Goal: Task Accomplishment & Management: Manage account settings

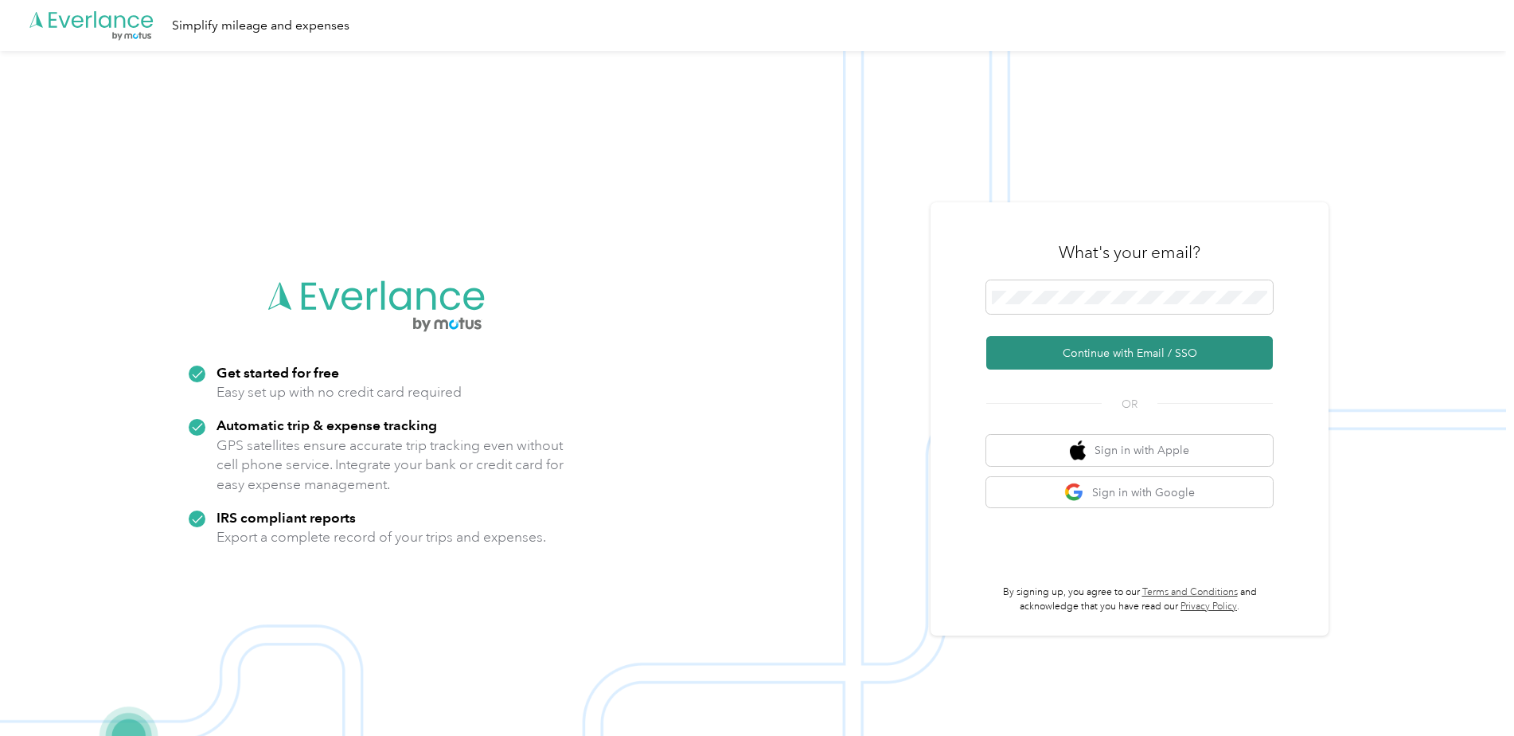
click at [1133, 352] on button "Continue with Email / SSO" at bounding box center [1130, 352] width 287 height 33
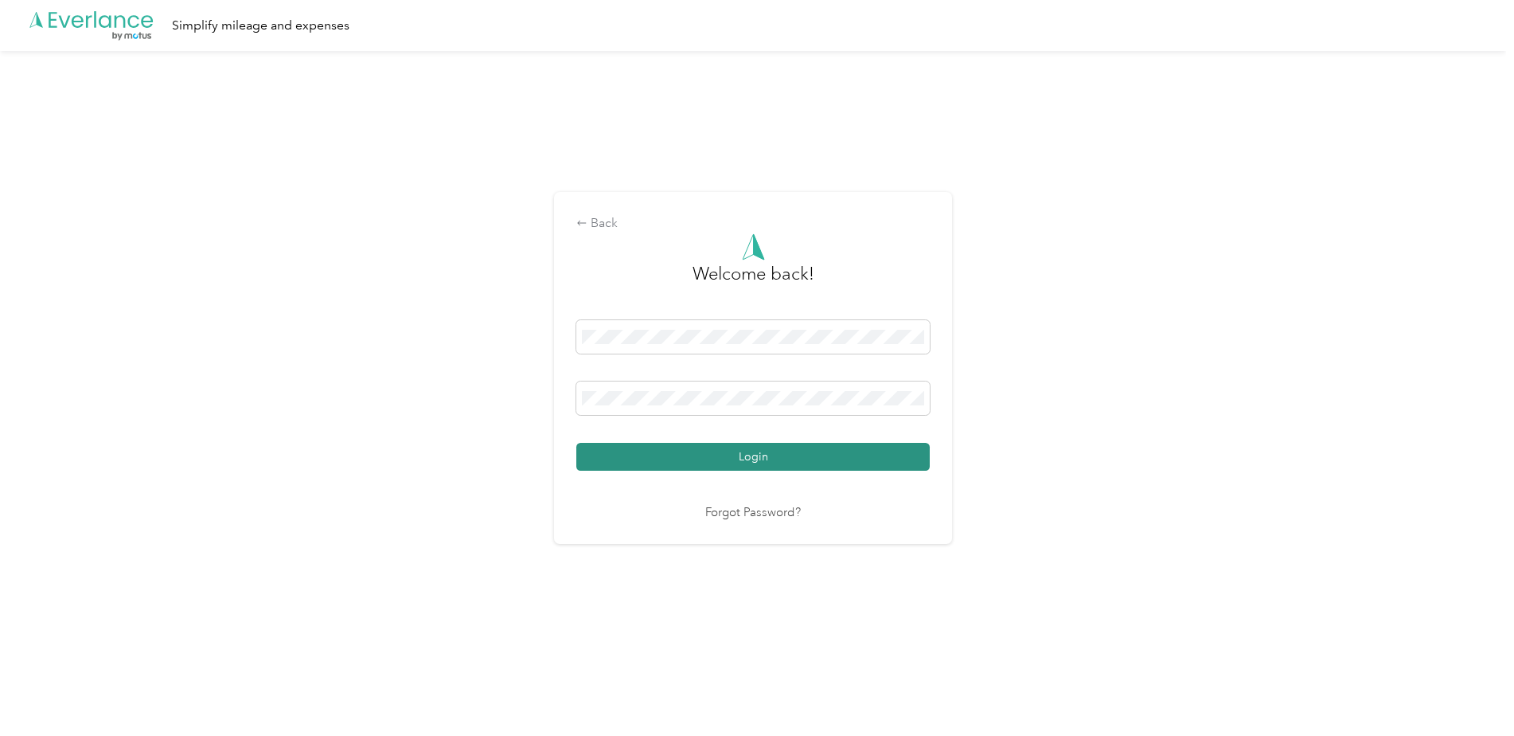
click at [760, 450] on button "Login" at bounding box center [753, 457] width 354 height 28
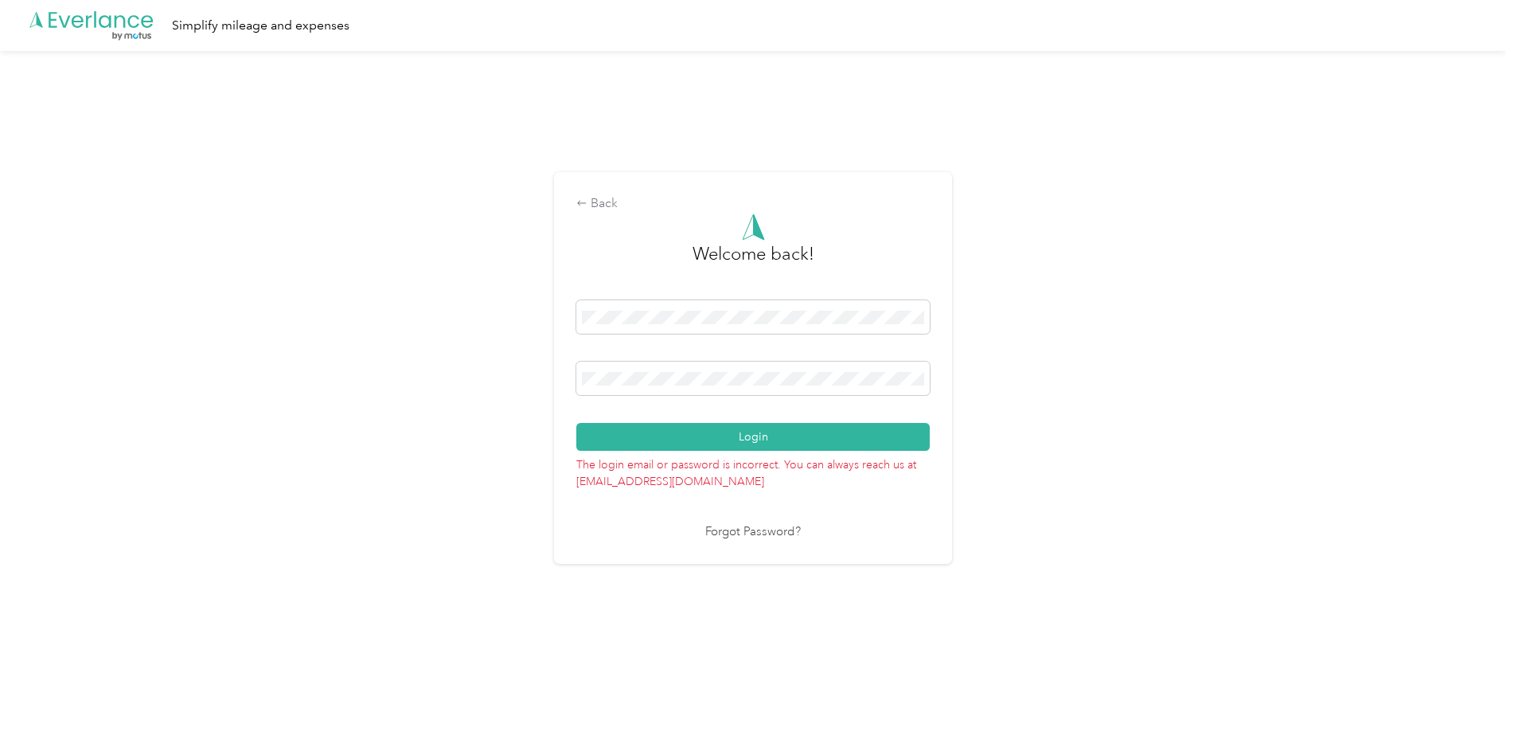
click at [1087, 176] on div "Back Welcome back! Login The login email or password is incorrect. You can alwa…" at bounding box center [753, 374] width 1506 height 647
click at [556, 376] on div "Back Welcome back! Login The login email or password is incorrect. You can alwa…" at bounding box center [753, 374] width 1506 height 647
click at [1202, 487] on div "Back Welcome back! Login The login email or password is incorrect. You can alwa…" at bounding box center [753, 374] width 1506 height 647
click at [810, 443] on button "Login" at bounding box center [753, 437] width 354 height 28
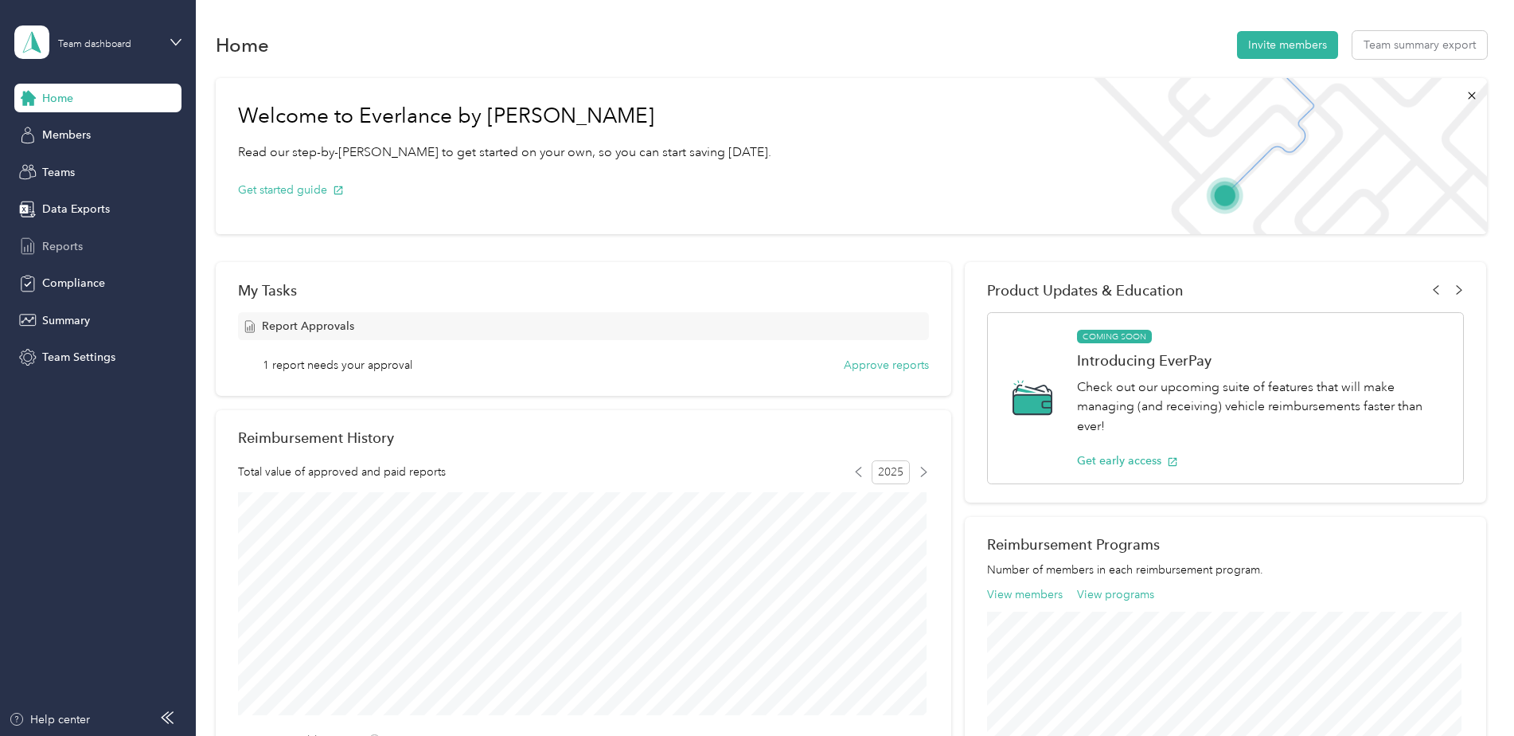
click at [73, 247] on span "Reports" at bounding box center [62, 246] width 41 height 17
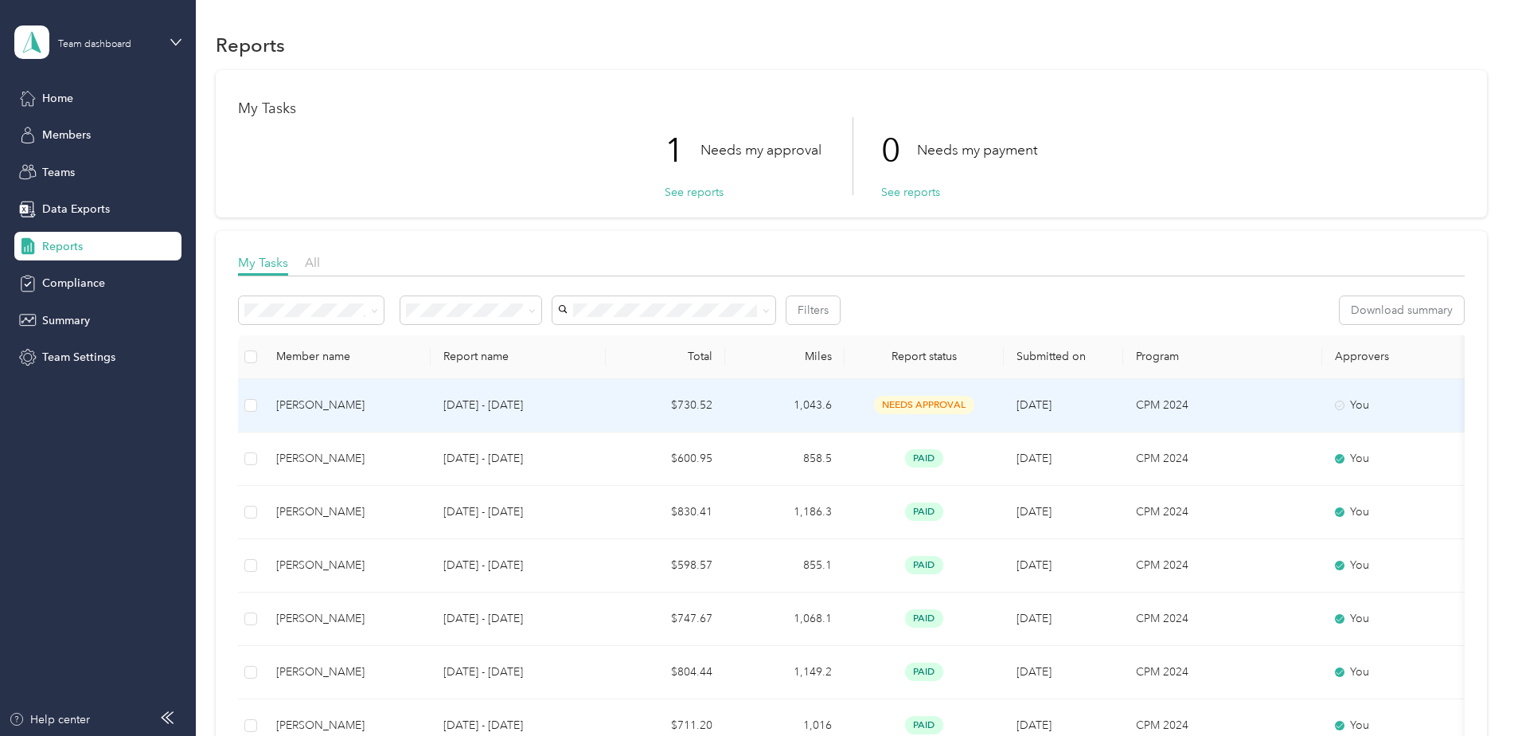
click at [467, 409] on p "[DATE] - [DATE]" at bounding box center [518, 406] width 150 height 18
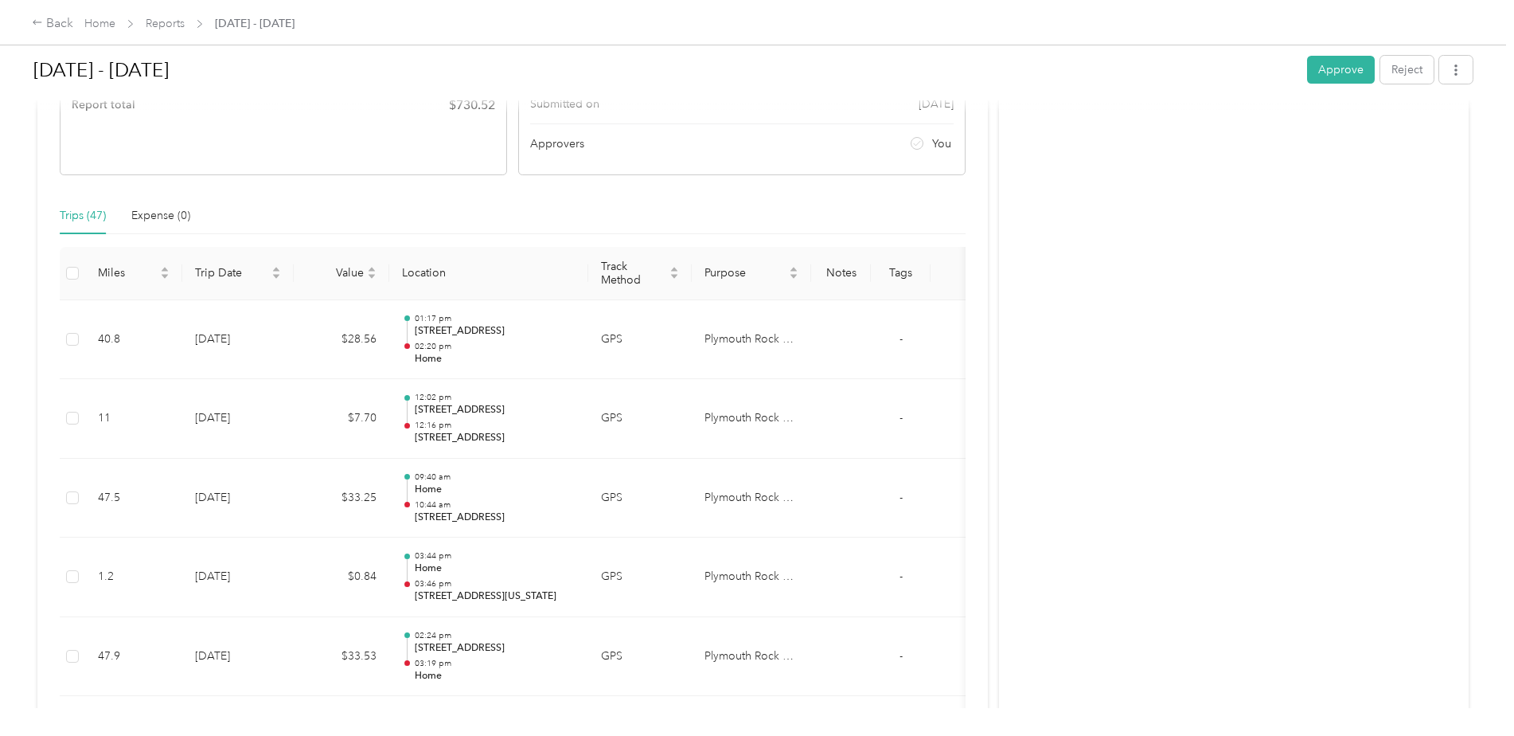
scroll to position [318, 0]
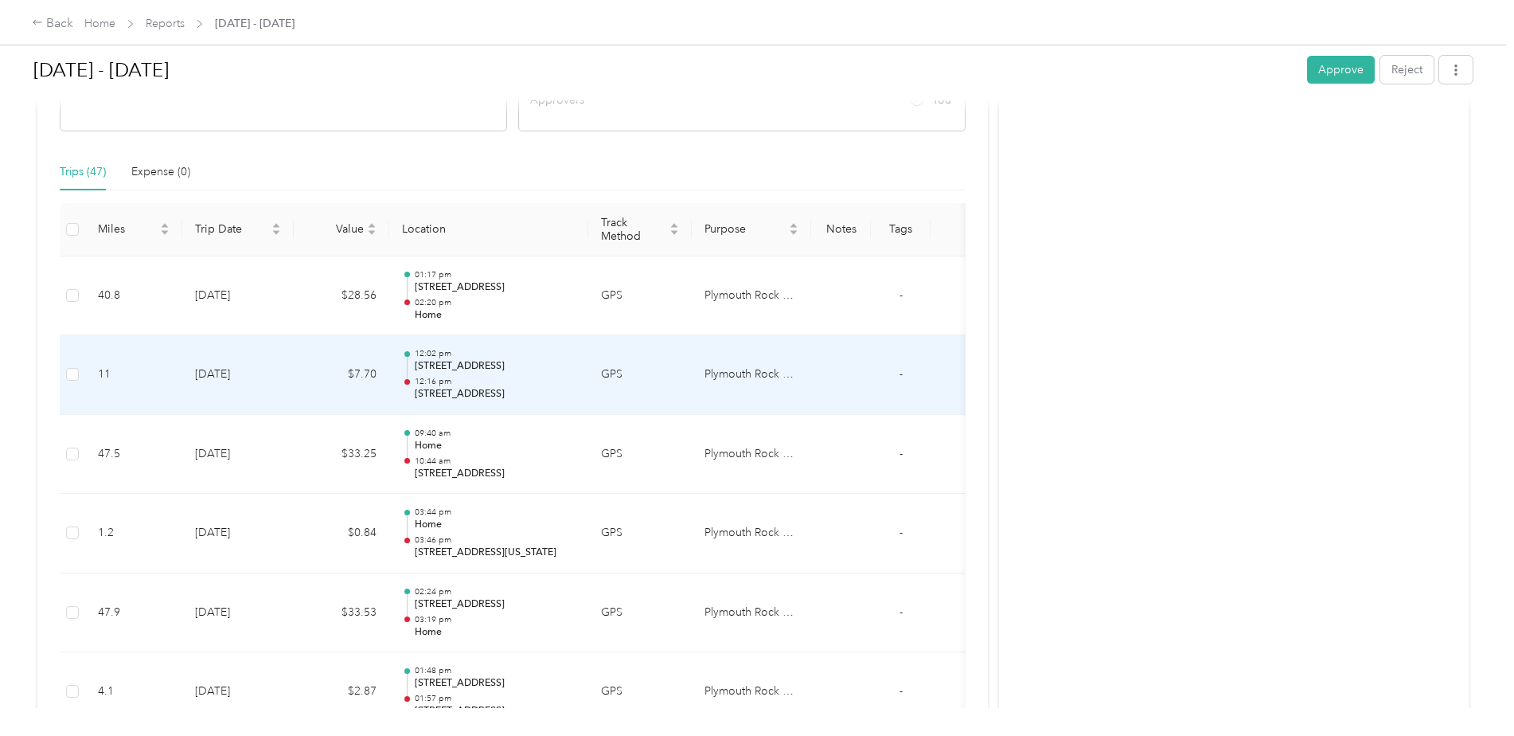
click at [515, 364] on p "[STREET_ADDRESS]" at bounding box center [495, 366] width 161 height 14
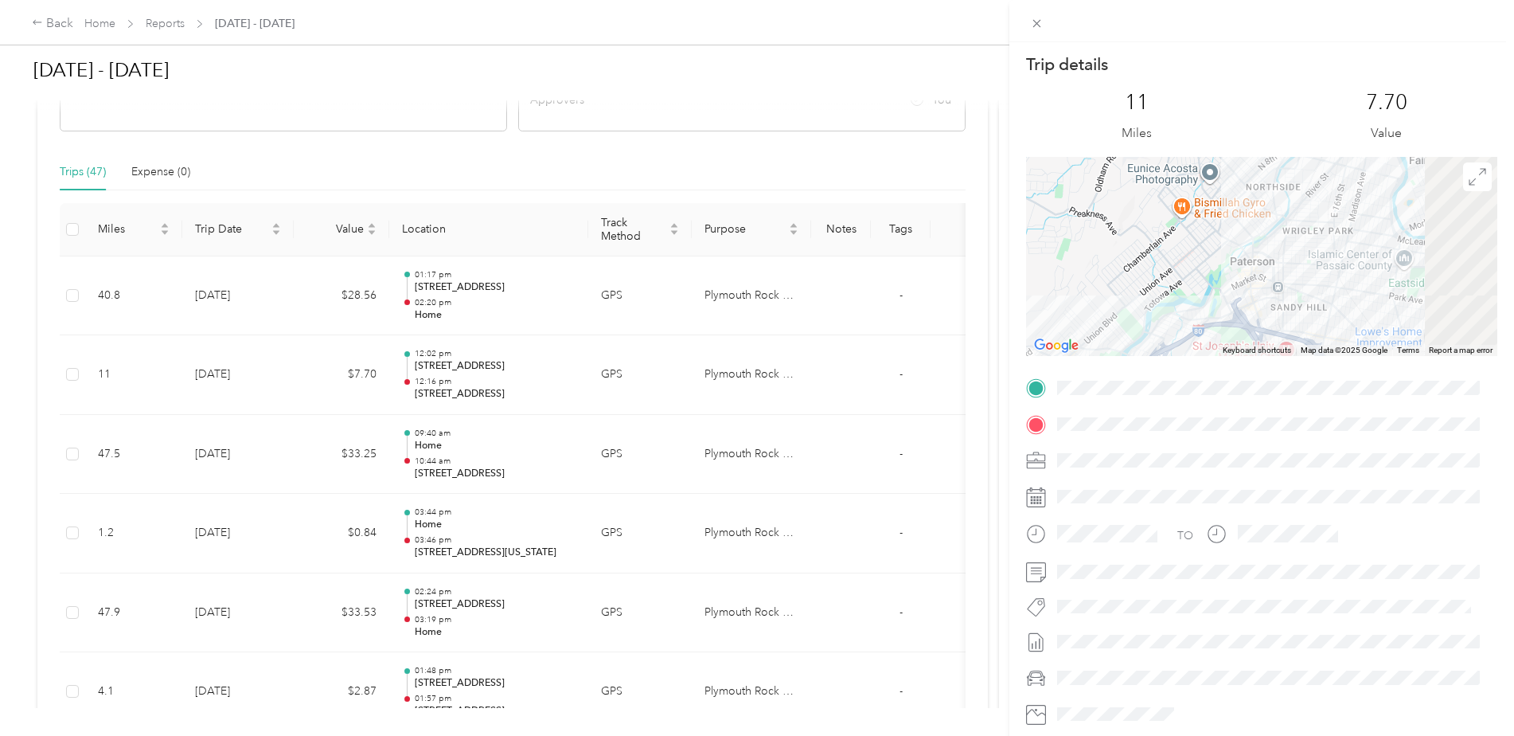
drag, startPoint x: 1330, startPoint y: 286, endPoint x: 1029, endPoint y: 354, distance: 308.7
click at [1029, 354] on div at bounding box center [1261, 256] width 471 height 199
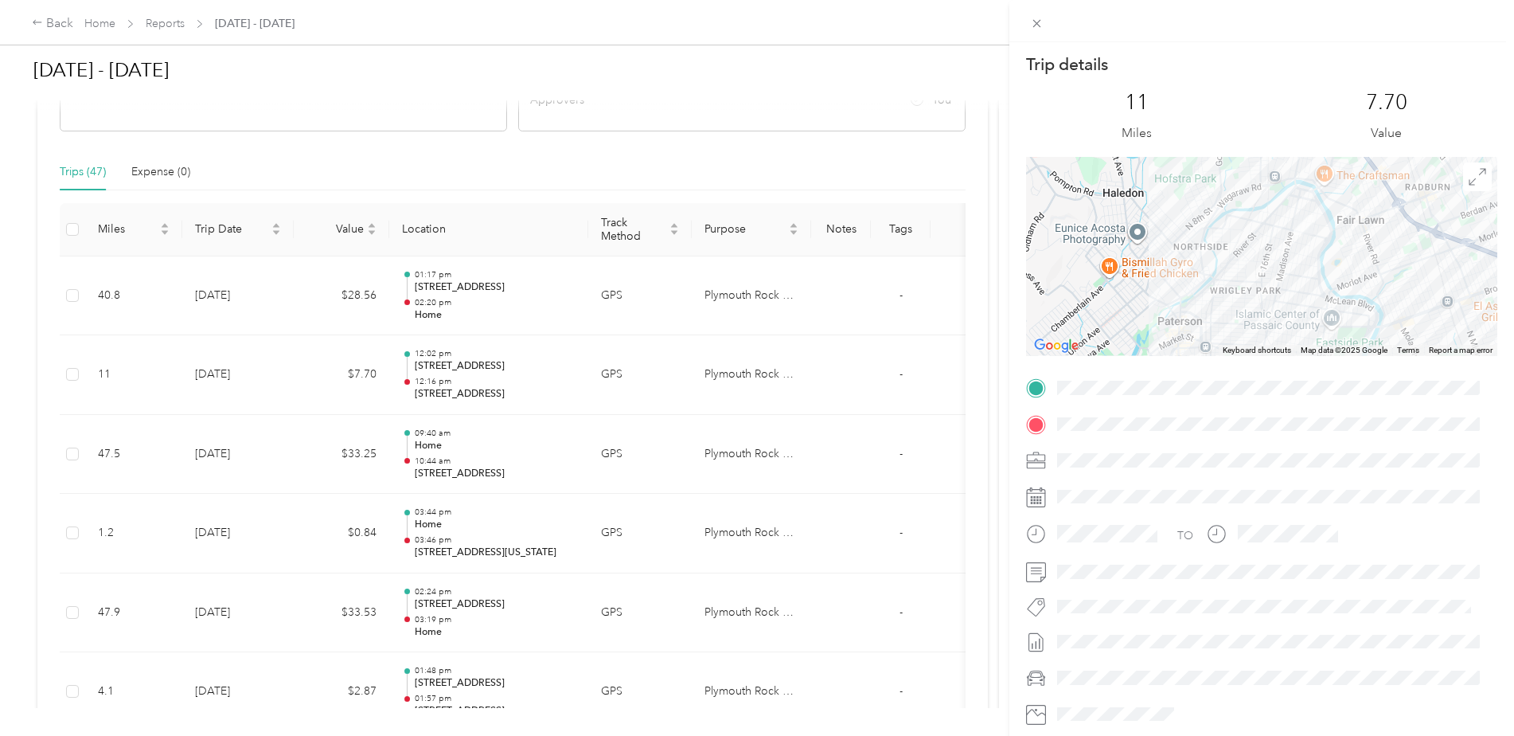
drag, startPoint x: 1238, startPoint y: 267, endPoint x: 1188, endPoint y: 322, distance: 74.4
click at [1188, 322] on div at bounding box center [1261, 256] width 471 height 199
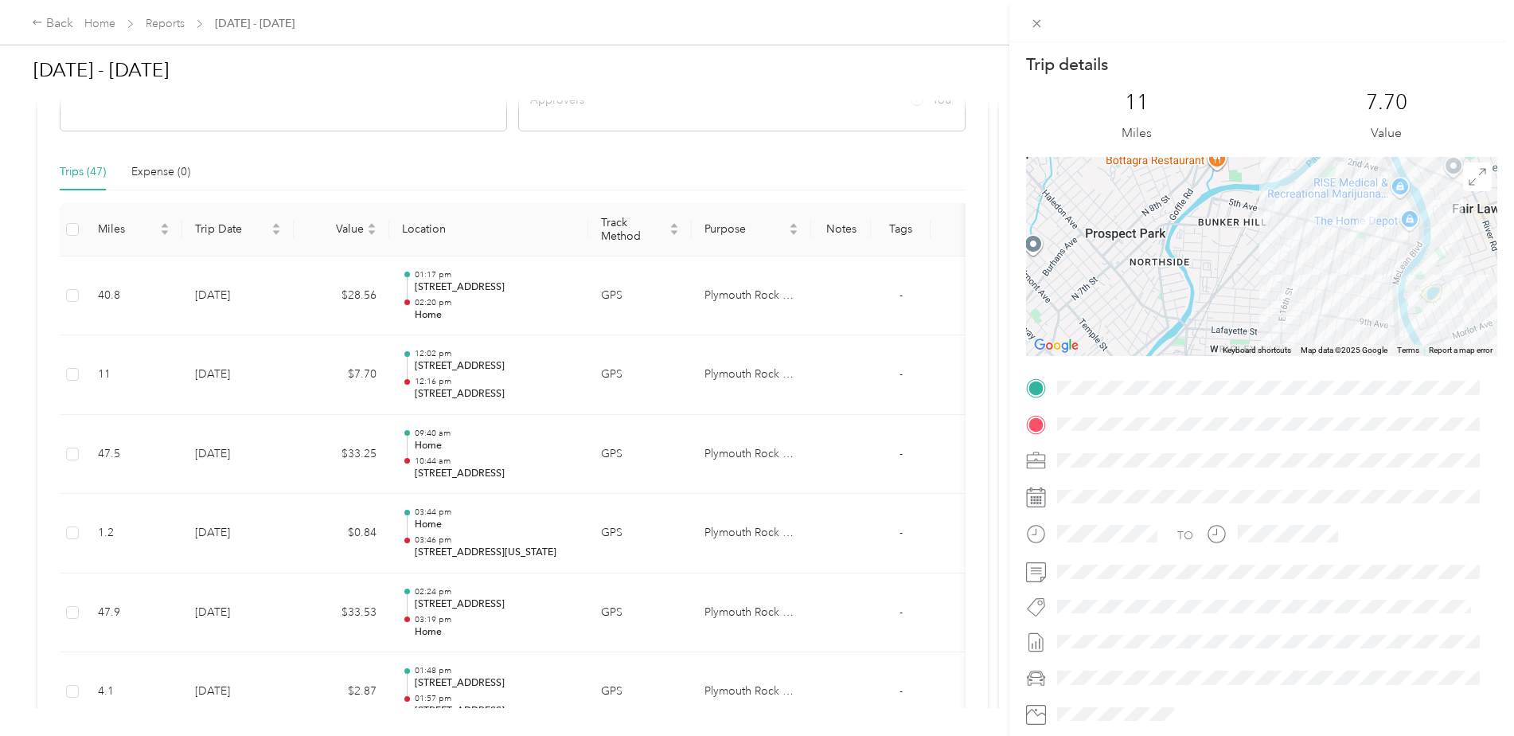
drag, startPoint x: 1289, startPoint y: 236, endPoint x: 1255, endPoint y: 307, distance: 78.7
click at [1254, 310] on div at bounding box center [1261, 256] width 471 height 199
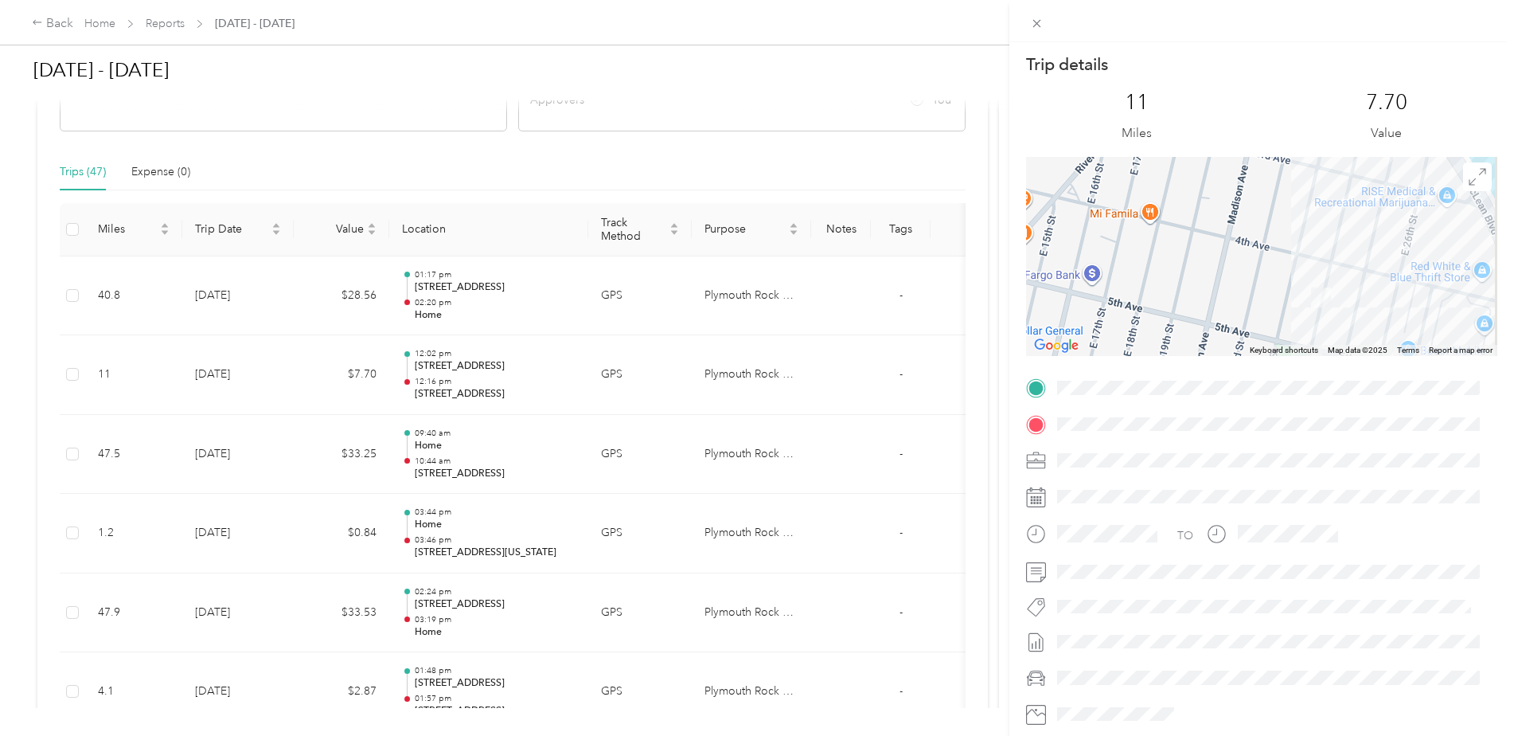
drag, startPoint x: 1295, startPoint y: 260, endPoint x: 1158, endPoint y: 216, distance: 144.5
click at [1158, 216] on div at bounding box center [1261, 256] width 471 height 199
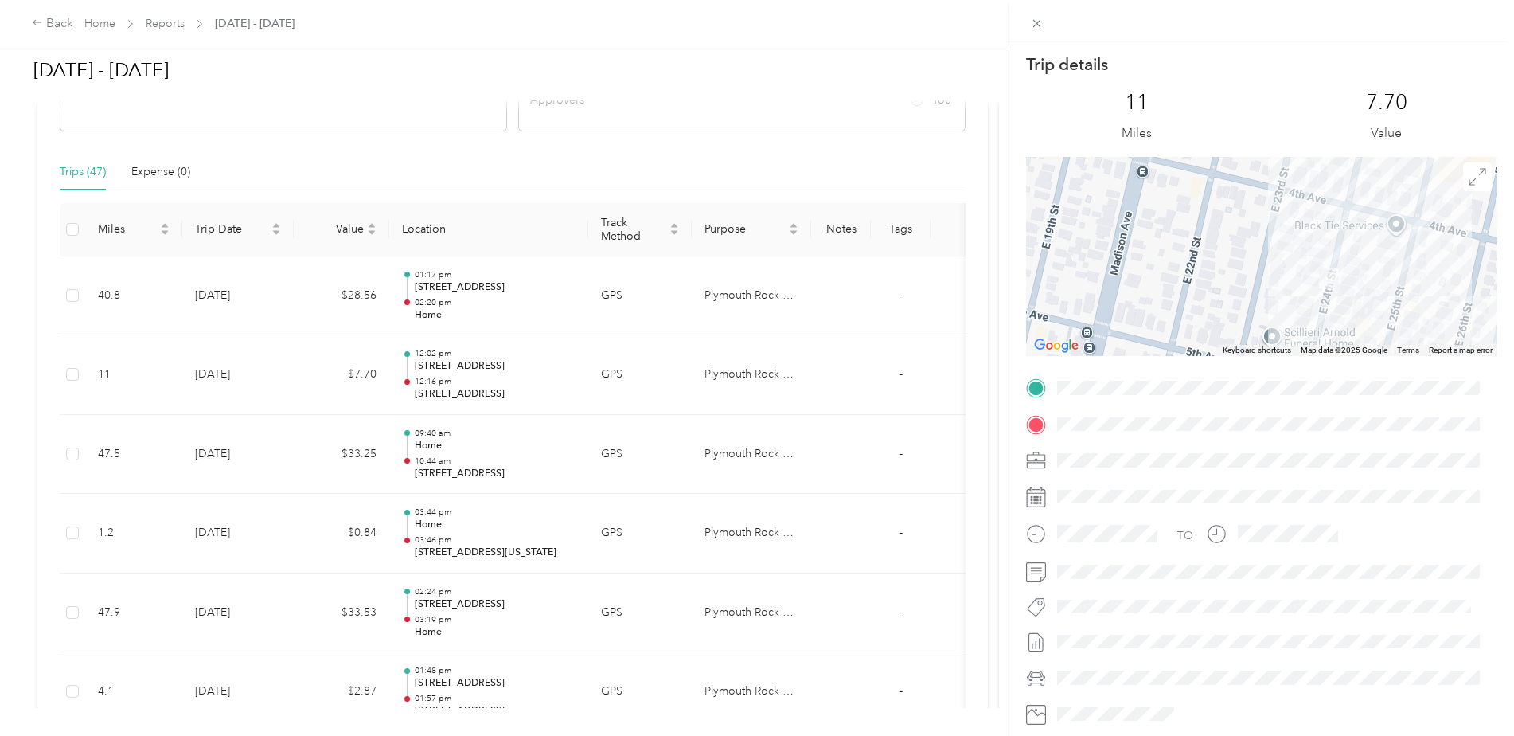
drag, startPoint x: 1295, startPoint y: 248, endPoint x: 1283, endPoint y: 175, distance: 73.6
click at [1283, 175] on div at bounding box center [1261, 256] width 471 height 199
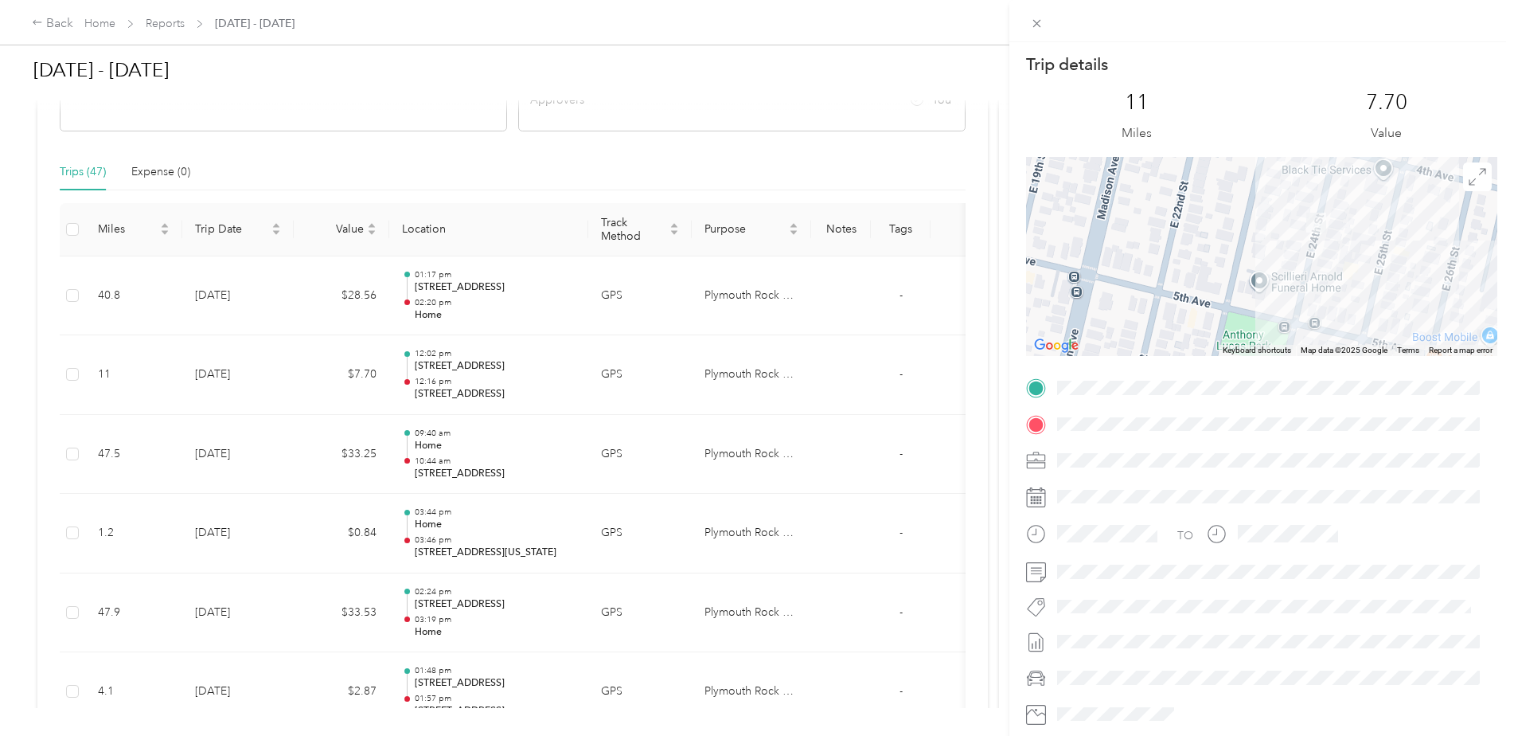
drag, startPoint x: 1337, startPoint y: 252, endPoint x: 1324, endPoint y: 194, distance: 59.5
click at [1324, 194] on div at bounding box center [1261, 256] width 471 height 199
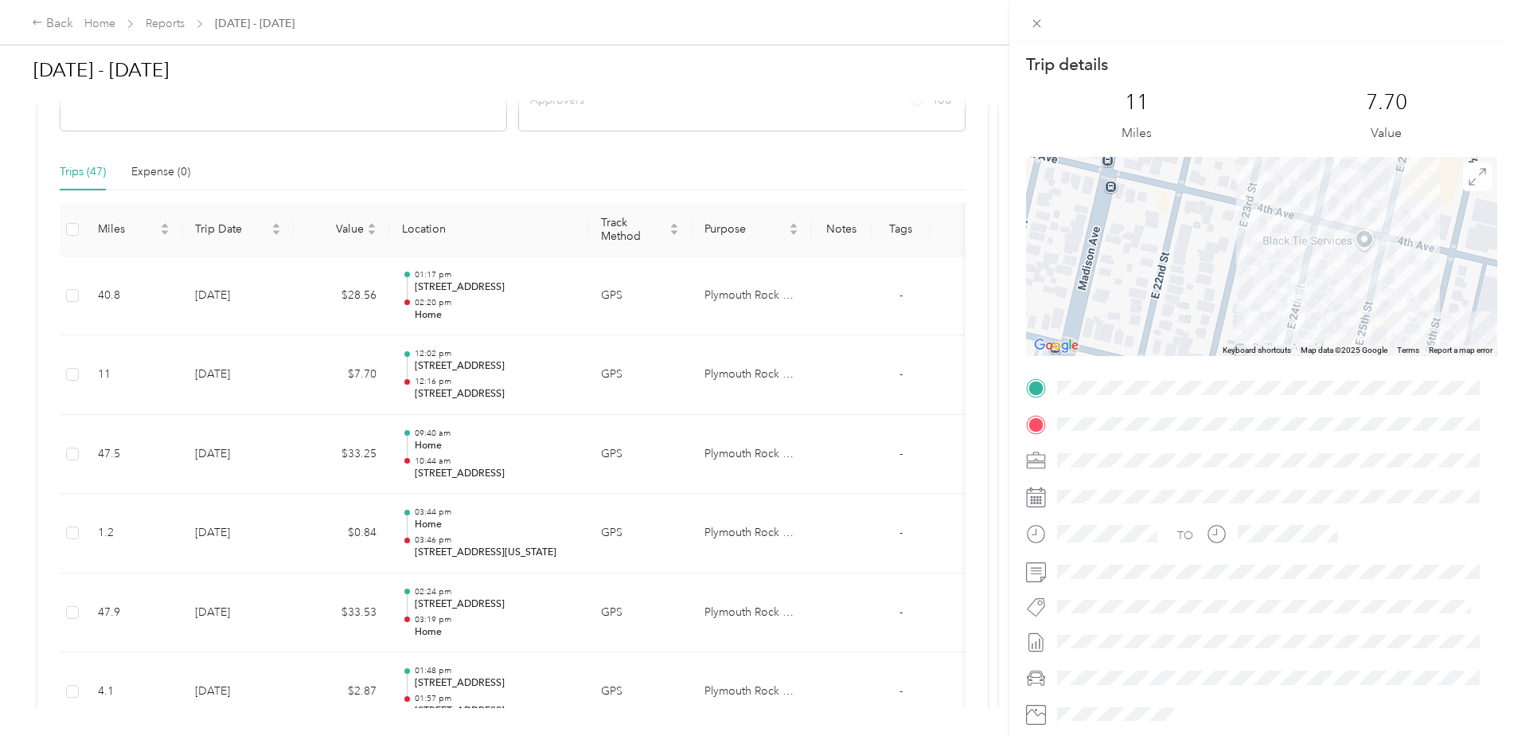
drag, startPoint x: 1326, startPoint y: 240, endPoint x: 1307, endPoint y: 314, distance: 75.9
click at [1307, 314] on div at bounding box center [1261, 256] width 471 height 199
drag, startPoint x: 1044, startPoint y: 25, endPoint x: 1036, endPoint y: 29, distance: 8.9
click at [1044, 25] on icon at bounding box center [1037, 24] width 14 height 14
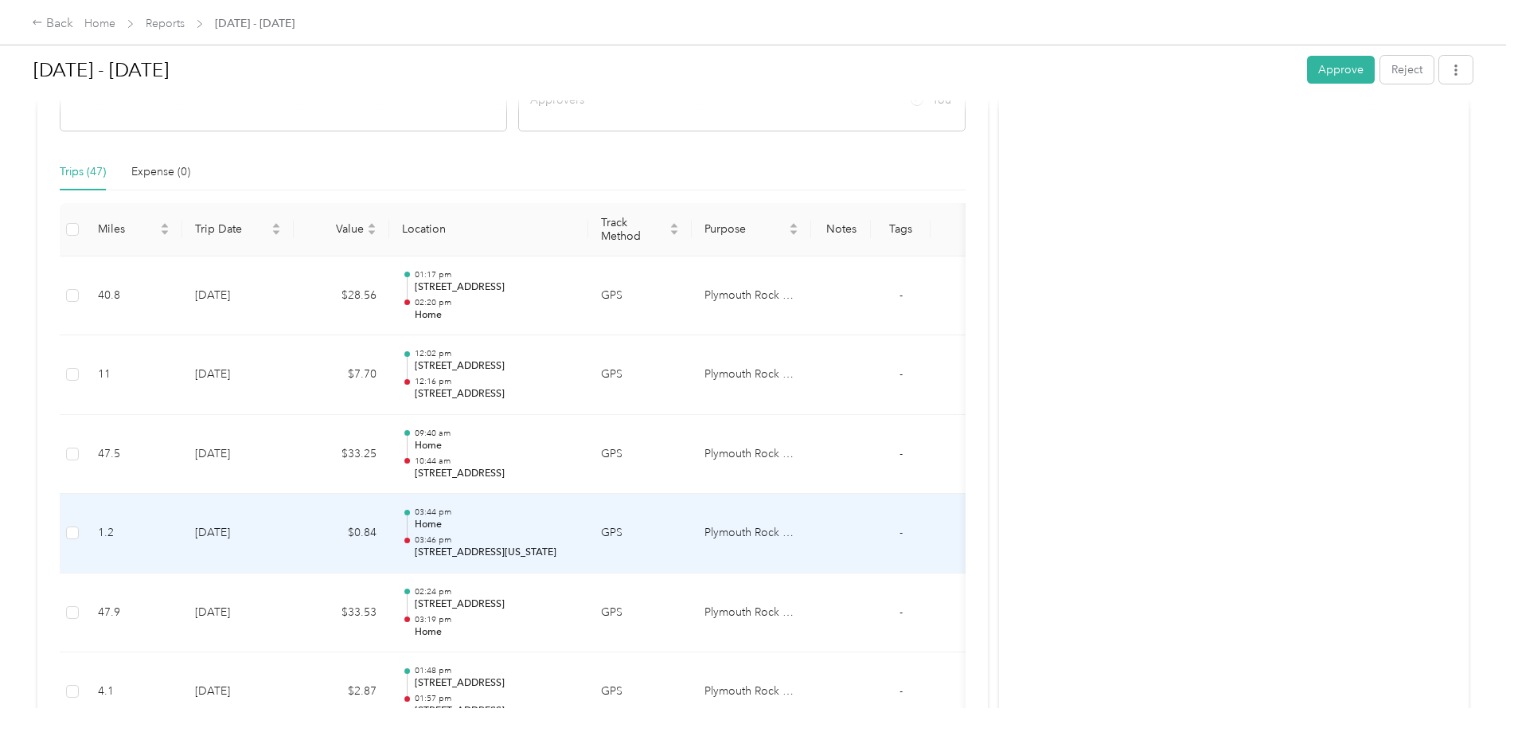
scroll to position [398, 0]
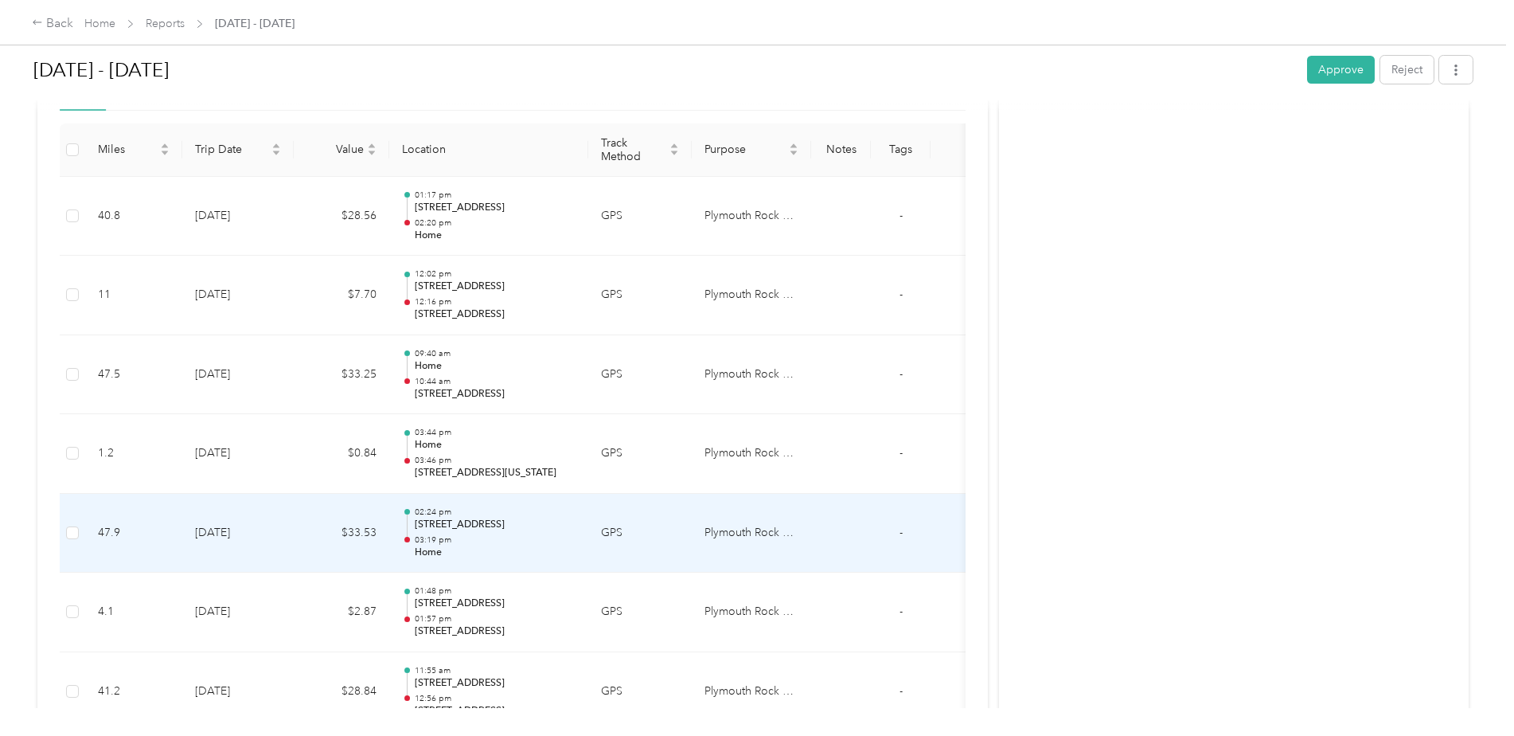
click at [494, 524] on p "[STREET_ADDRESS]" at bounding box center [495, 525] width 161 height 14
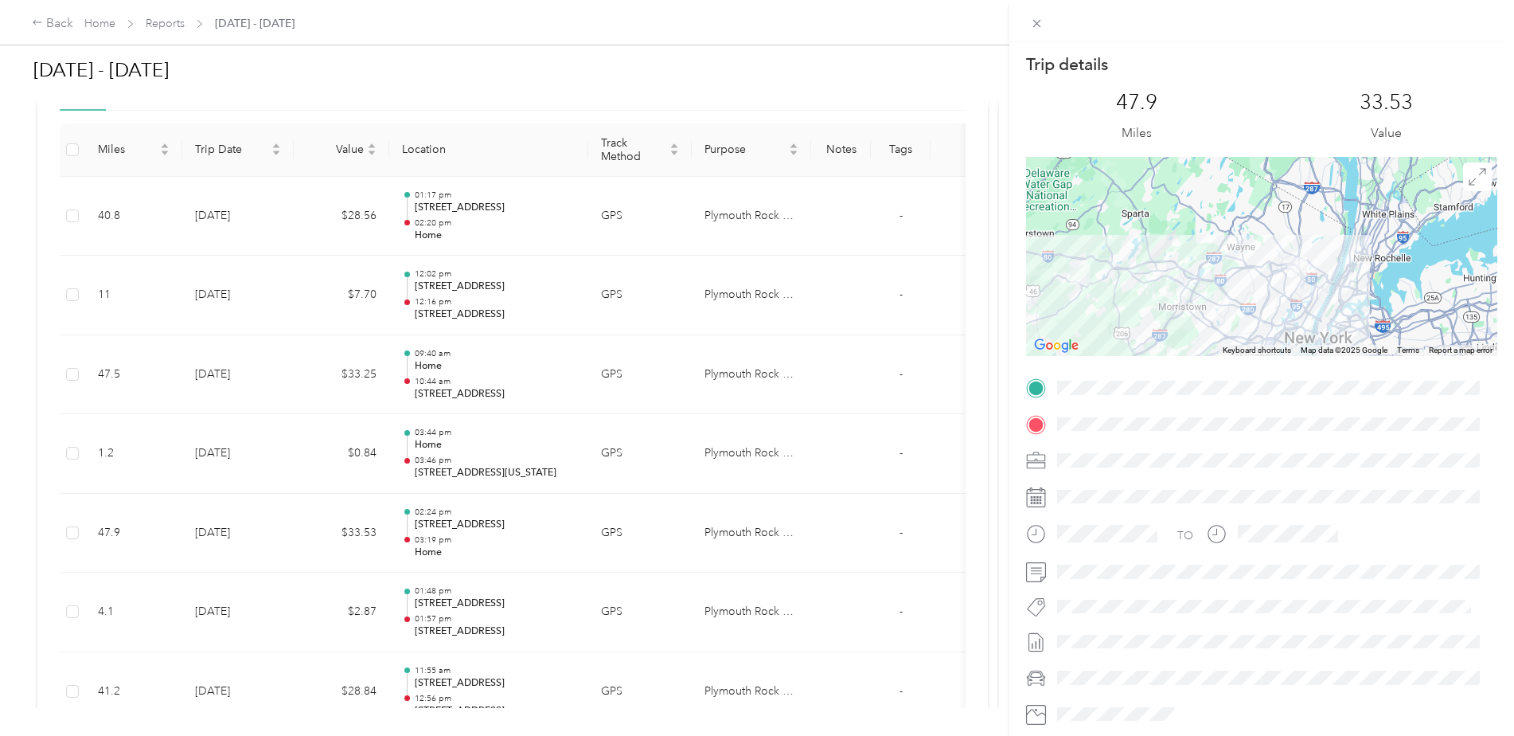
drag, startPoint x: 1299, startPoint y: 303, endPoint x: 1218, endPoint y: 318, distance: 82.8
click at [1218, 318] on div at bounding box center [1261, 256] width 471 height 199
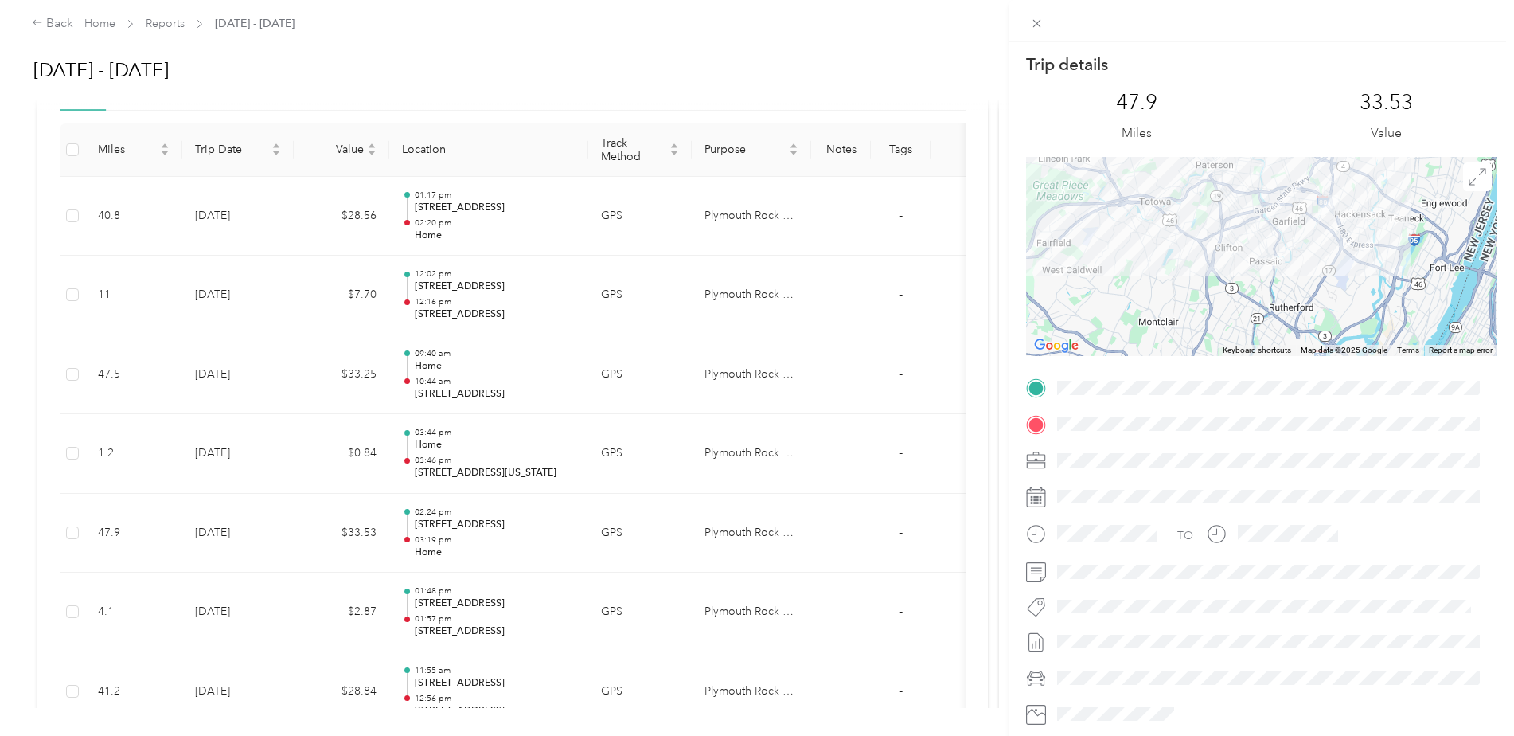
drag, startPoint x: 1341, startPoint y: 239, endPoint x: 1309, endPoint y: 273, distance: 46.8
click at [1309, 273] on div at bounding box center [1261, 256] width 471 height 199
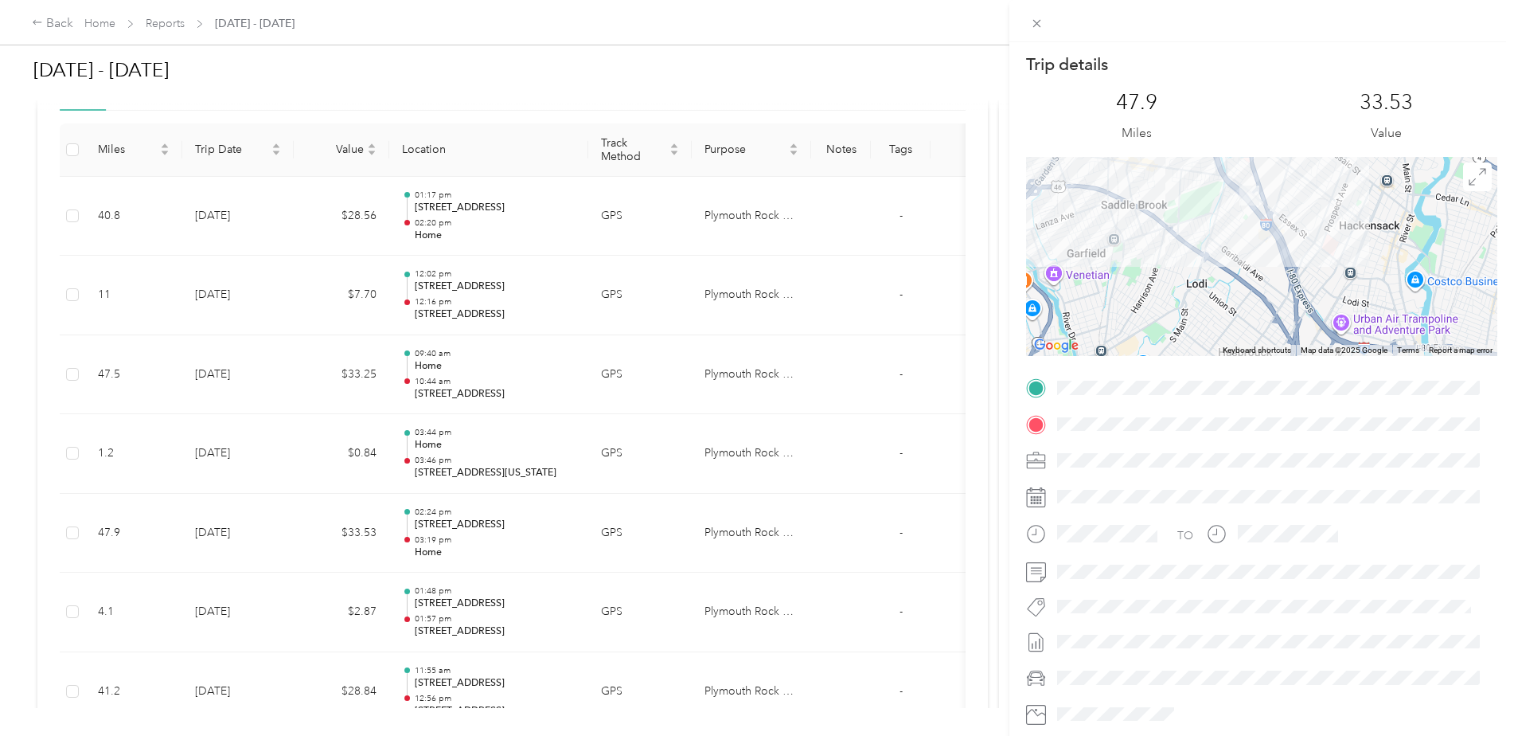
drag, startPoint x: 1311, startPoint y: 225, endPoint x: 1324, endPoint y: 307, distance: 82.2
click at [1324, 307] on div at bounding box center [1261, 256] width 471 height 199
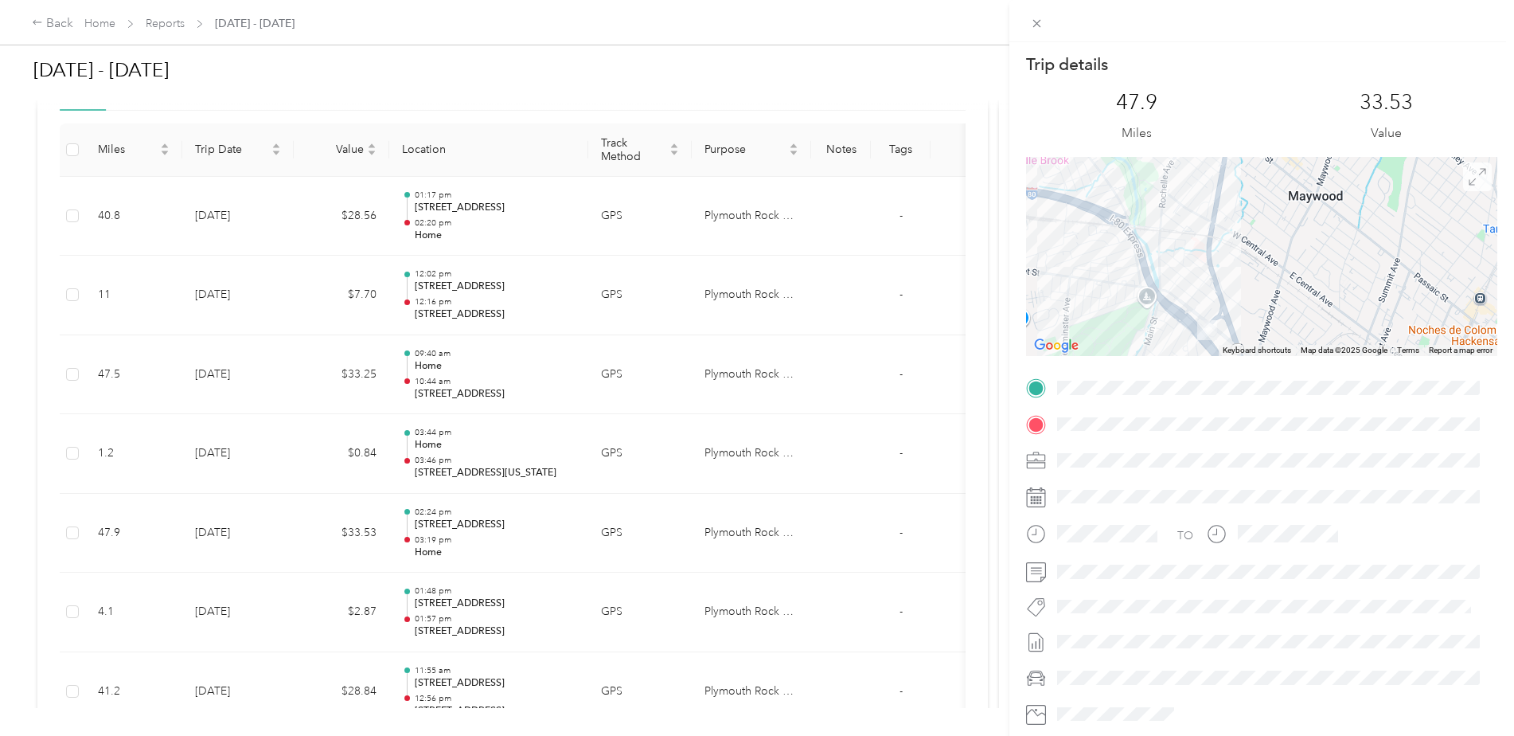
click at [1470, 184] on icon at bounding box center [1478, 176] width 16 height 16
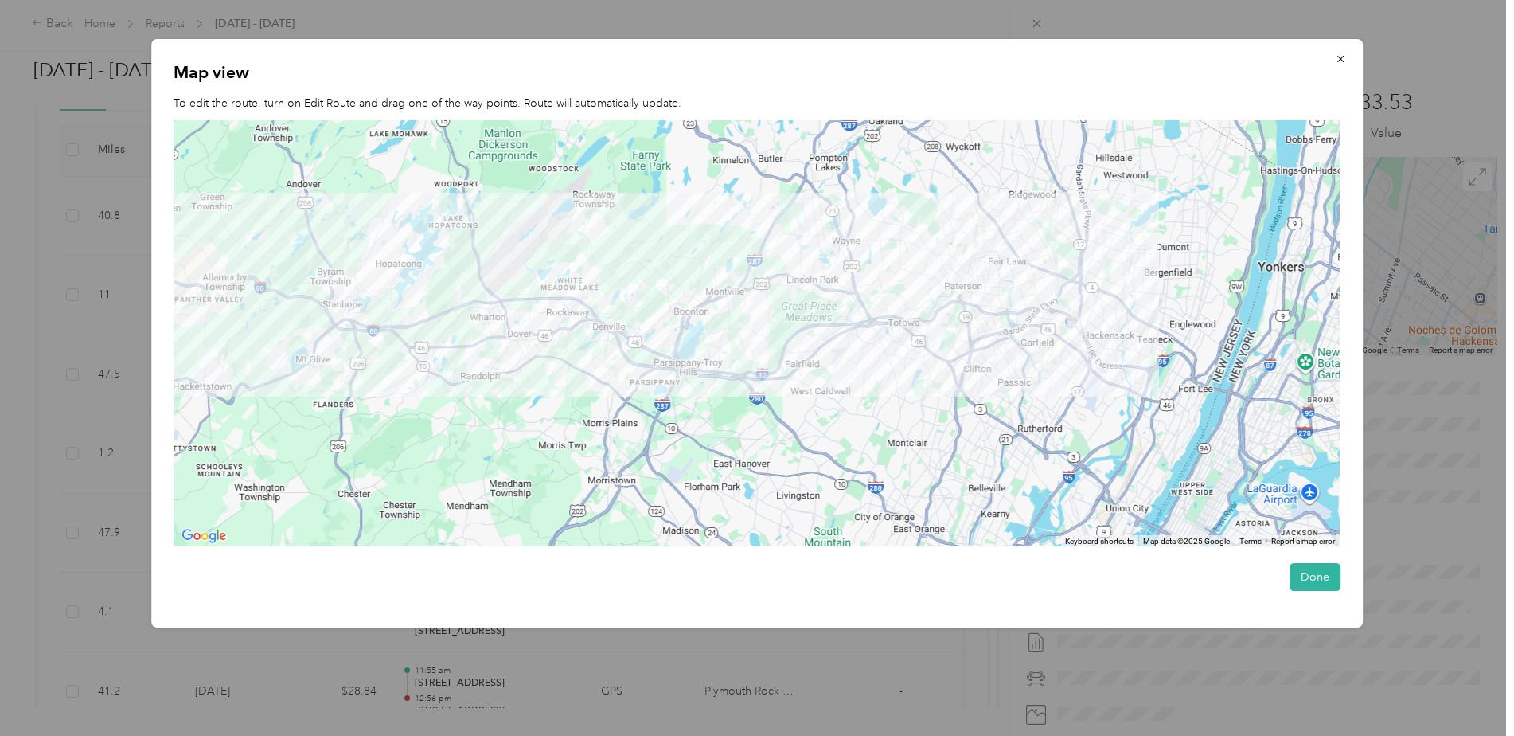
drag, startPoint x: 1239, startPoint y: 314, endPoint x: 995, endPoint y: 310, distance: 243.7
click at [997, 310] on div at bounding box center [757, 333] width 1166 height 427
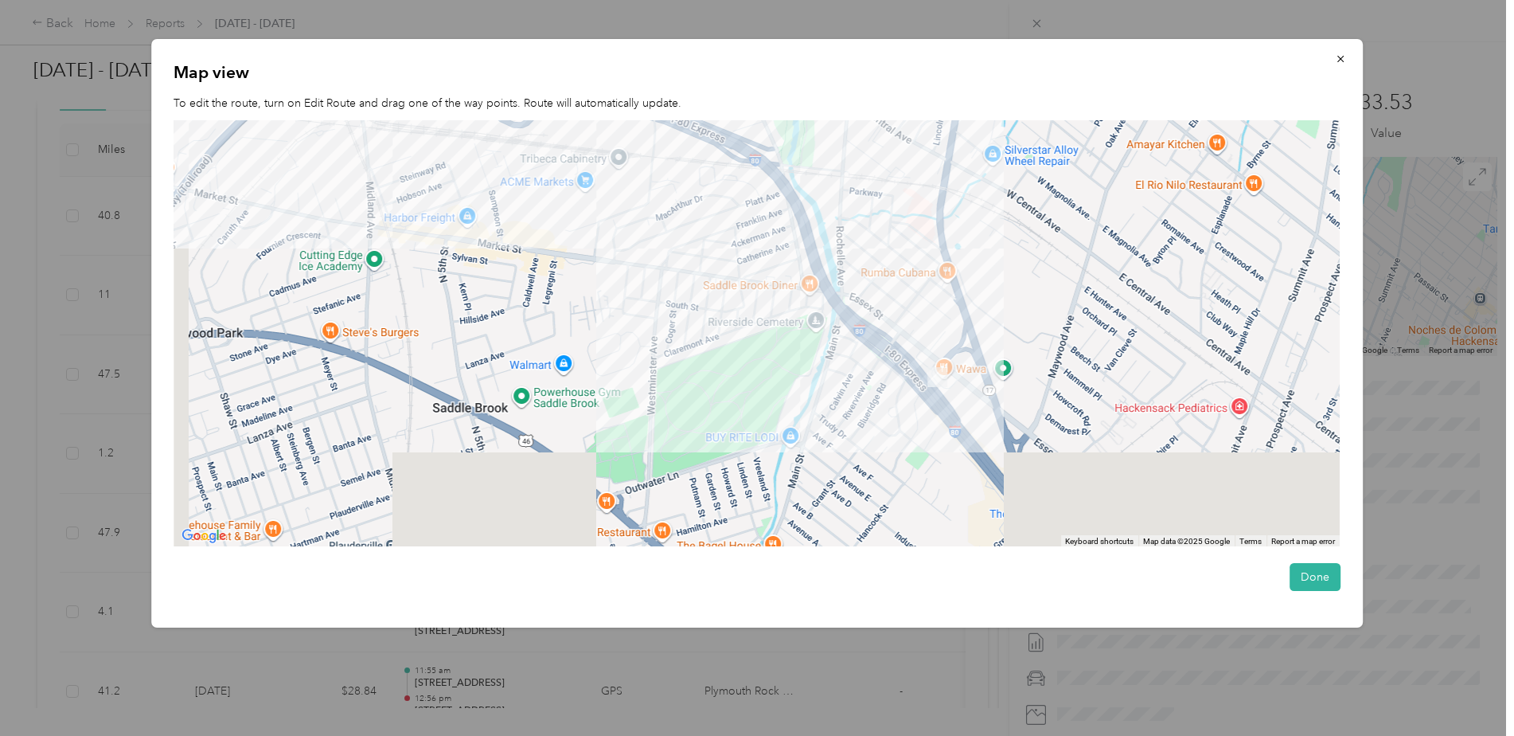
drag, startPoint x: 1002, startPoint y: 367, endPoint x: 1039, endPoint y: 199, distance: 172.1
click at [1039, 199] on div at bounding box center [757, 333] width 1166 height 427
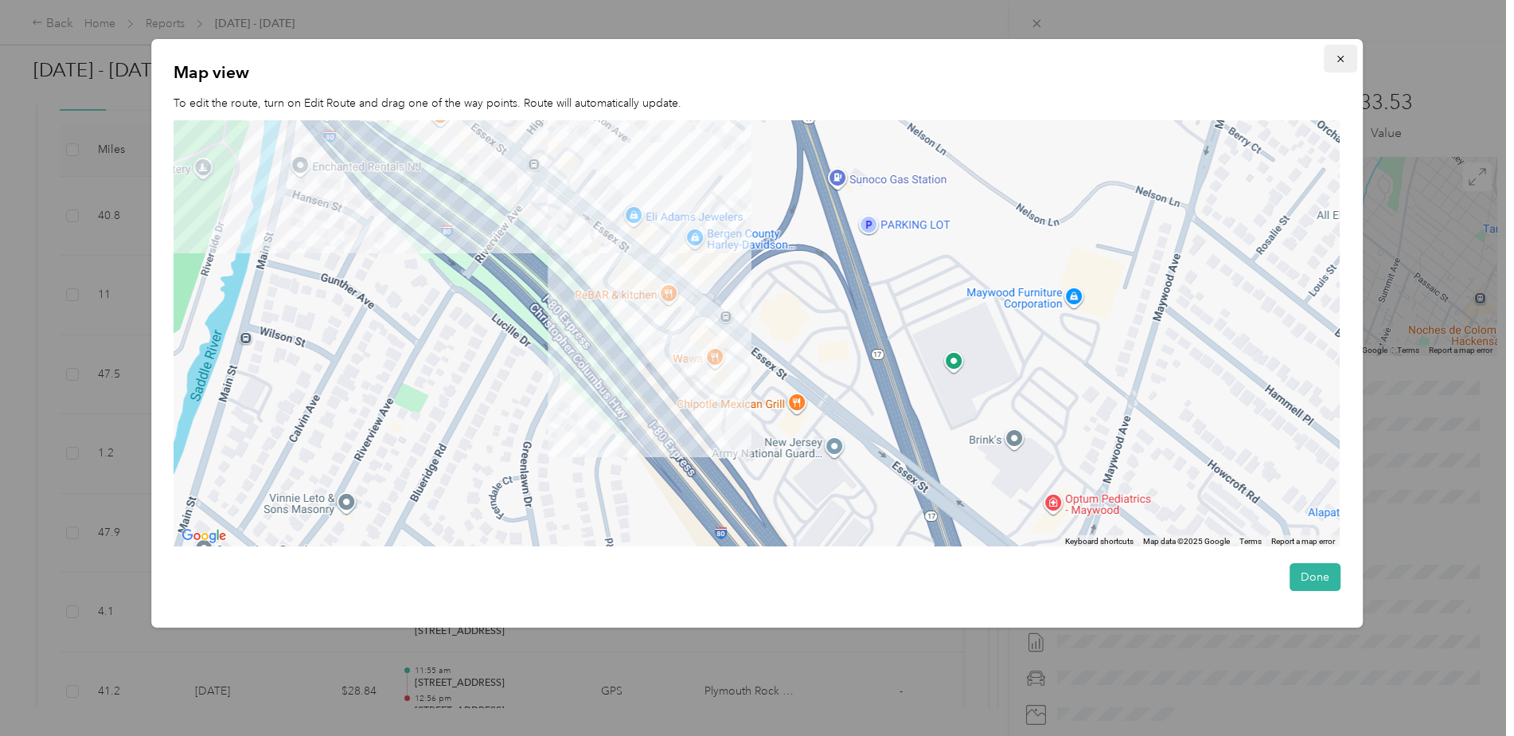
click at [1346, 56] on icon "button" at bounding box center [1340, 58] width 11 height 11
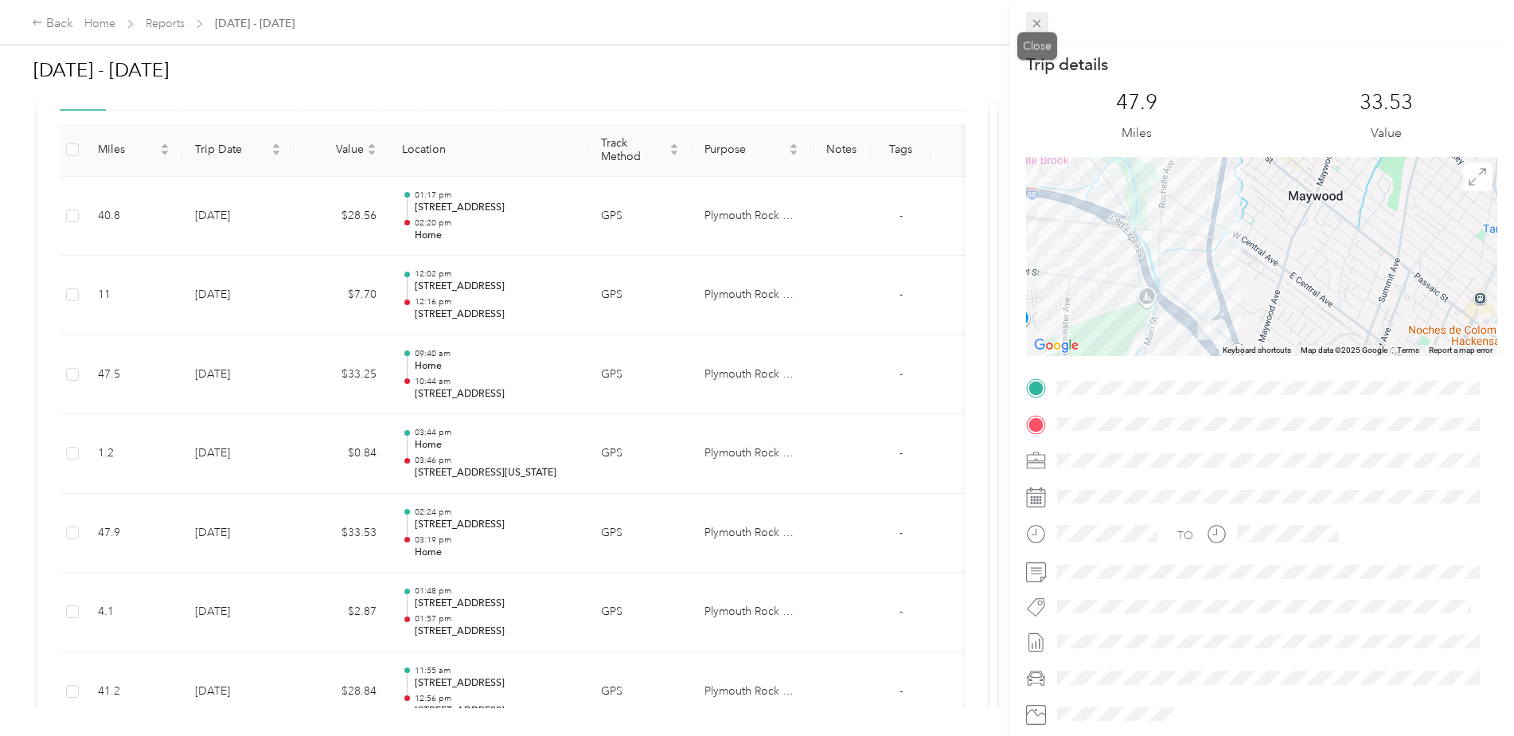
click at [1035, 20] on icon at bounding box center [1037, 24] width 14 height 14
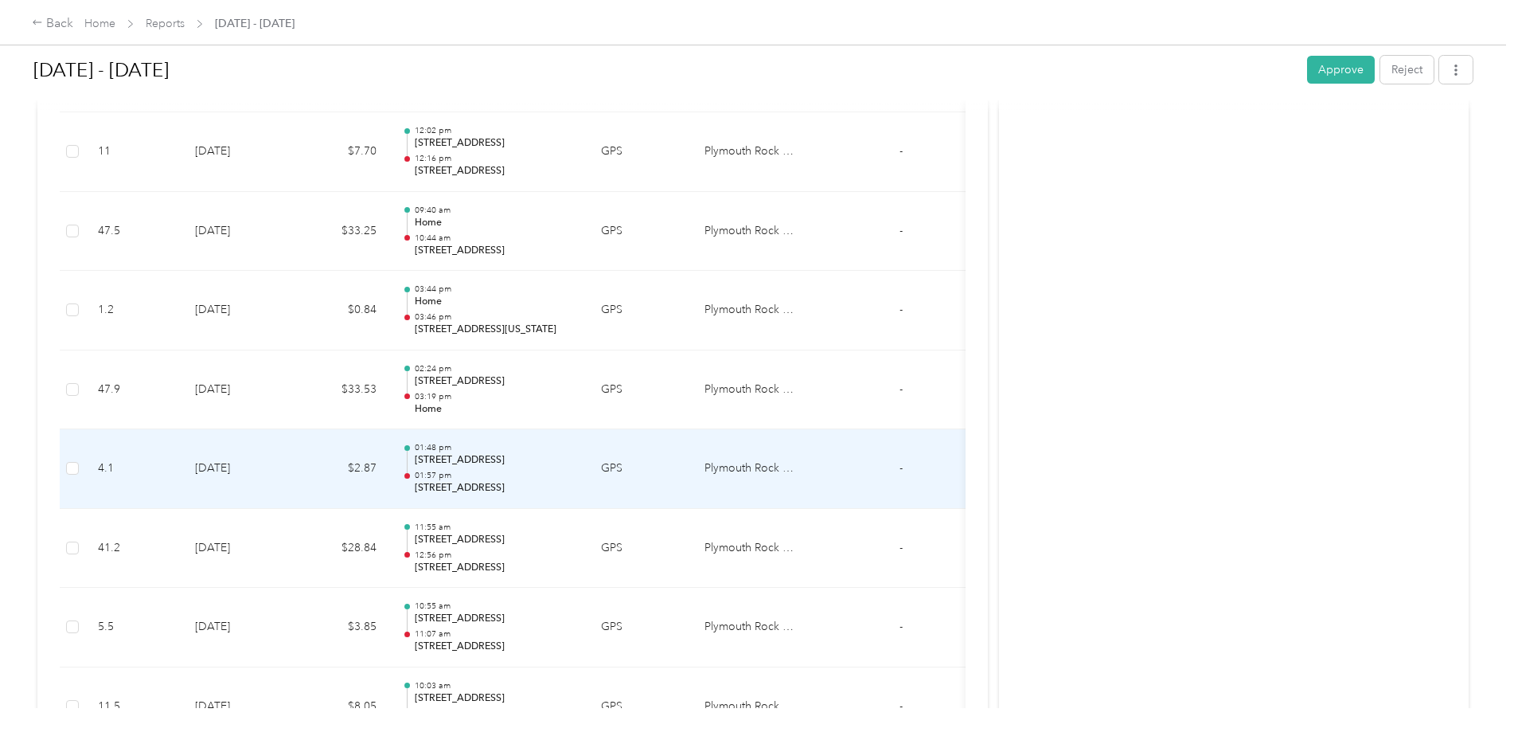
scroll to position [557, 0]
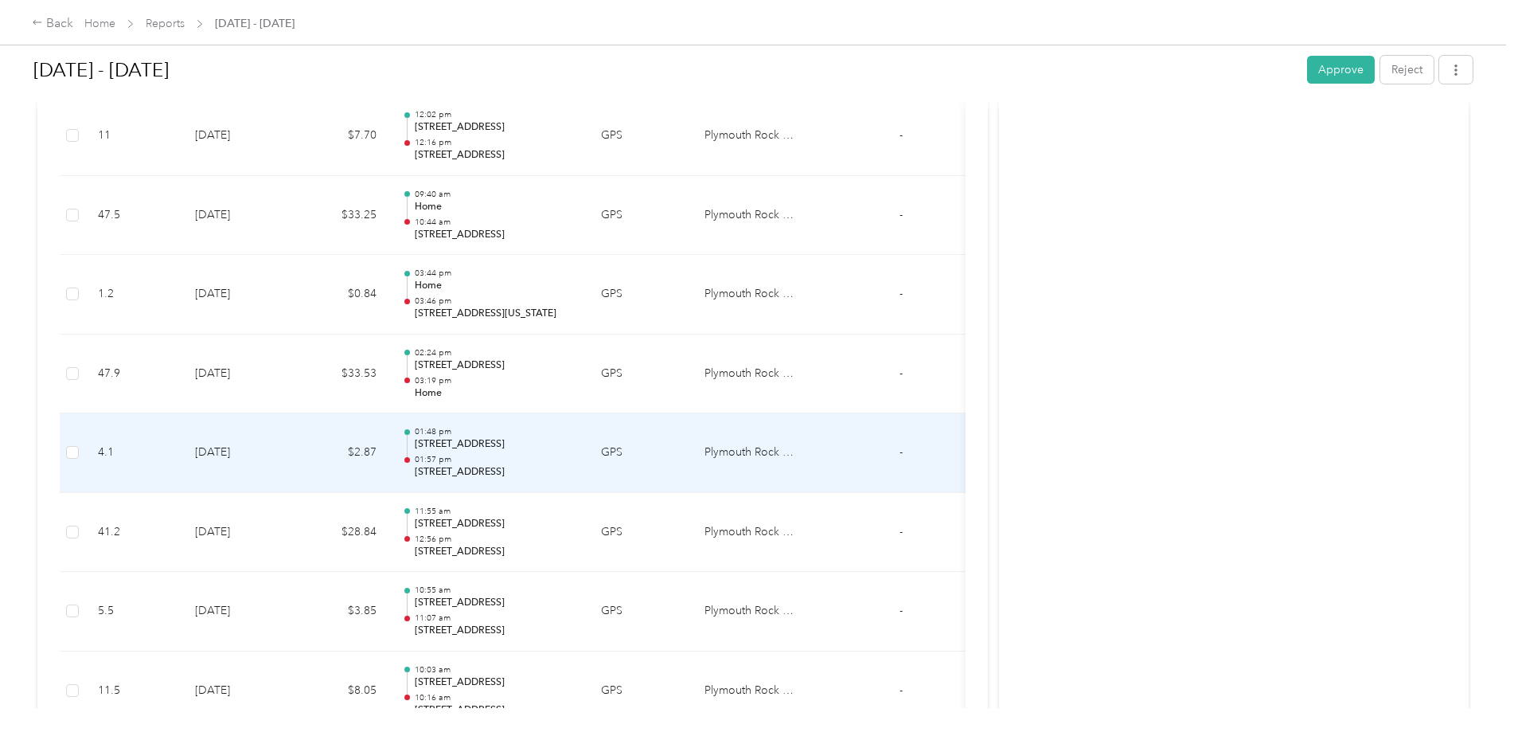
click at [491, 447] on p "[STREET_ADDRESS]" at bounding box center [495, 444] width 161 height 14
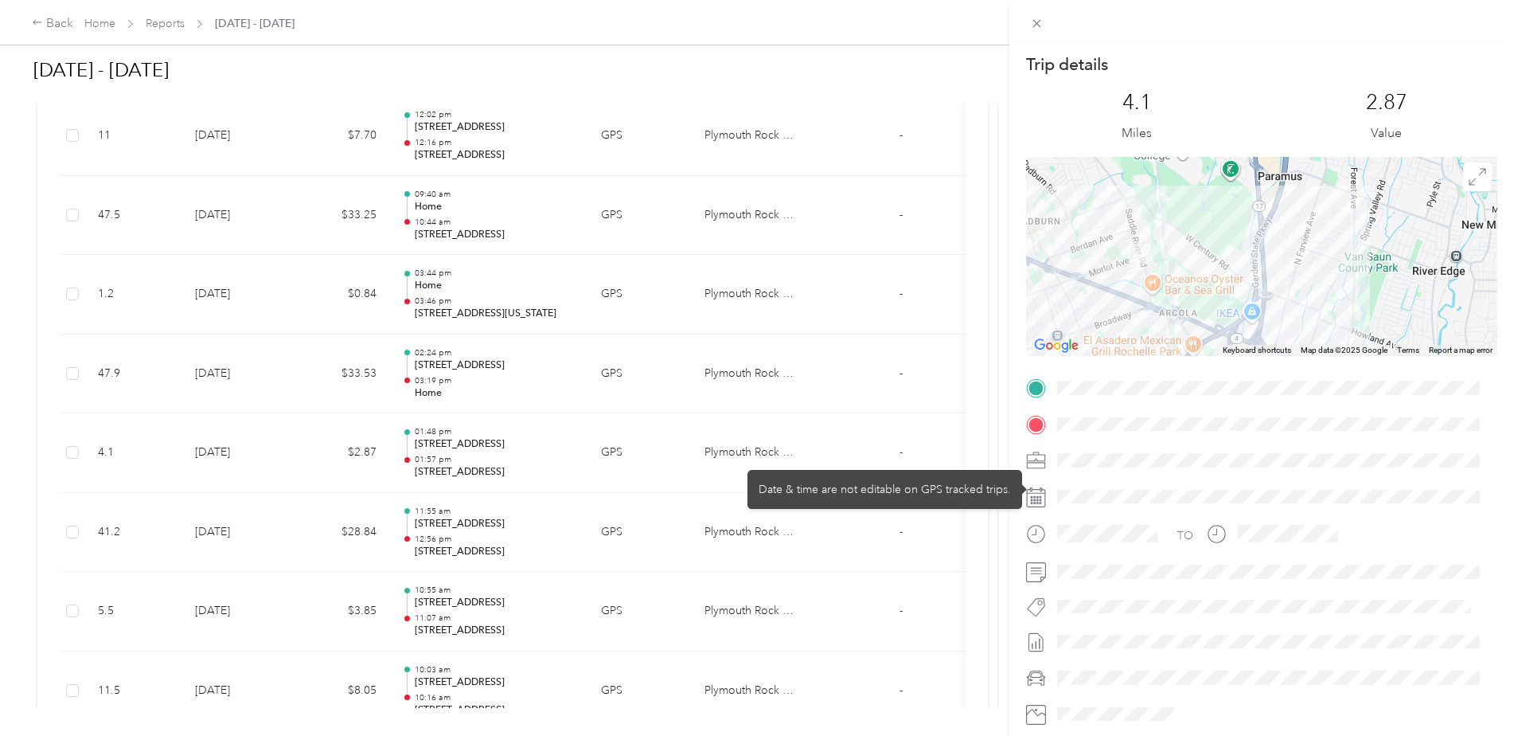
drag, startPoint x: 1231, startPoint y: 282, endPoint x: 1361, endPoint y: 520, distance: 271.1
click at [1361, 520] on div "Trip details This trip cannot be edited because it is either under review, appr…" at bounding box center [1261, 407] width 471 height 709
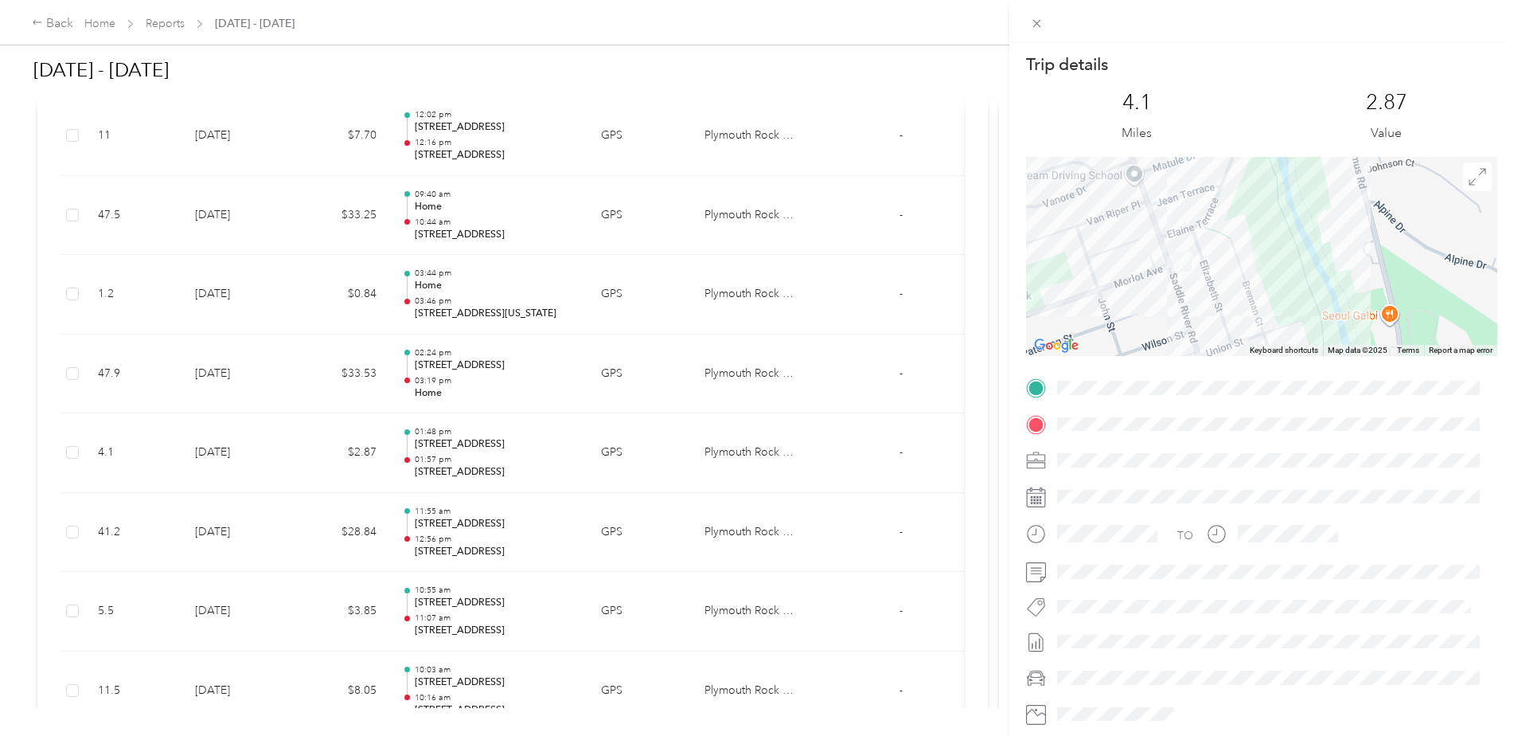
drag, startPoint x: 1158, startPoint y: 232, endPoint x: 1190, endPoint y: 338, distance: 110.1
click at [1190, 338] on div at bounding box center [1261, 256] width 471 height 199
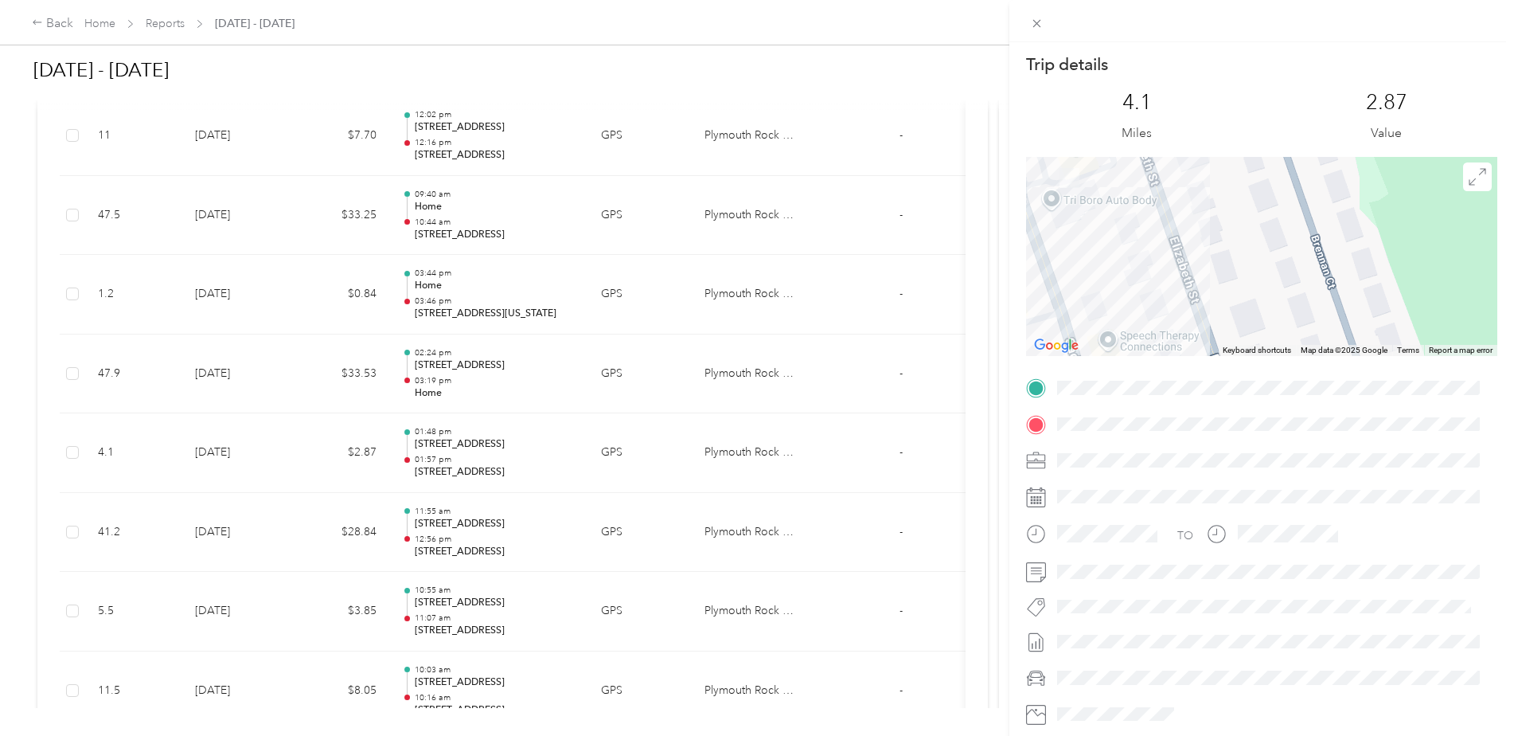
click at [1217, 261] on div at bounding box center [1261, 256] width 471 height 199
click at [1035, 18] on icon at bounding box center [1037, 24] width 14 height 14
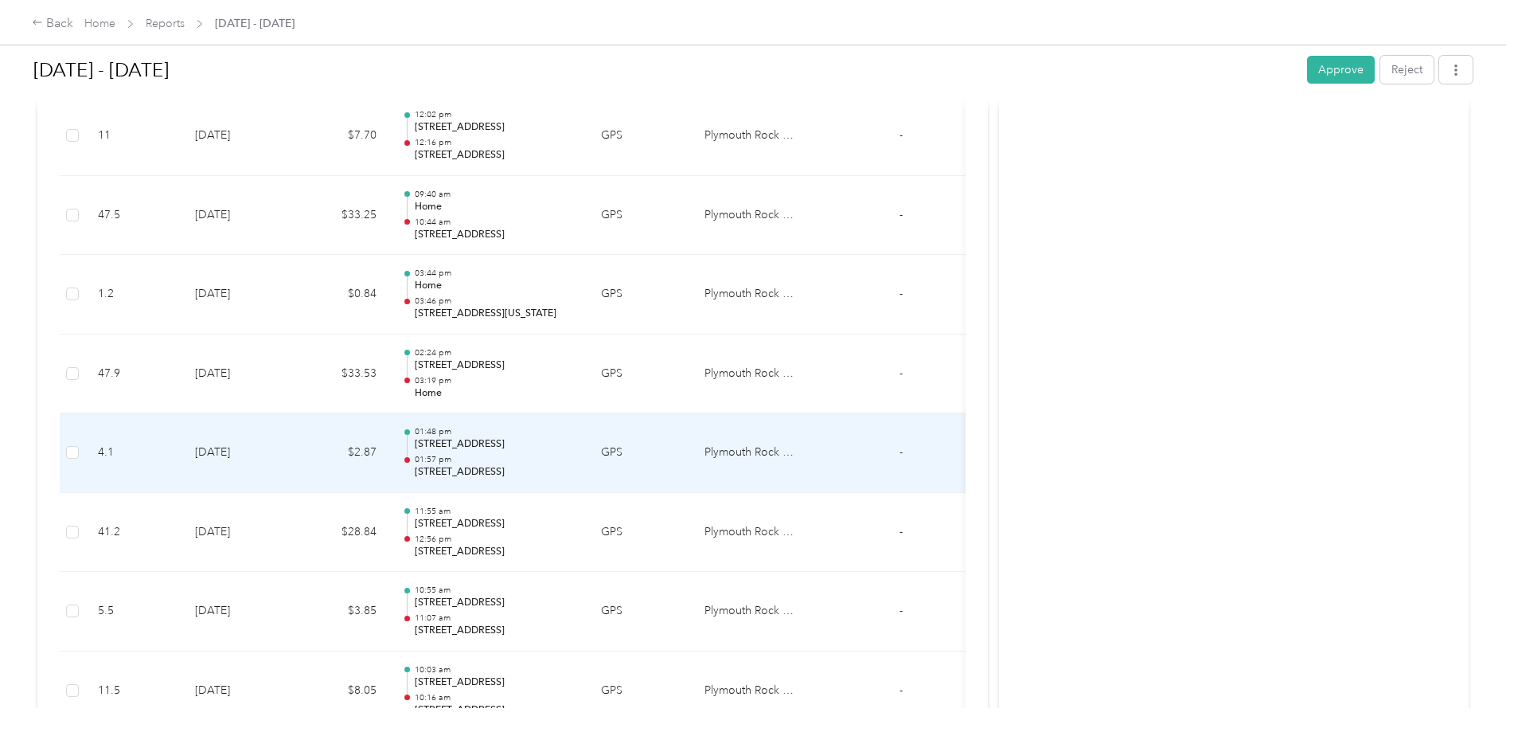
click at [506, 453] on div "01:48 pm 6-01 [GEOGRAPHIC_DATA], [GEOGRAPHIC_DATA], [GEOGRAPHIC_DATA], [GEOGRAP…" at bounding box center [495, 452] width 161 height 53
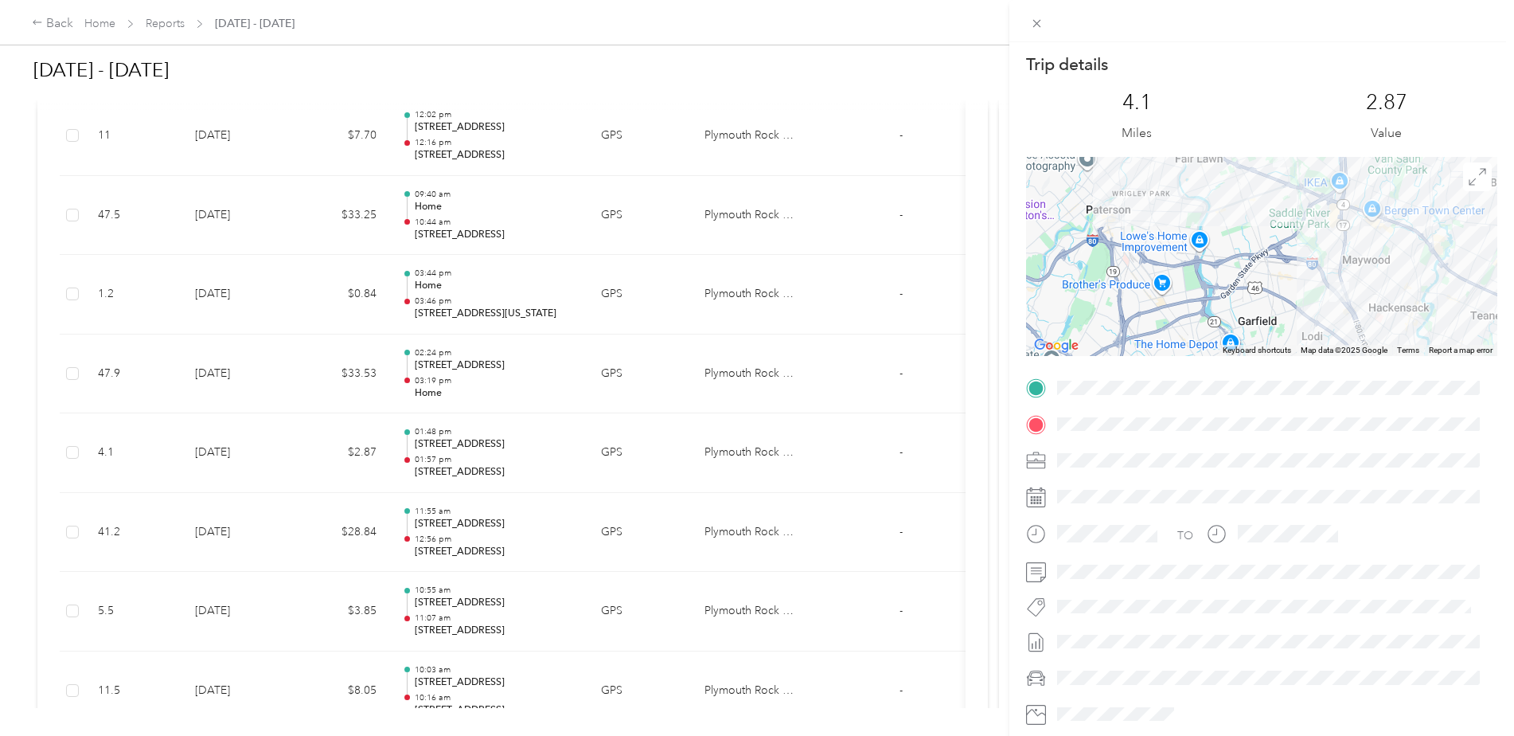
drag, startPoint x: 1218, startPoint y: 280, endPoint x: 1231, endPoint y: 339, distance: 60.3
click at [1231, 339] on div at bounding box center [1261, 256] width 471 height 199
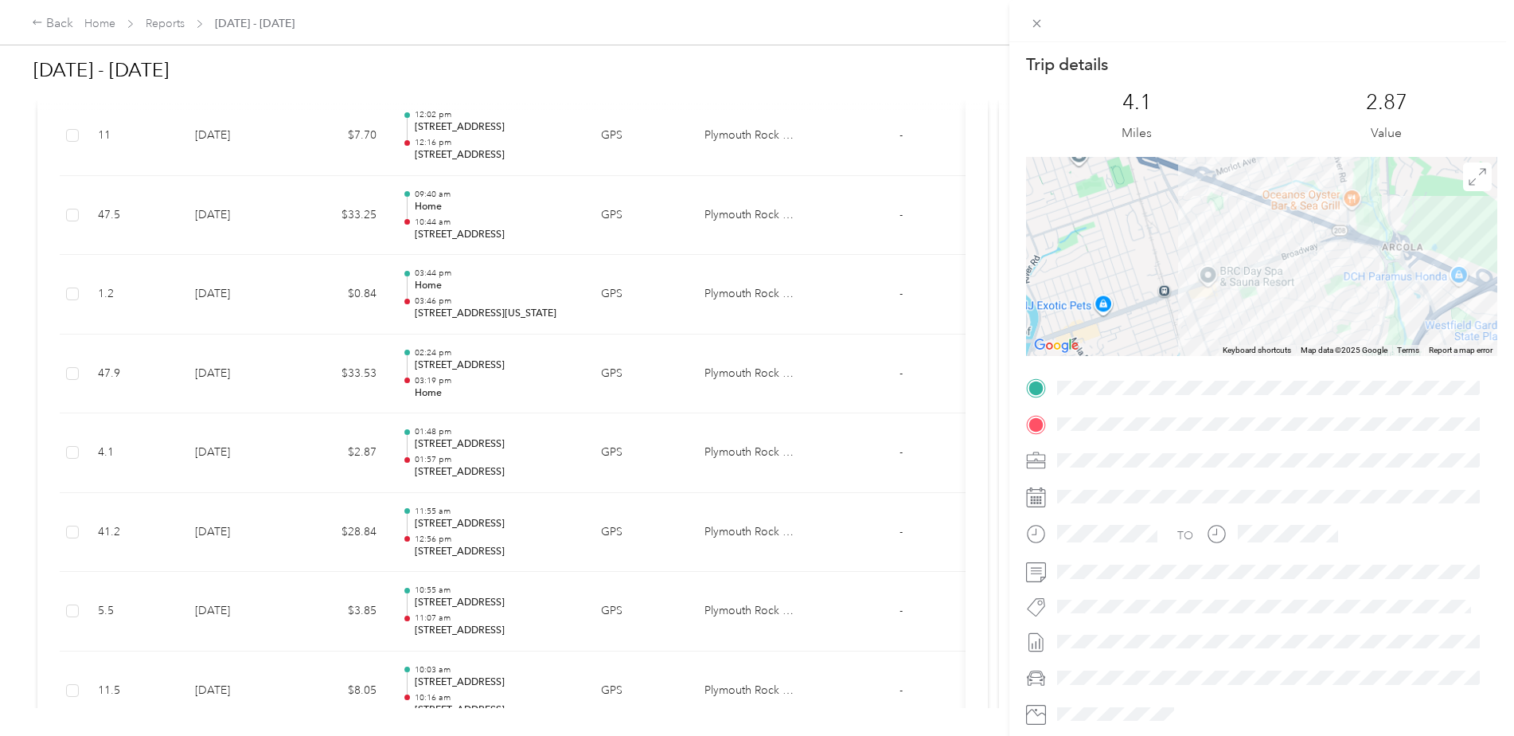
drag, startPoint x: 1304, startPoint y: 225, endPoint x: 1275, endPoint y: 307, distance: 87.9
click at [1275, 307] on div at bounding box center [1261, 256] width 471 height 199
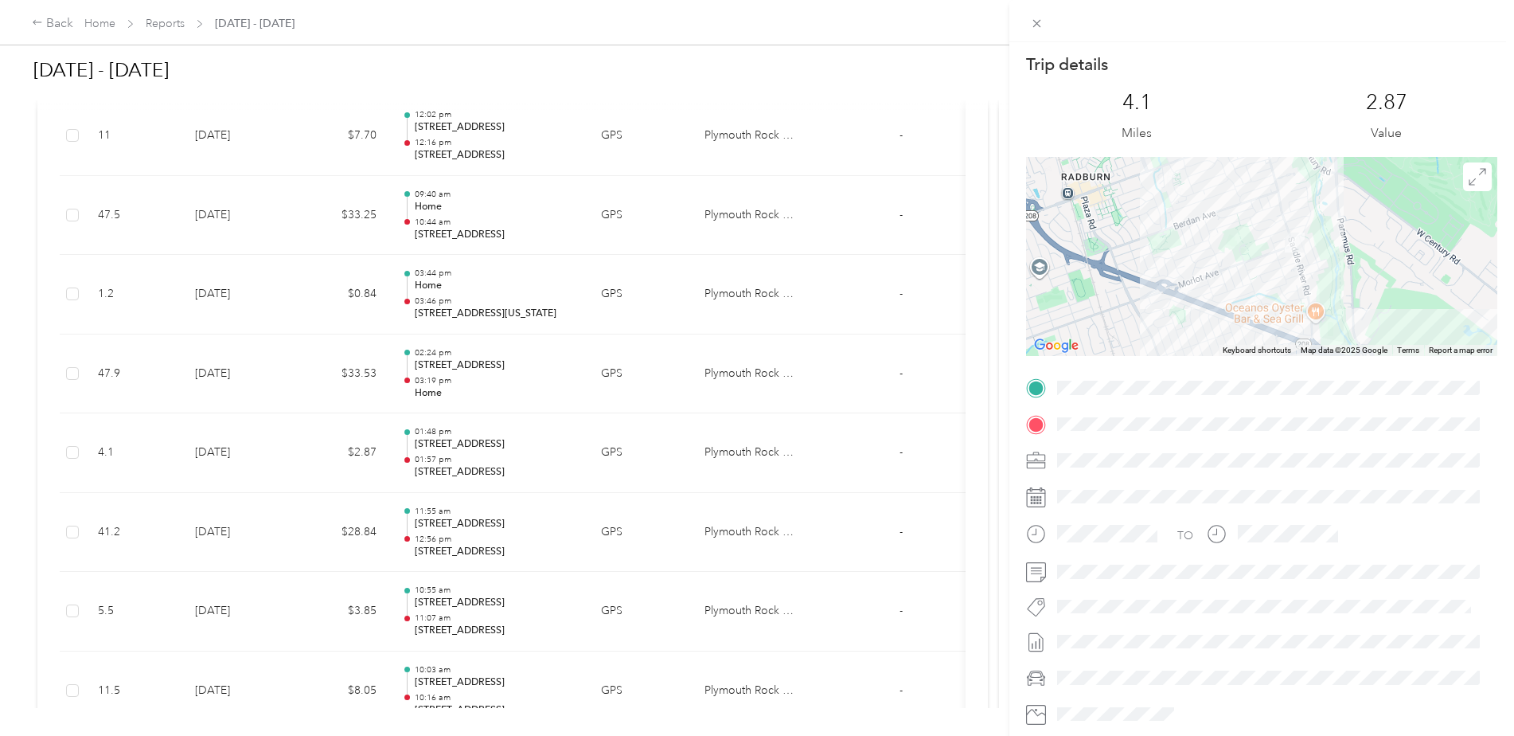
drag, startPoint x: 1334, startPoint y: 213, endPoint x: 1311, endPoint y: 303, distance: 92.9
click at [1311, 303] on div at bounding box center [1261, 256] width 471 height 199
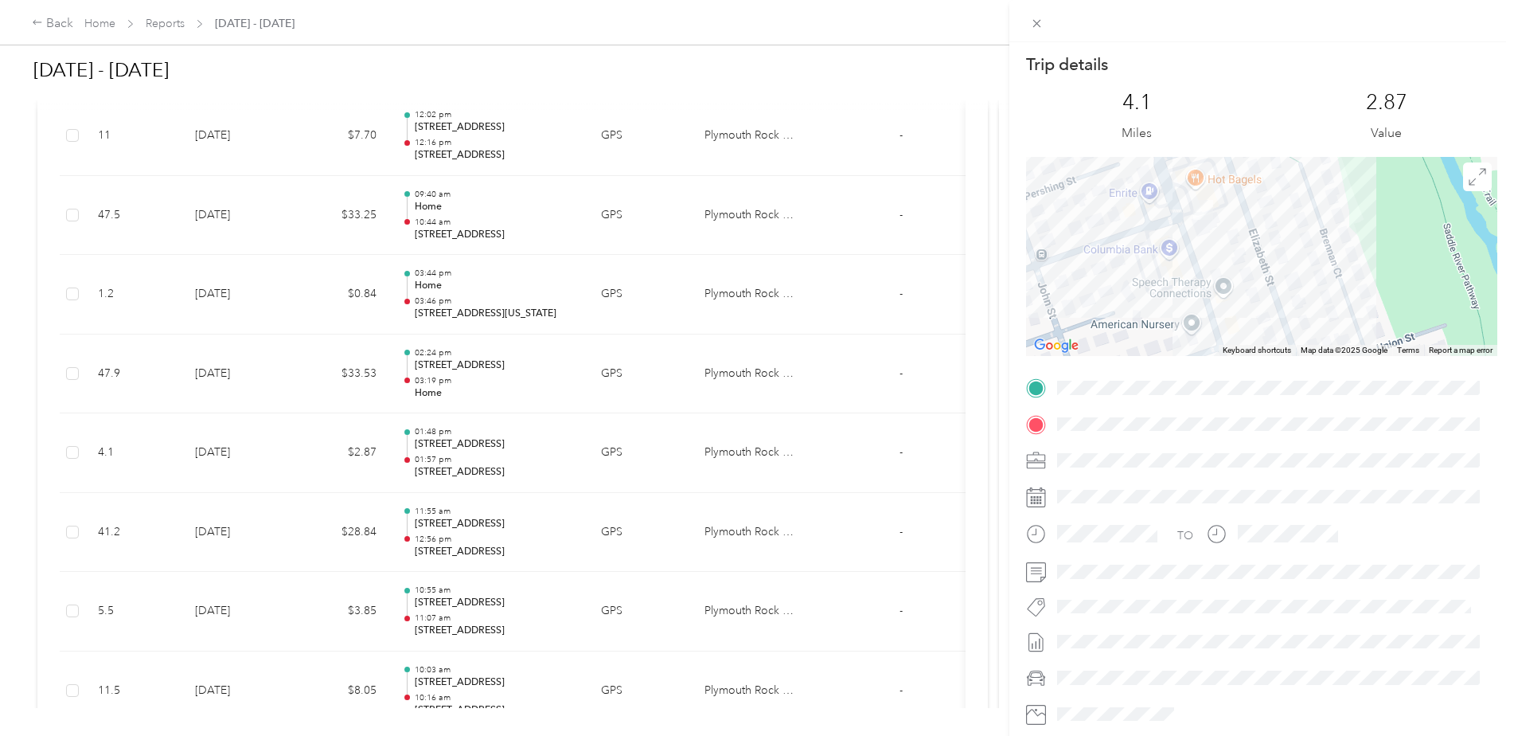
drag, startPoint x: 1311, startPoint y: 247, endPoint x: 1319, endPoint y: 335, distance: 88.8
click at [1328, 342] on div at bounding box center [1261, 256] width 471 height 199
click at [1038, 18] on icon at bounding box center [1037, 24] width 14 height 14
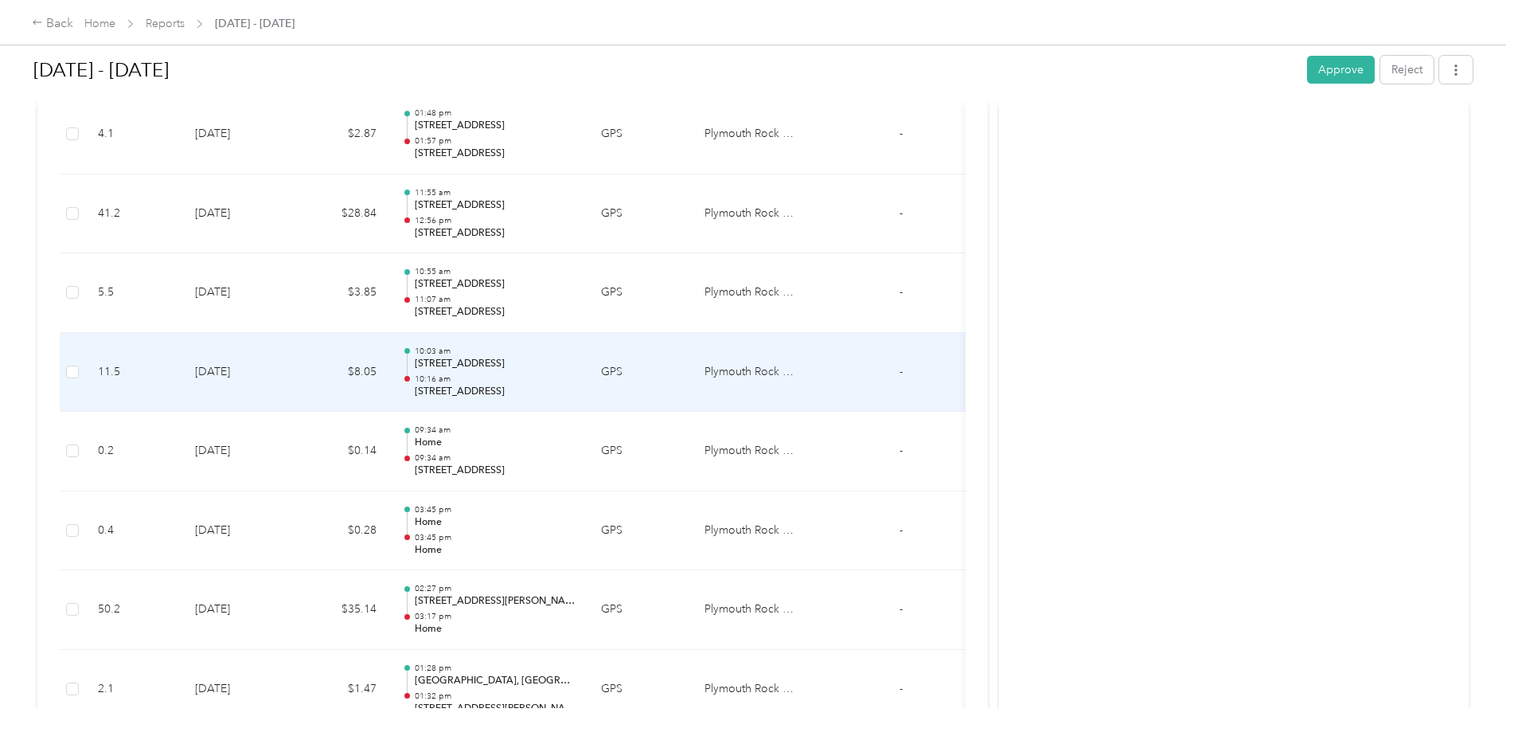
scroll to position [955, 0]
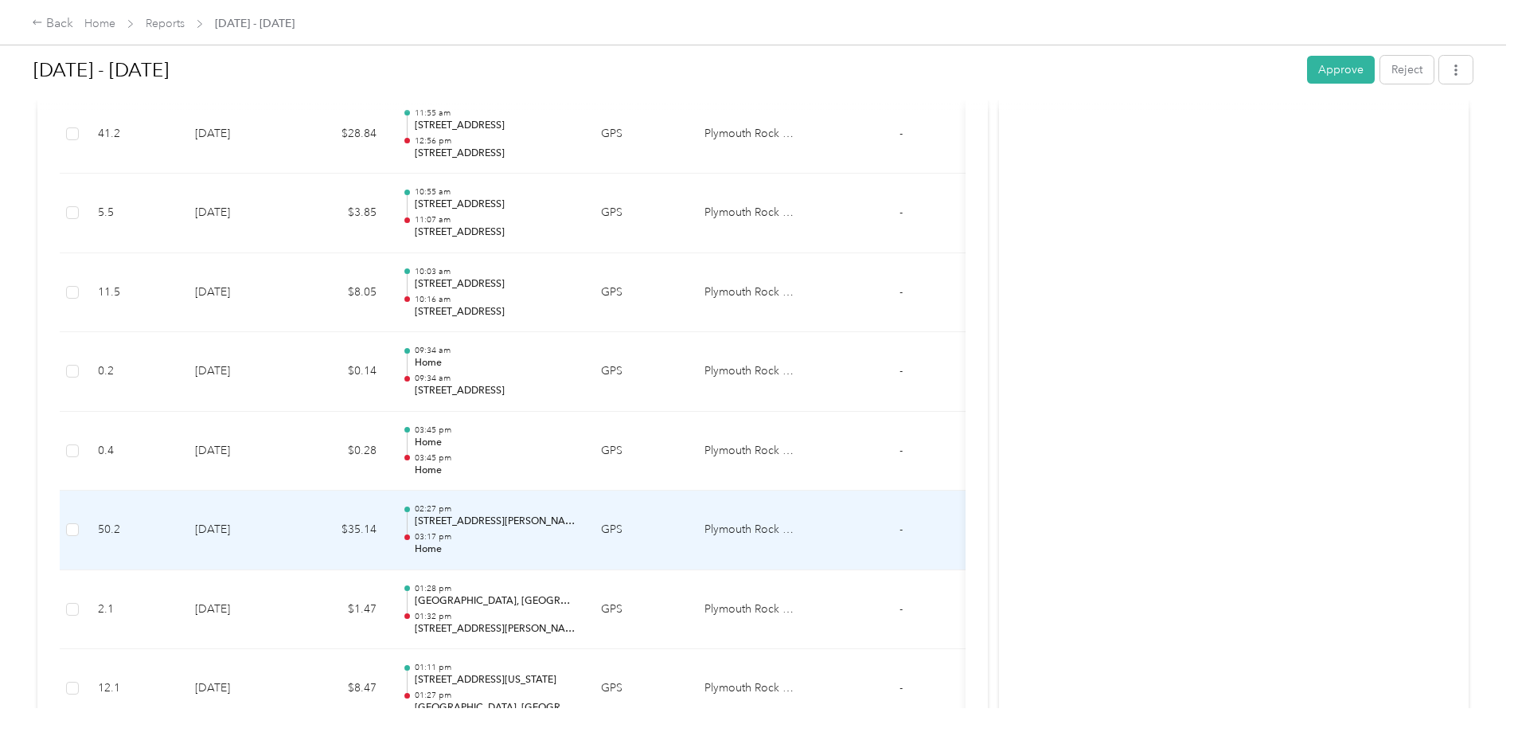
click at [454, 532] on p "03:17 pm" at bounding box center [495, 536] width 161 height 11
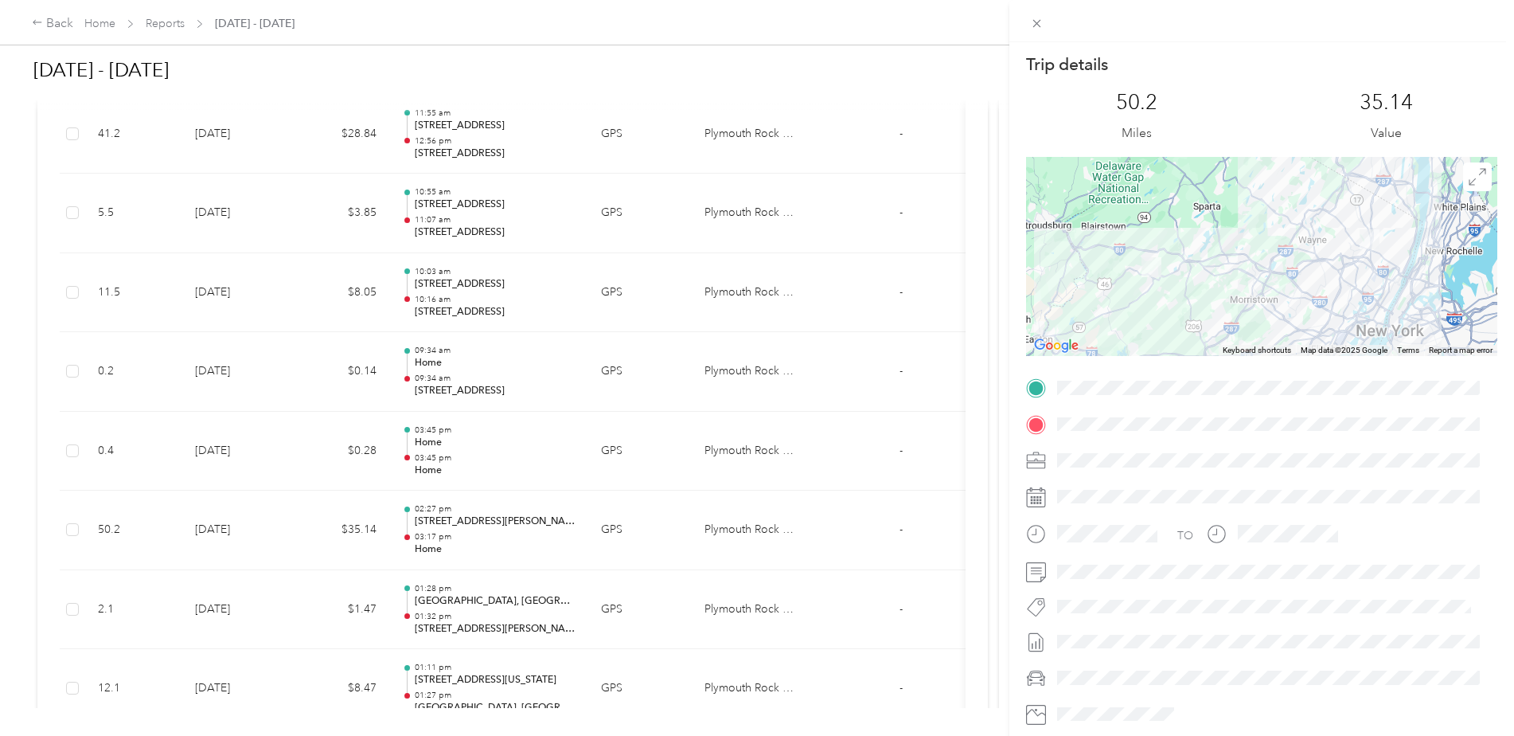
click at [1295, 288] on div at bounding box center [1261, 256] width 471 height 199
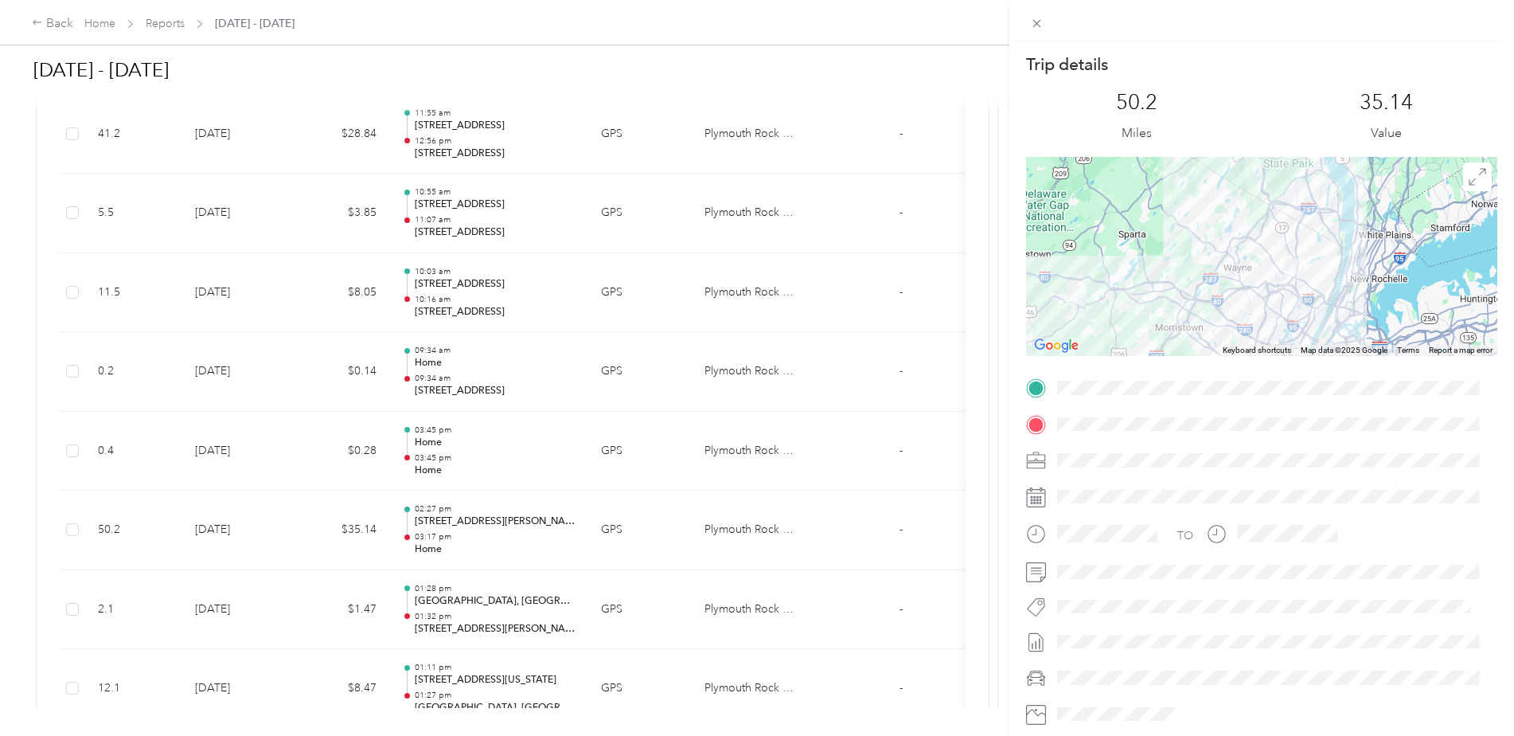
drag, startPoint x: 1295, startPoint y: 288, endPoint x: 1212, endPoint y: 319, distance: 88.4
click at [1212, 319] on div at bounding box center [1261, 256] width 471 height 199
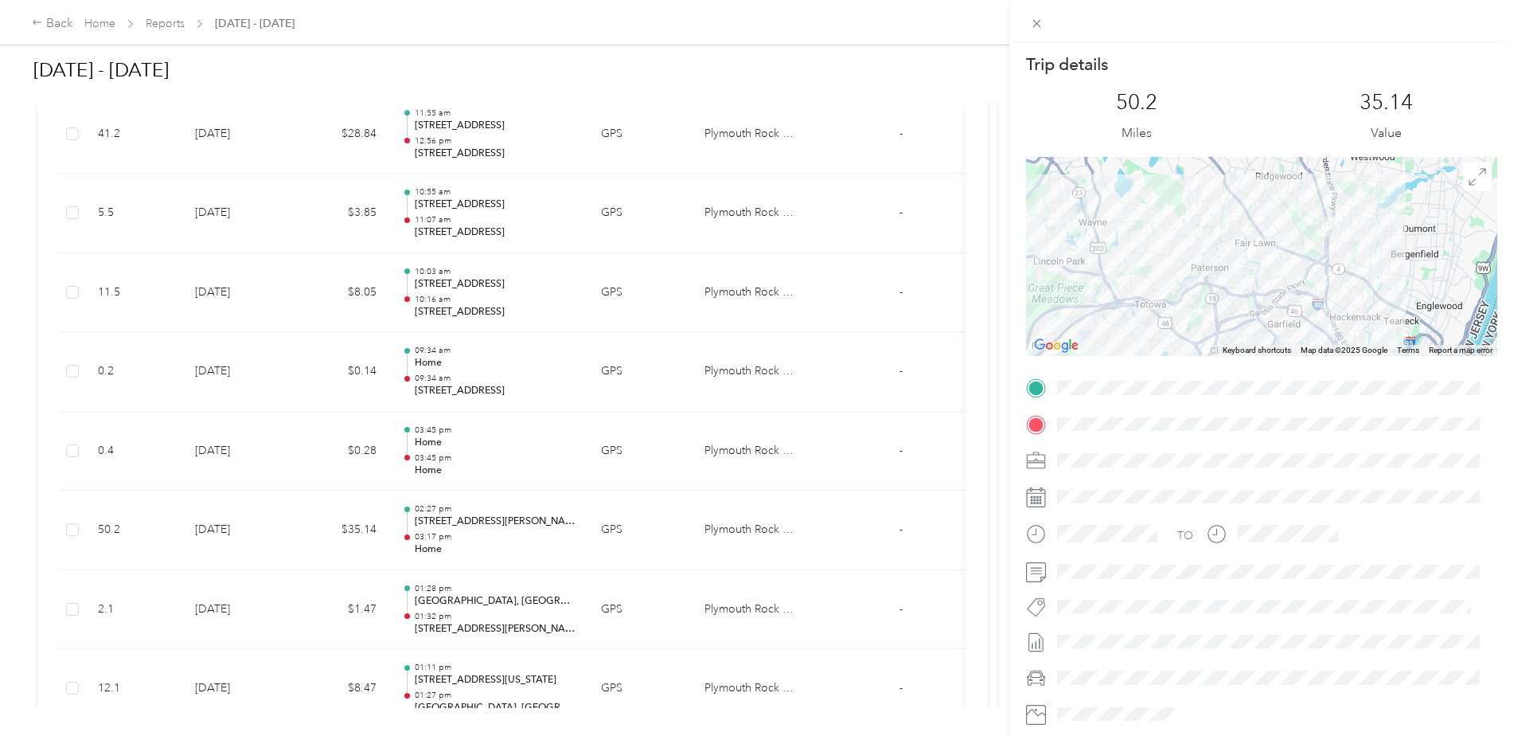
drag, startPoint x: 1278, startPoint y: 241, endPoint x: 1225, endPoint y: 267, distance: 58.4
click at [1226, 266] on div at bounding box center [1261, 256] width 471 height 199
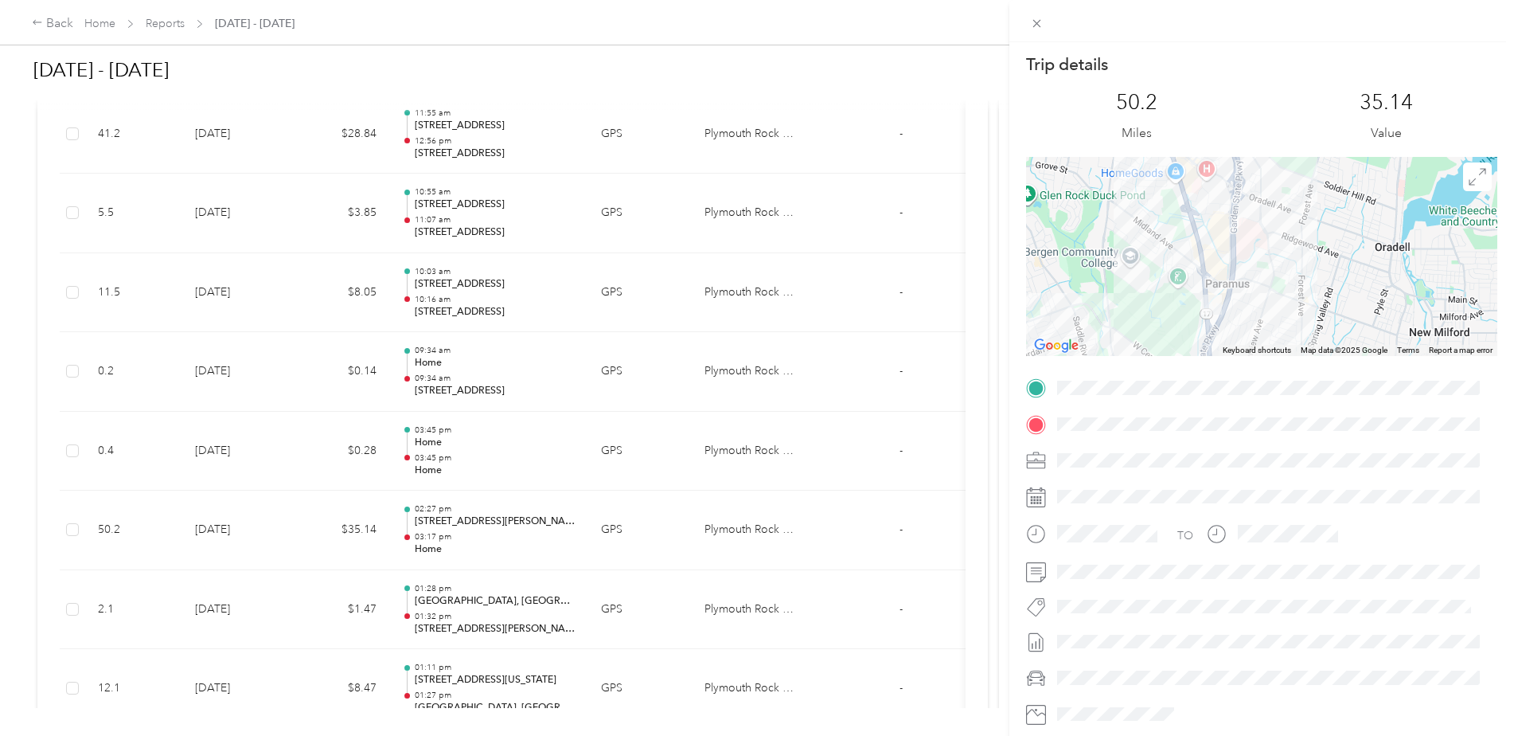
drag, startPoint x: 1258, startPoint y: 279, endPoint x: 1265, endPoint y: 255, distance: 25.7
click at [1265, 255] on div at bounding box center [1261, 256] width 471 height 199
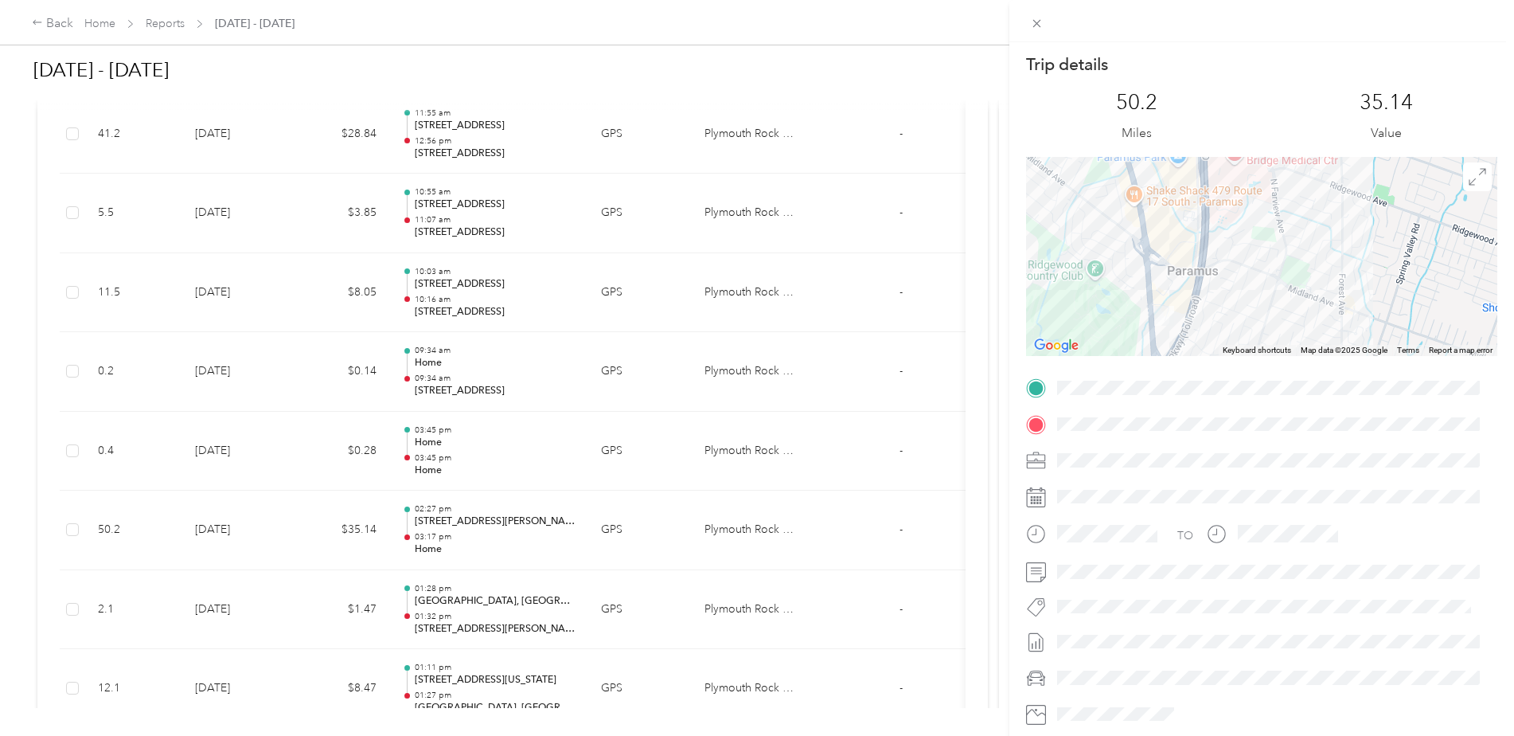
drag, startPoint x: 1240, startPoint y: 313, endPoint x: 1249, endPoint y: 275, distance: 39.4
click at [1249, 275] on div at bounding box center [1261, 256] width 471 height 199
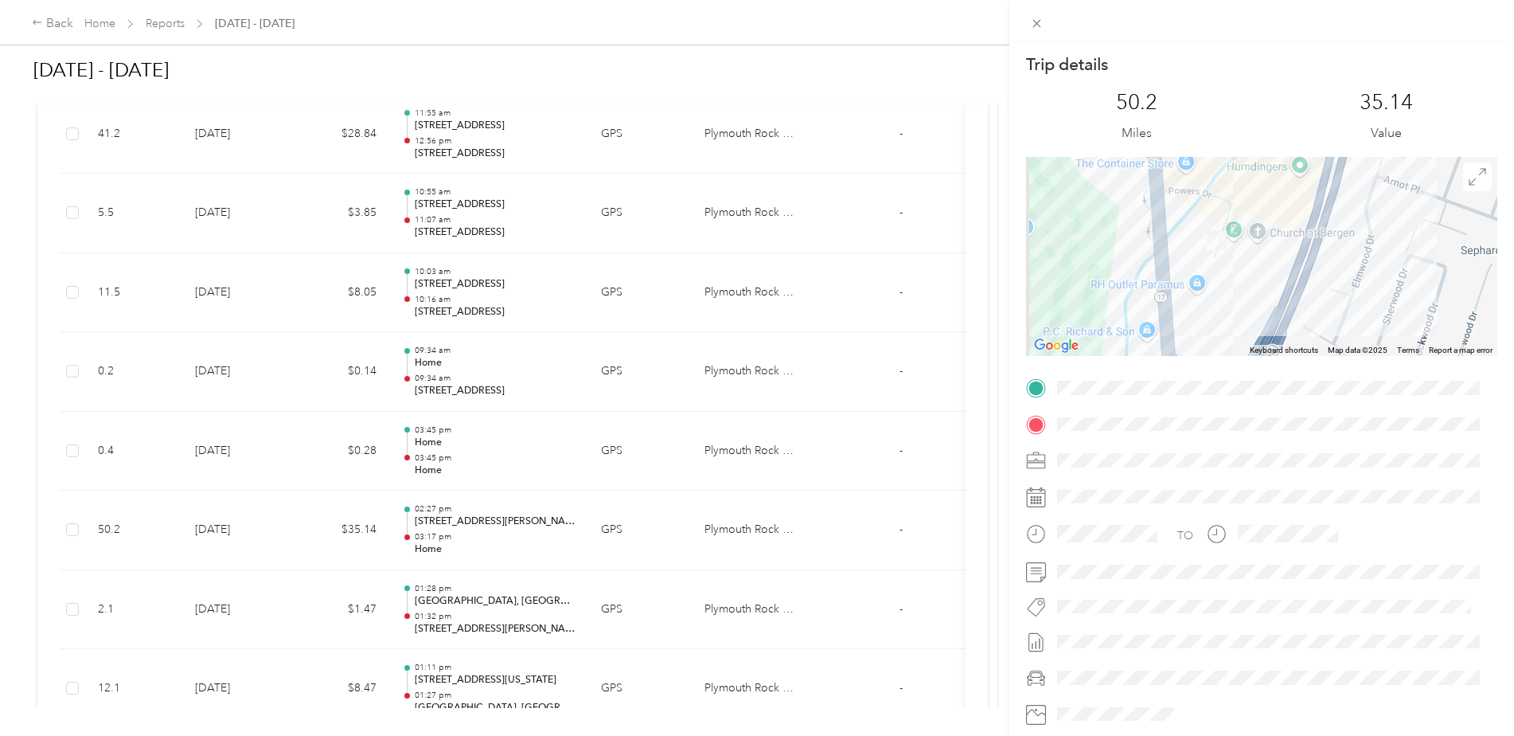
drag, startPoint x: 1143, startPoint y: 286, endPoint x: 1316, endPoint y: 289, distance: 172.8
click at [1316, 289] on div at bounding box center [1261, 256] width 471 height 199
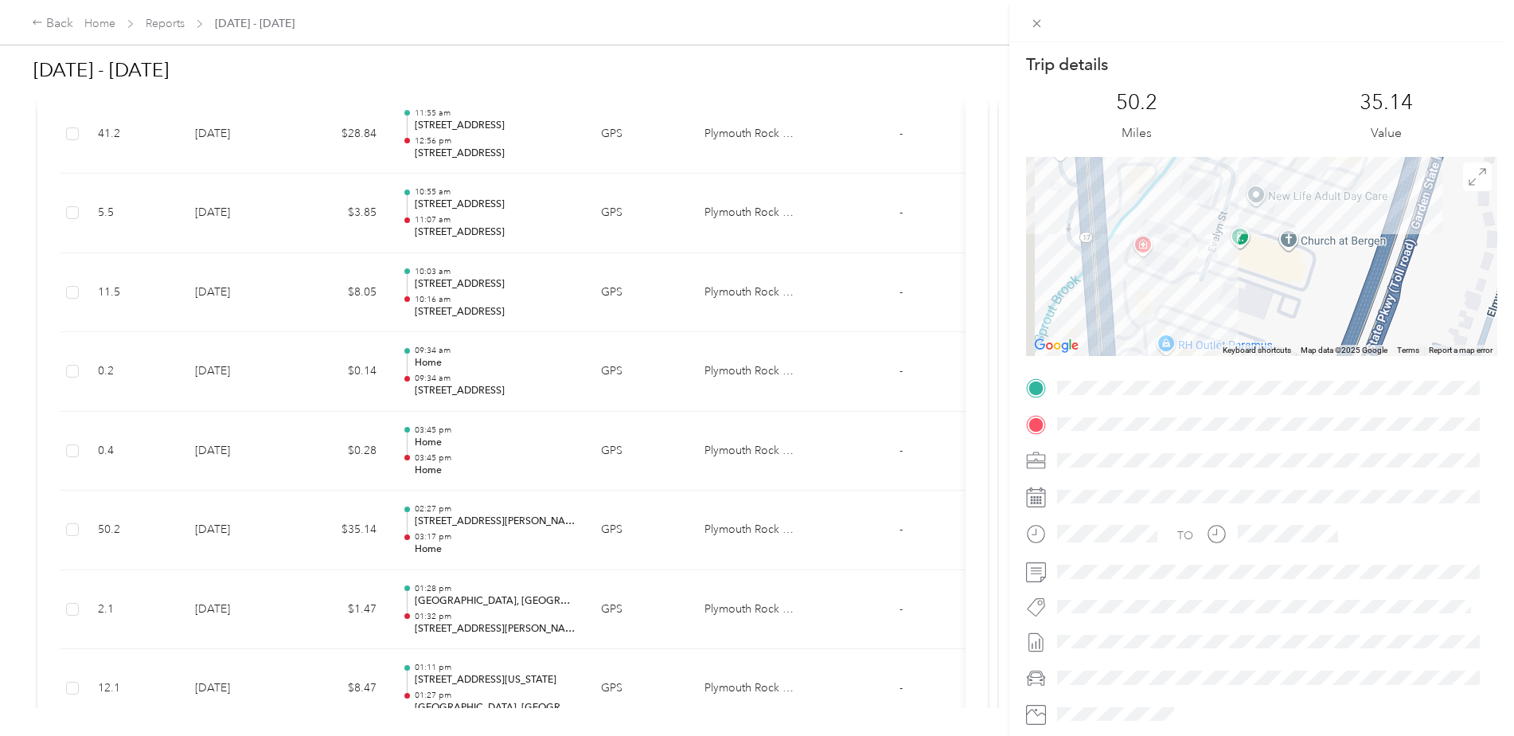
drag, startPoint x: 1168, startPoint y: 258, endPoint x: 1236, endPoint y: 299, distance: 79.3
click at [1236, 299] on div at bounding box center [1261, 256] width 471 height 199
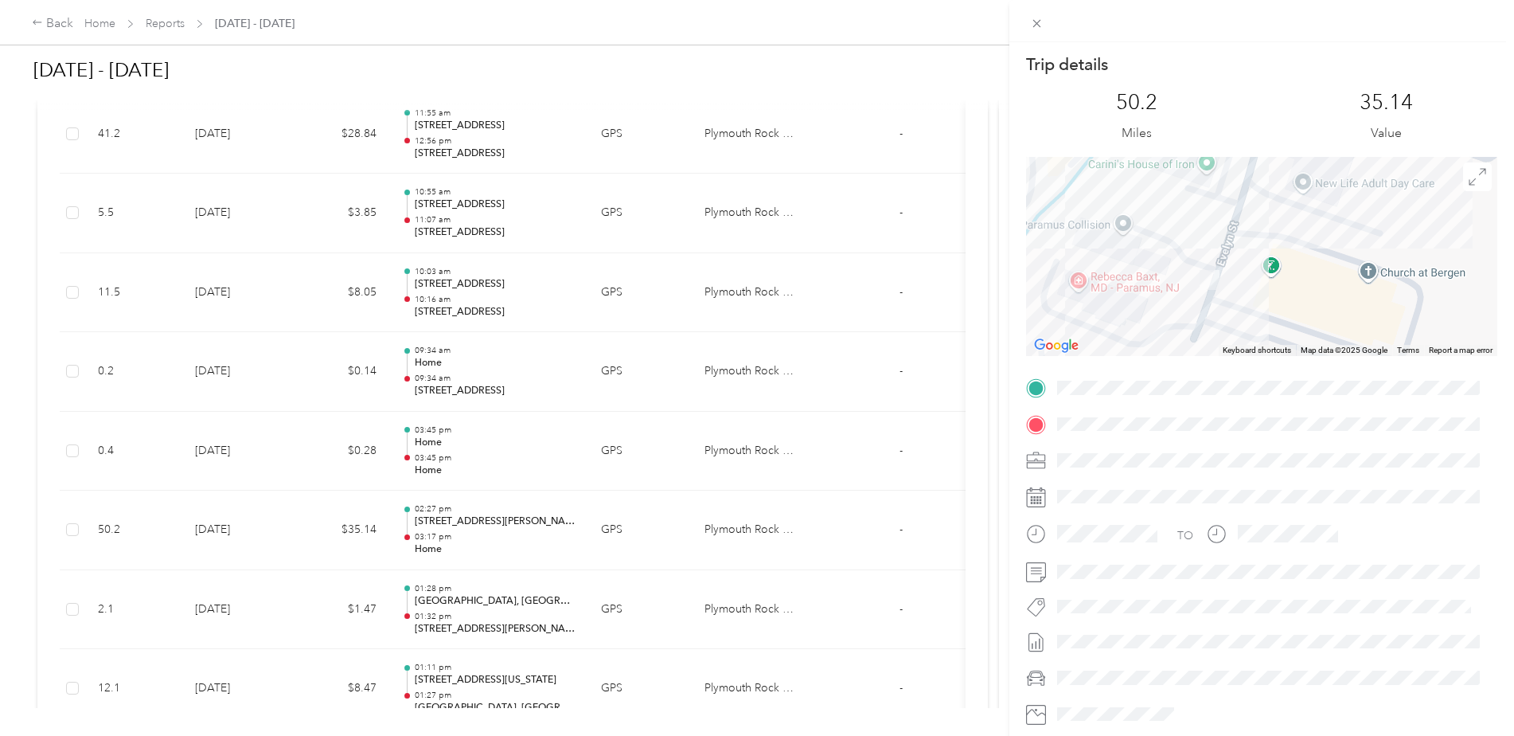
drag, startPoint x: 1207, startPoint y: 272, endPoint x: 1234, endPoint y: 345, distance: 77.3
click at [1234, 345] on div "Keyboard shortcuts Map Data Map data ©2025 Google Map data ©2025 Google 20 m Cl…" at bounding box center [1261, 256] width 471 height 199
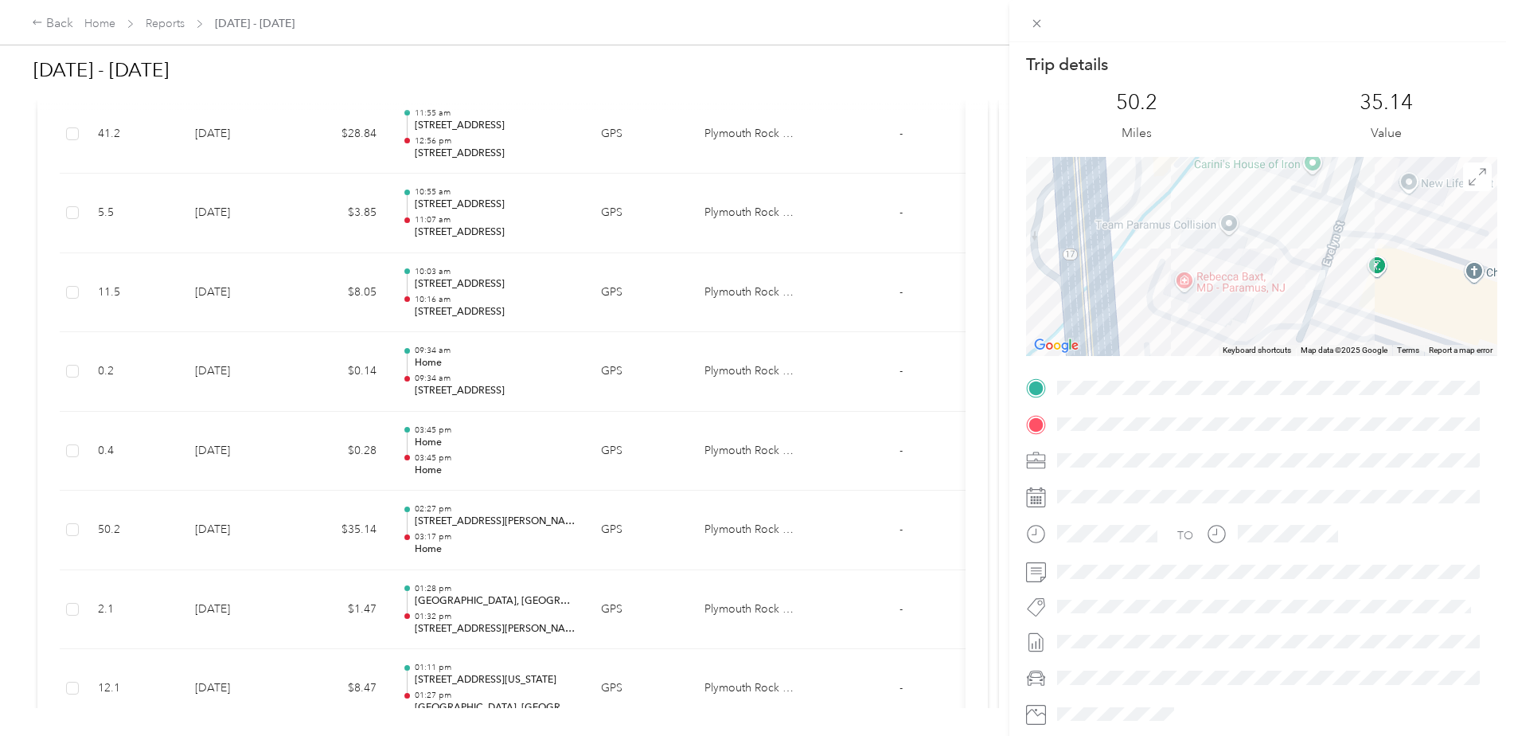
drag, startPoint x: 1151, startPoint y: 316, endPoint x: 1259, endPoint y: 318, distance: 108.3
click at [1259, 318] on div at bounding box center [1261, 256] width 471 height 199
drag, startPoint x: 1033, startPoint y: 18, endPoint x: 1029, endPoint y: 25, distance: 8.2
click at [1033, 18] on icon at bounding box center [1037, 24] width 14 height 14
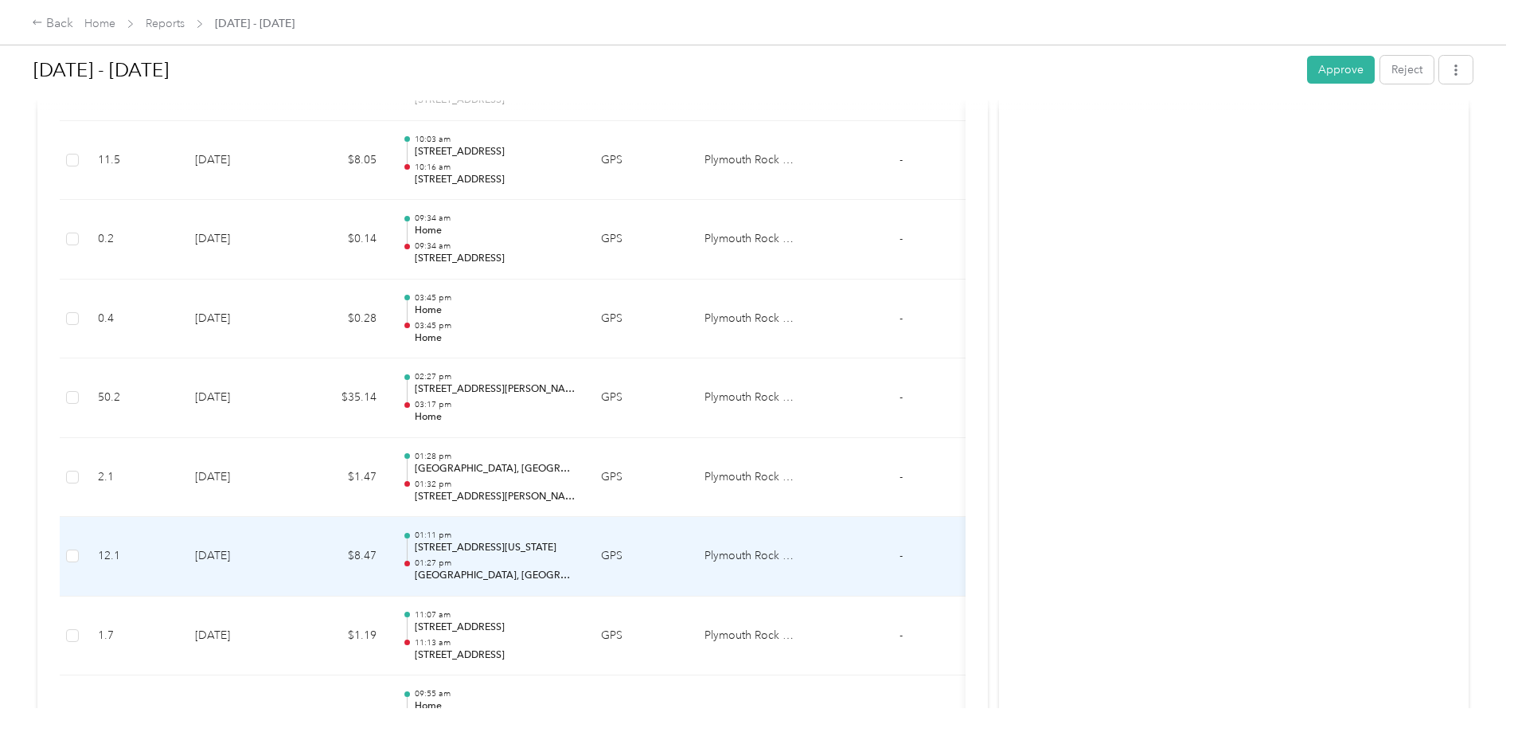
scroll to position [1115, 0]
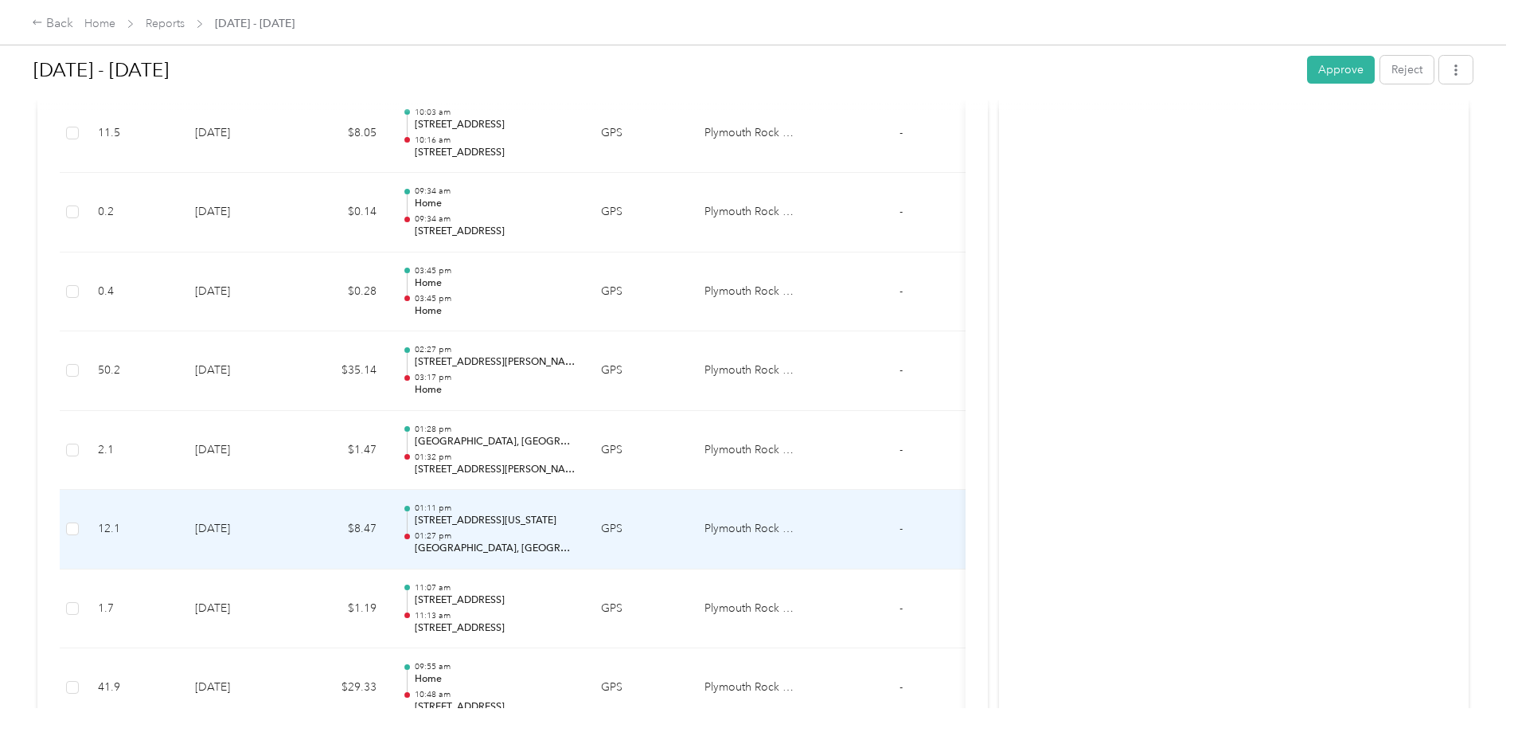
click at [541, 537] on p "01:27 pm" at bounding box center [495, 535] width 161 height 11
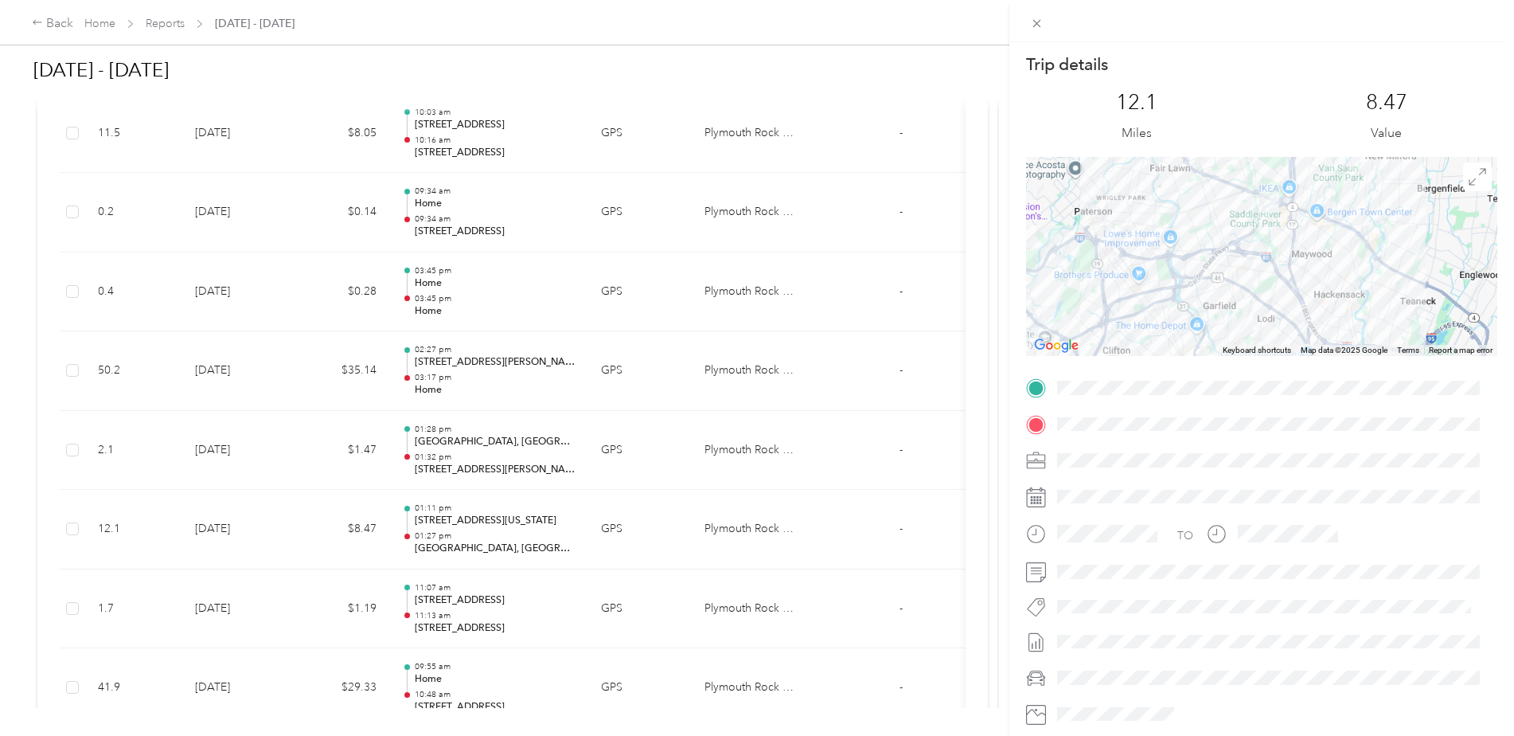
drag, startPoint x: 1342, startPoint y: 221, endPoint x: 1298, endPoint y: 346, distance: 133.2
click at [1298, 346] on div "Keyboard shortcuts Map Data Map data ©2025 Google Map data ©2025 Google 2 km Cl…" at bounding box center [1261, 256] width 471 height 199
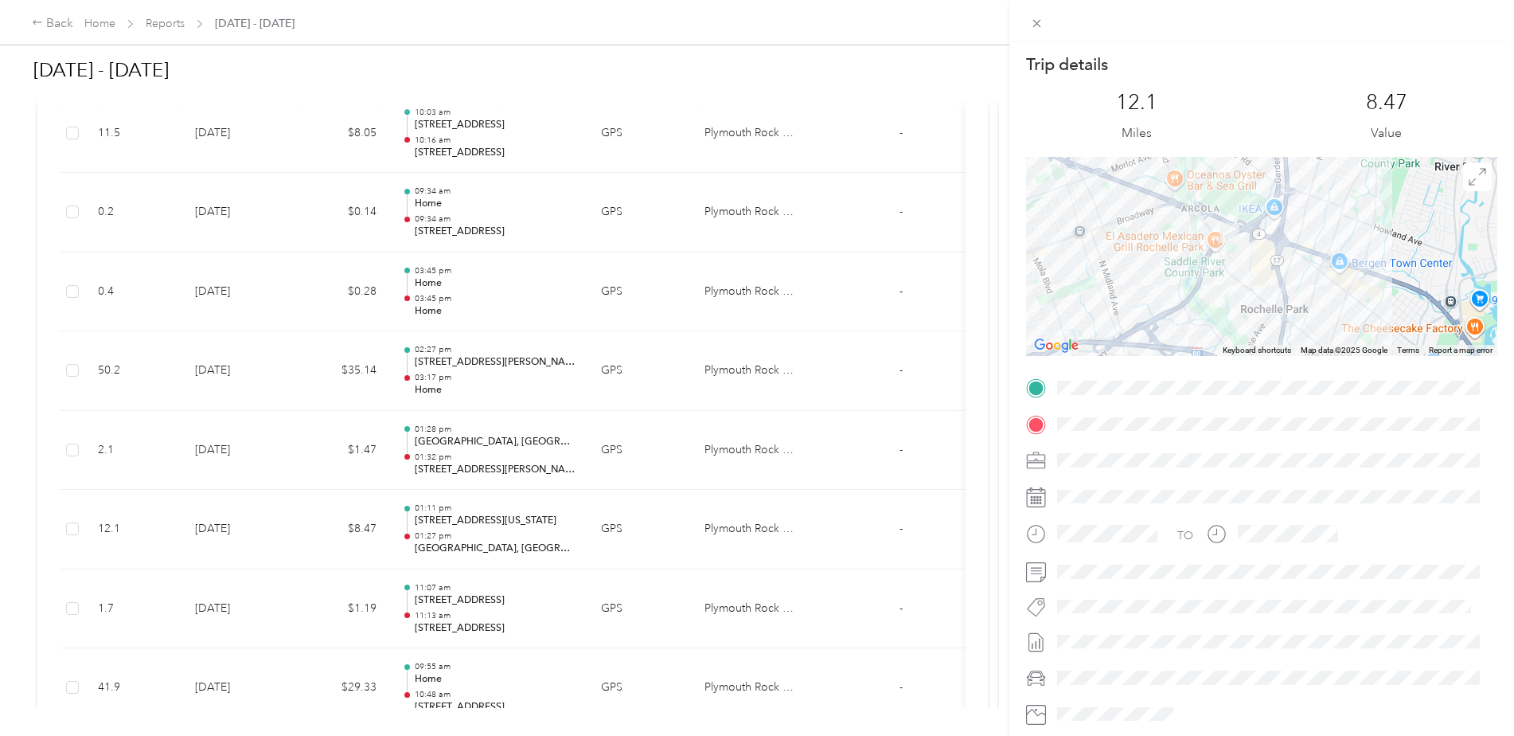
drag, startPoint x: 1295, startPoint y: 205, endPoint x: 1277, endPoint y: 319, distance: 116.1
click at [1277, 320] on div at bounding box center [1261, 256] width 471 height 199
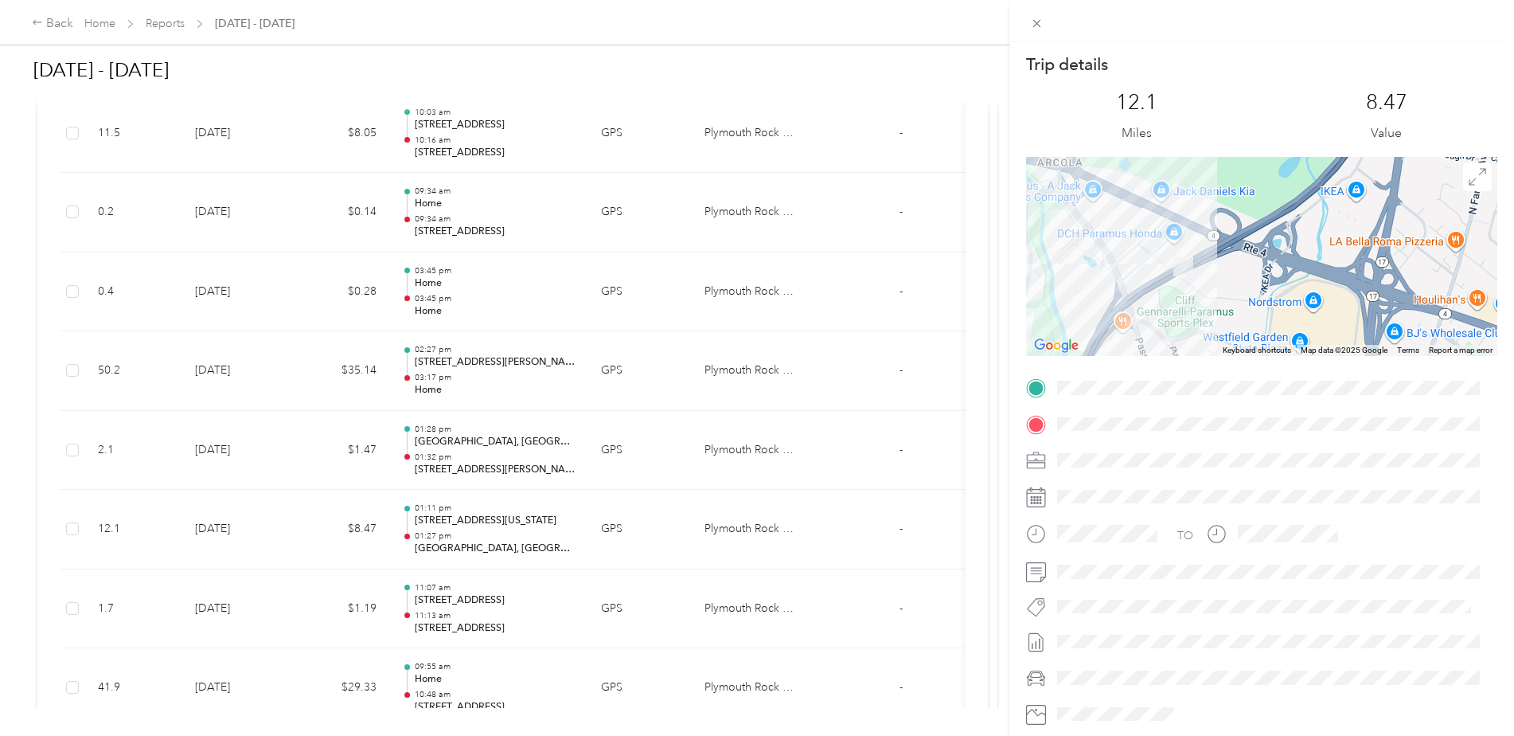
drag, startPoint x: 1220, startPoint y: 260, endPoint x: 1308, endPoint y: 288, distance: 92.9
click at [1308, 288] on div at bounding box center [1261, 256] width 471 height 199
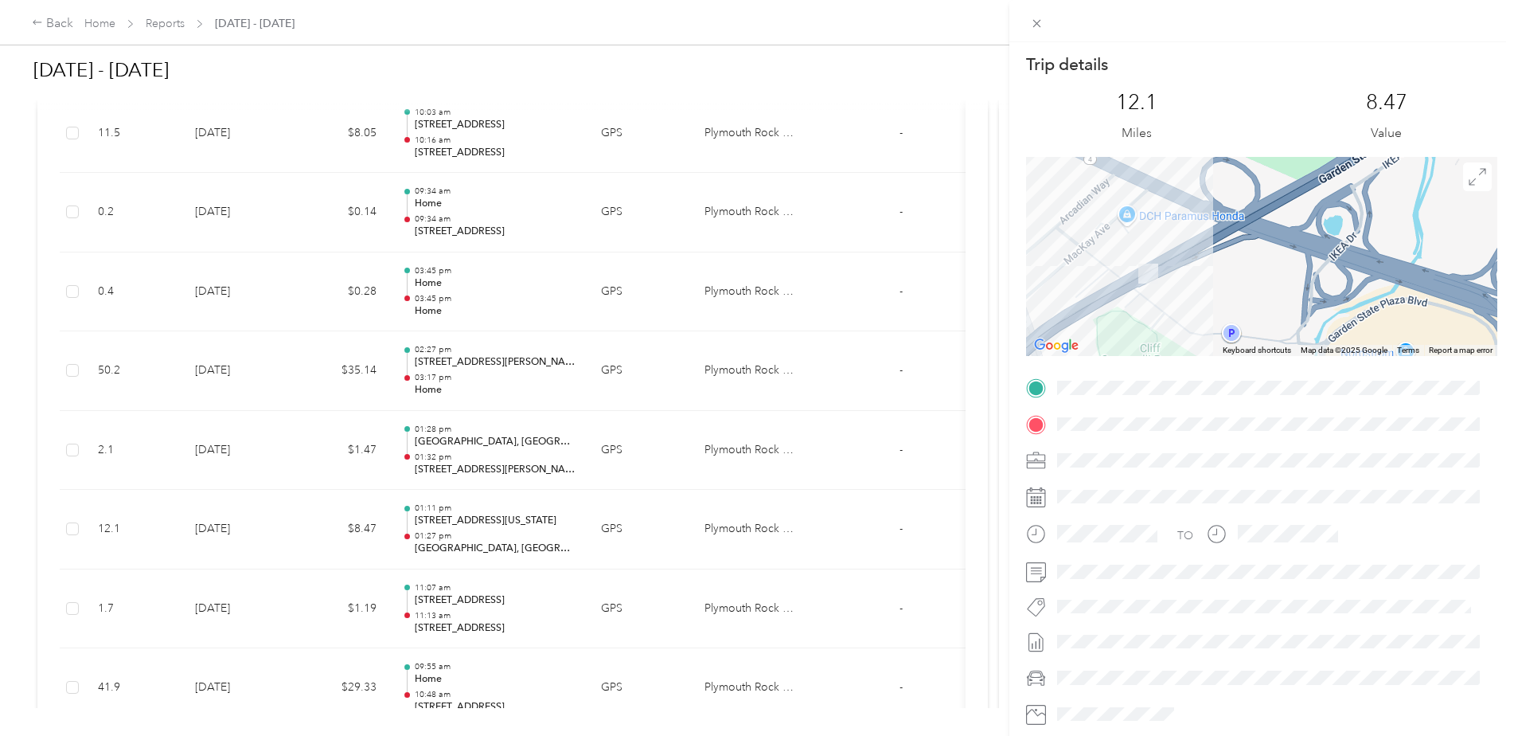
drag, startPoint x: 1154, startPoint y: 257, endPoint x: 1243, endPoint y: 279, distance: 91.7
click at [1241, 279] on div at bounding box center [1261, 256] width 471 height 199
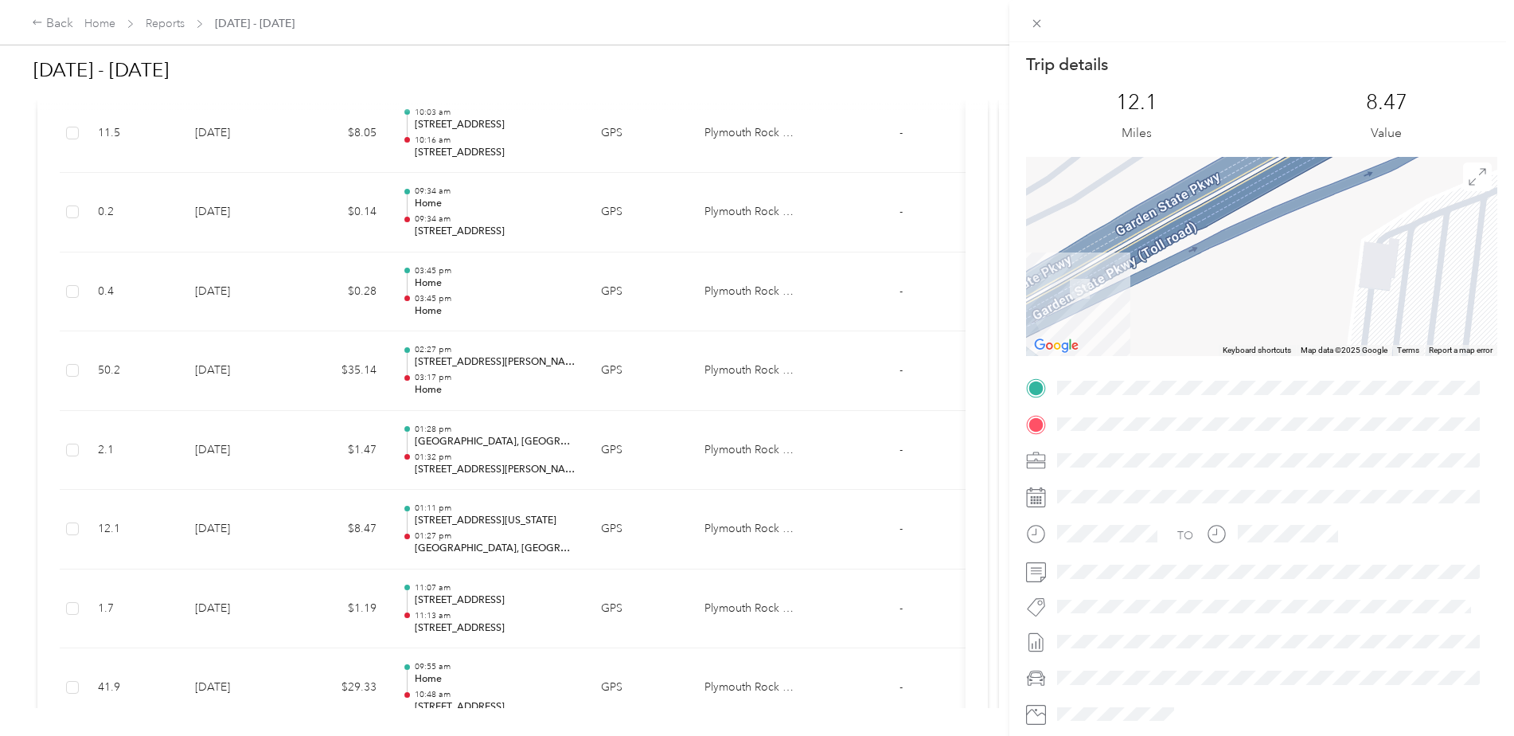
click at [1228, 292] on div at bounding box center [1261, 256] width 471 height 199
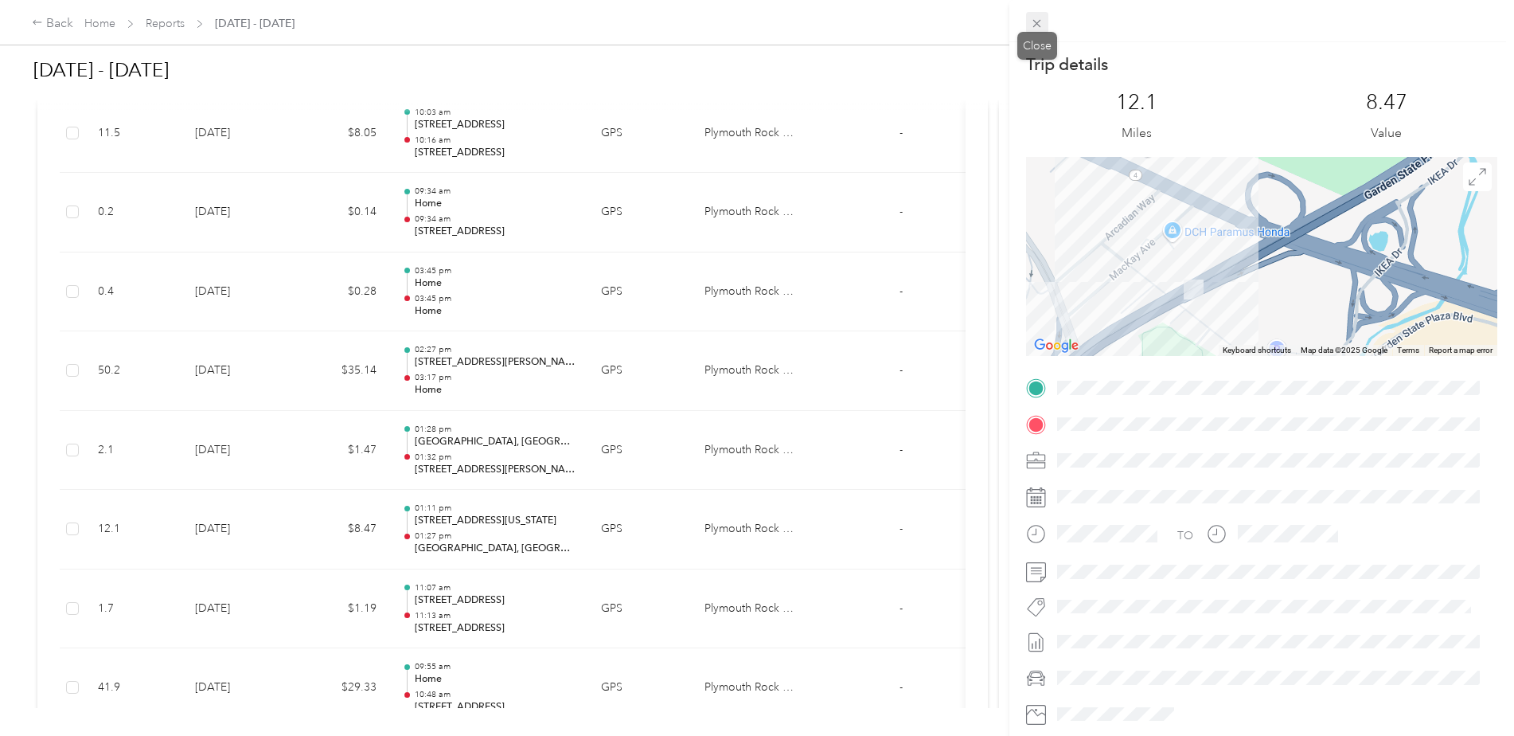
click at [1033, 19] on icon at bounding box center [1037, 24] width 14 height 14
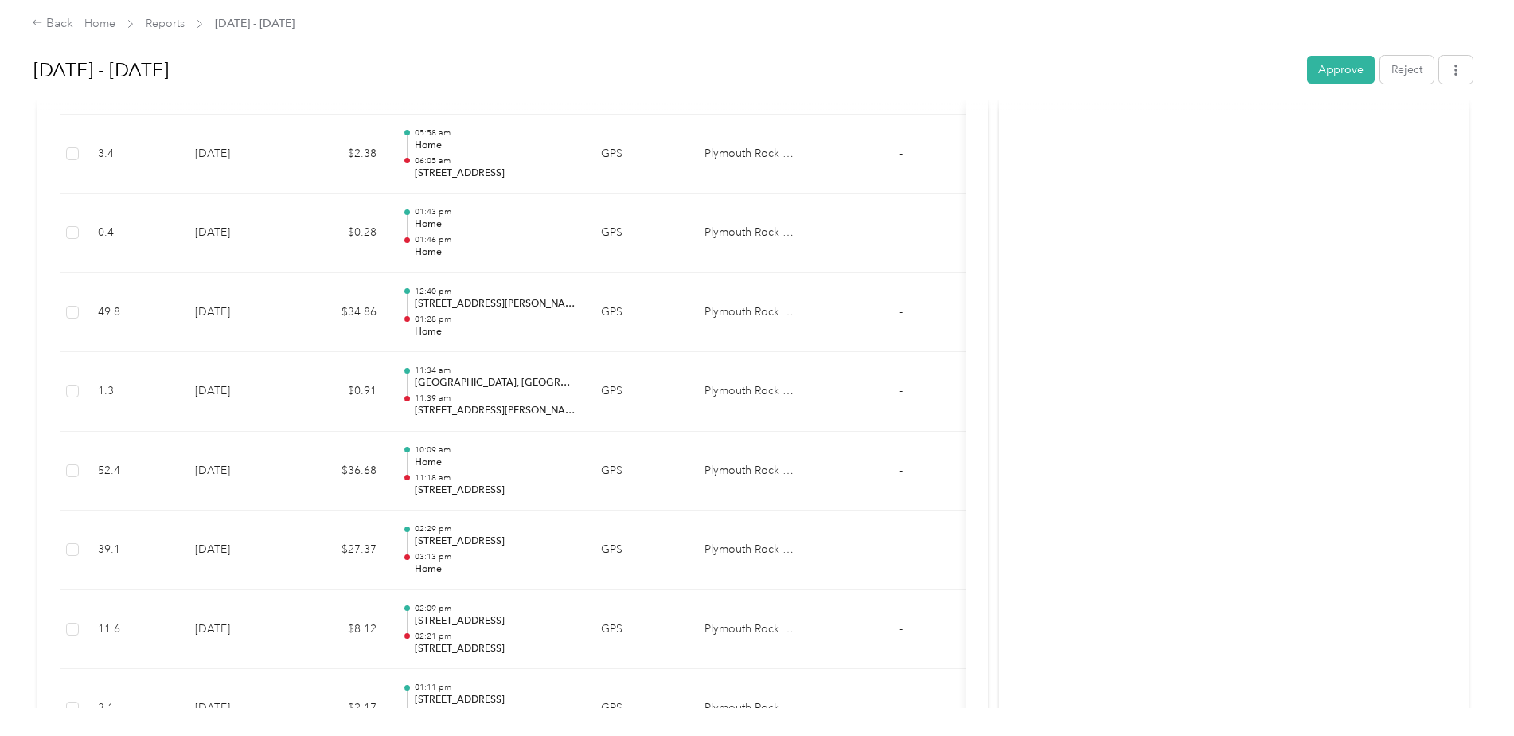
scroll to position [1911, 0]
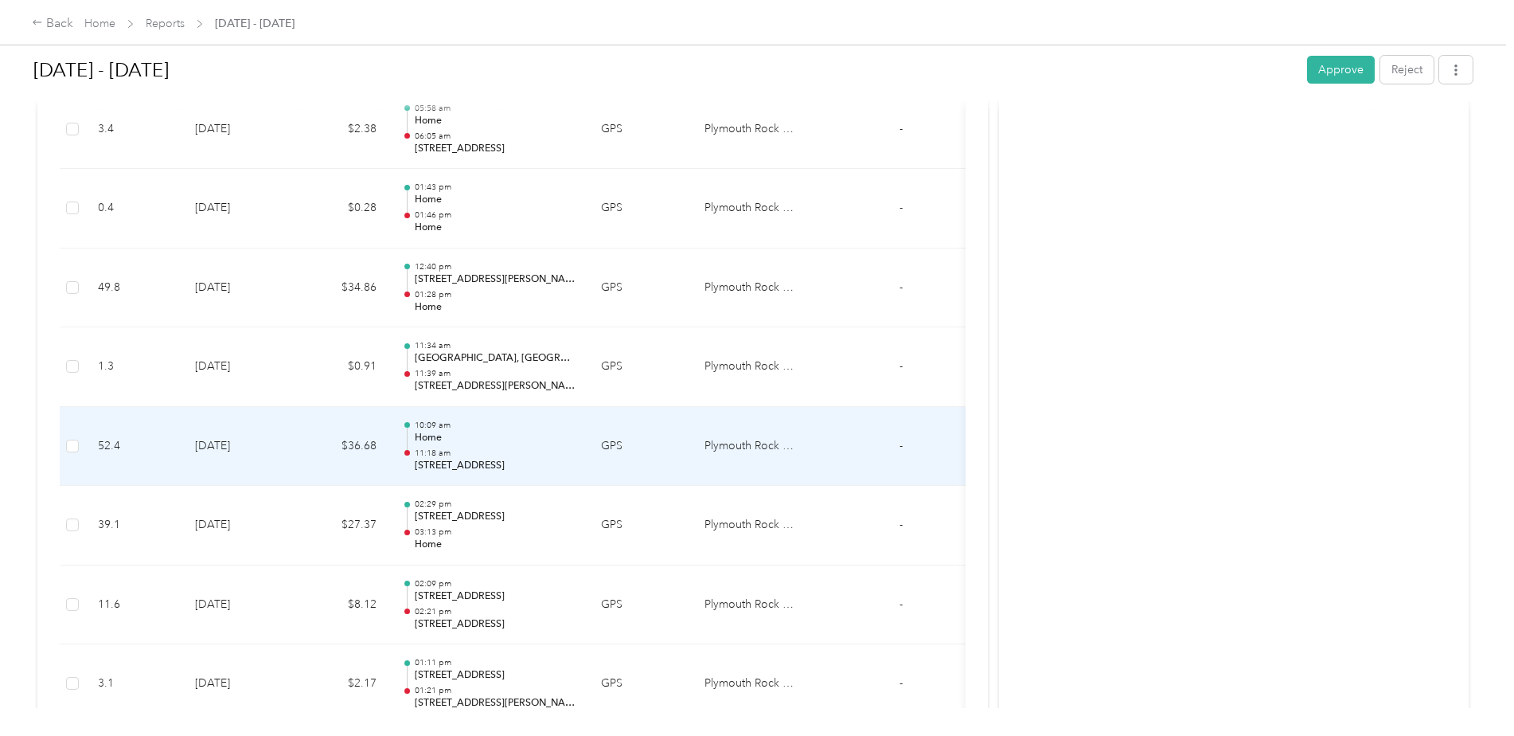
click at [491, 455] on p "11:18 am" at bounding box center [495, 452] width 161 height 11
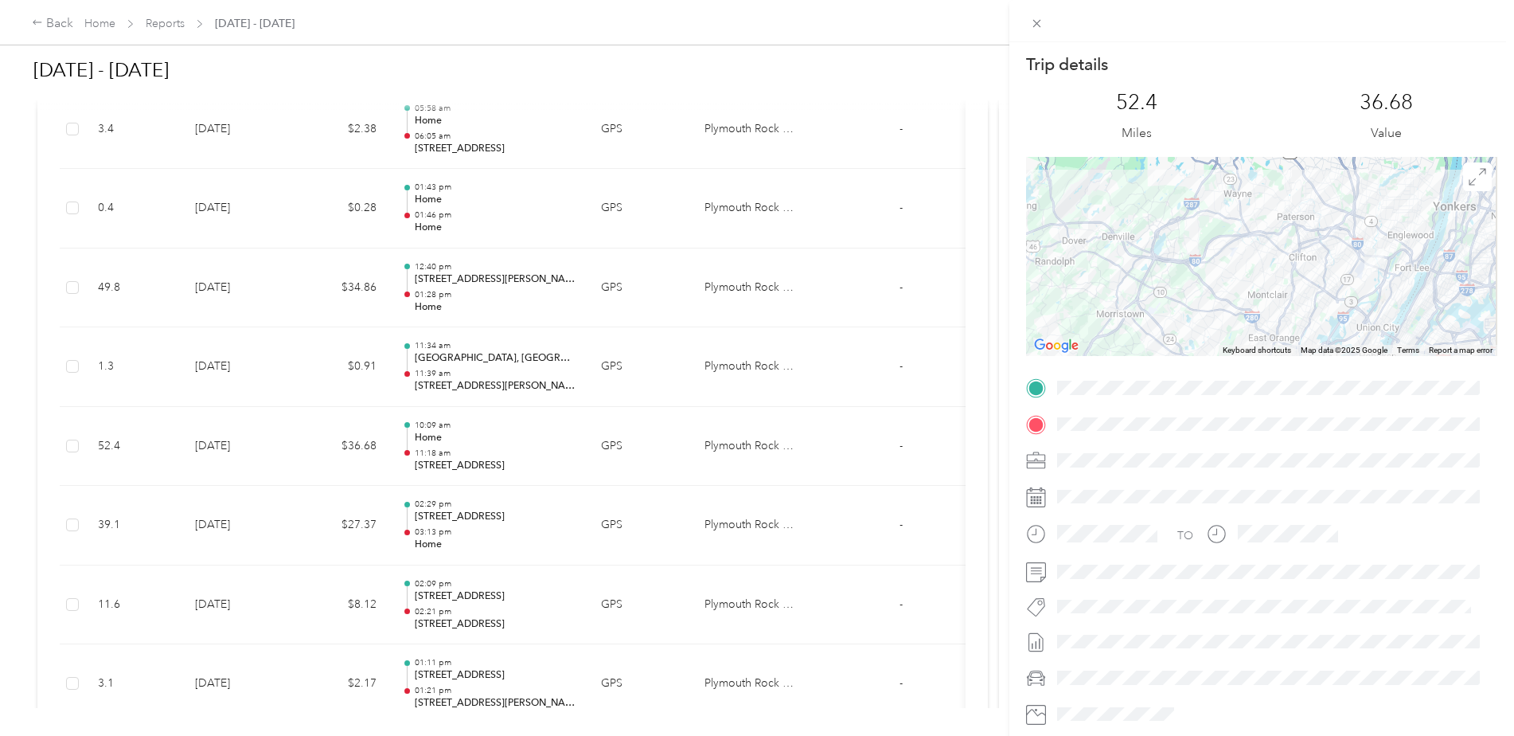
drag, startPoint x: 1367, startPoint y: 288, endPoint x: 1245, endPoint y: 314, distance: 124.5
click at [1232, 319] on div at bounding box center [1261, 256] width 471 height 199
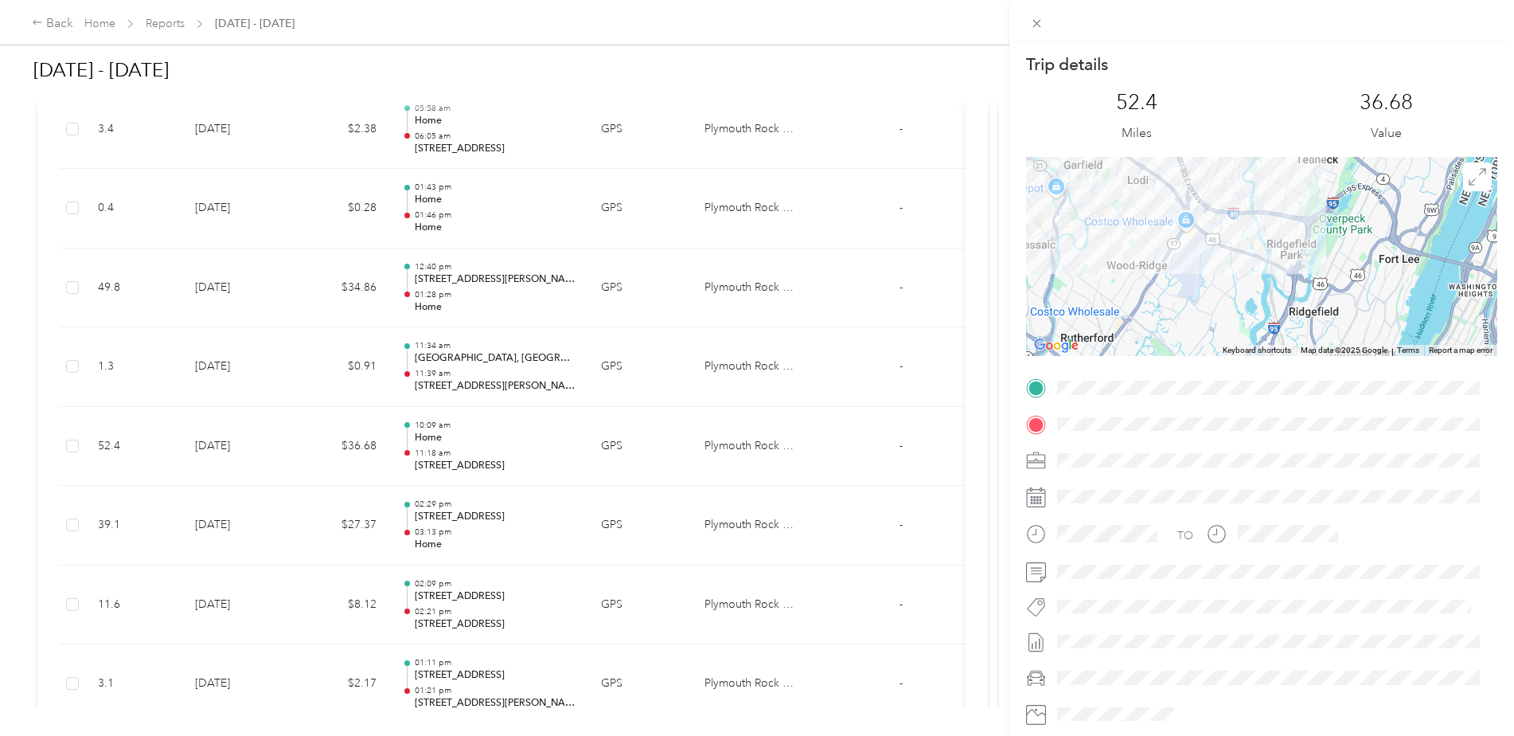
drag, startPoint x: 1314, startPoint y: 244, endPoint x: 1326, endPoint y: 315, distance: 72.8
click at [1326, 318] on div at bounding box center [1261, 256] width 471 height 199
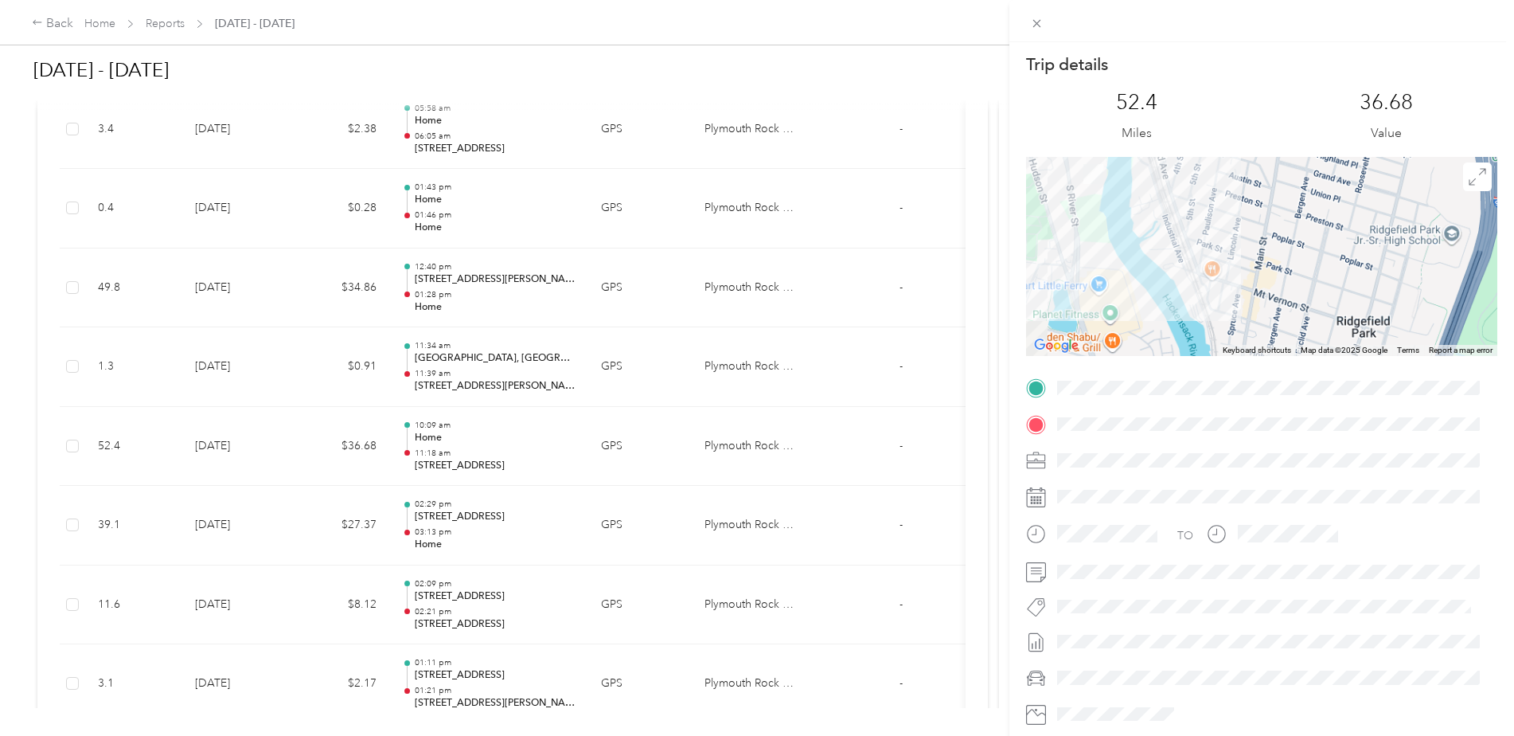
drag, startPoint x: 1275, startPoint y: 240, endPoint x: 1350, endPoint y: 411, distance: 186.1
click at [1349, 411] on div "Trip details This trip cannot be edited because it is either under review, appr…" at bounding box center [1261, 407] width 471 height 709
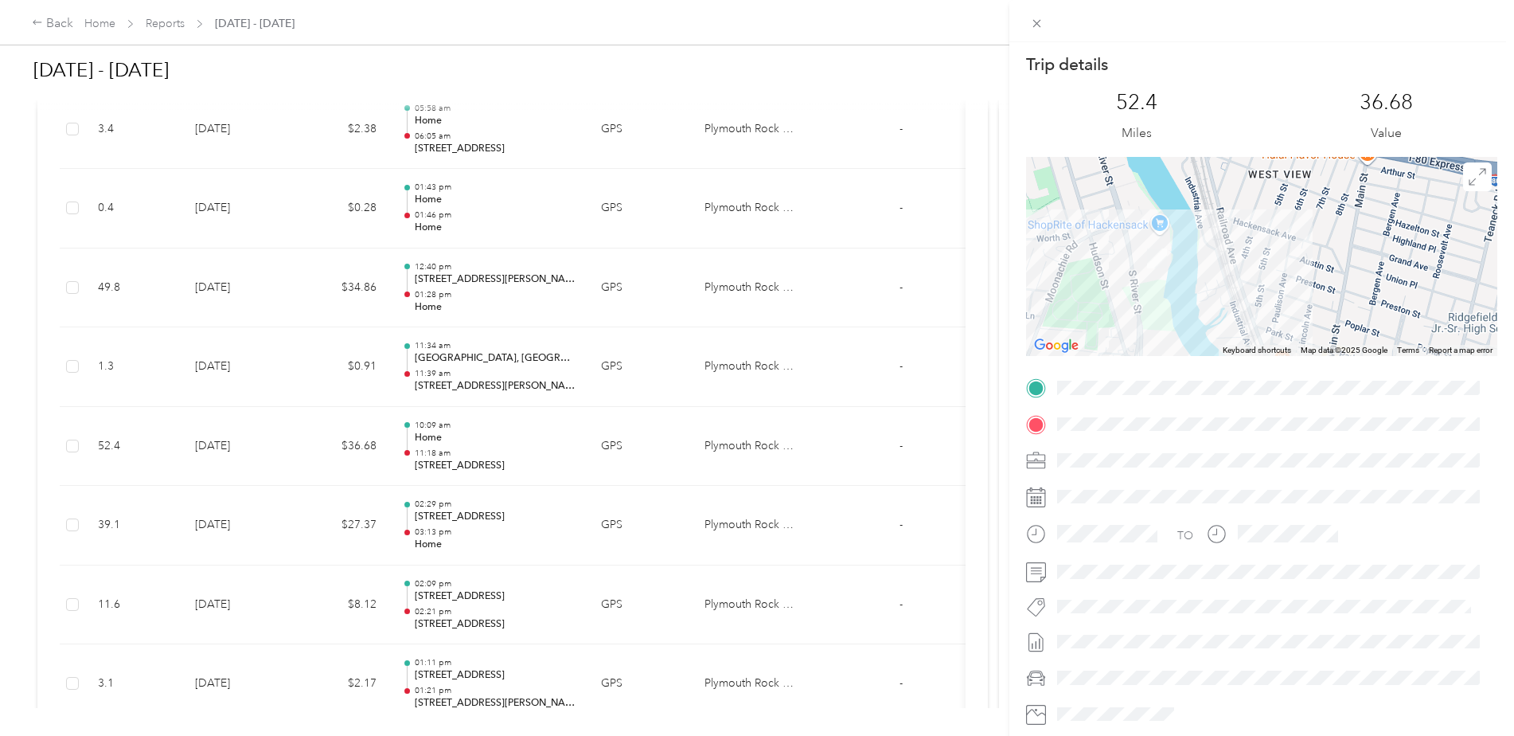
drag, startPoint x: 1213, startPoint y: 233, endPoint x: 1280, endPoint y: 310, distance: 101.6
click at [1280, 311] on div at bounding box center [1261, 256] width 471 height 199
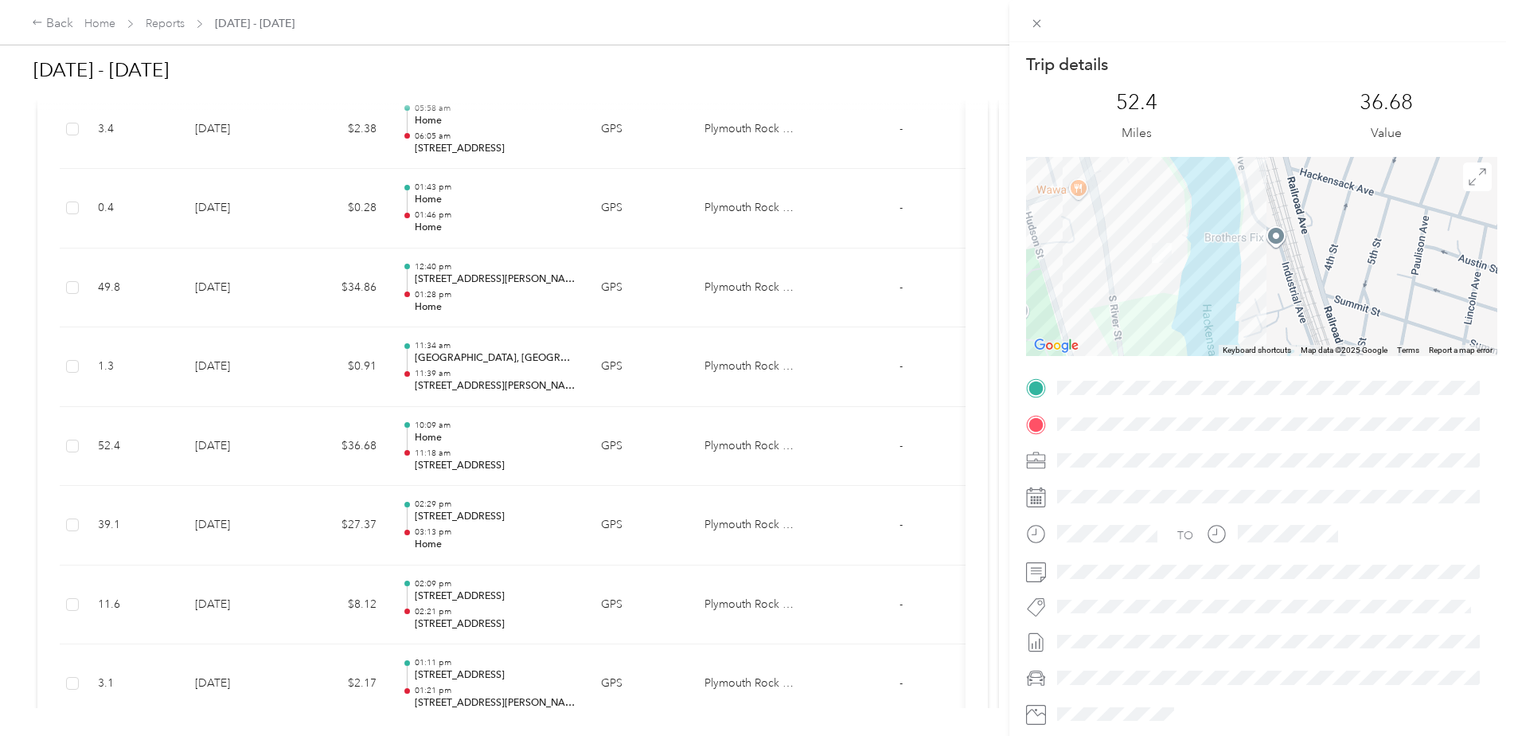
drag, startPoint x: 1160, startPoint y: 260, endPoint x: 1283, endPoint y: 279, distance: 124.1
click at [1283, 279] on div at bounding box center [1261, 256] width 471 height 199
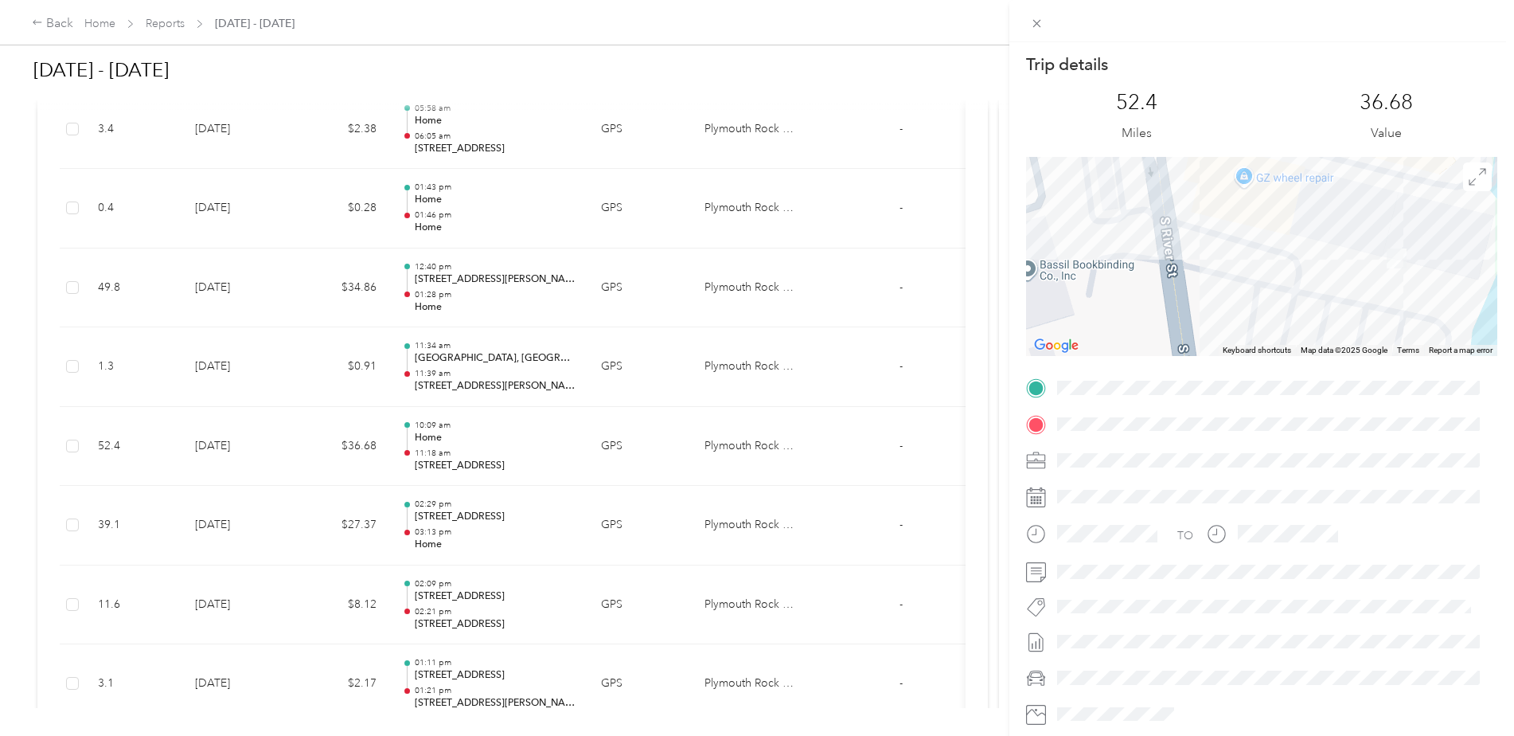
drag, startPoint x: 1123, startPoint y: 276, endPoint x: 1330, endPoint y: 334, distance: 215.6
click at [1330, 334] on div at bounding box center [1261, 256] width 471 height 199
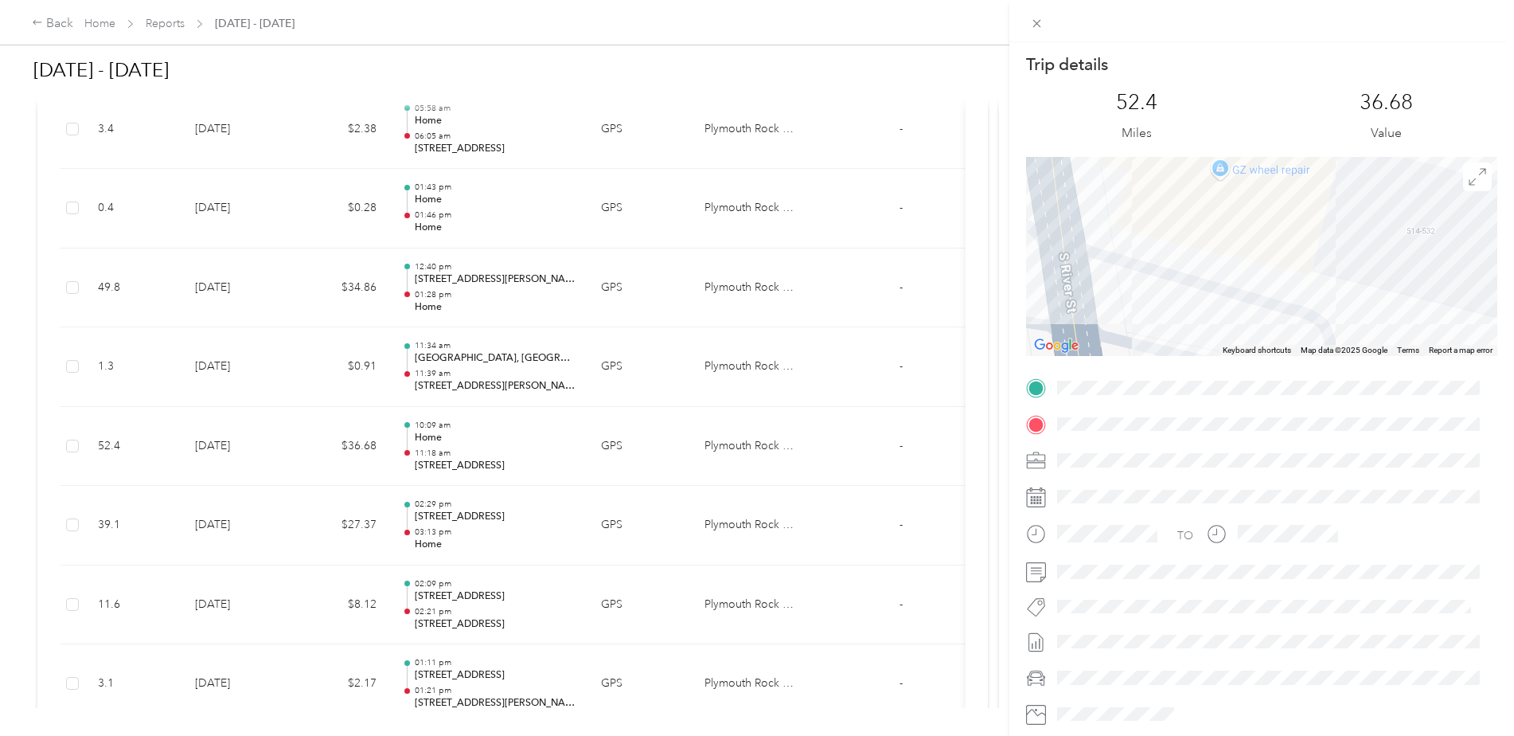
drag, startPoint x: 1330, startPoint y: 312, endPoint x: 1412, endPoint y: 354, distance: 91.9
click at [1412, 354] on div "Keyboard shortcuts Map Data Map data ©2025 Google Map data ©2025 Google 10 m Cl…" at bounding box center [1261, 256] width 471 height 199
click at [1046, 26] on span at bounding box center [1037, 23] width 22 height 22
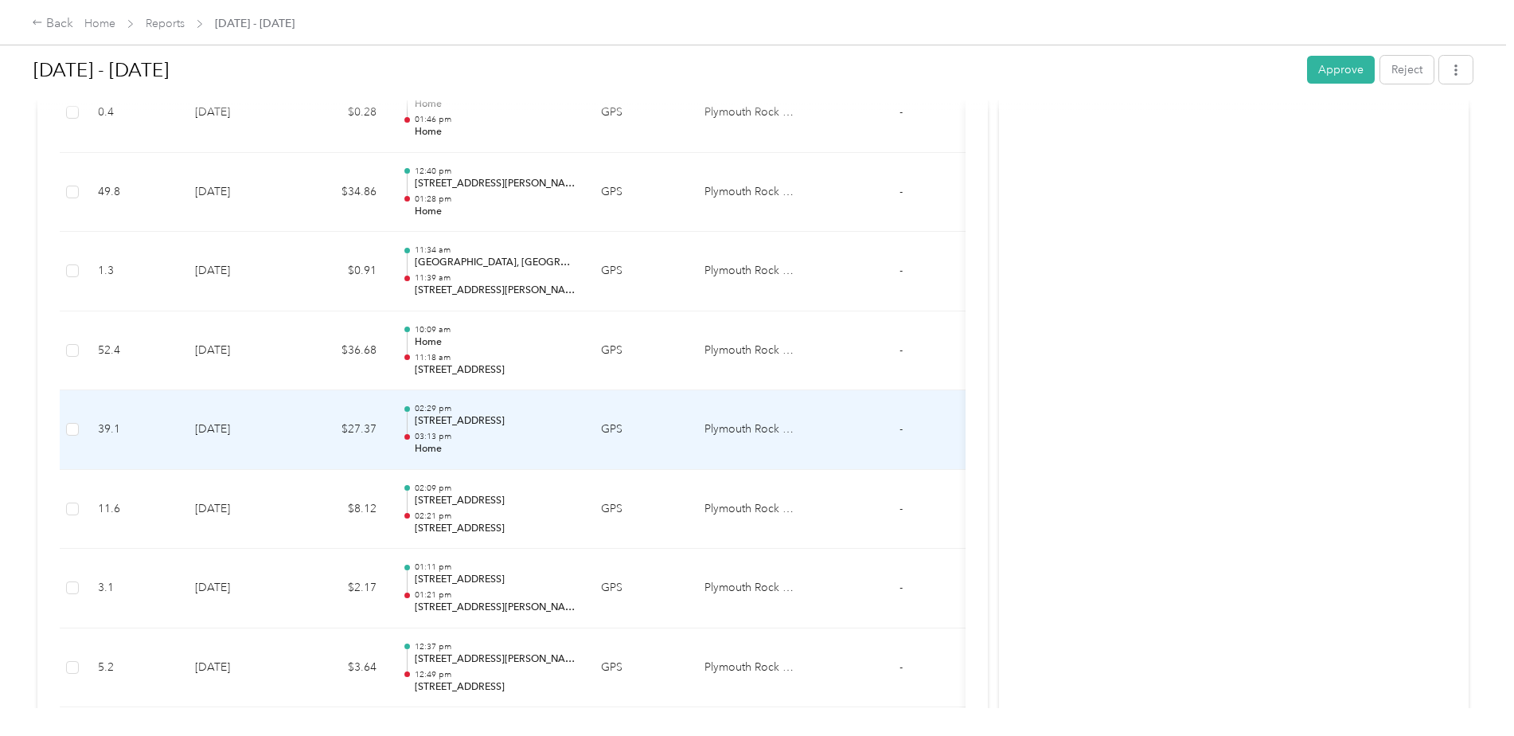
scroll to position [2070, 0]
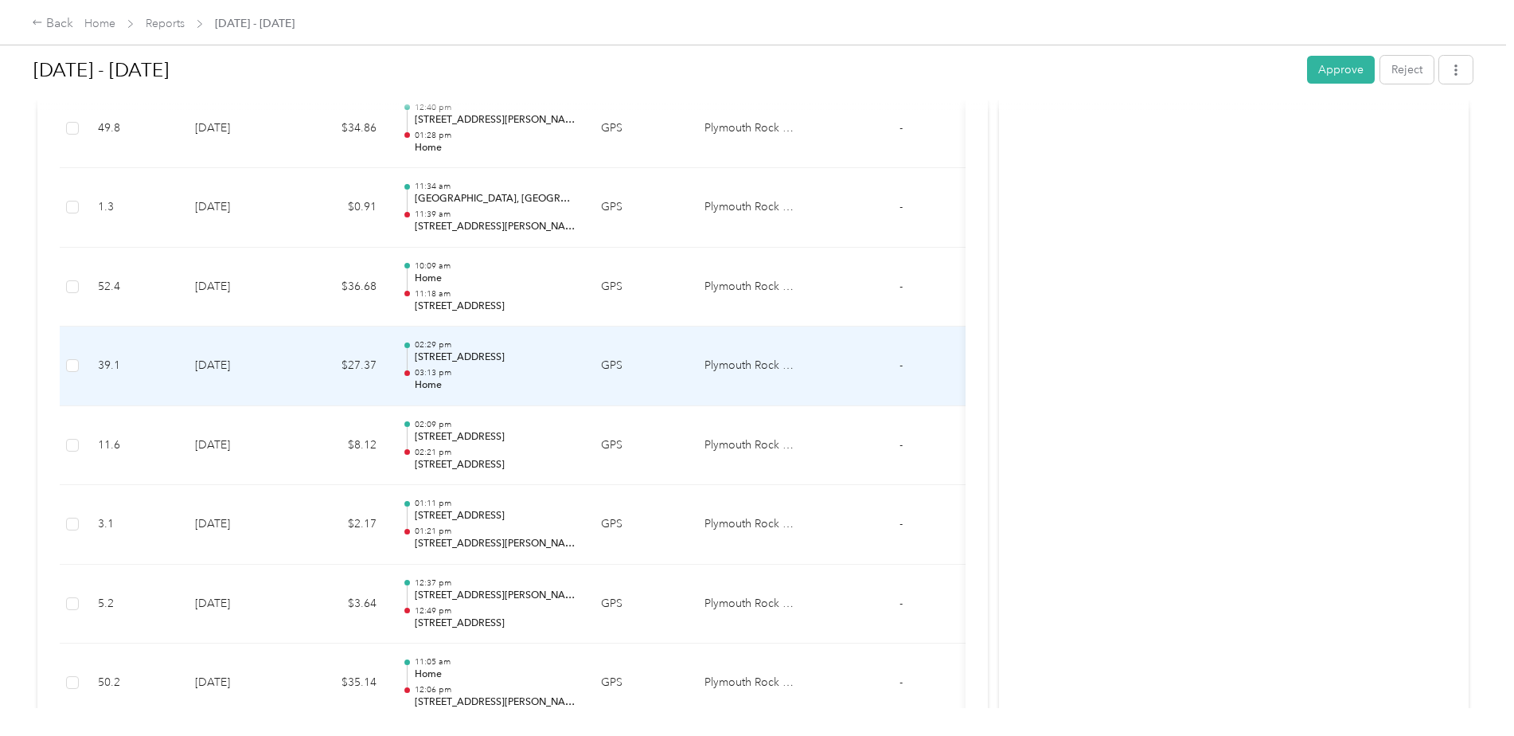
click at [480, 351] on p "[STREET_ADDRESS]" at bounding box center [495, 357] width 161 height 14
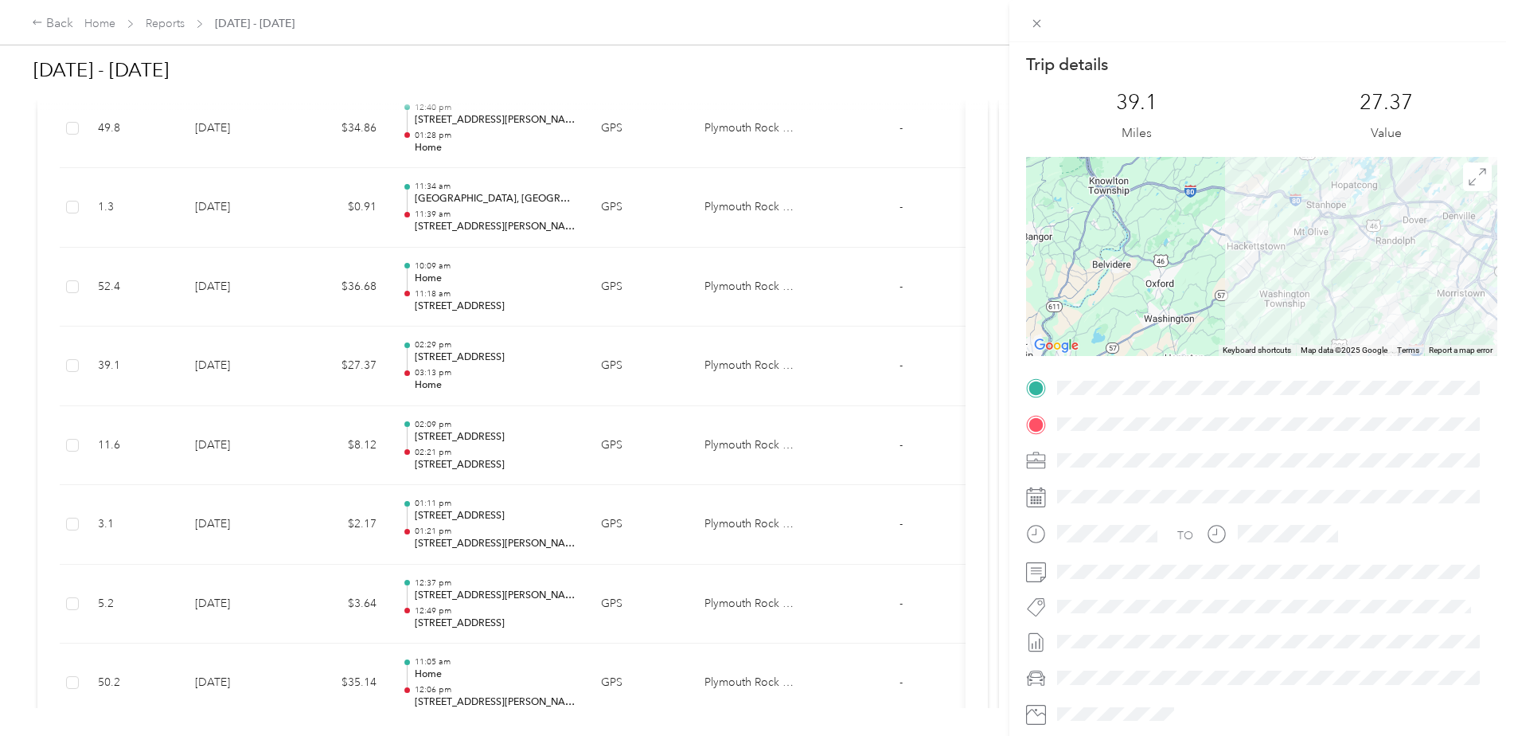
drag, startPoint x: 1291, startPoint y: 313, endPoint x: 1457, endPoint y: 272, distance: 171.3
click at [1457, 272] on div at bounding box center [1261, 256] width 471 height 199
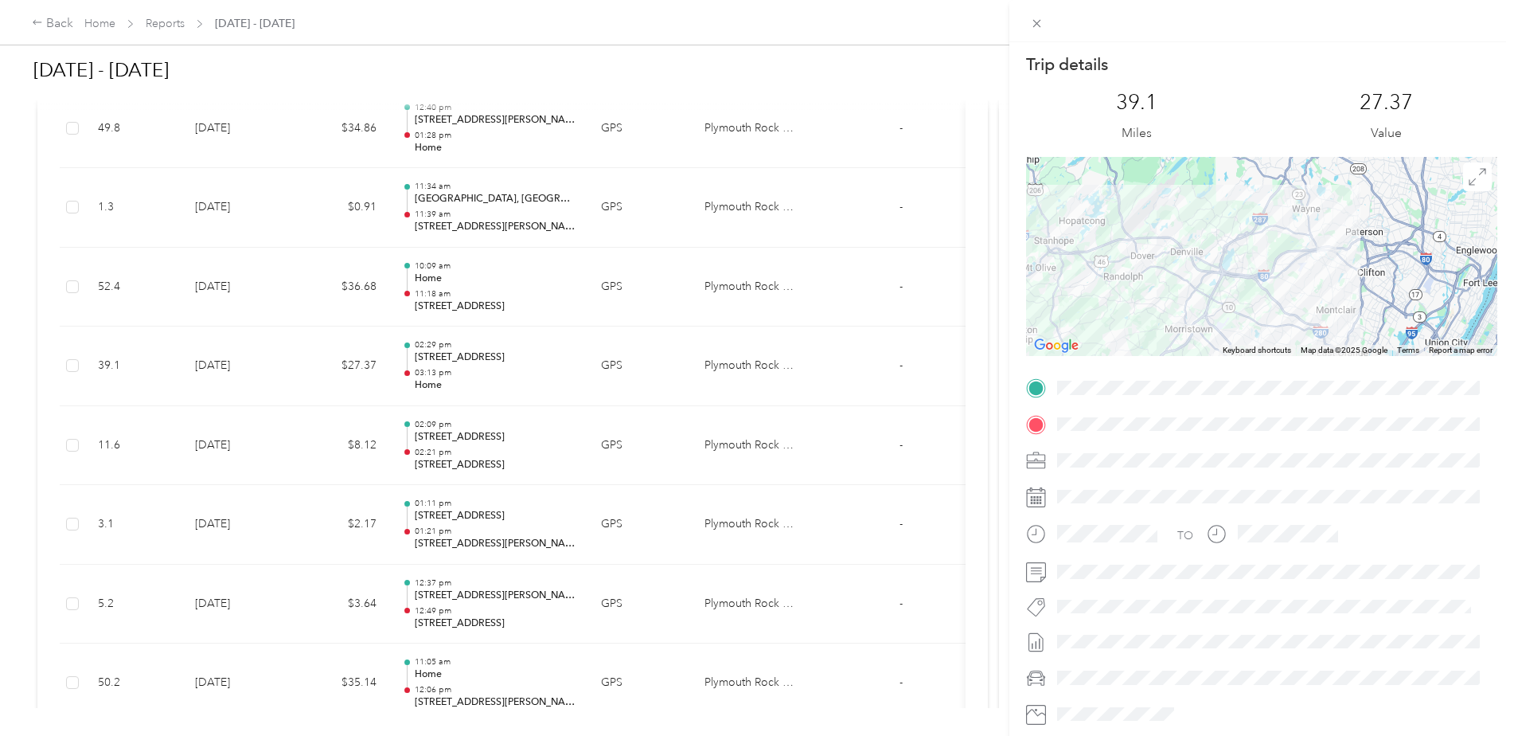
drag, startPoint x: 1369, startPoint y: 276, endPoint x: 1111, endPoint y: 314, distance: 261.5
click at [1091, 318] on div at bounding box center [1261, 256] width 471 height 199
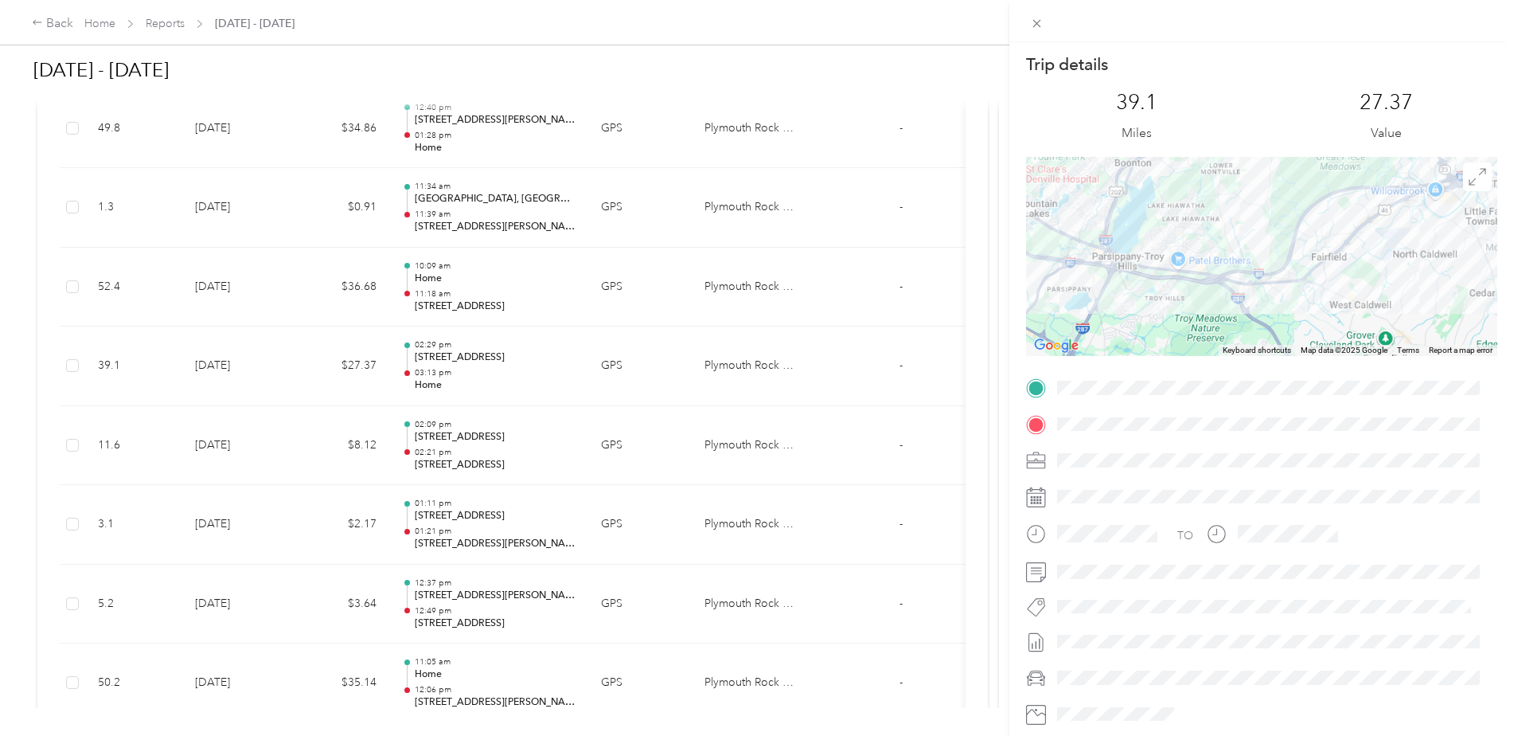
click at [1338, 271] on div at bounding box center [1261, 256] width 471 height 199
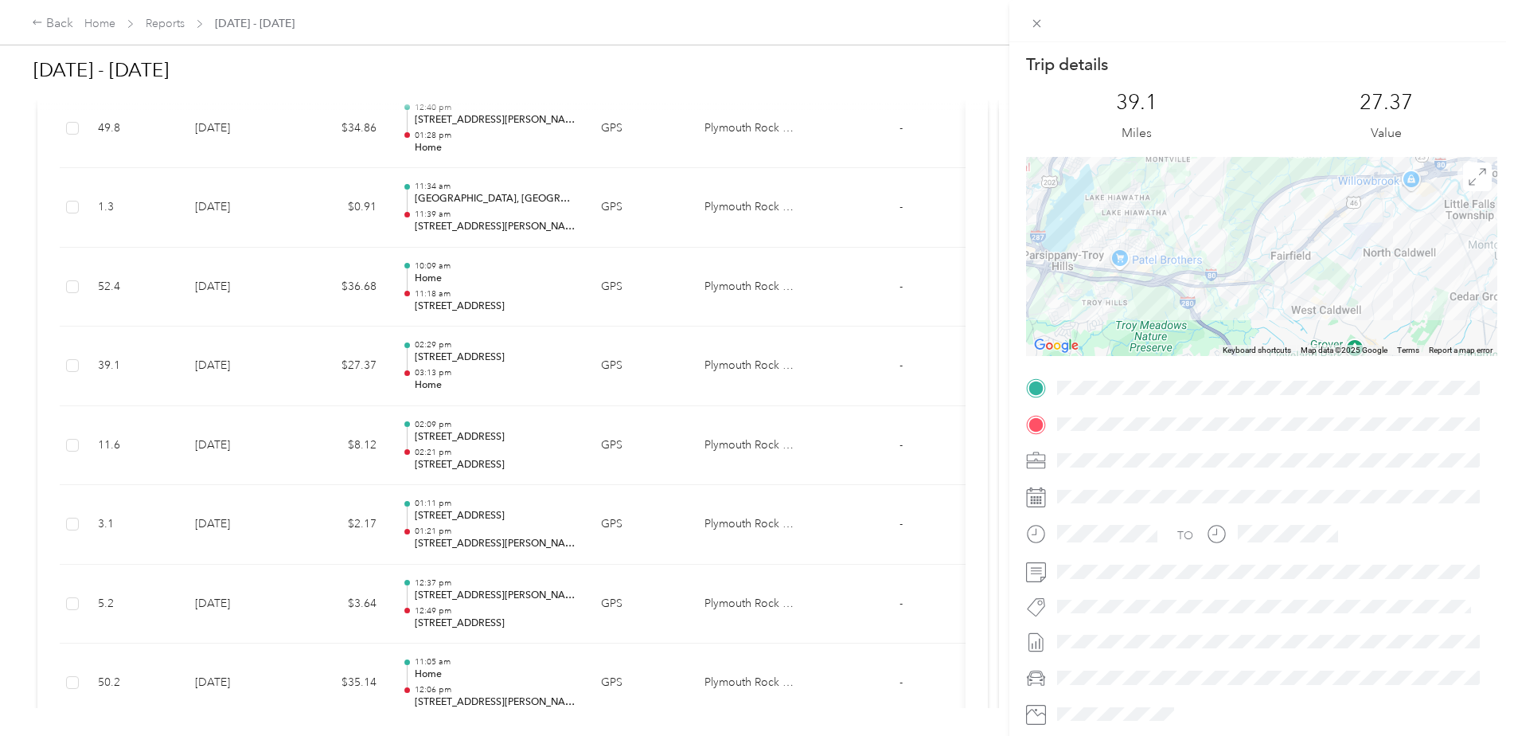
drag, startPoint x: 1338, startPoint y: 271, endPoint x: 1123, endPoint y: 293, distance: 215.3
click at [1112, 295] on div at bounding box center [1261, 256] width 471 height 199
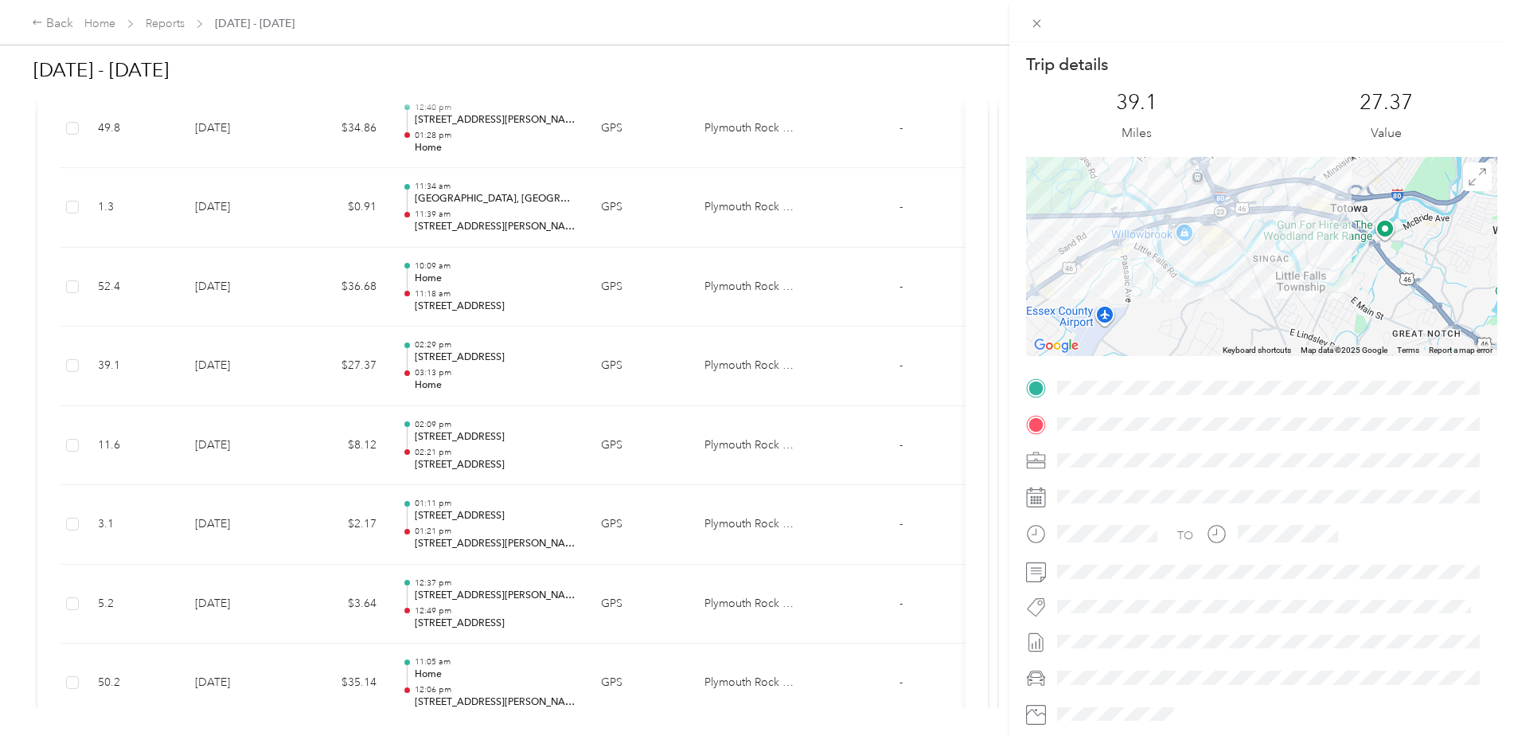
drag, startPoint x: 1269, startPoint y: 236, endPoint x: 1241, endPoint y: 309, distance: 77.6
click at [1241, 309] on div at bounding box center [1261, 256] width 471 height 199
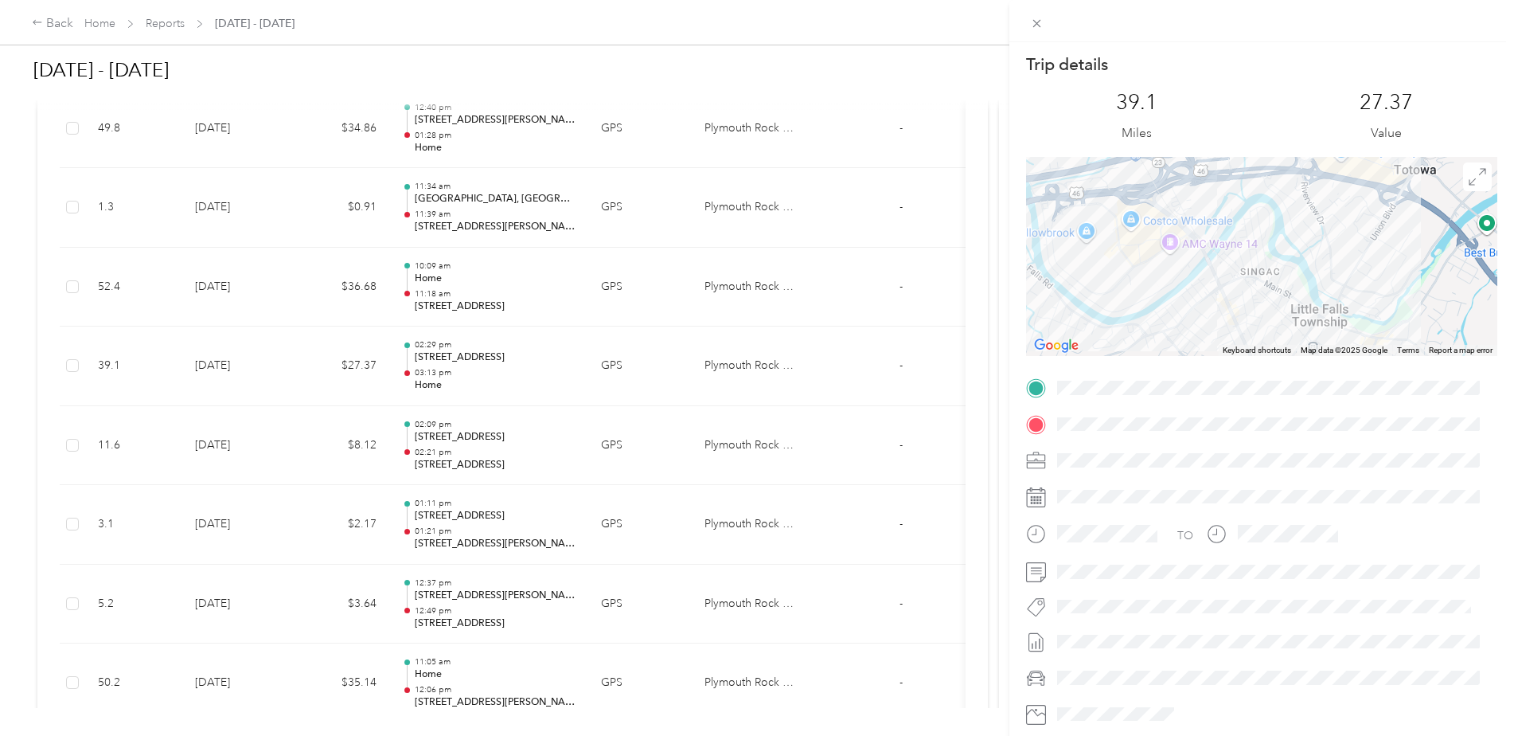
drag, startPoint x: 1266, startPoint y: 243, endPoint x: 1247, endPoint y: 315, distance: 74.9
click at [1247, 315] on div at bounding box center [1261, 256] width 471 height 199
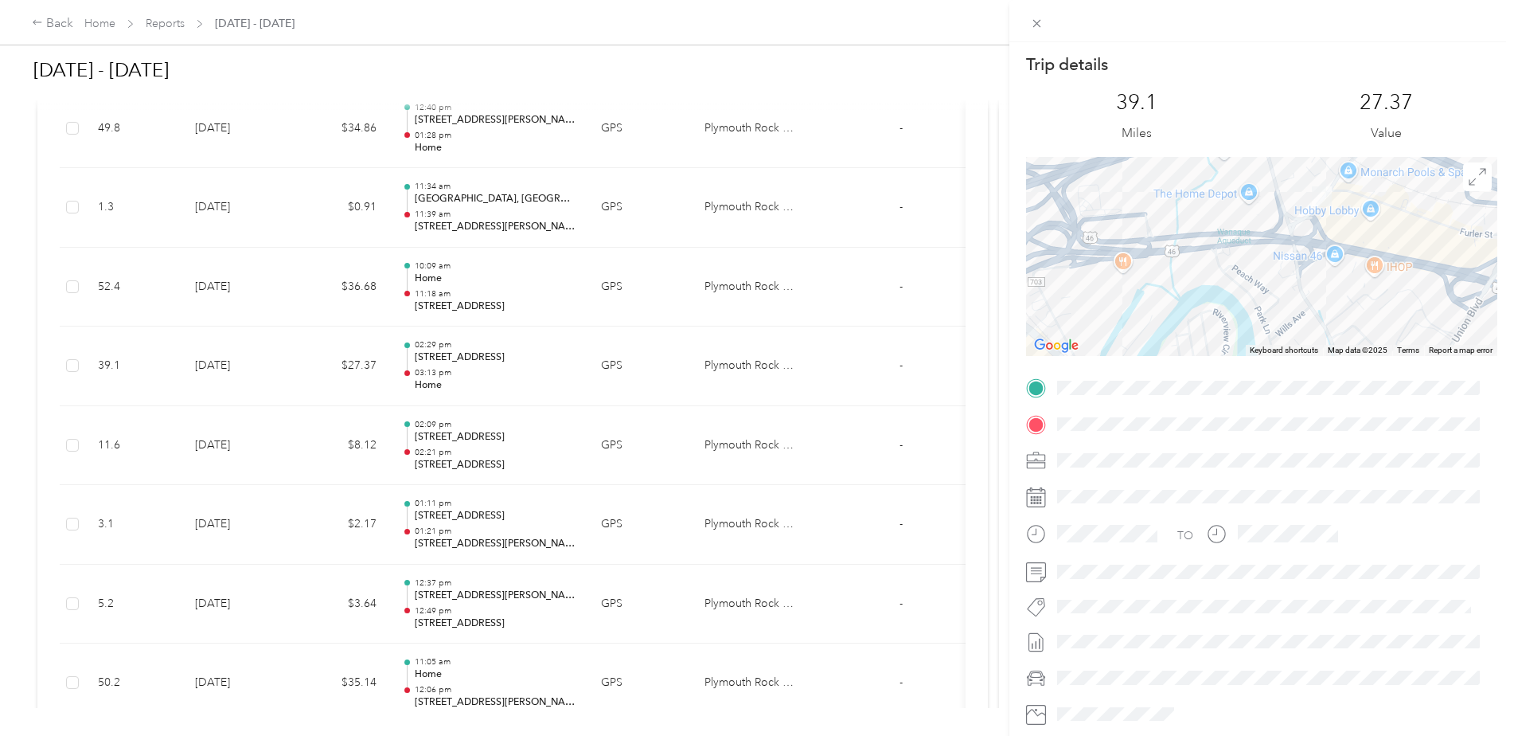
drag, startPoint x: 1280, startPoint y: 237, endPoint x: 1253, endPoint y: 289, distance: 58.0
click at [1253, 289] on div at bounding box center [1261, 256] width 471 height 199
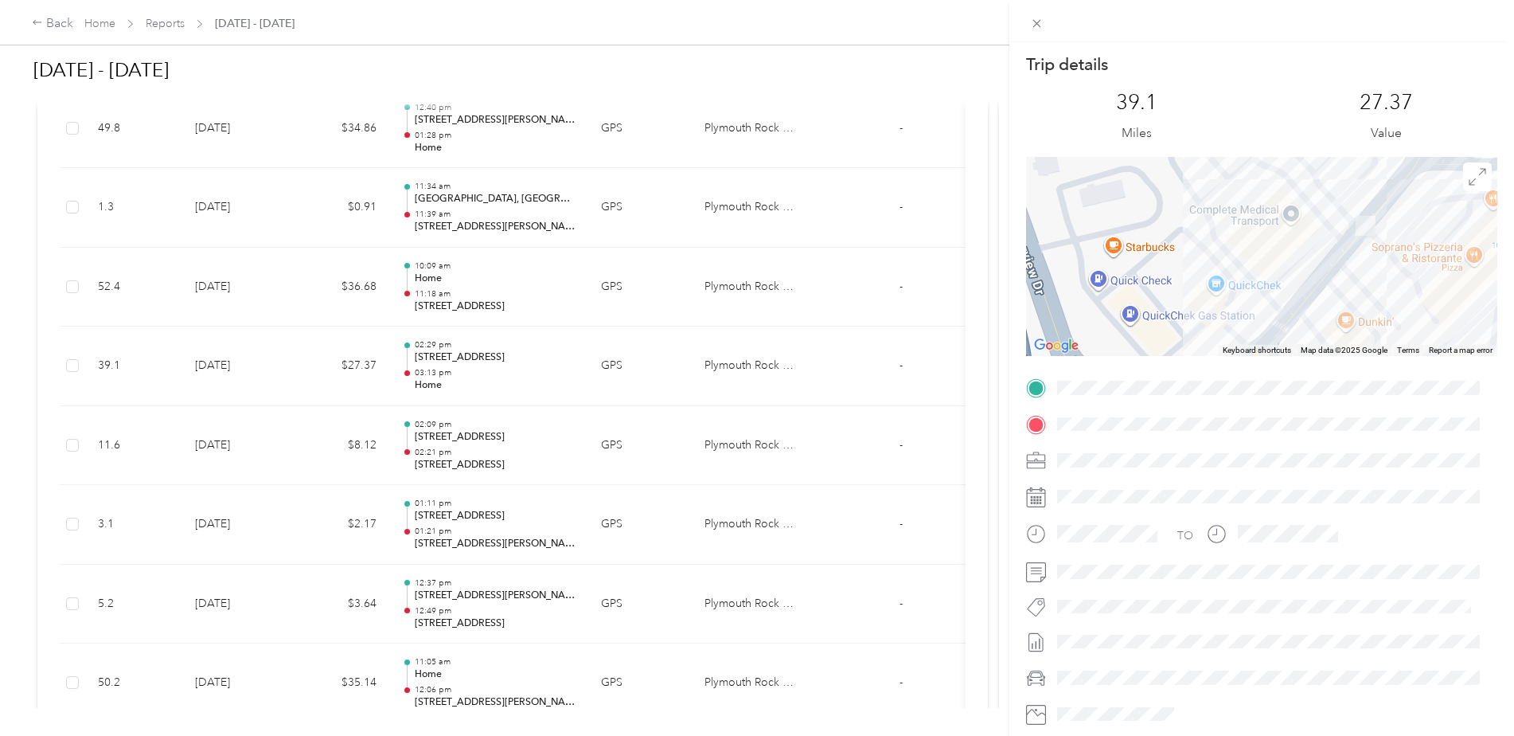
drag, startPoint x: 1319, startPoint y: 224, endPoint x: 1157, endPoint y: 272, distance: 169.5
click at [1157, 272] on div at bounding box center [1261, 256] width 471 height 199
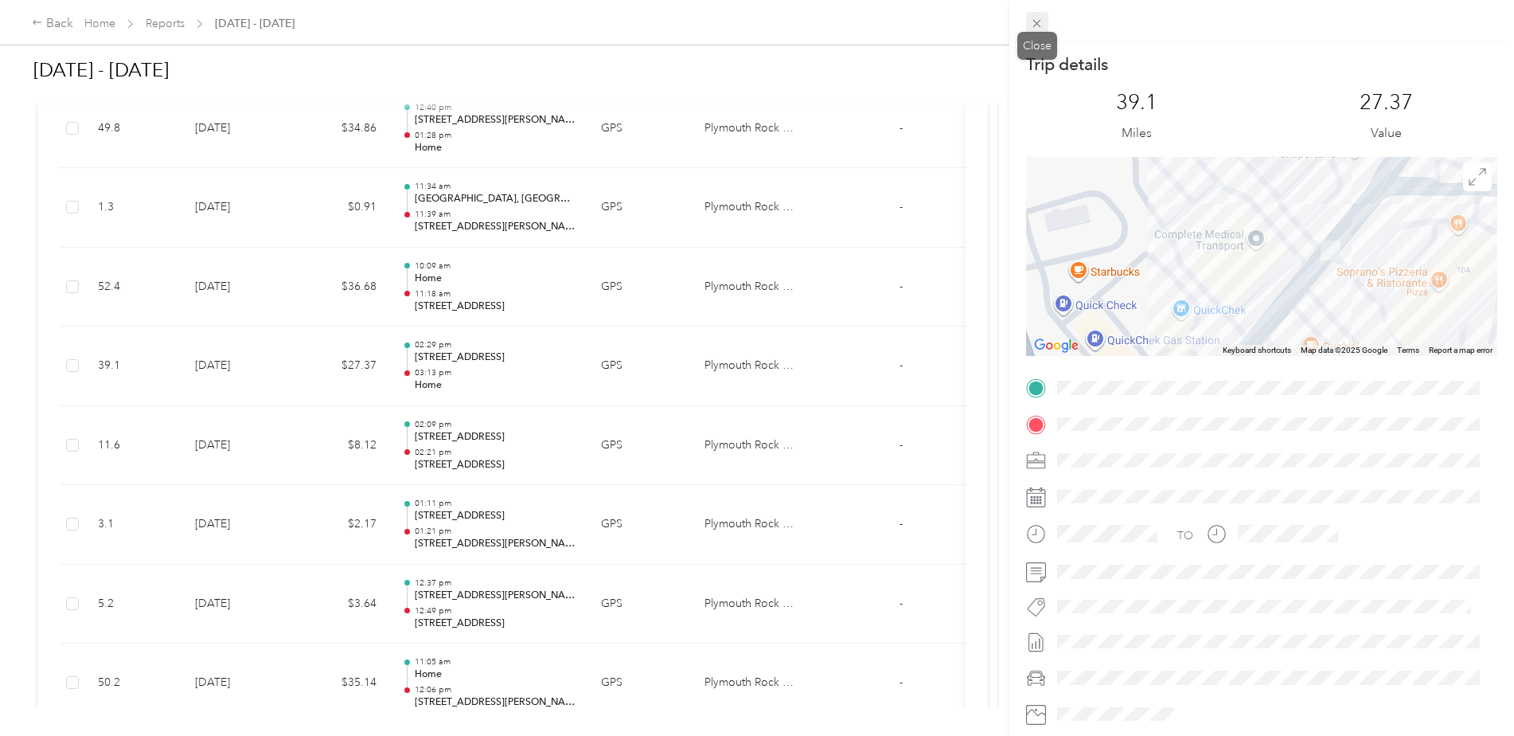
click at [1033, 25] on icon at bounding box center [1037, 24] width 14 height 14
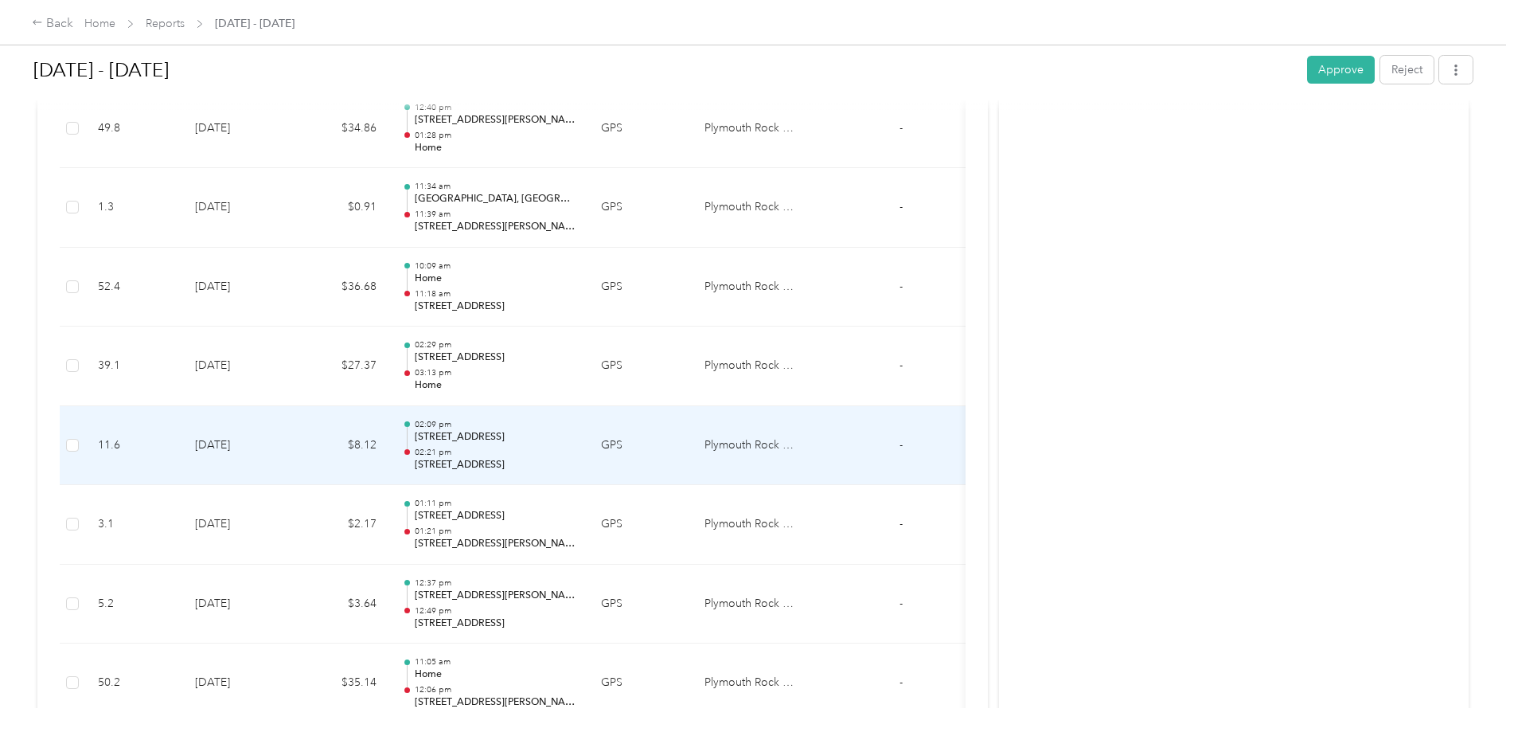
click at [517, 438] on p "[STREET_ADDRESS]" at bounding box center [495, 437] width 161 height 14
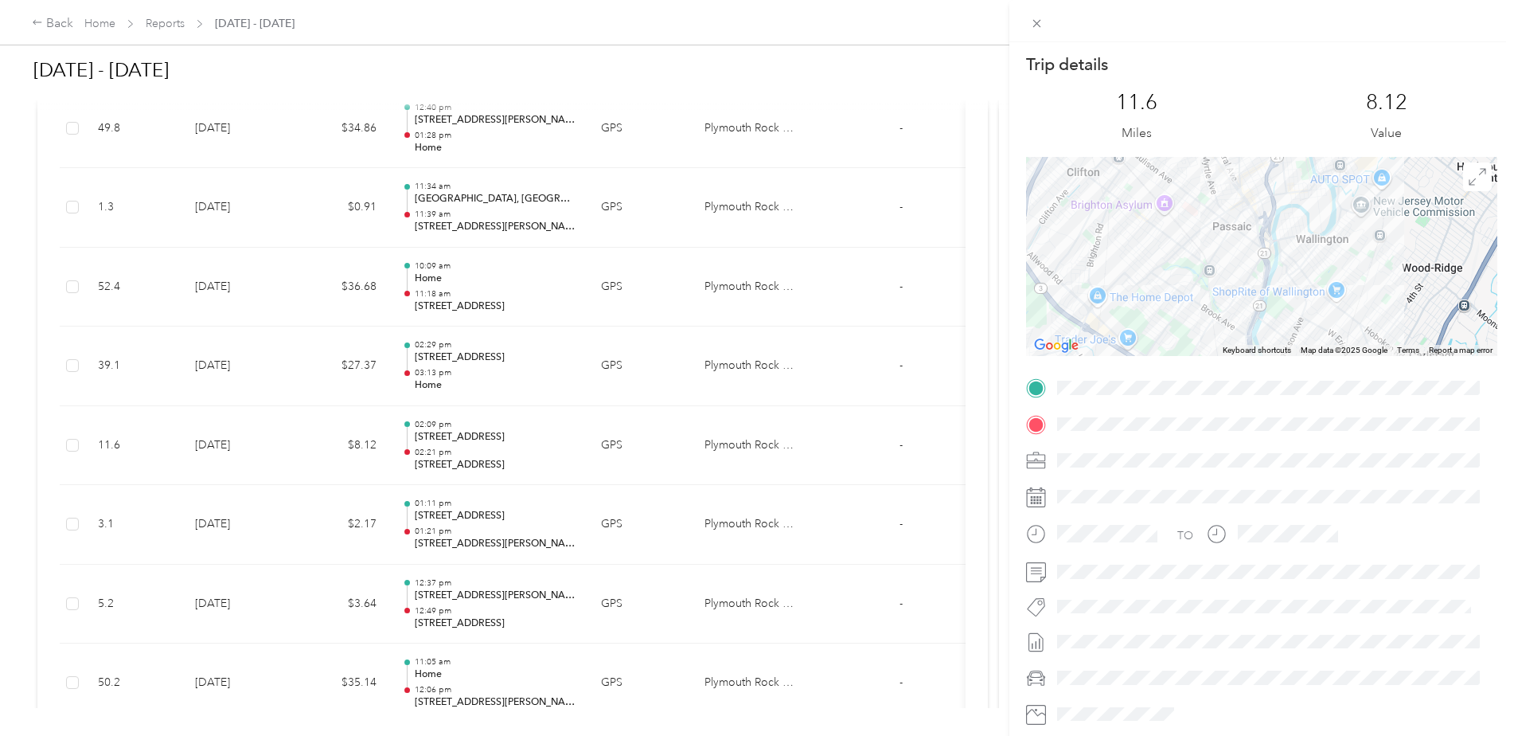
drag, startPoint x: 1264, startPoint y: 236, endPoint x: 1267, endPoint y: 295, distance: 59.8
click at [1267, 296] on div at bounding box center [1261, 256] width 471 height 199
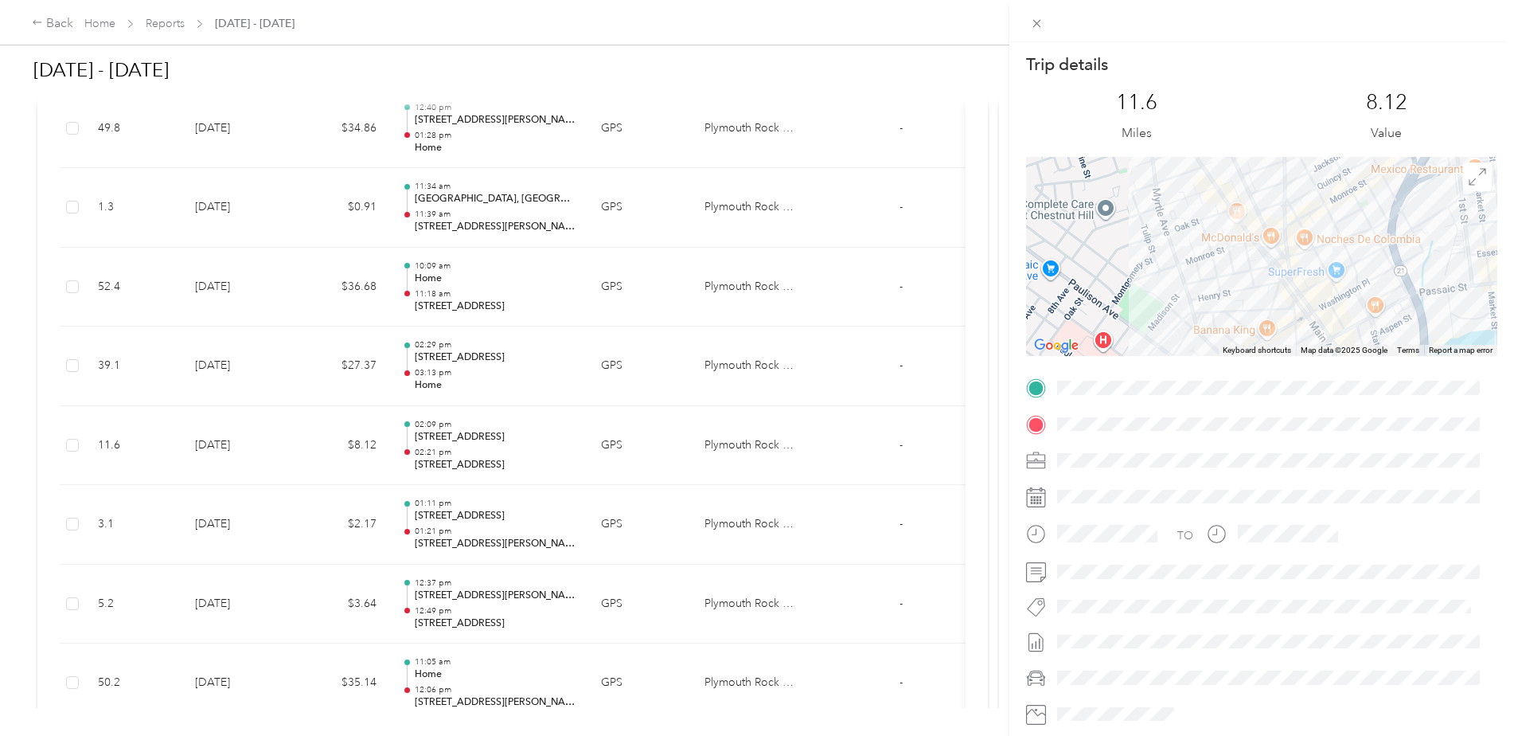
drag, startPoint x: 1220, startPoint y: 240, endPoint x: 1212, endPoint y: 280, distance: 41.4
click at [1212, 280] on div at bounding box center [1261, 256] width 471 height 199
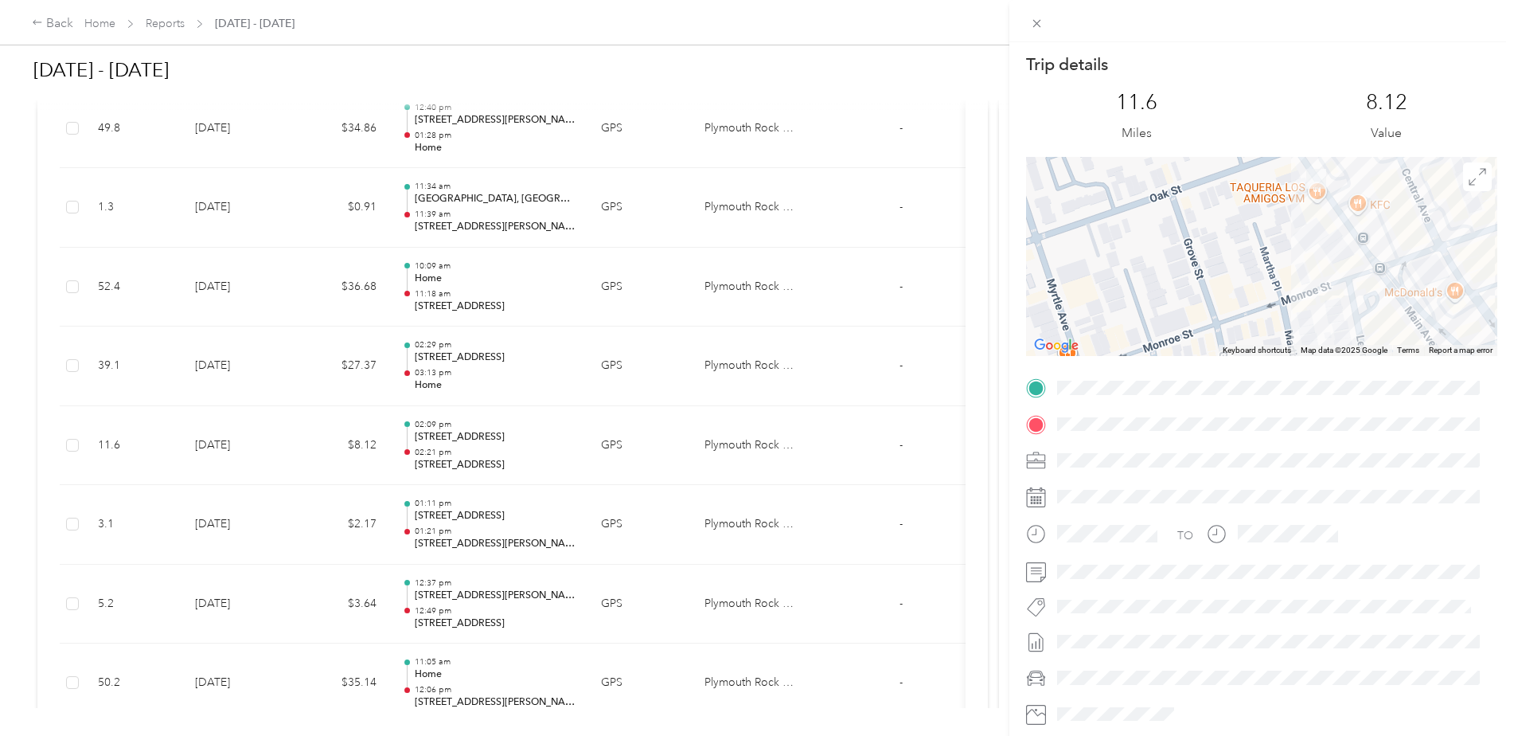
drag, startPoint x: 1213, startPoint y: 261, endPoint x: 1244, endPoint y: 353, distance: 96.4
click at [1244, 353] on div "Keyboard shortcuts Map Data Map data ©2025 Google Map data ©2025 Google 50 m Cl…" at bounding box center [1261, 256] width 471 height 199
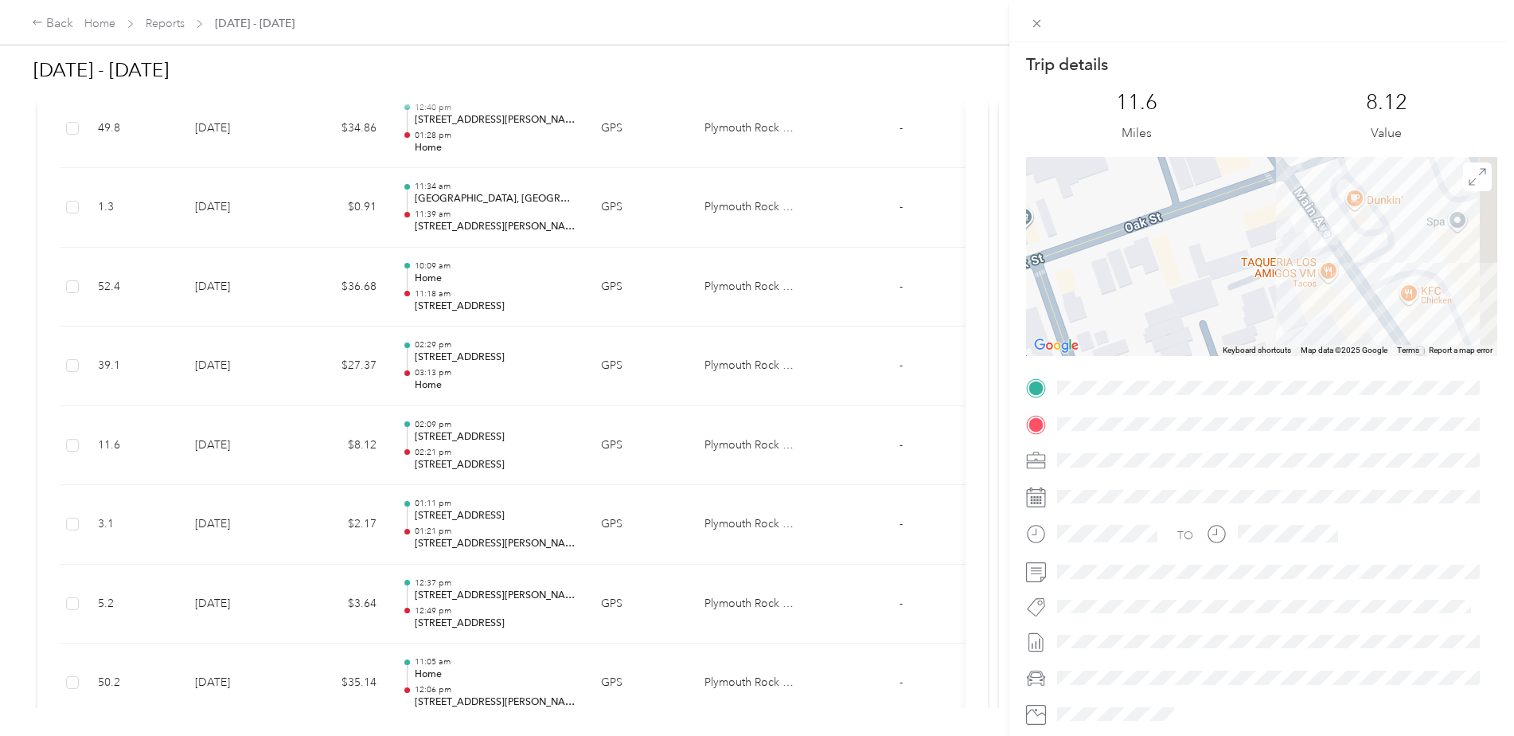
drag, startPoint x: 1281, startPoint y: 232, endPoint x: 1210, endPoint y: 270, distance: 80.5
click at [1210, 270] on div at bounding box center [1261, 256] width 471 height 199
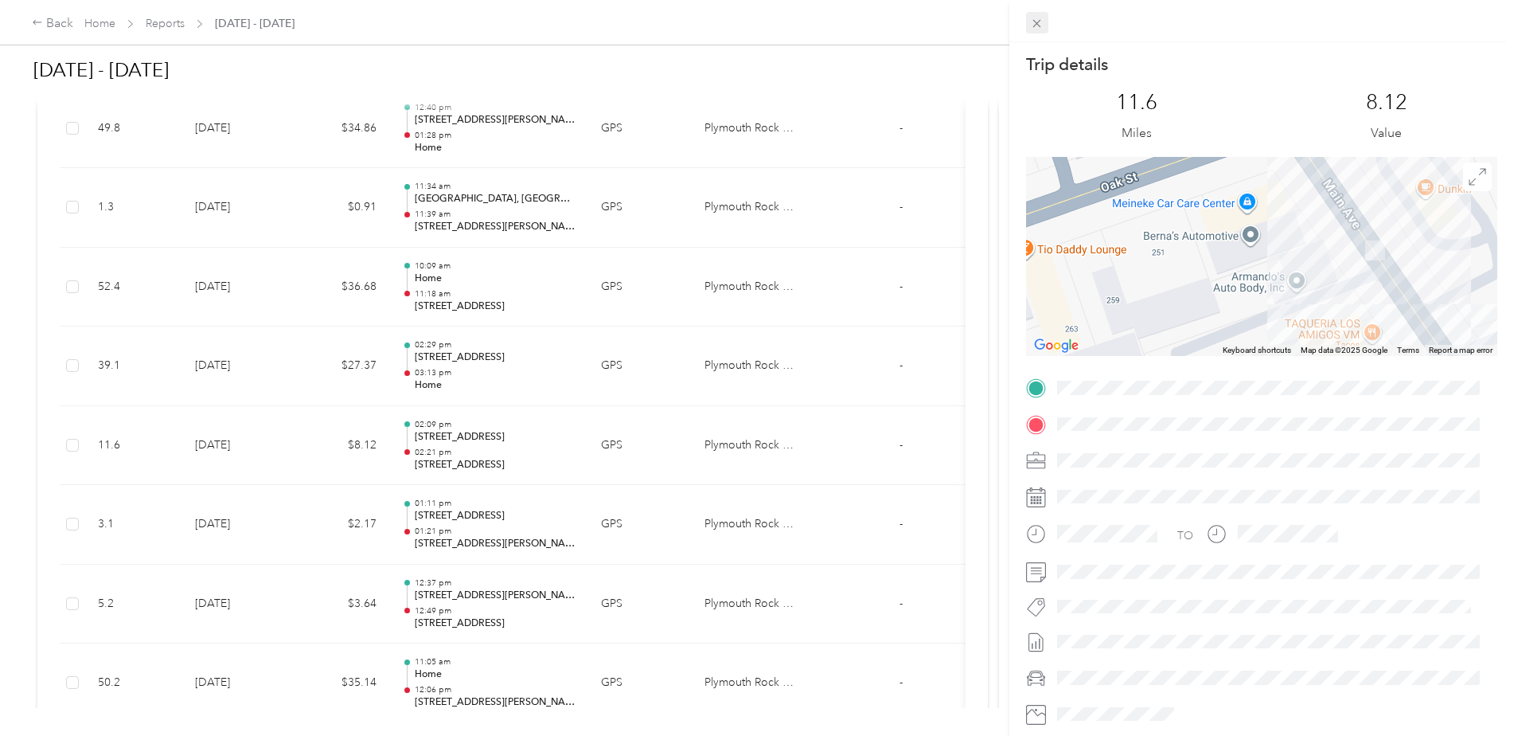
click at [1032, 21] on icon at bounding box center [1037, 24] width 14 height 14
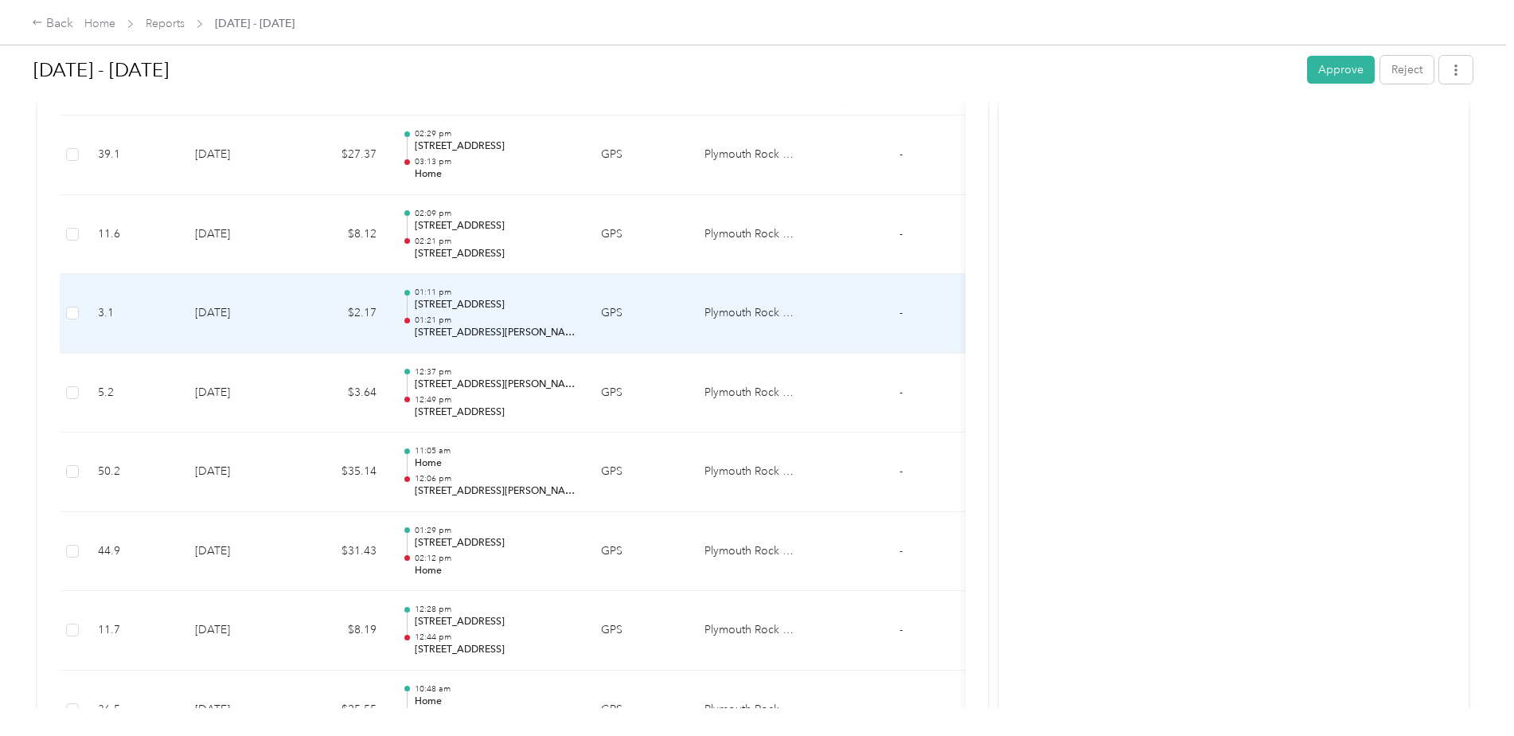
scroll to position [2309, 0]
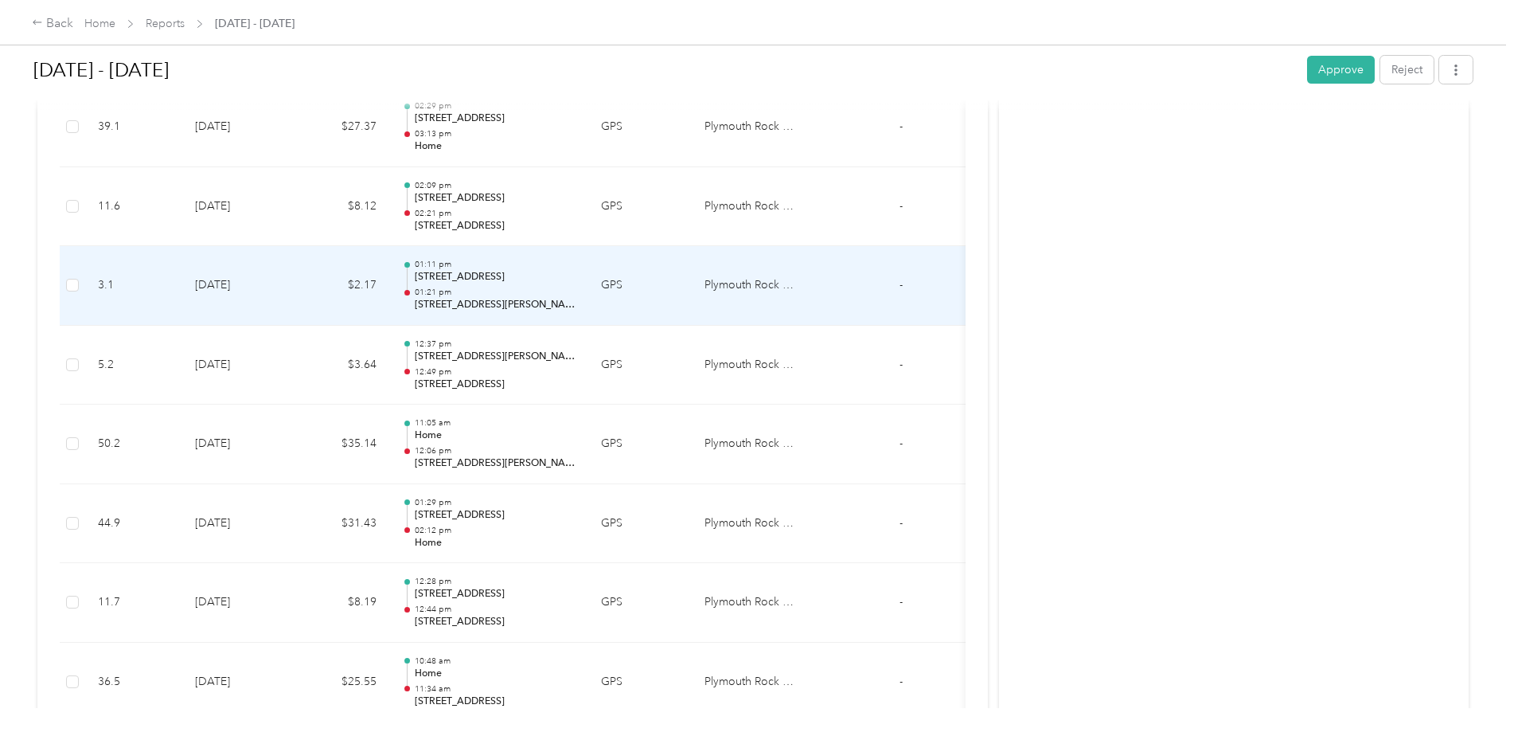
click at [472, 255] on td "01:11 pm [STREET_ADDRESS] 01:21 pm [STREET_ADDRESS][PERSON_NAME][PERSON_NAME]" at bounding box center [488, 286] width 199 height 80
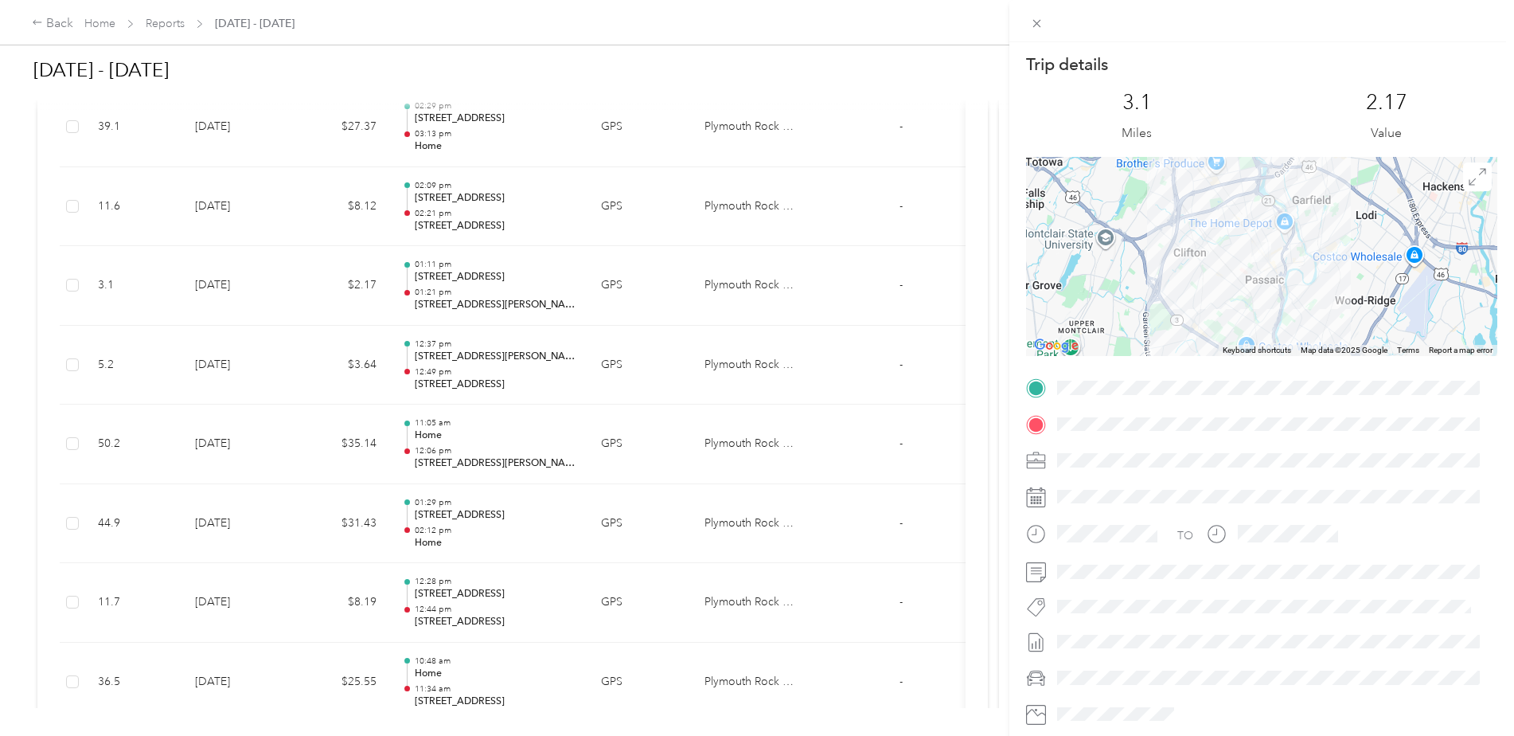
drag, startPoint x: 1294, startPoint y: 283, endPoint x: 1298, endPoint y: 305, distance: 22.6
click at [1298, 305] on div at bounding box center [1261, 256] width 471 height 199
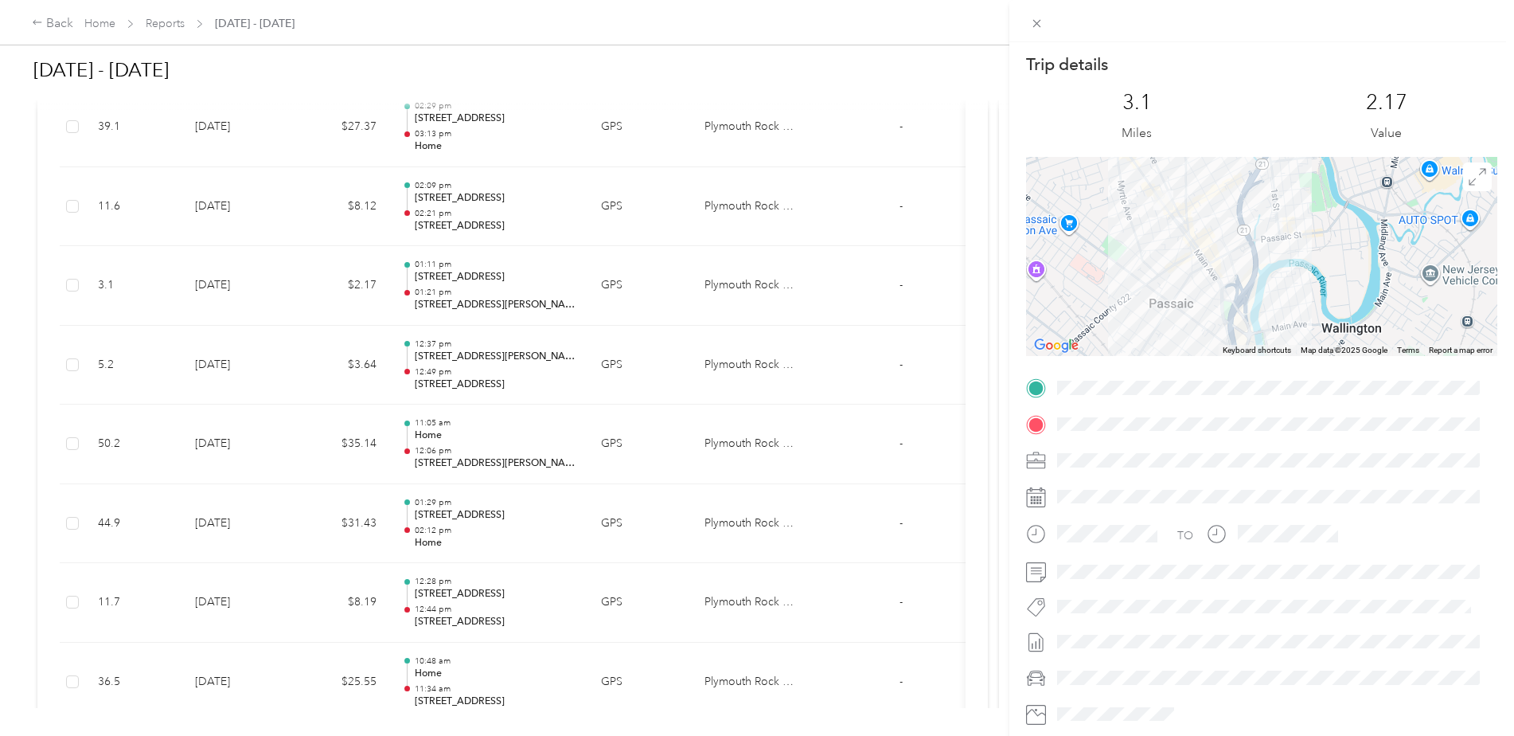
drag, startPoint x: 1259, startPoint y: 228, endPoint x: 1282, endPoint y: 292, distance: 68.5
click at [1289, 307] on div at bounding box center [1261, 256] width 471 height 199
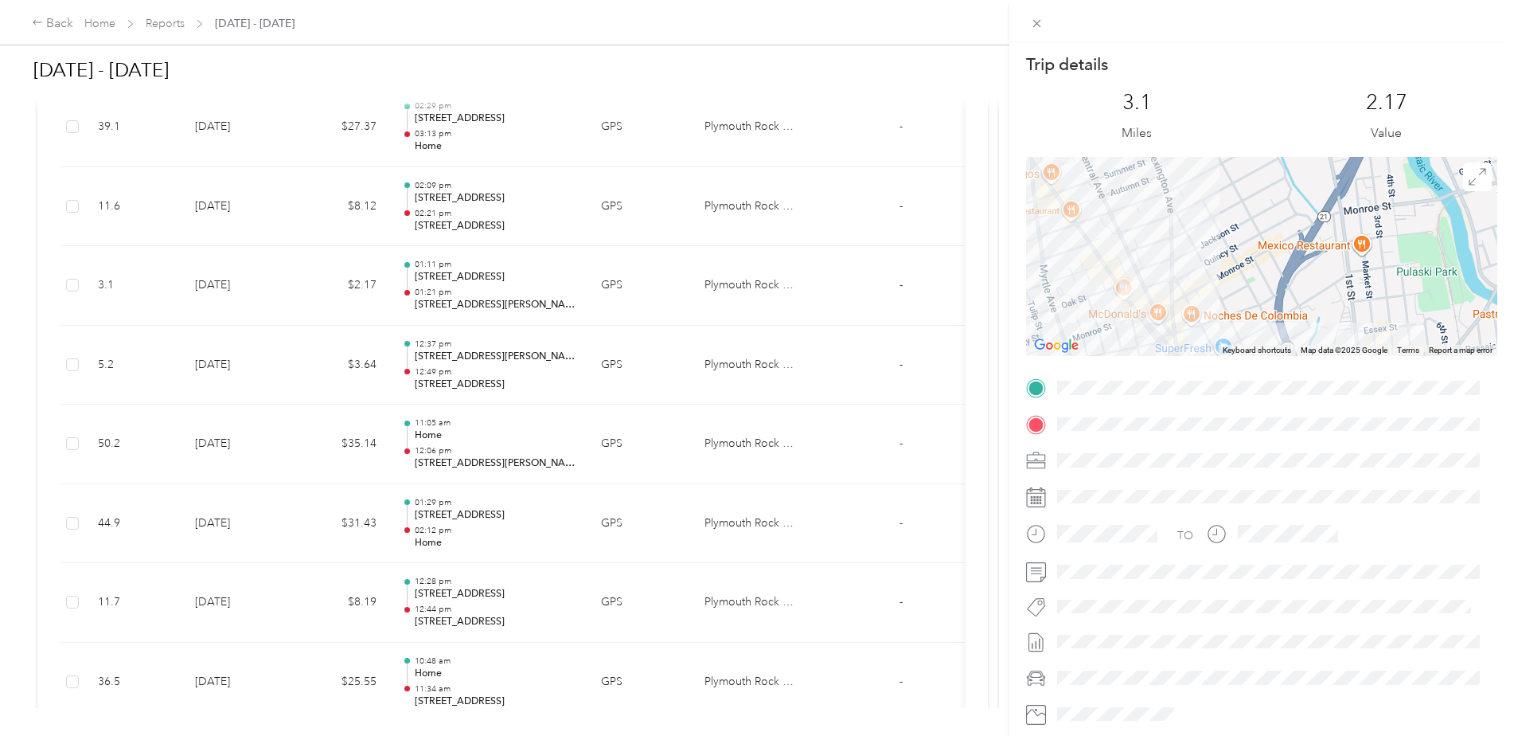
drag, startPoint x: 1153, startPoint y: 283, endPoint x: 1256, endPoint y: 260, distance: 105.9
click at [1256, 260] on div at bounding box center [1261, 256] width 471 height 199
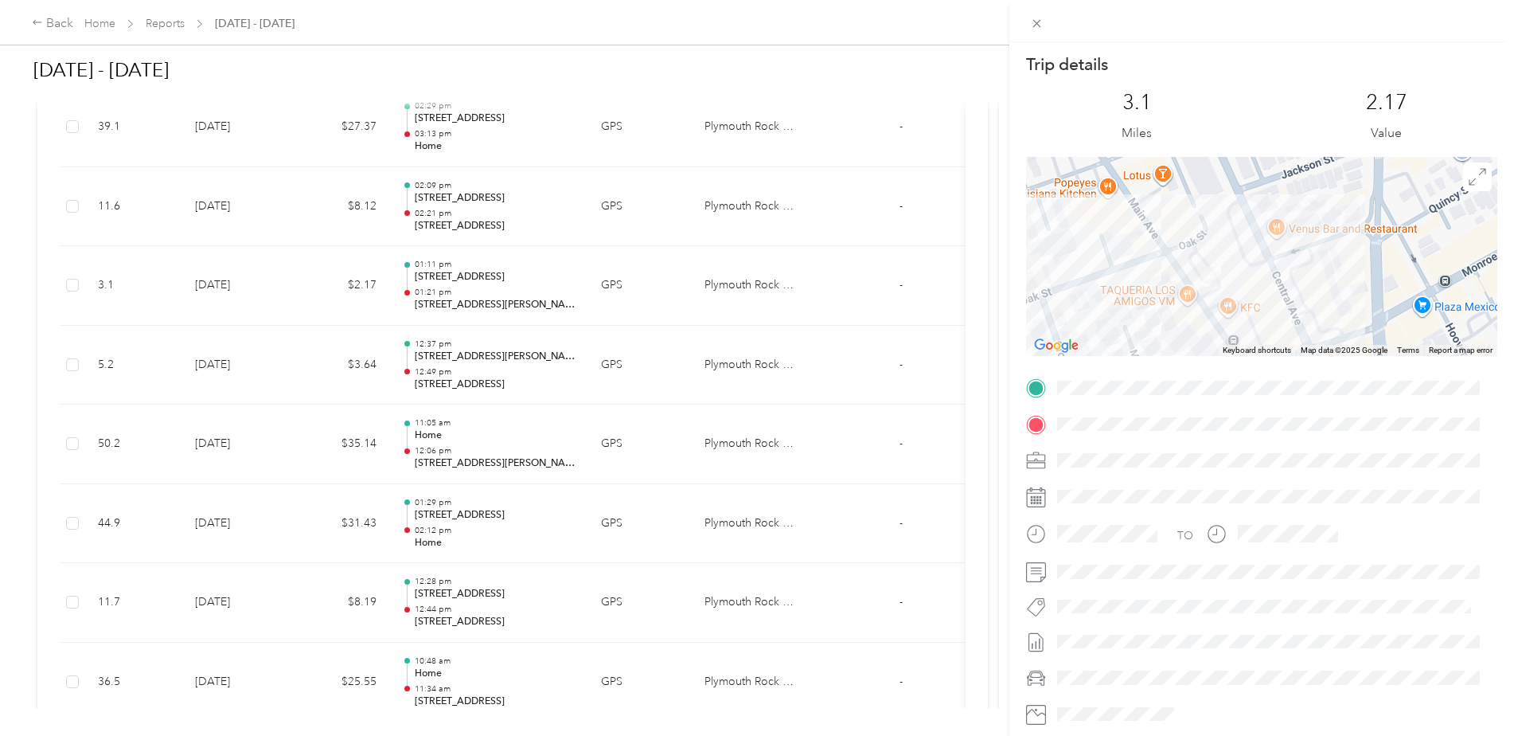
drag, startPoint x: 1226, startPoint y: 266, endPoint x: 1267, endPoint y: 258, distance: 41.4
click at [1267, 258] on div at bounding box center [1261, 256] width 471 height 199
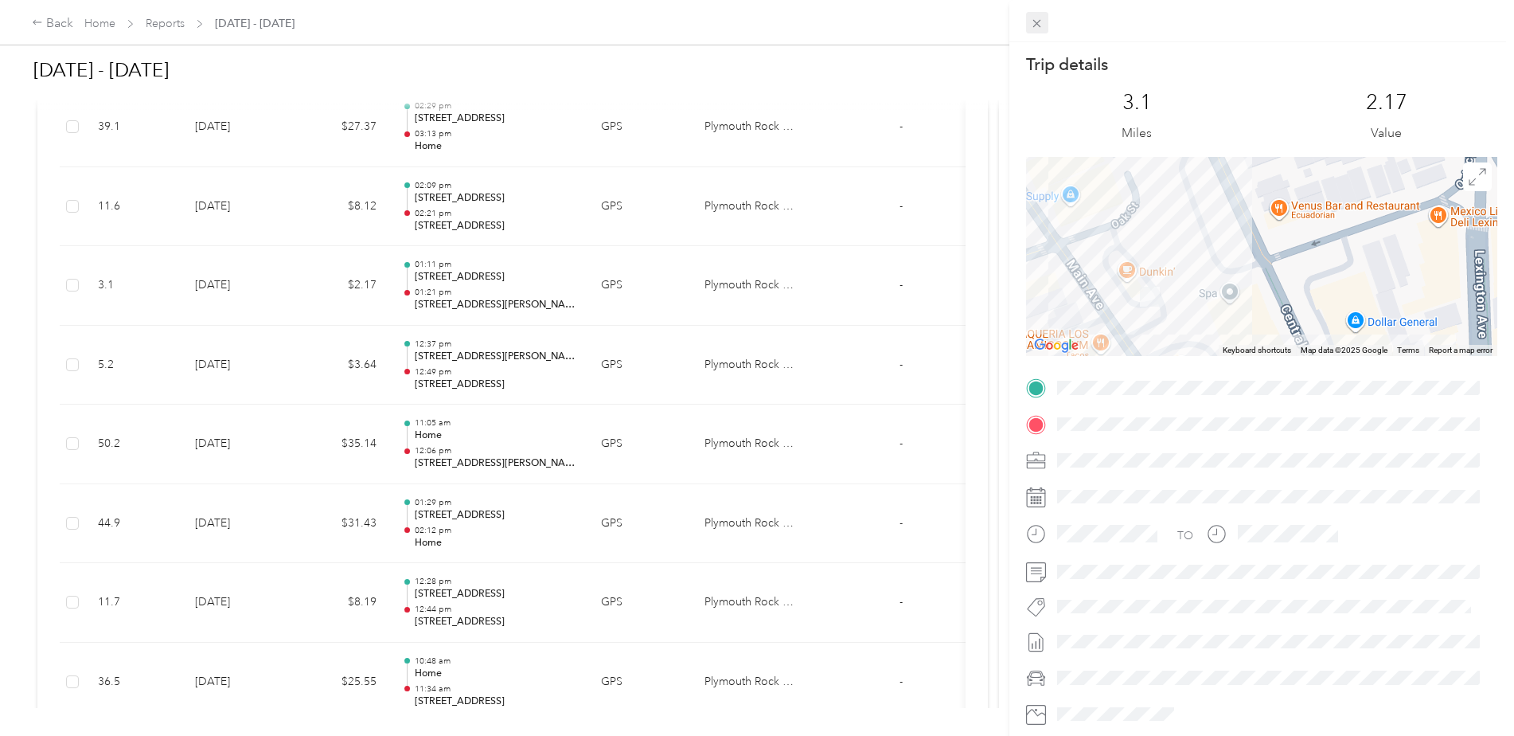
click at [1034, 21] on icon at bounding box center [1037, 24] width 14 height 14
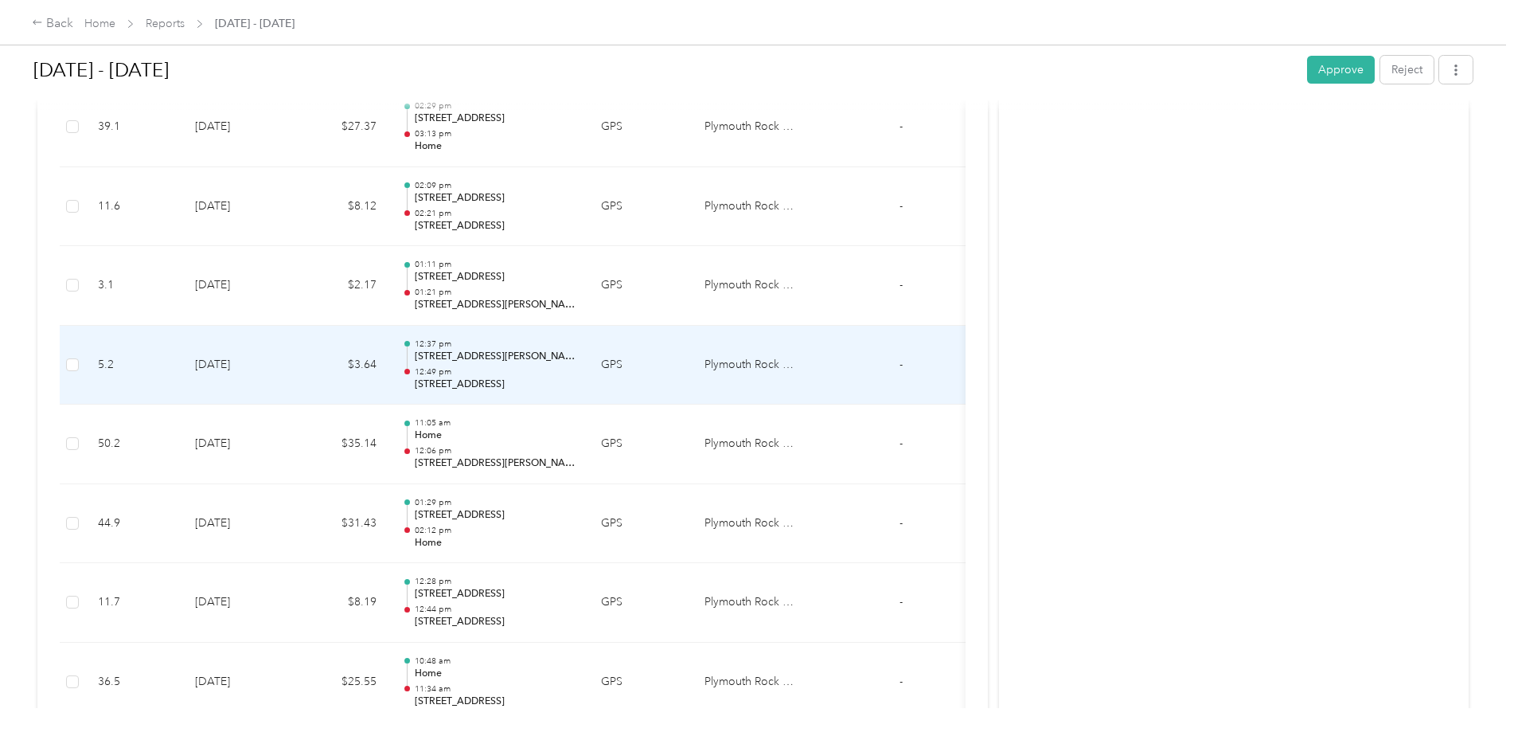
click at [505, 356] on p "[STREET_ADDRESS][PERSON_NAME]" at bounding box center [495, 357] width 161 height 14
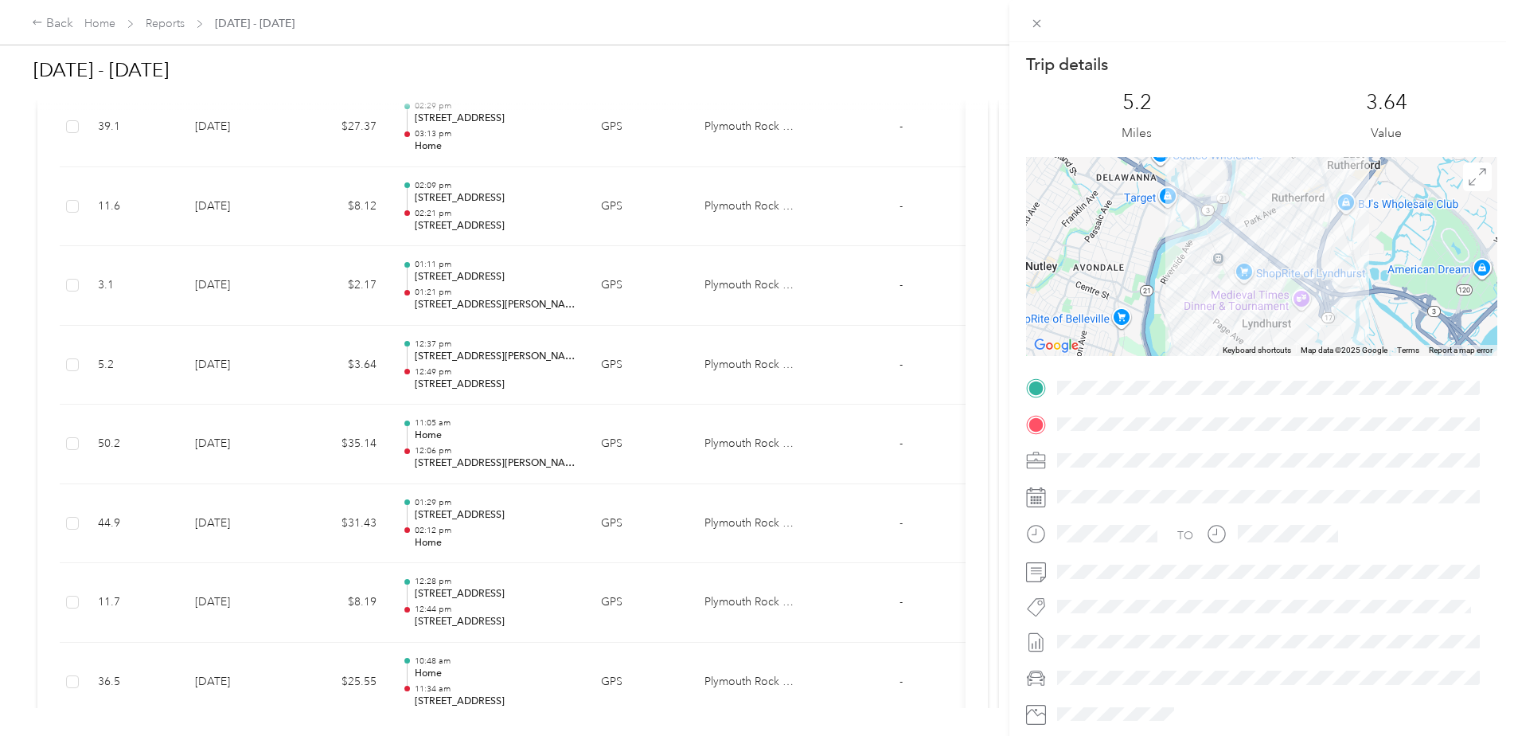
drag, startPoint x: 1172, startPoint y: 298, endPoint x: 1196, endPoint y: 338, distance: 47.1
click at [1196, 338] on div at bounding box center [1261, 256] width 471 height 199
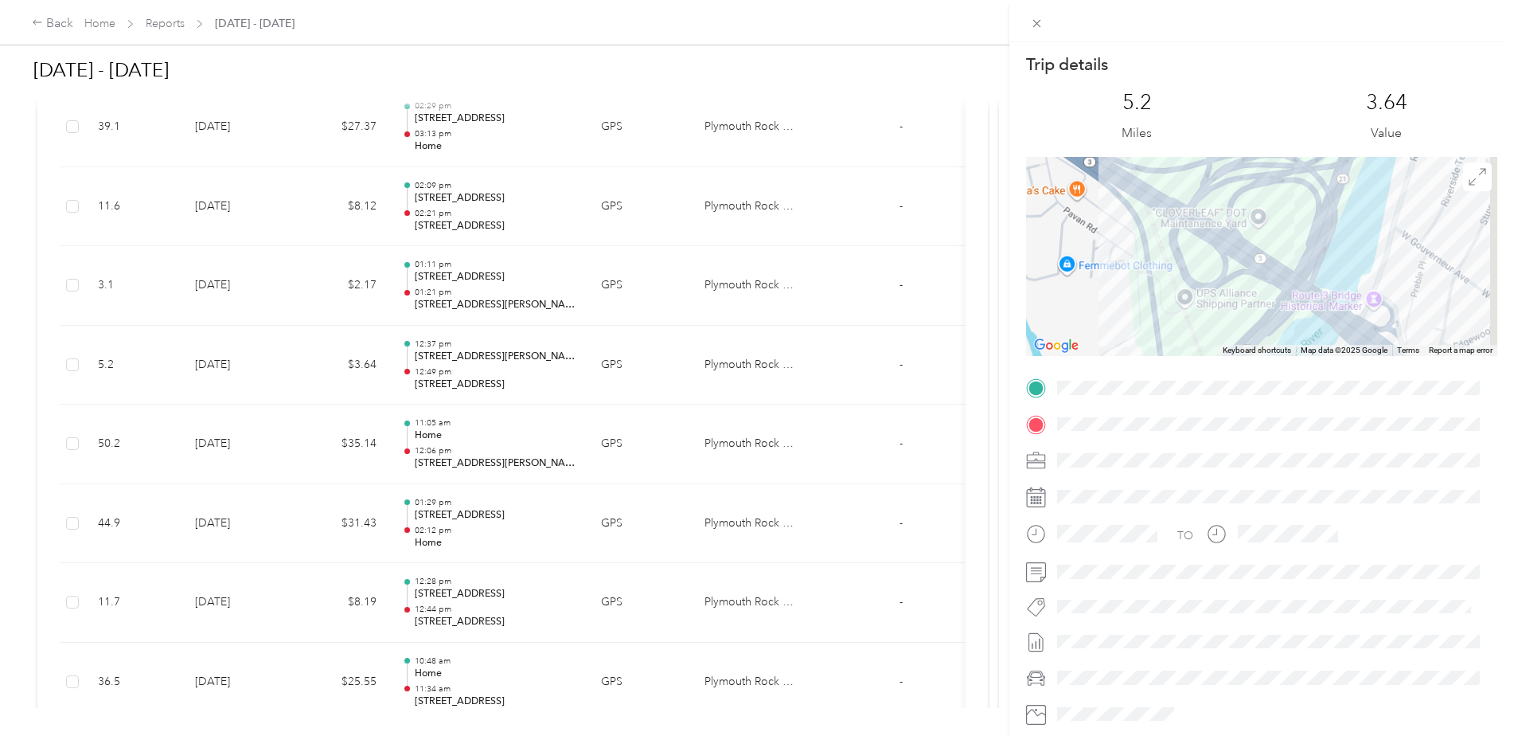
drag, startPoint x: 1240, startPoint y: 221, endPoint x: 1149, endPoint y: 317, distance: 132.4
click at [1149, 317] on div at bounding box center [1261, 256] width 471 height 199
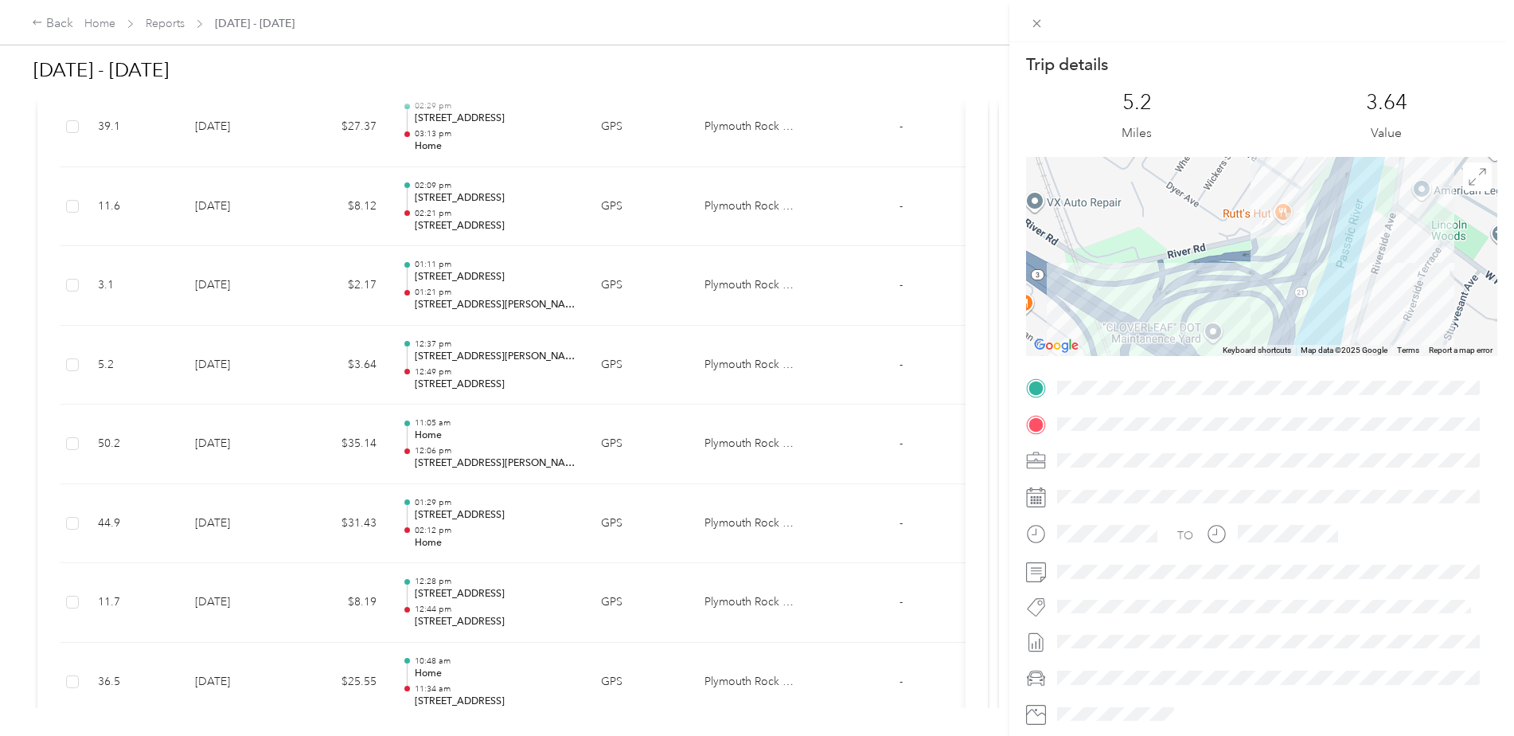
drag, startPoint x: 1278, startPoint y: 220, endPoint x: 1246, endPoint y: 332, distance: 116.7
click at [1246, 332] on div at bounding box center [1261, 256] width 471 height 199
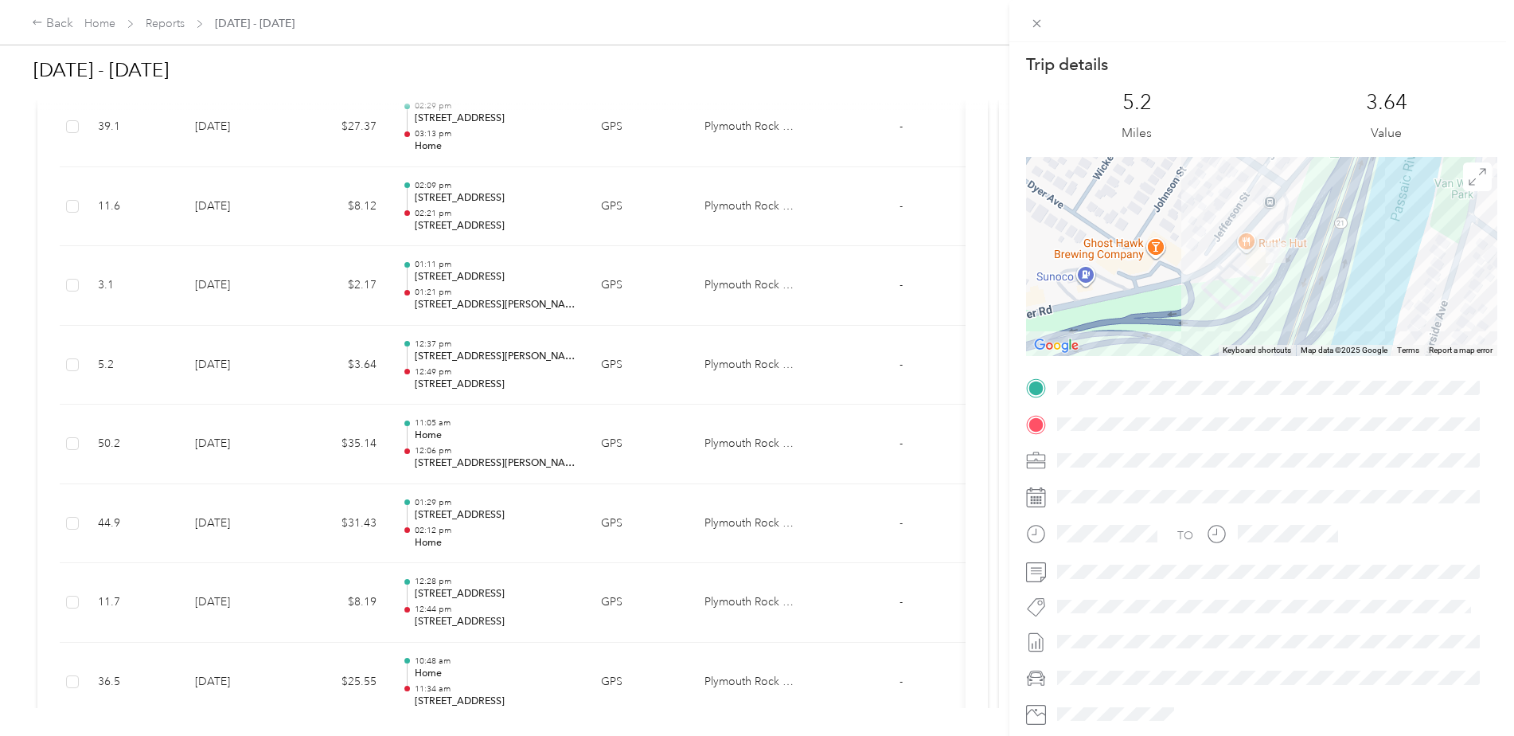
drag, startPoint x: 1225, startPoint y: 253, endPoint x: 1182, endPoint y: 313, distance: 74.1
click at [1182, 313] on div at bounding box center [1261, 256] width 471 height 199
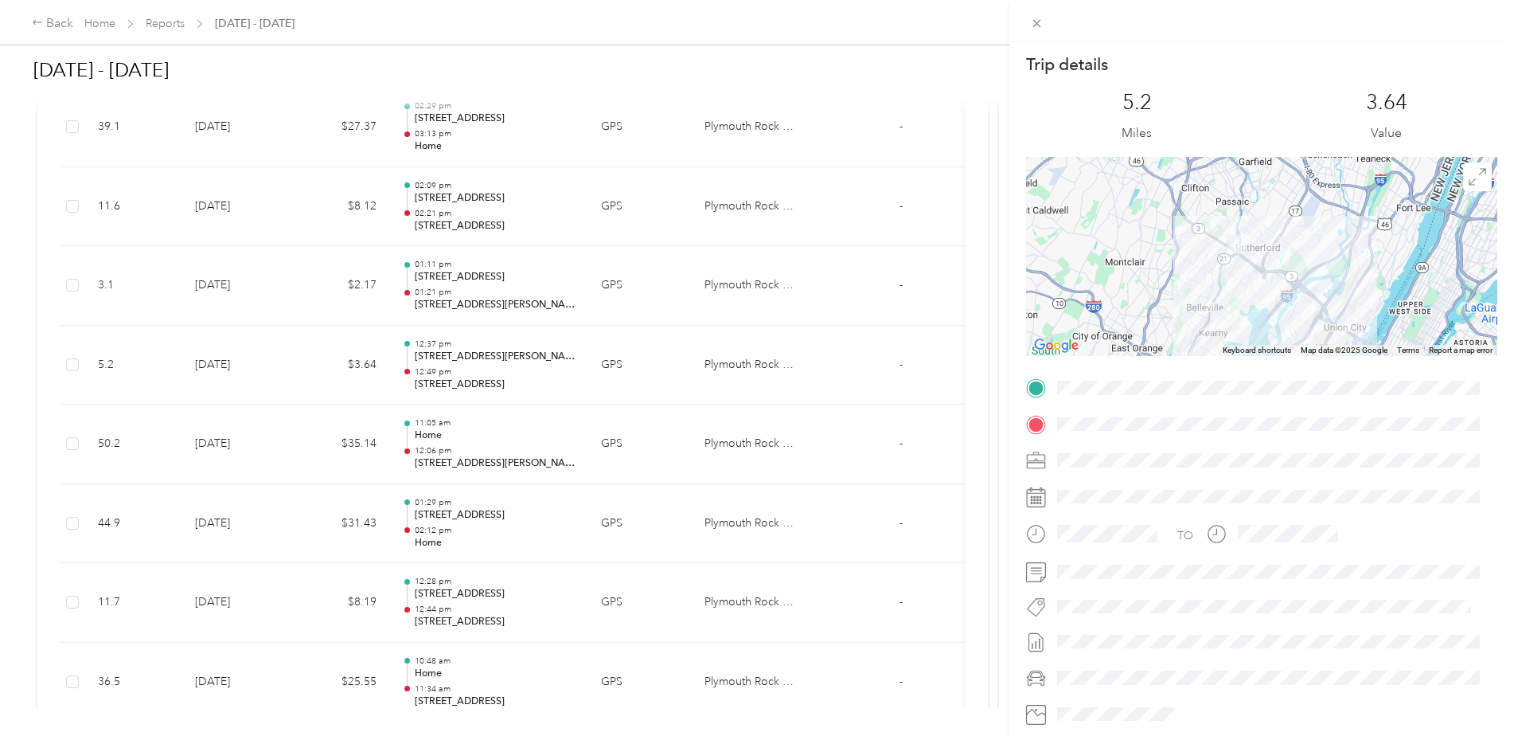
drag, startPoint x: 1270, startPoint y: 334, endPoint x: 1284, endPoint y: 240, distance: 95.8
click at [1284, 240] on div at bounding box center [1261, 256] width 471 height 199
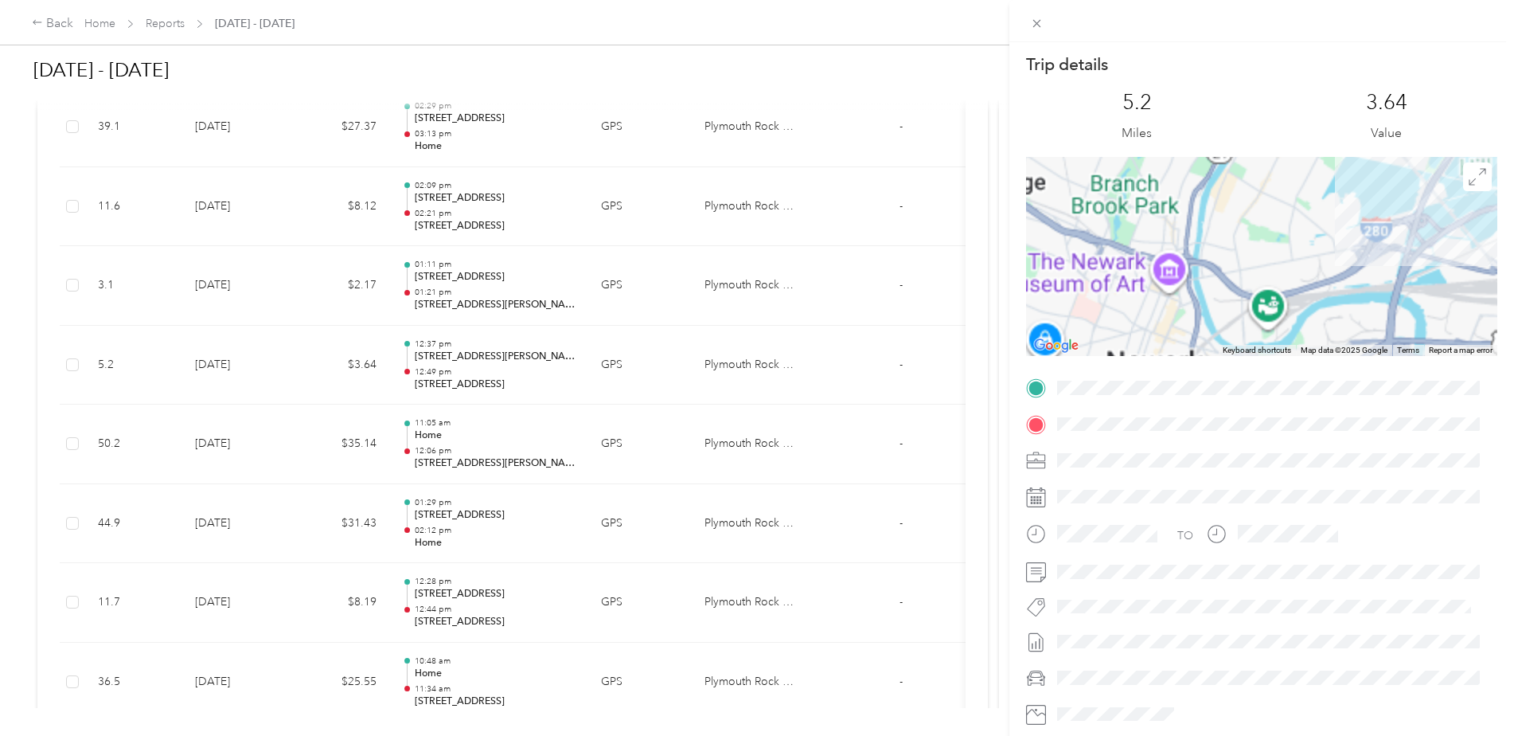
drag, startPoint x: 1239, startPoint y: 227, endPoint x: 1211, endPoint y: 339, distance: 115.7
click at [1209, 342] on div at bounding box center [1261, 256] width 471 height 199
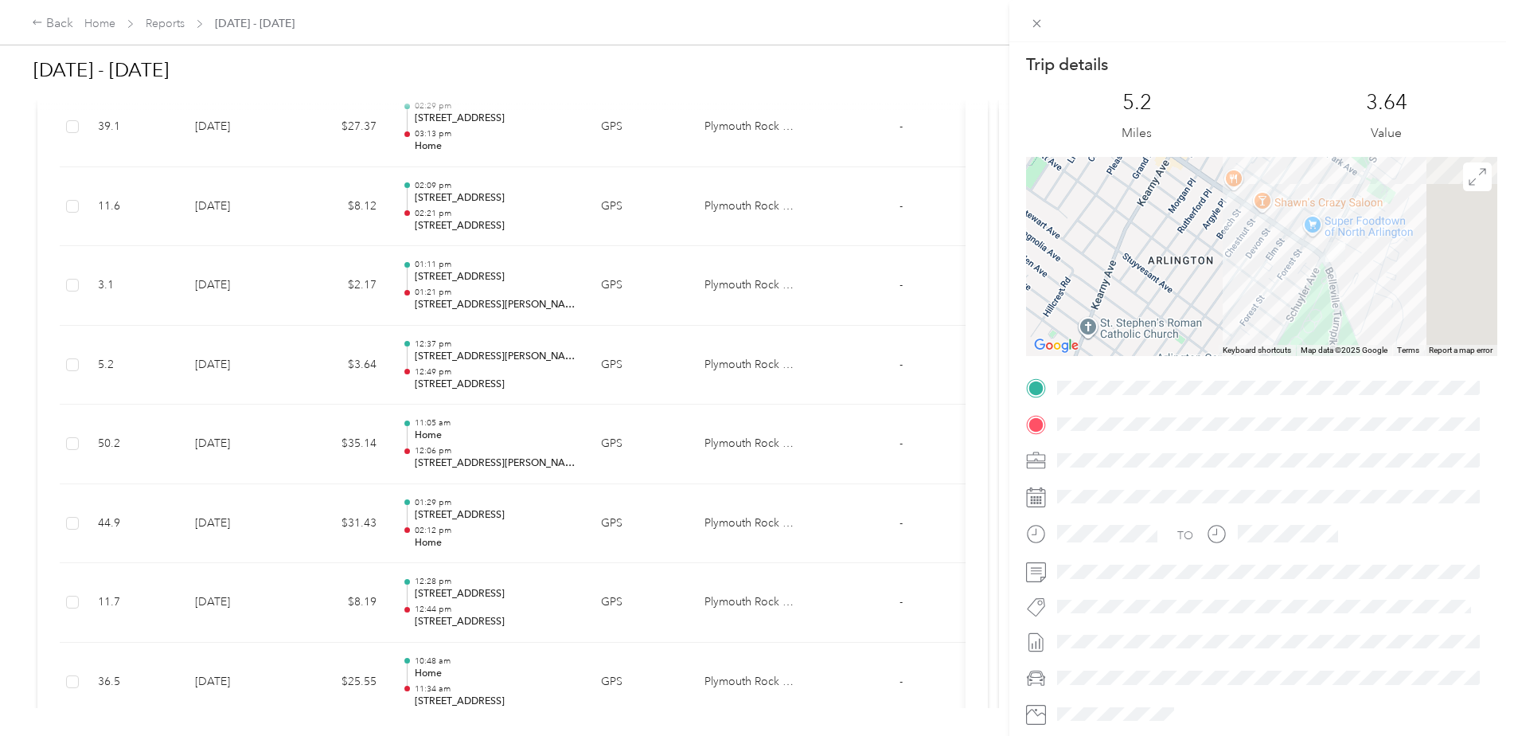
drag, startPoint x: 1311, startPoint y: 238, endPoint x: 1116, endPoint y: 271, distance: 197.8
click at [1114, 271] on div at bounding box center [1261, 256] width 471 height 199
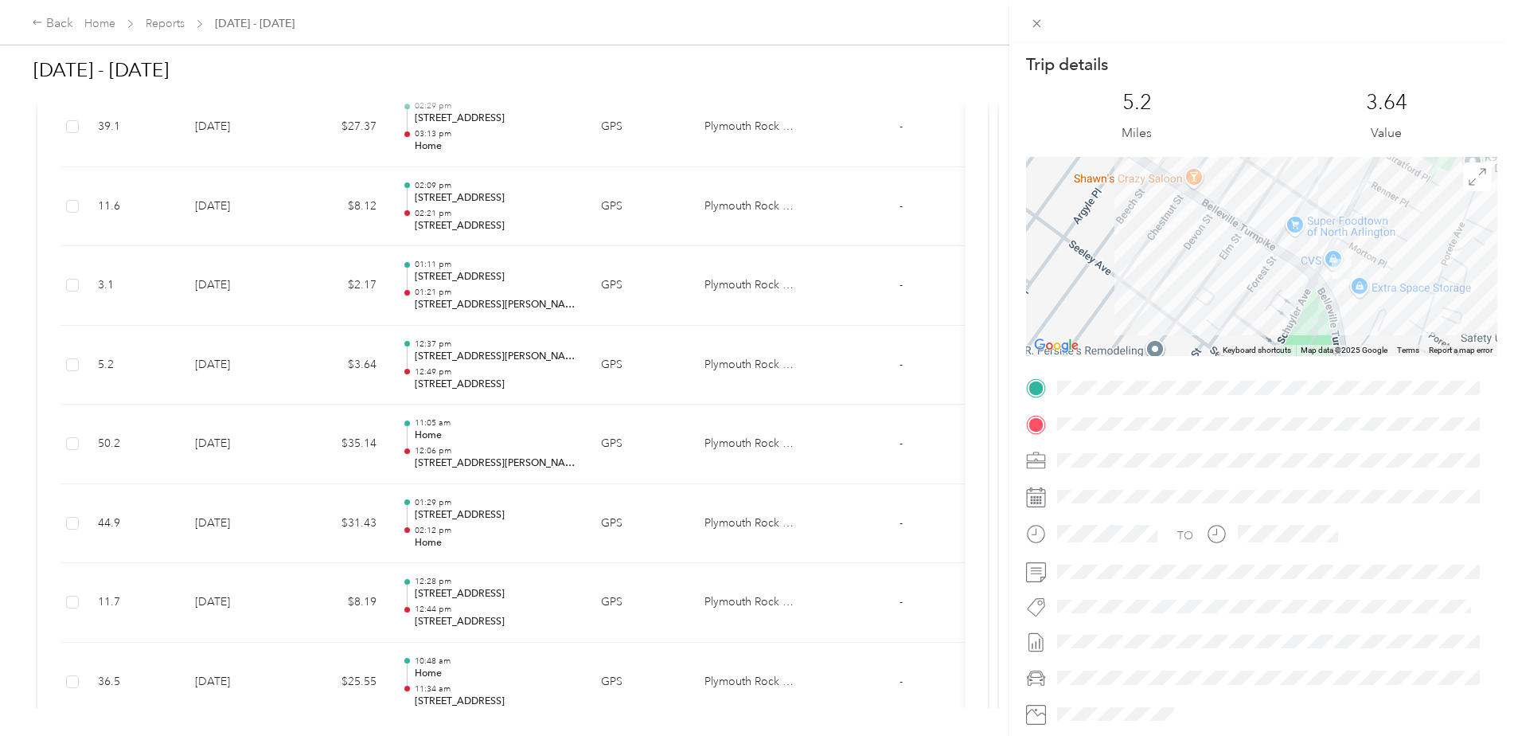
click at [1275, 246] on div at bounding box center [1261, 256] width 471 height 199
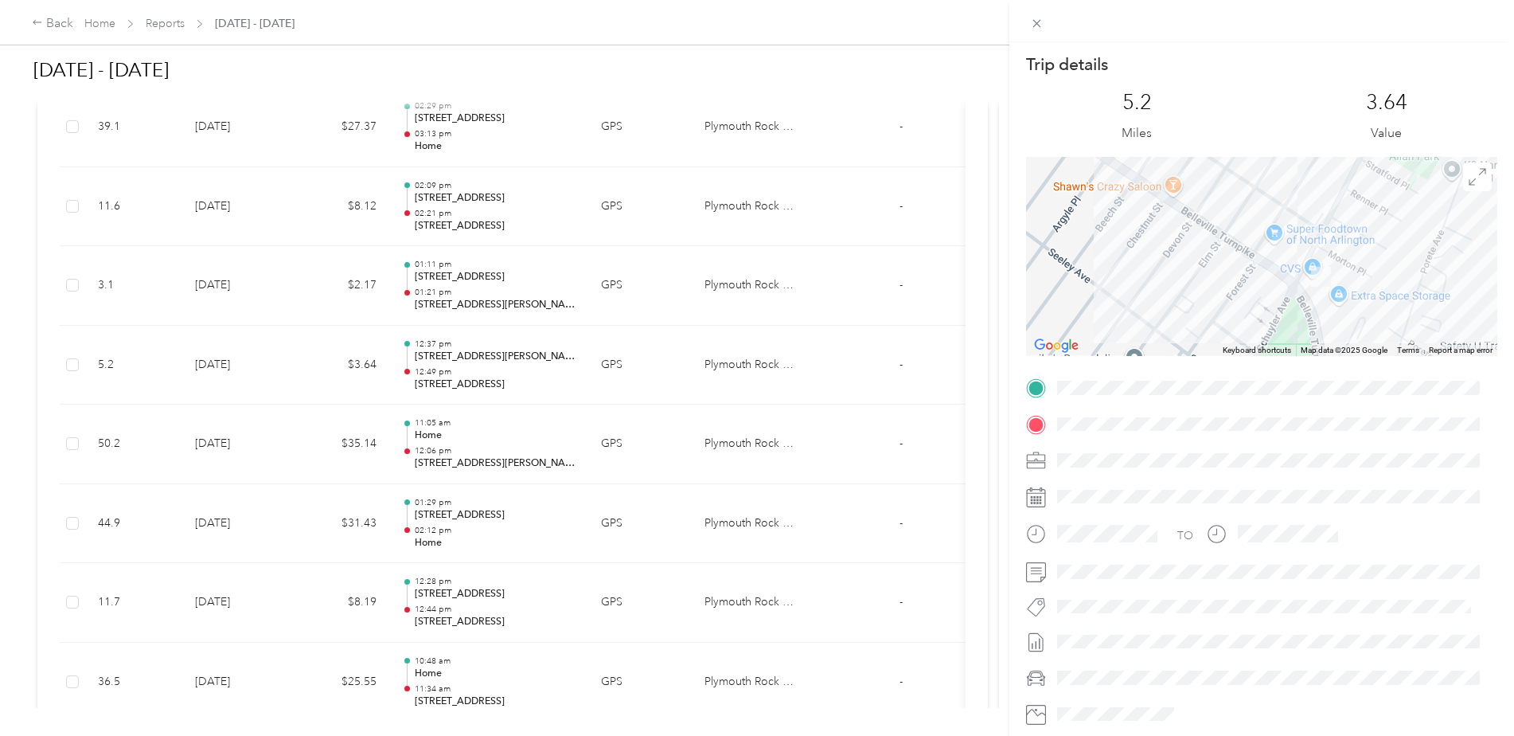
drag, startPoint x: 1275, startPoint y: 246, endPoint x: 1244, endPoint y: 257, distance: 32.2
click at [1244, 257] on div at bounding box center [1261, 256] width 471 height 199
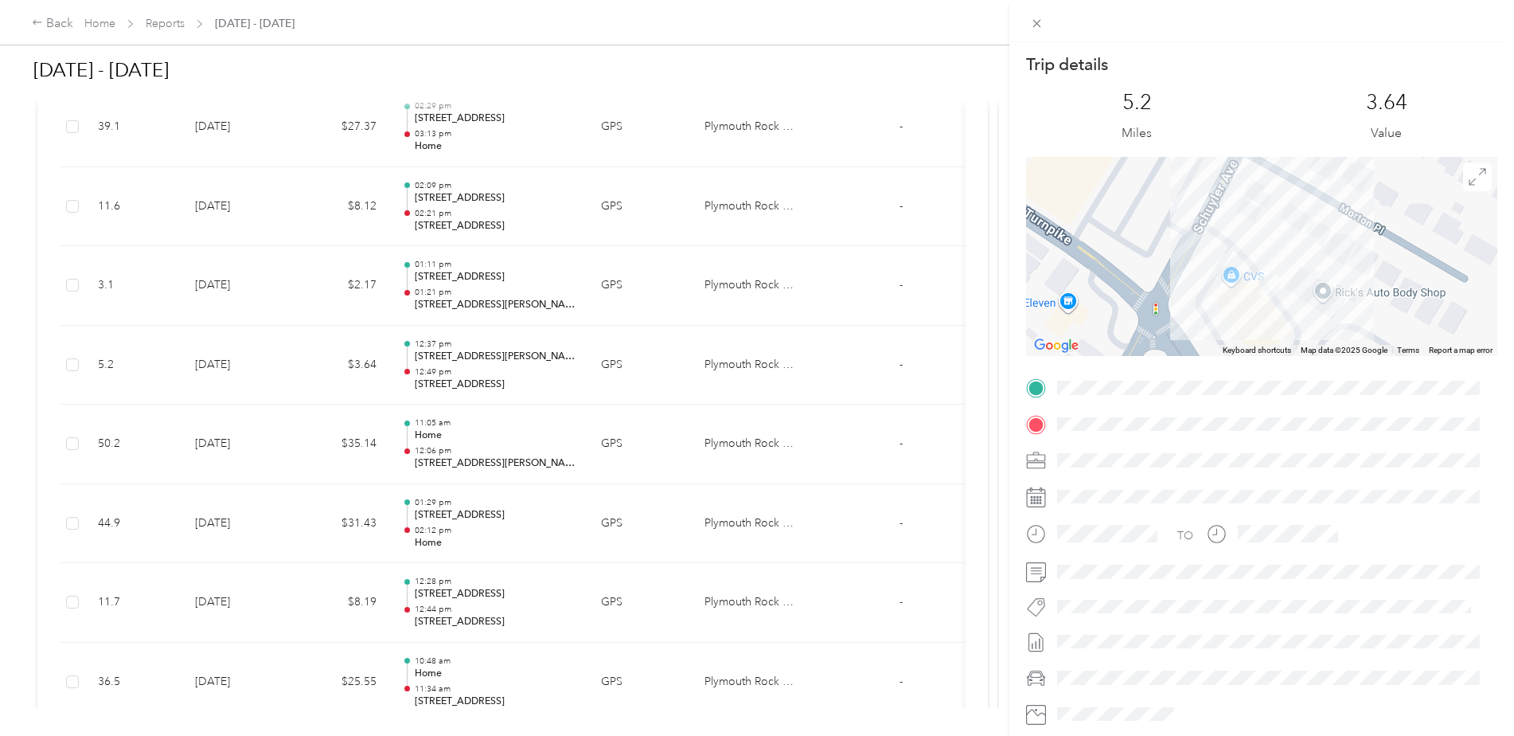
drag, startPoint x: 1291, startPoint y: 233, endPoint x: 1270, endPoint y: 205, distance: 35.8
click at [1270, 205] on div at bounding box center [1261, 256] width 471 height 199
click at [1034, 30] on span at bounding box center [1037, 23] width 22 height 22
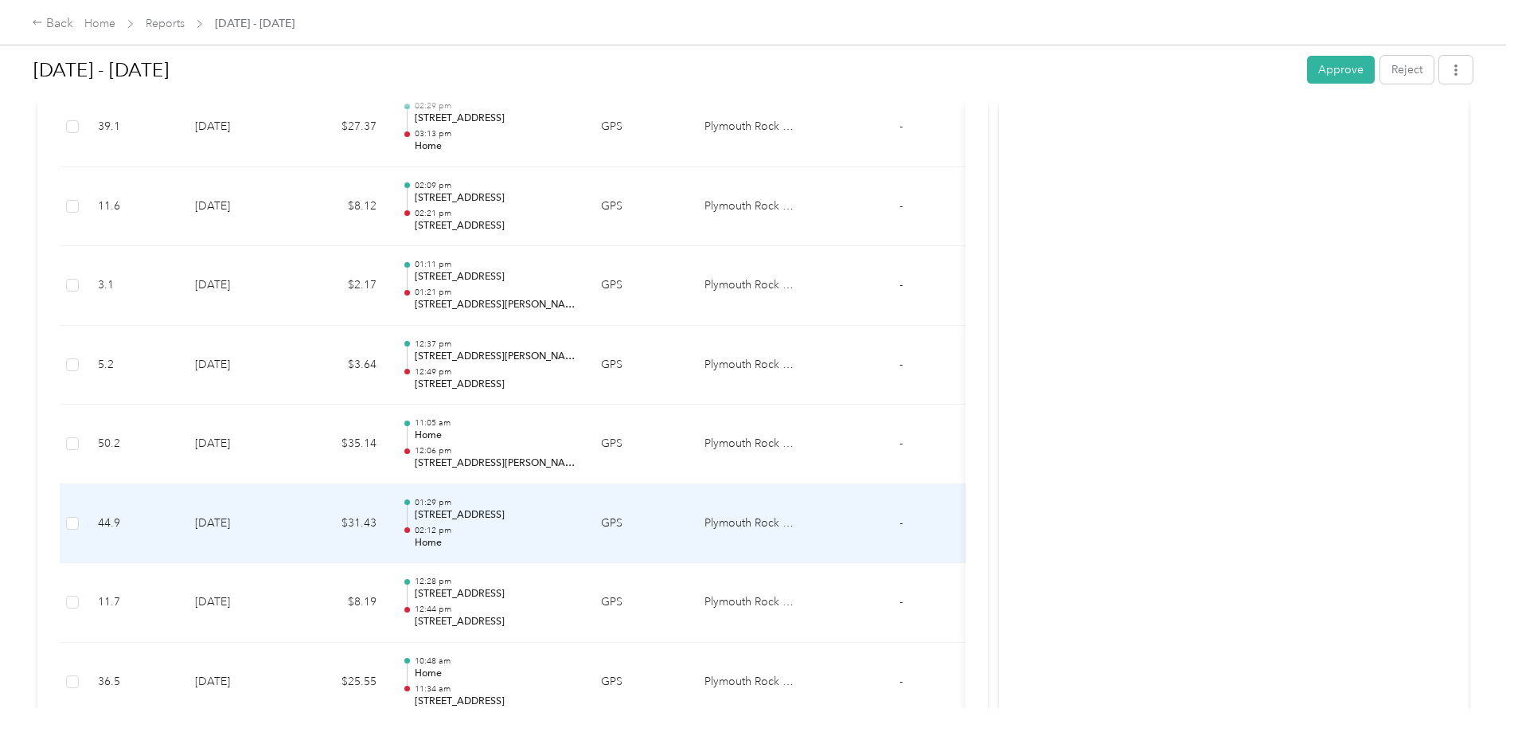
scroll to position [2389, 0]
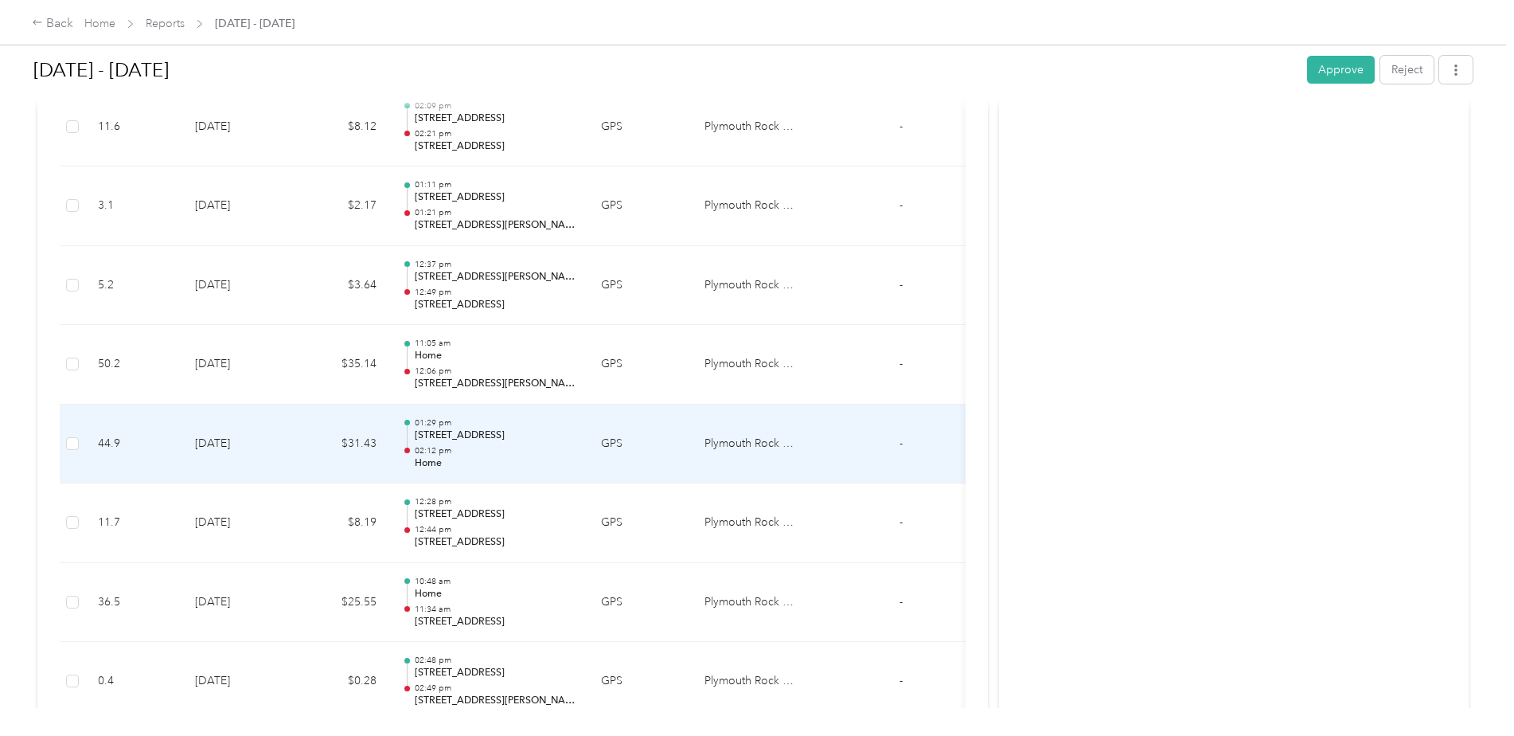
click at [511, 432] on p "[STREET_ADDRESS]" at bounding box center [495, 435] width 161 height 14
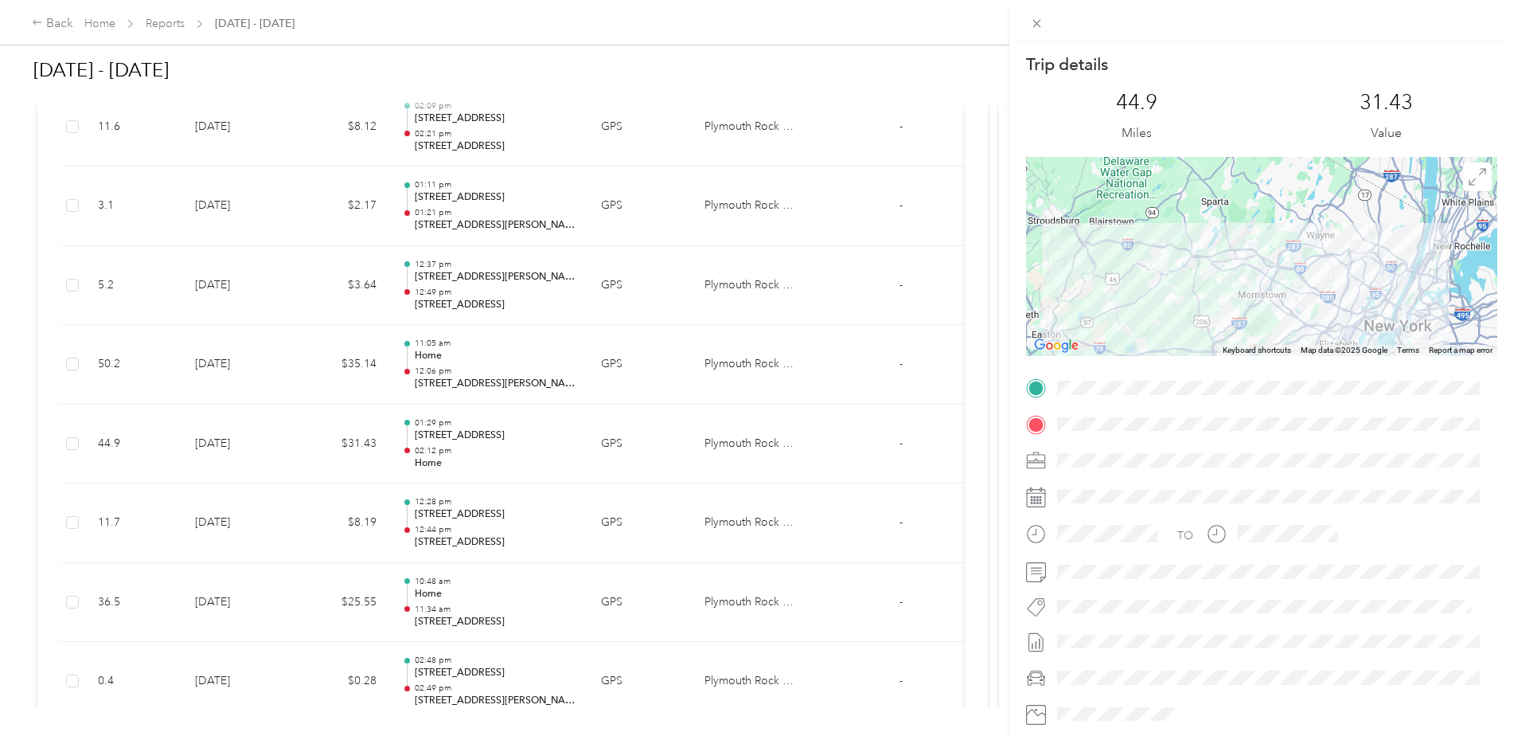
click at [1175, 282] on div at bounding box center [1261, 256] width 471 height 199
click at [1178, 282] on div at bounding box center [1261, 256] width 471 height 199
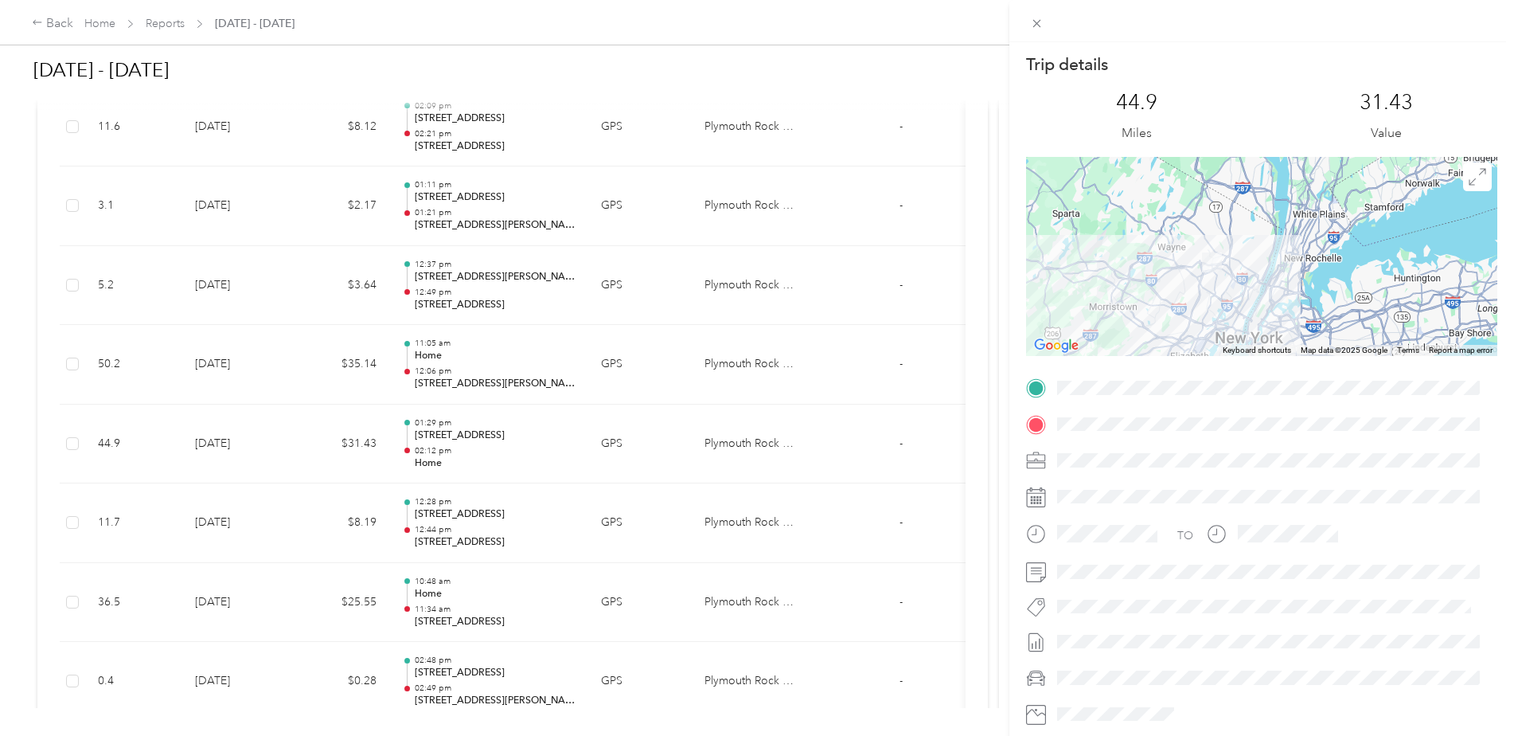
drag, startPoint x: 1332, startPoint y: 256, endPoint x: 1178, endPoint y: 271, distance: 155.2
click at [1178, 271] on div at bounding box center [1261, 256] width 471 height 199
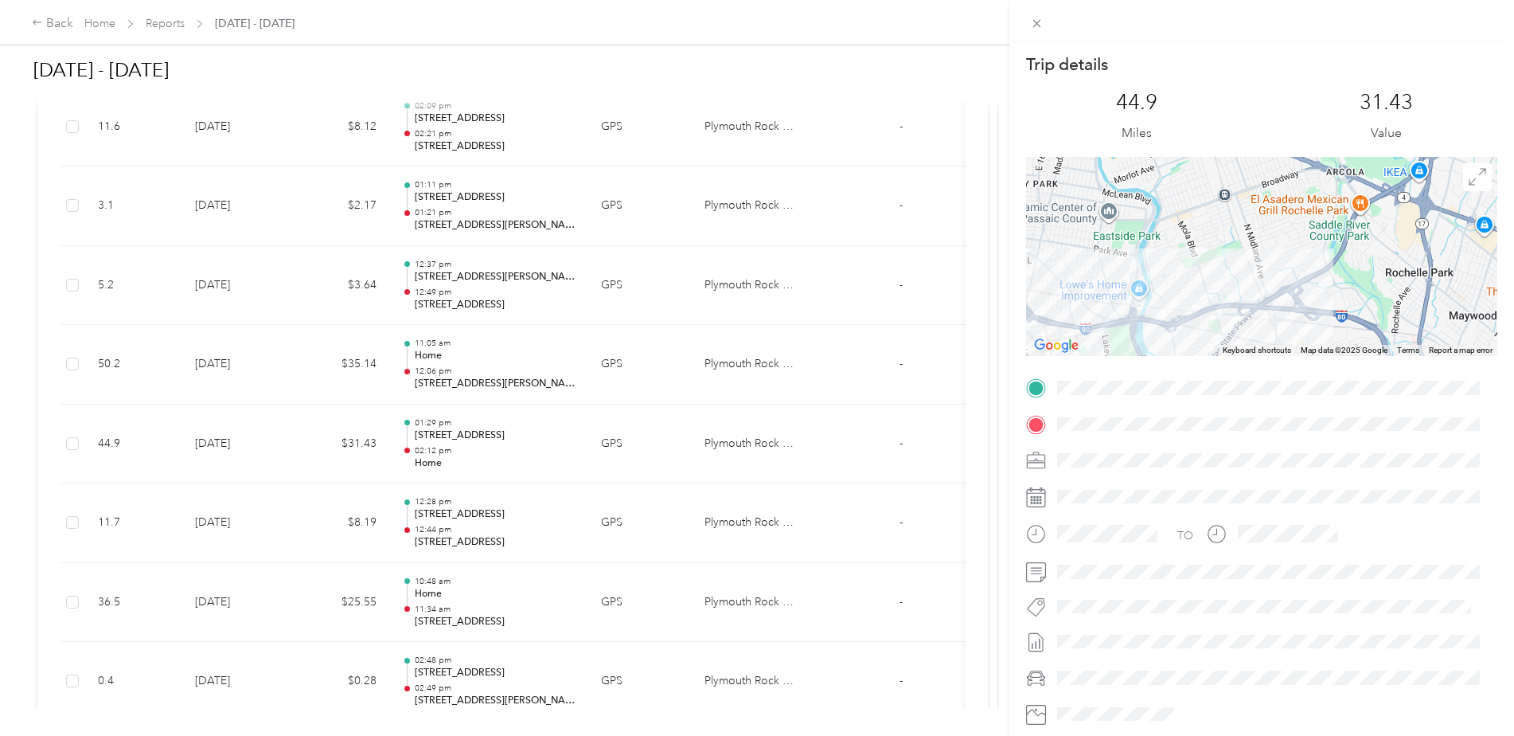
drag, startPoint x: 1269, startPoint y: 293, endPoint x: 1288, endPoint y: 240, distance: 55.9
click at [1288, 241] on div at bounding box center [1261, 256] width 471 height 199
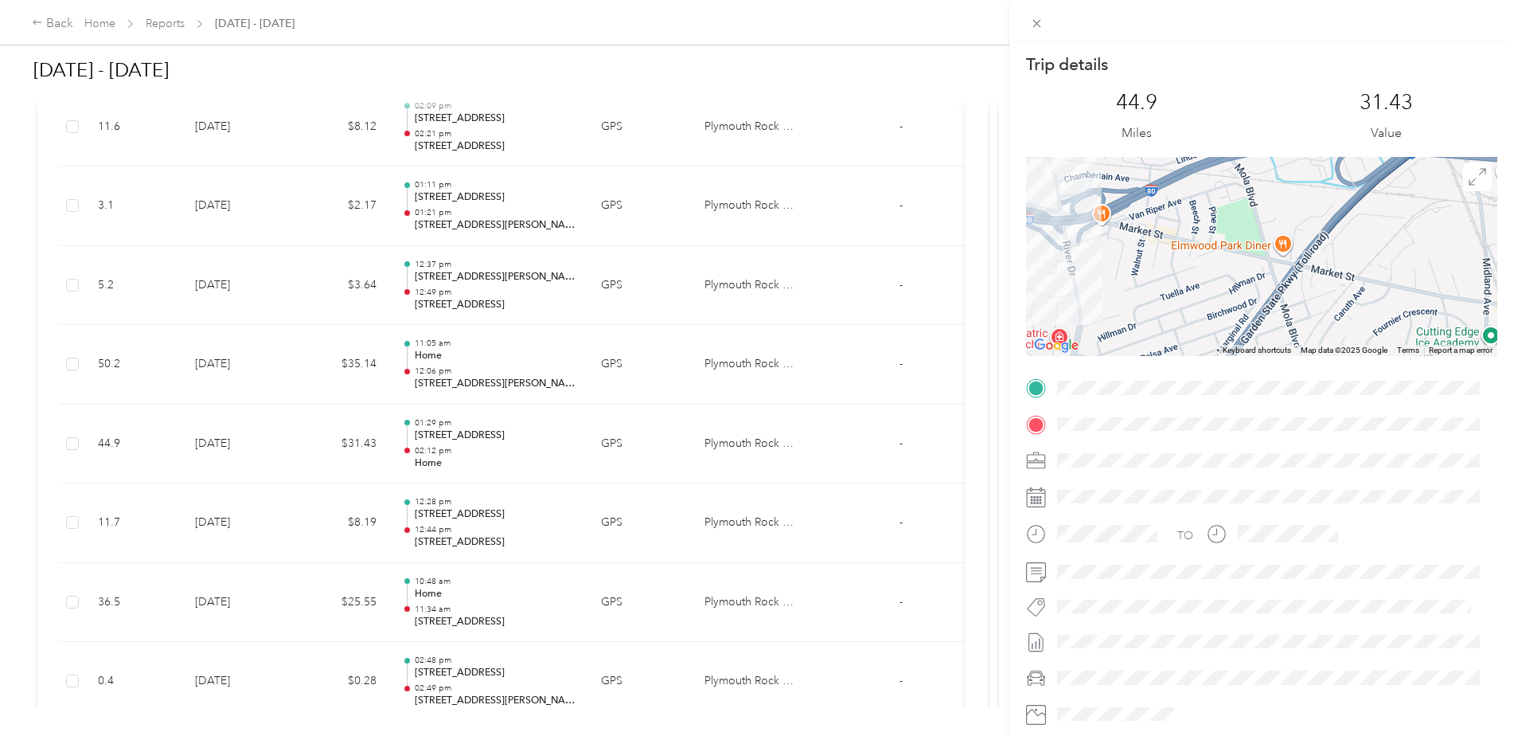
drag, startPoint x: 1127, startPoint y: 270, endPoint x: 1230, endPoint y: 290, distance: 104.6
click at [1230, 290] on div at bounding box center [1261, 256] width 471 height 199
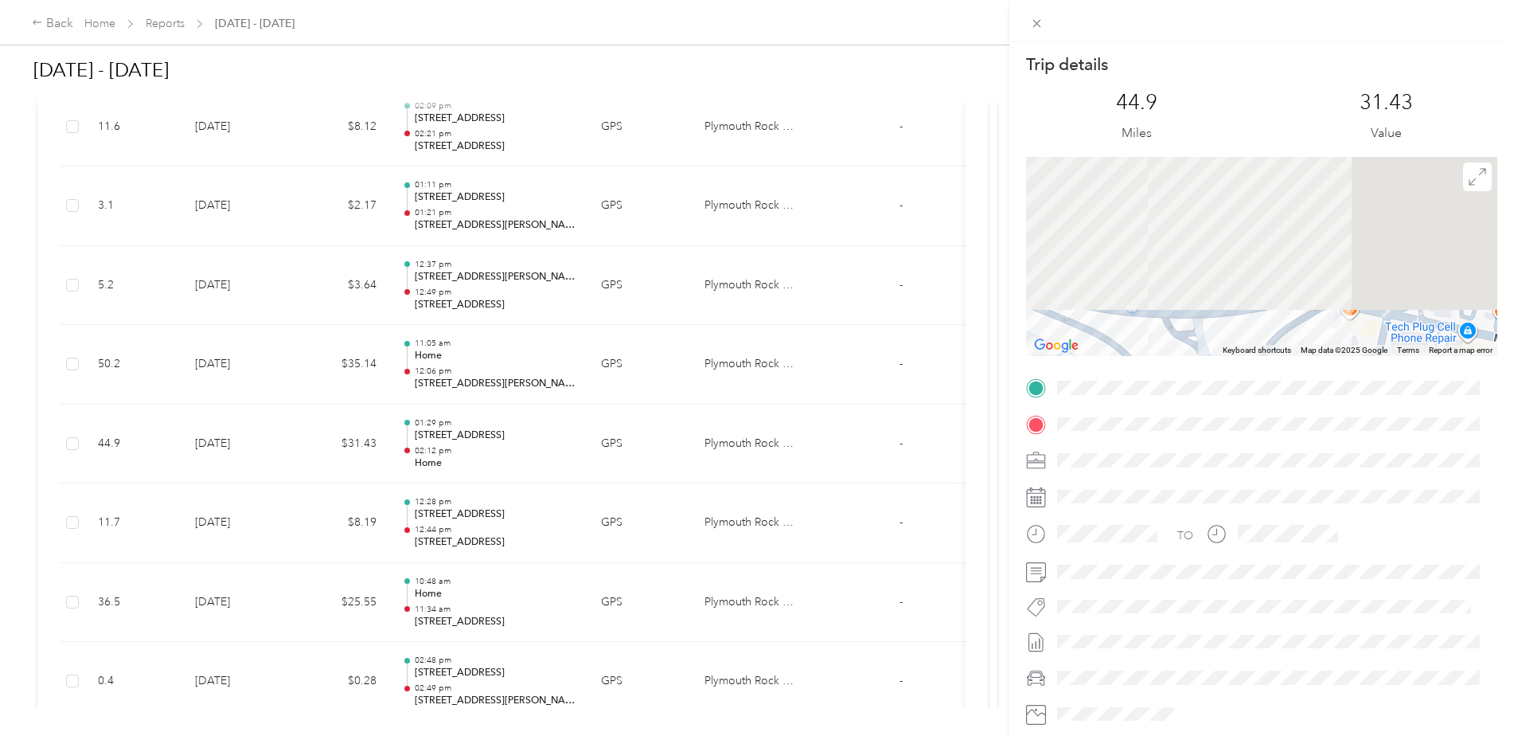
drag, startPoint x: 1163, startPoint y: 240, endPoint x: 1255, endPoint y: 409, distance: 192.0
click at [1255, 409] on div "Trip details This trip cannot be edited because it is either under review, appr…" at bounding box center [1261, 407] width 471 height 709
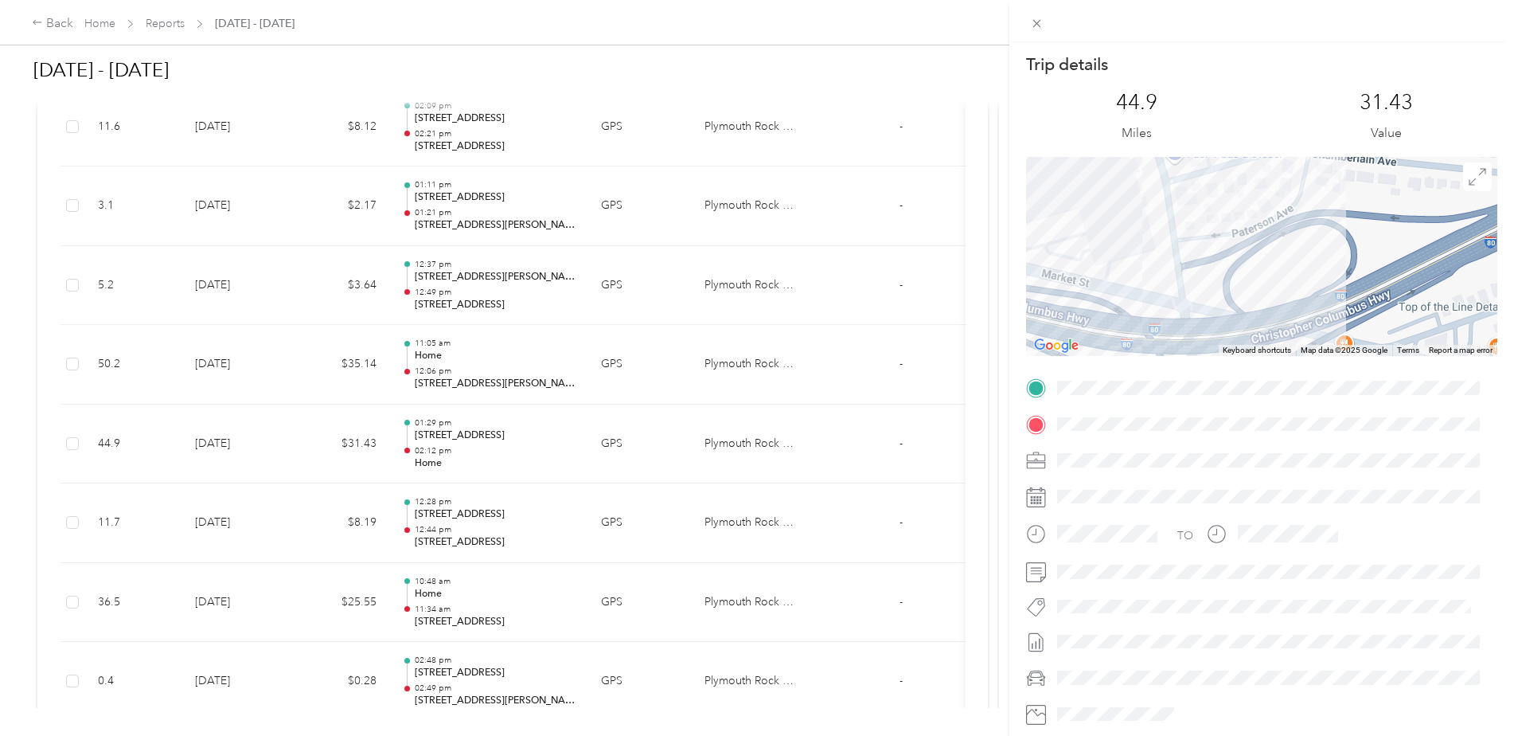
drag, startPoint x: 1239, startPoint y: 251, endPoint x: 1241, endPoint y: 396, distance: 144.9
click at [1241, 397] on div "Trip details This trip cannot be edited because it is either under review, appr…" at bounding box center [1261, 407] width 471 height 709
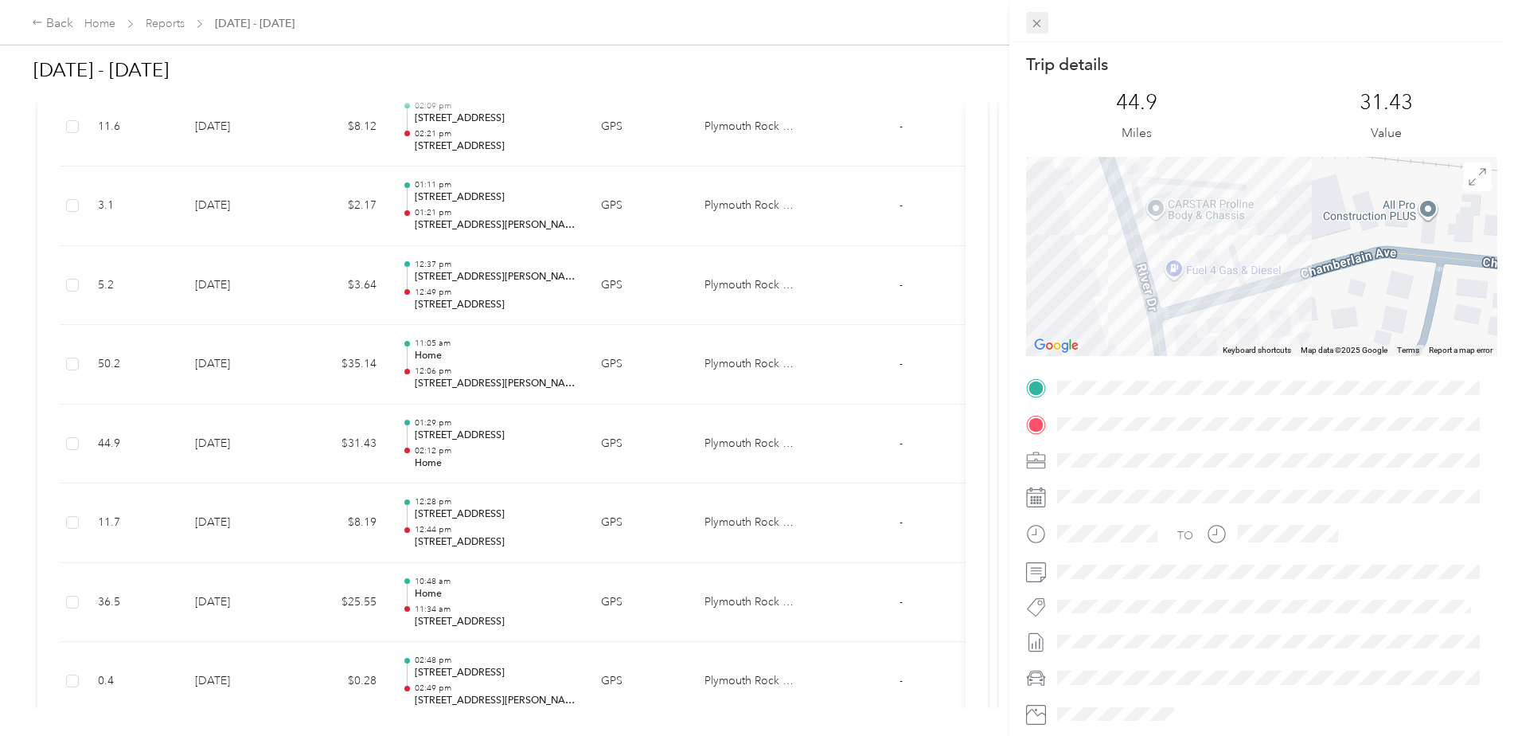
click at [1040, 22] on icon at bounding box center [1037, 24] width 14 height 14
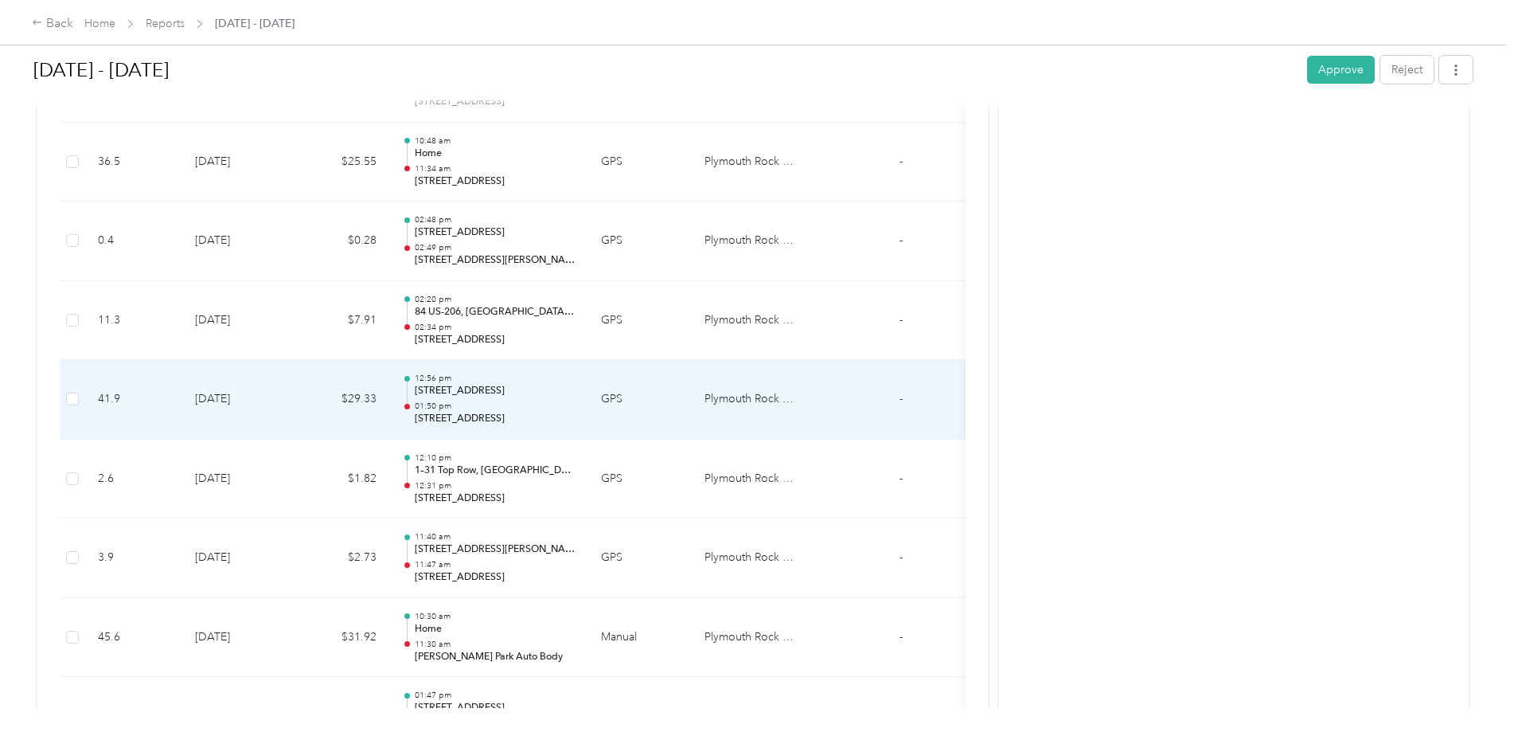
scroll to position [2866, 0]
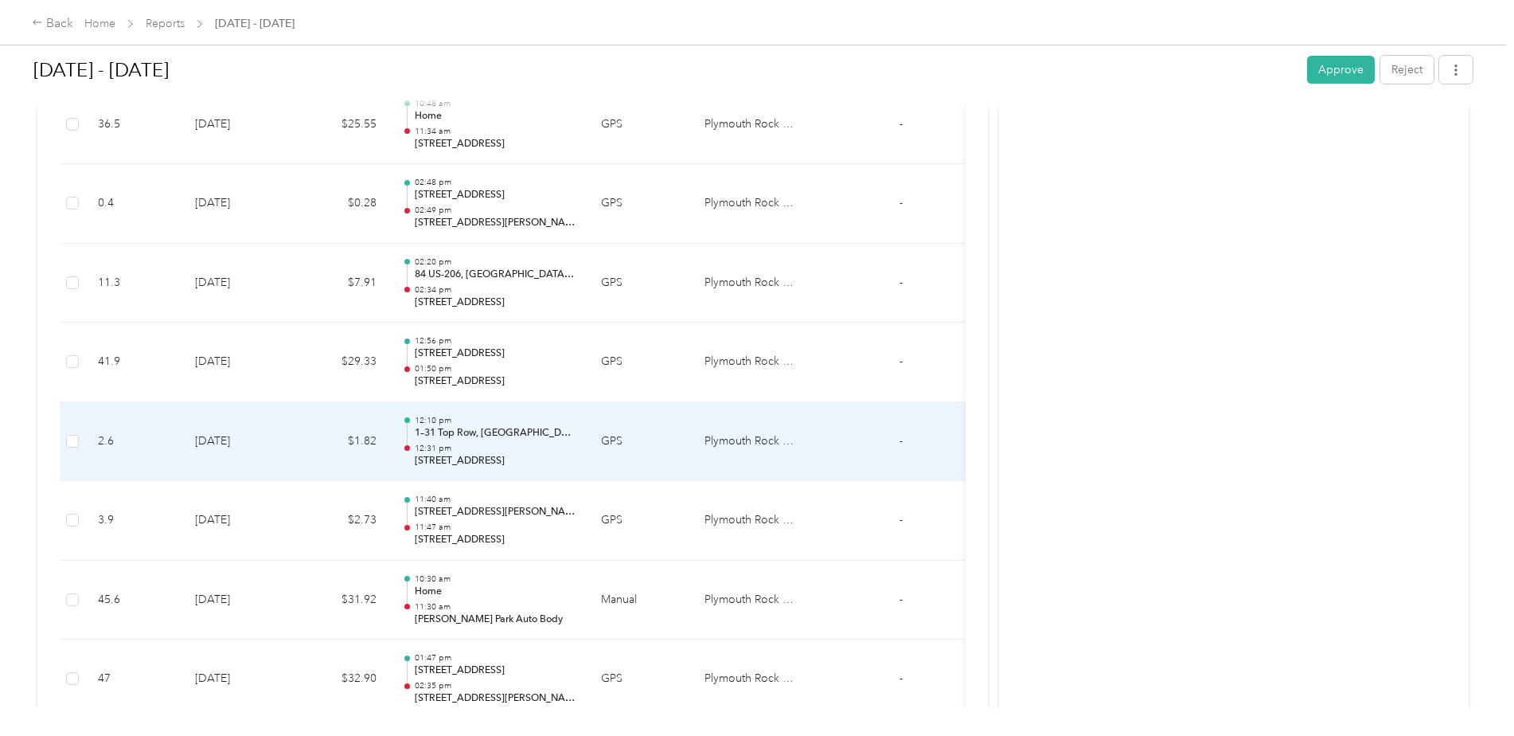
click at [542, 437] on p "1–31 Top Row, [GEOGRAPHIC_DATA], [GEOGRAPHIC_DATA], [GEOGRAPHIC_DATA]" at bounding box center [495, 433] width 161 height 14
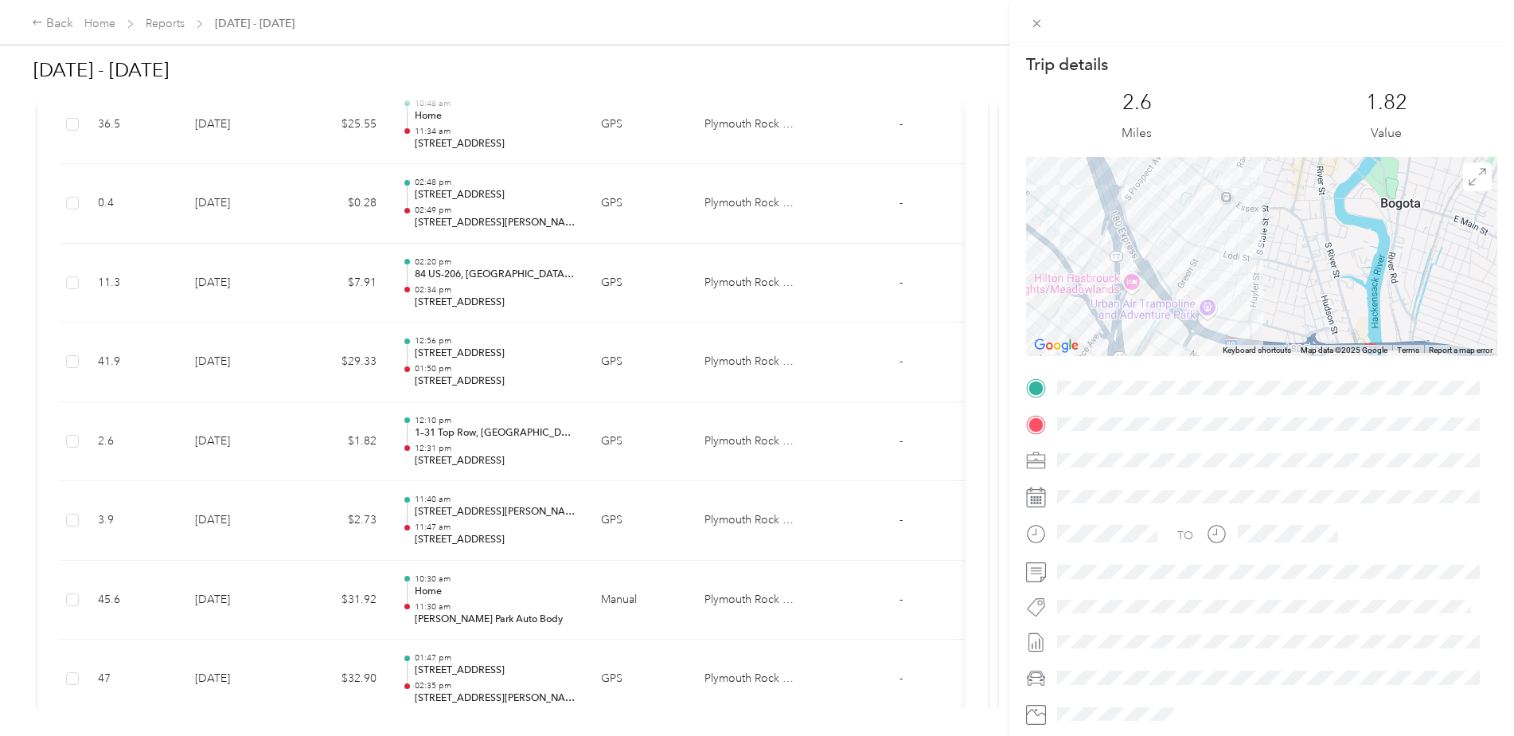
drag, startPoint x: 1326, startPoint y: 236, endPoint x: 1293, endPoint y: 317, distance: 87.1
click at [1295, 318] on div at bounding box center [1261, 256] width 471 height 199
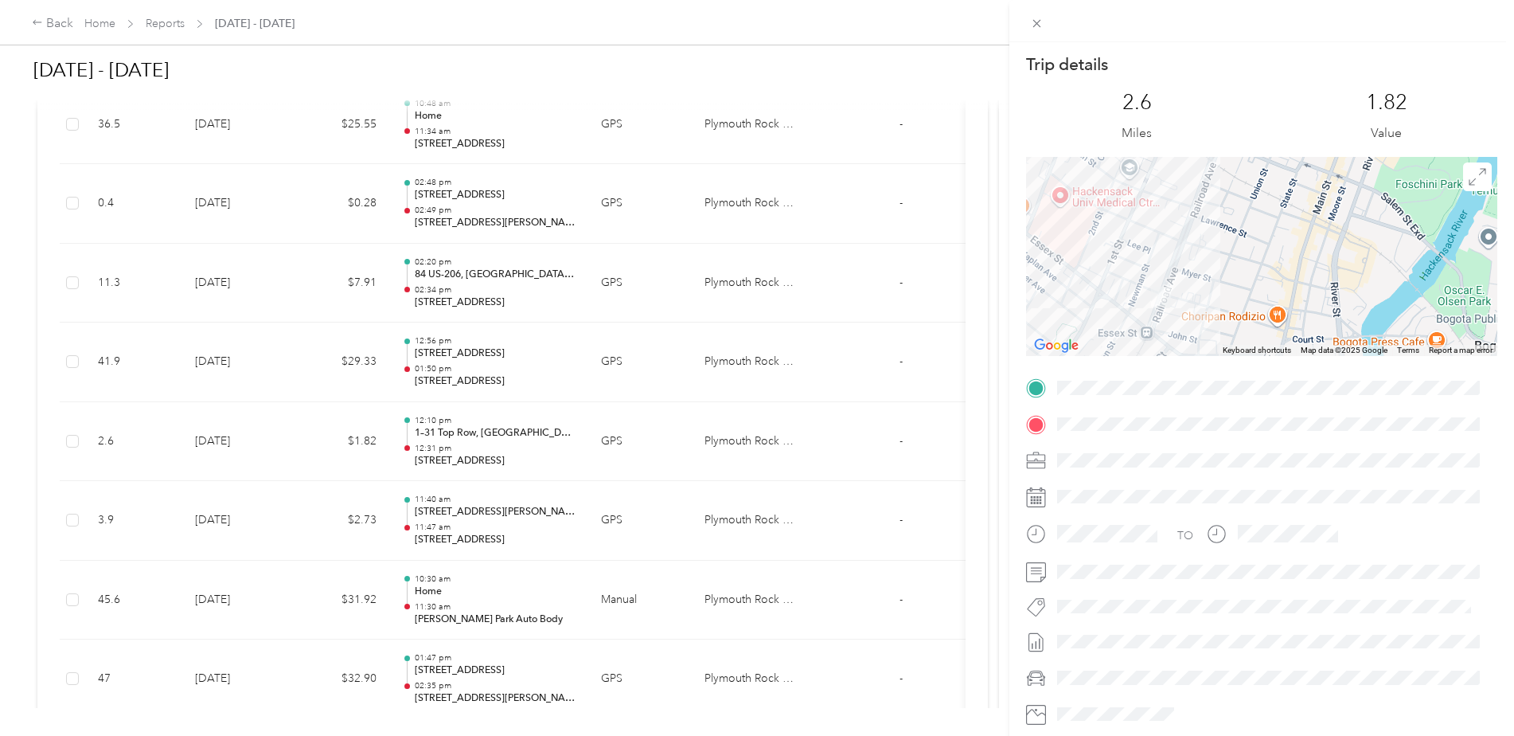
drag, startPoint x: 1236, startPoint y: 268, endPoint x: 1324, endPoint y: 174, distance: 129.6
click at [1324, 174] on div at bounding box center [1261, 256] width 471 height 199
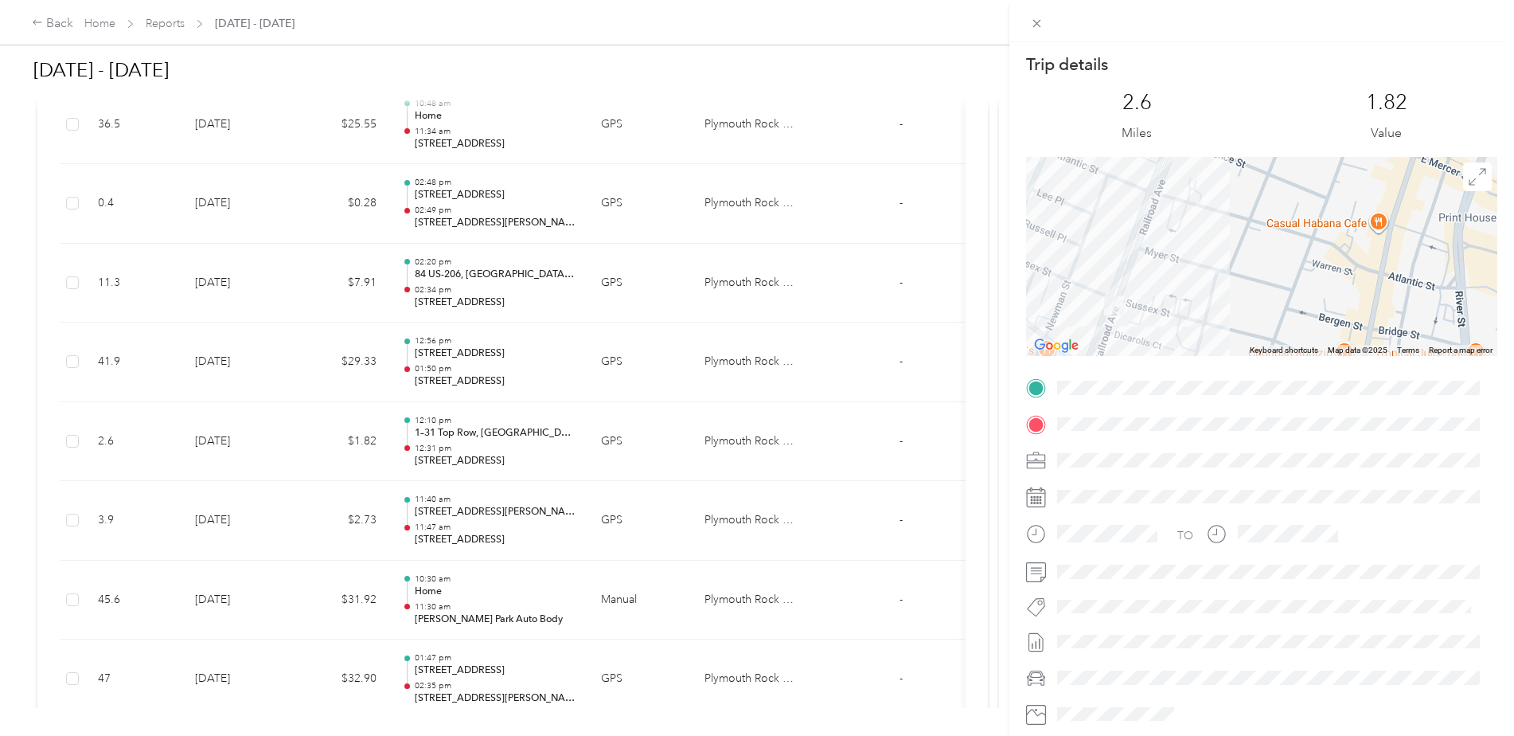
drag, startPoint x: 1192, startPoint y: 303, endPoint x: 1225, endPoint y: 252, distance: 61.0
click at [1225, 253] on div at bounding box center [1261, 256] width 471 height 199
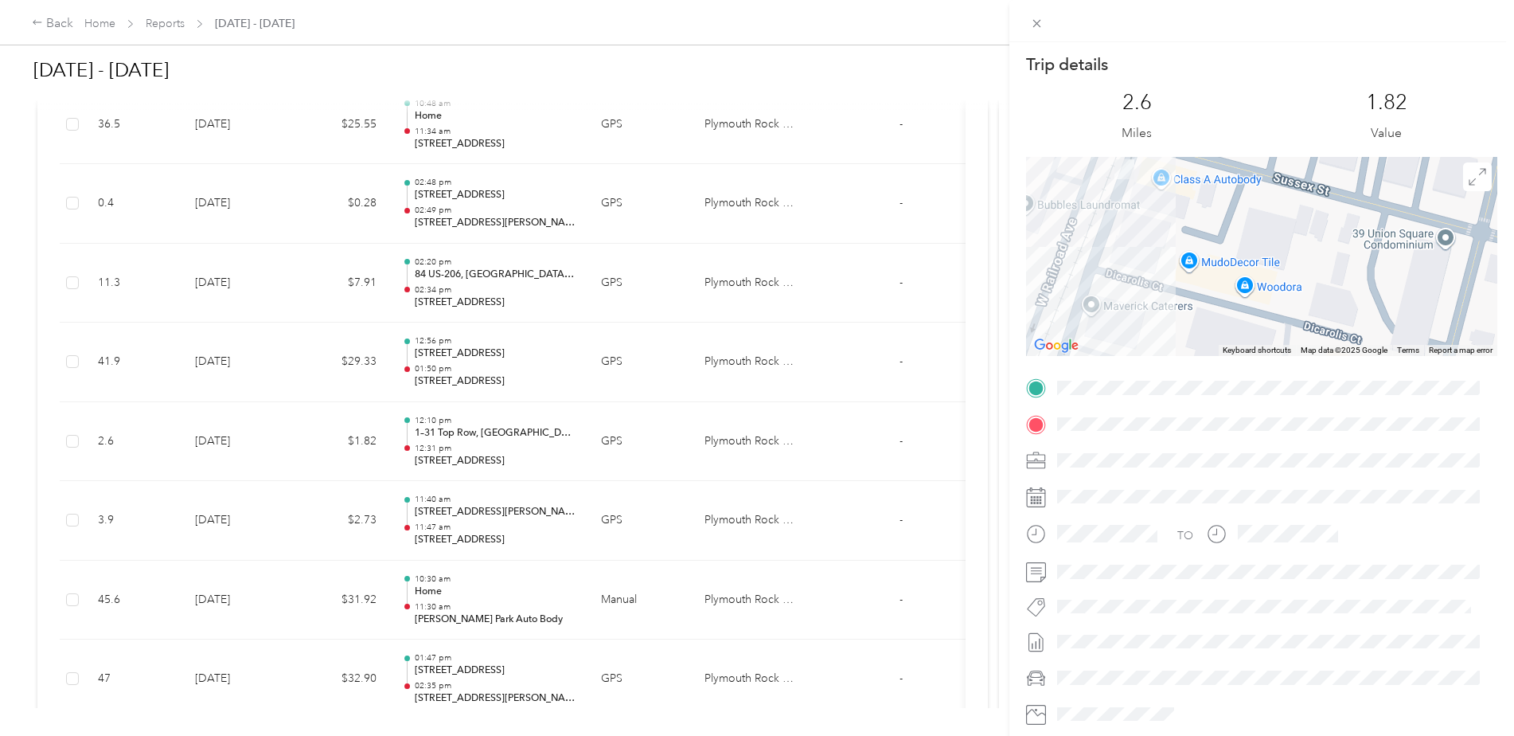
drag, startPoint x: 1169, startPoint y: 268, endPoint x: 1310, endPoint y: 242, distance: 143.2
click at [1310, 242] on div at bounding box center [1261, 256] width 471 height 199
click at [1037, 30] on span at bounding box center [1037, 23] width 22 height 22
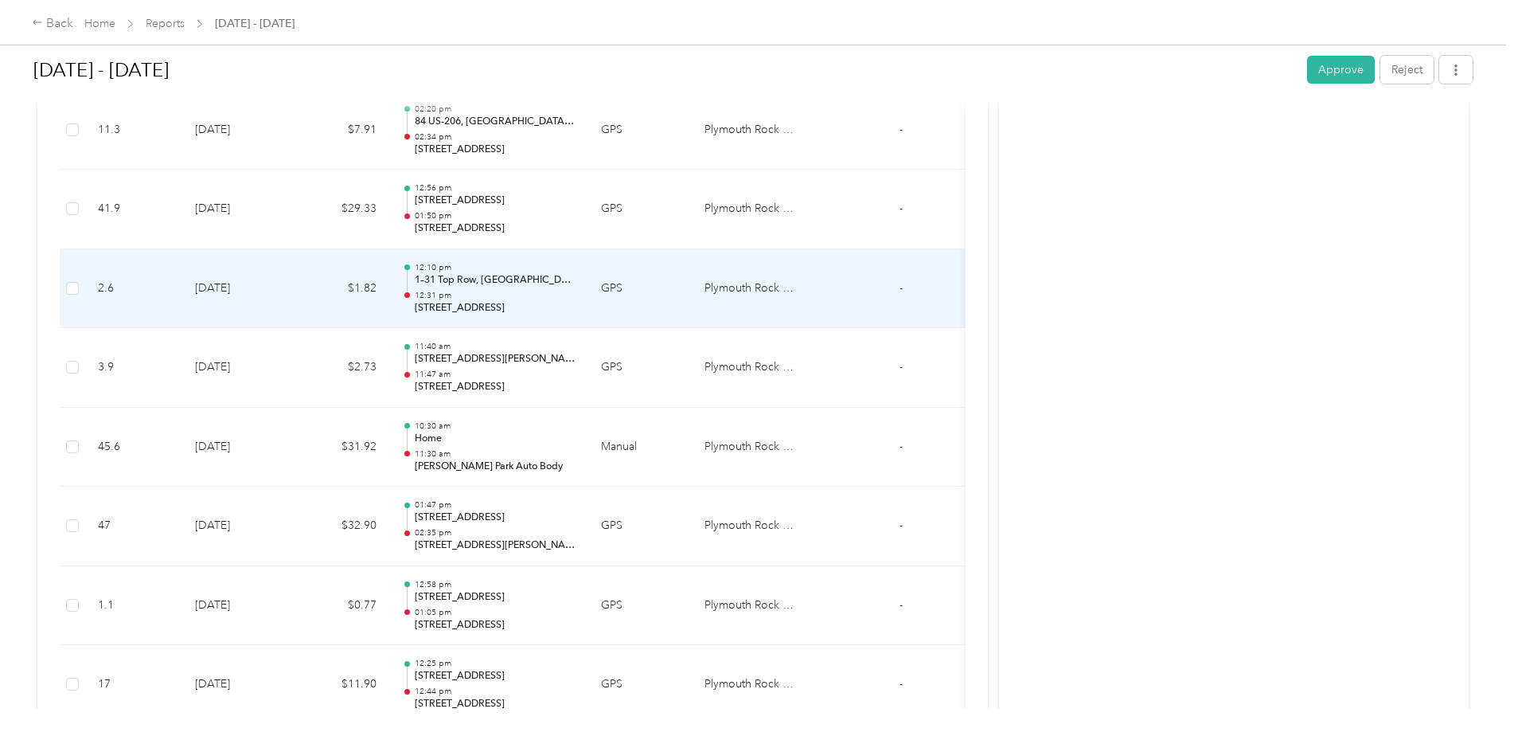
scroll to position [3026, 0]
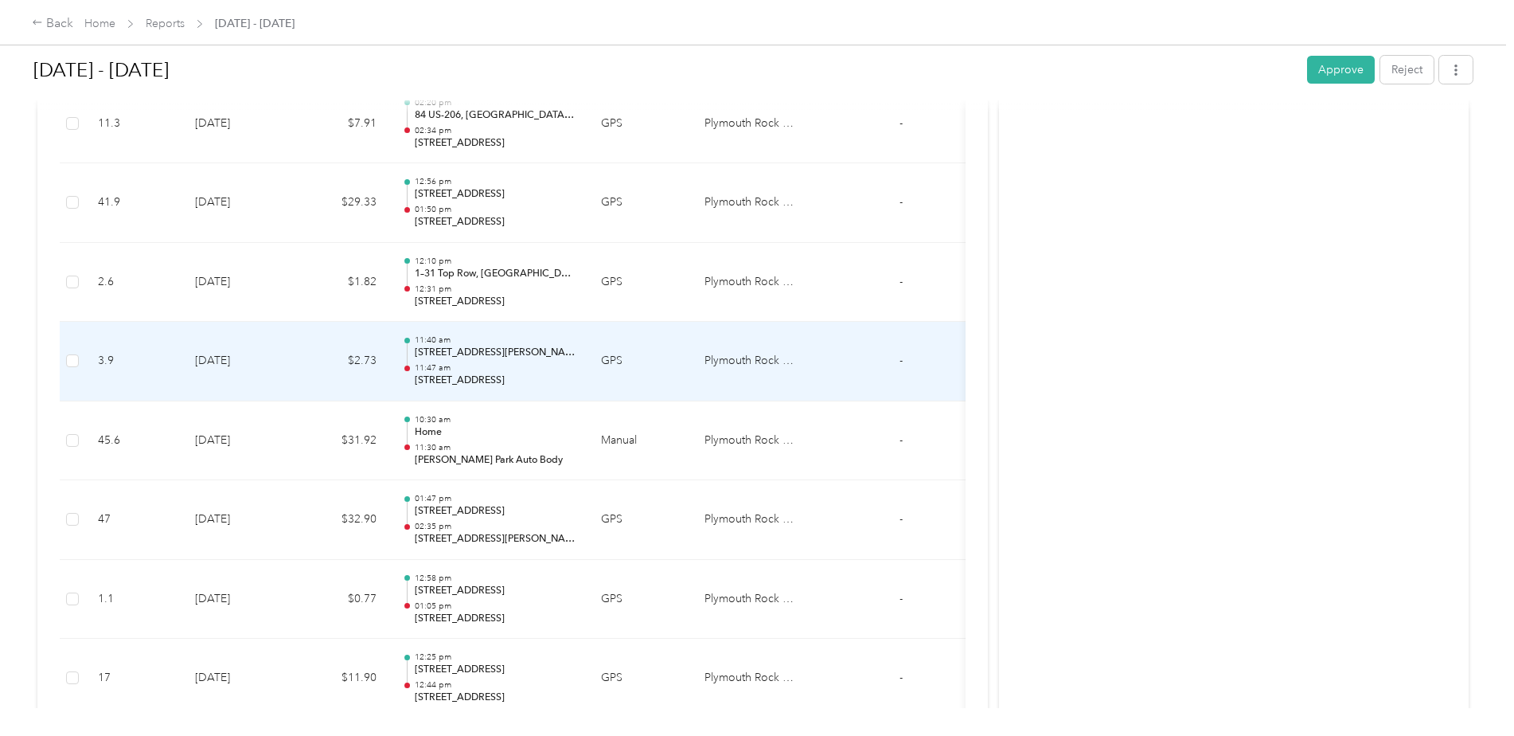
click at [474, 357] on p "[STREET_ADDRESS][PERSON_NAME]" at bounding box center [495, 353] width 161 height 14
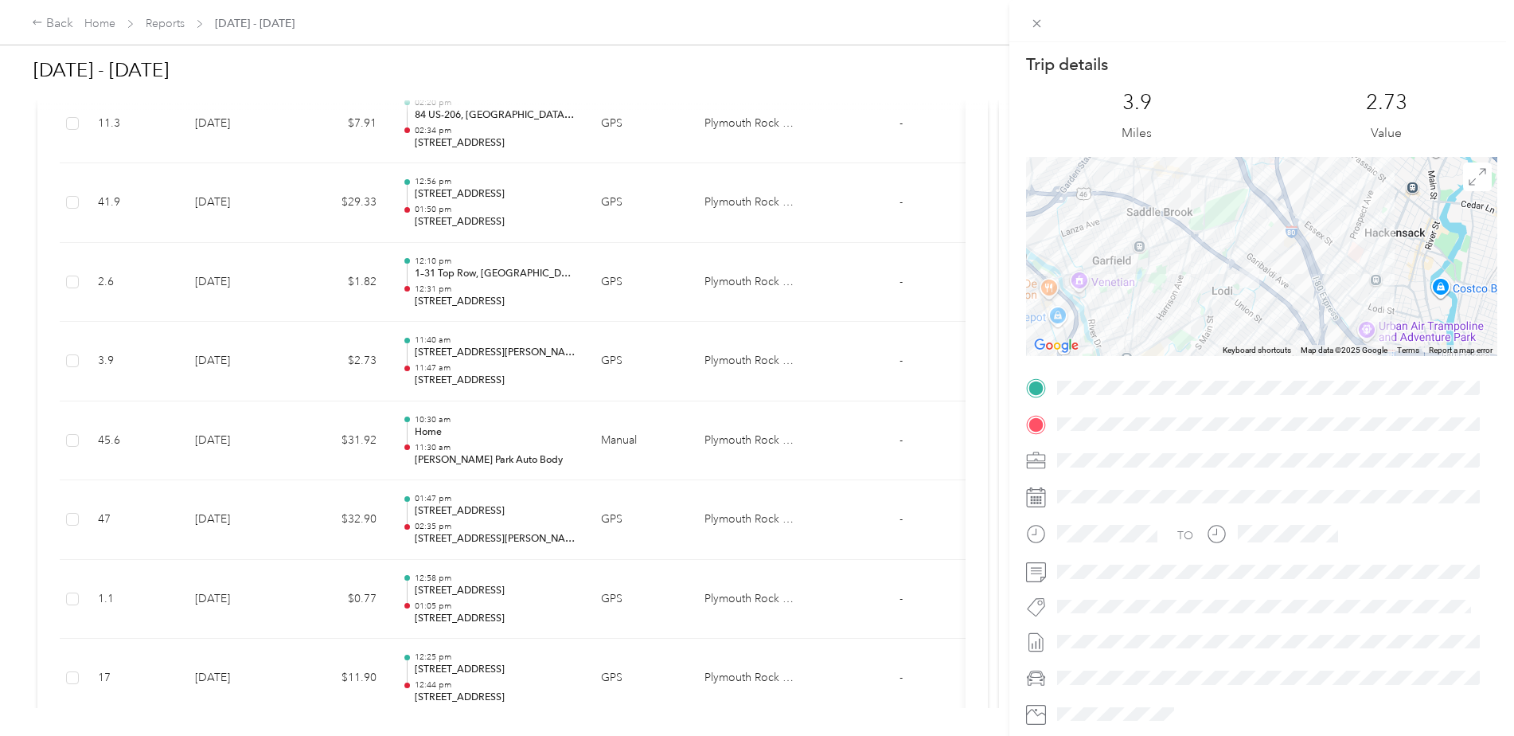
drag, startPoint x: 1167, startPoint y: 307, endPoint x: 1076, endPoint y: 295, distance: 92.4
click at [1076, 295] on div at bounding box center [1261, 256] width 471 height 199
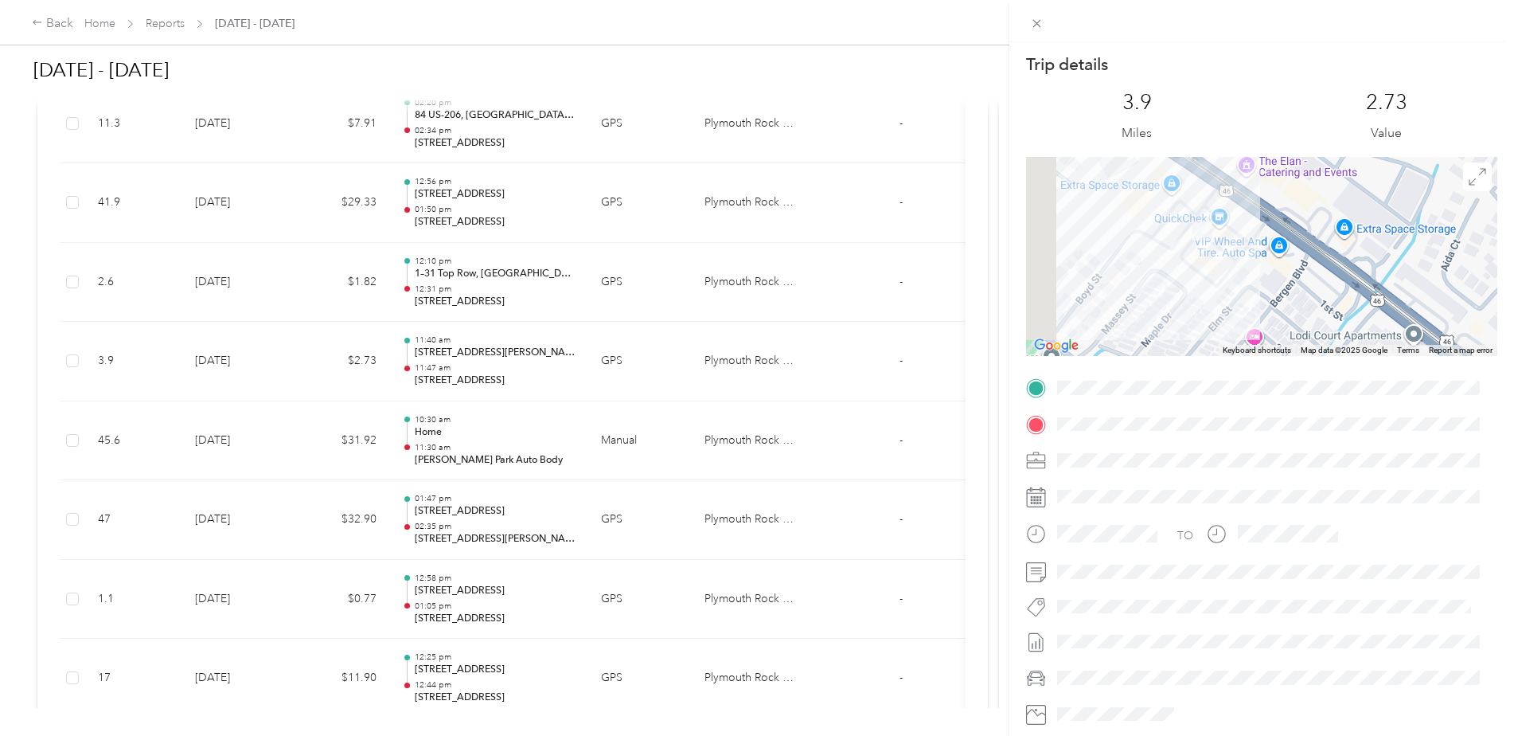
drag, startPoint x: 1161, startPoint y: 275, endPoint x: 1404, endPoint y: 299, distance: 244.0
click at [1404, 299] on div at bounding box center [1261, 256] width 471 height 199
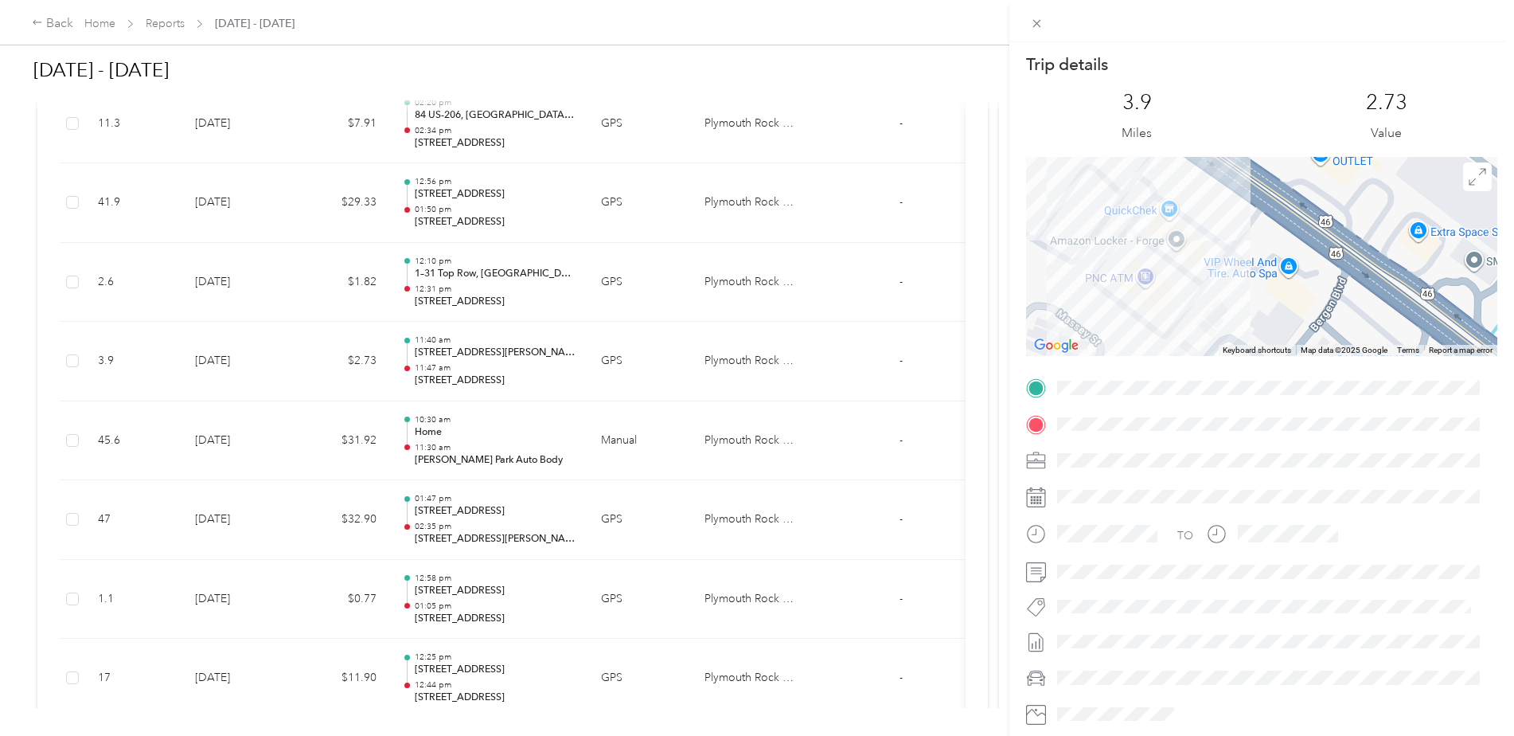
drag, startPoint x: 1233, startPoint y: 269, endPoint x: 1267, endPoint y: 330, distance: 69.8
click at [1267, 330] on div at bounding box center [1261, 256] width 471 height 199
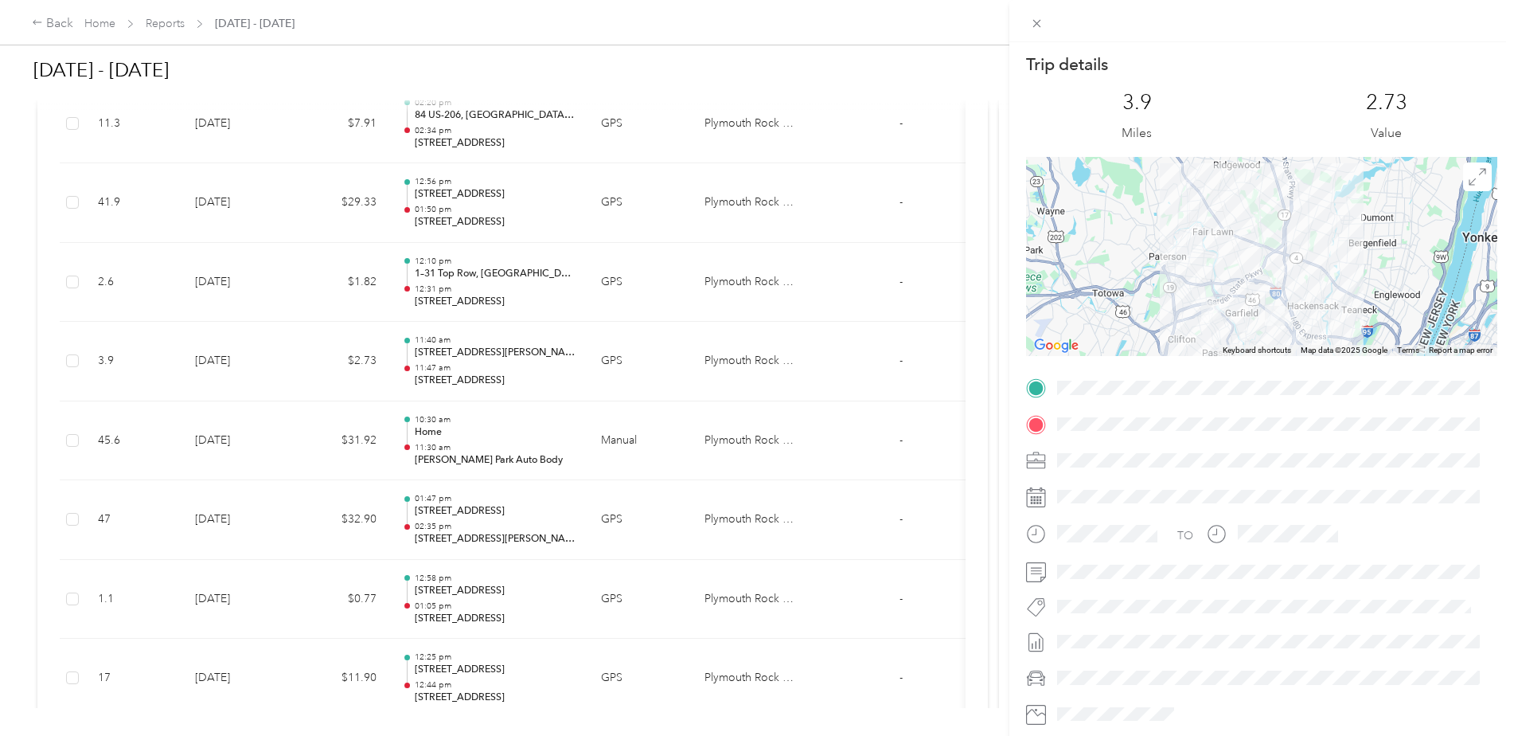
drag, startPoint x: 1264, startPoint y: 322, endPoint x: 1329, endPoint y: 293, distance: 71.6
click at [1285, 306] on img at bounding box center [1275, 316] width 20 height 20
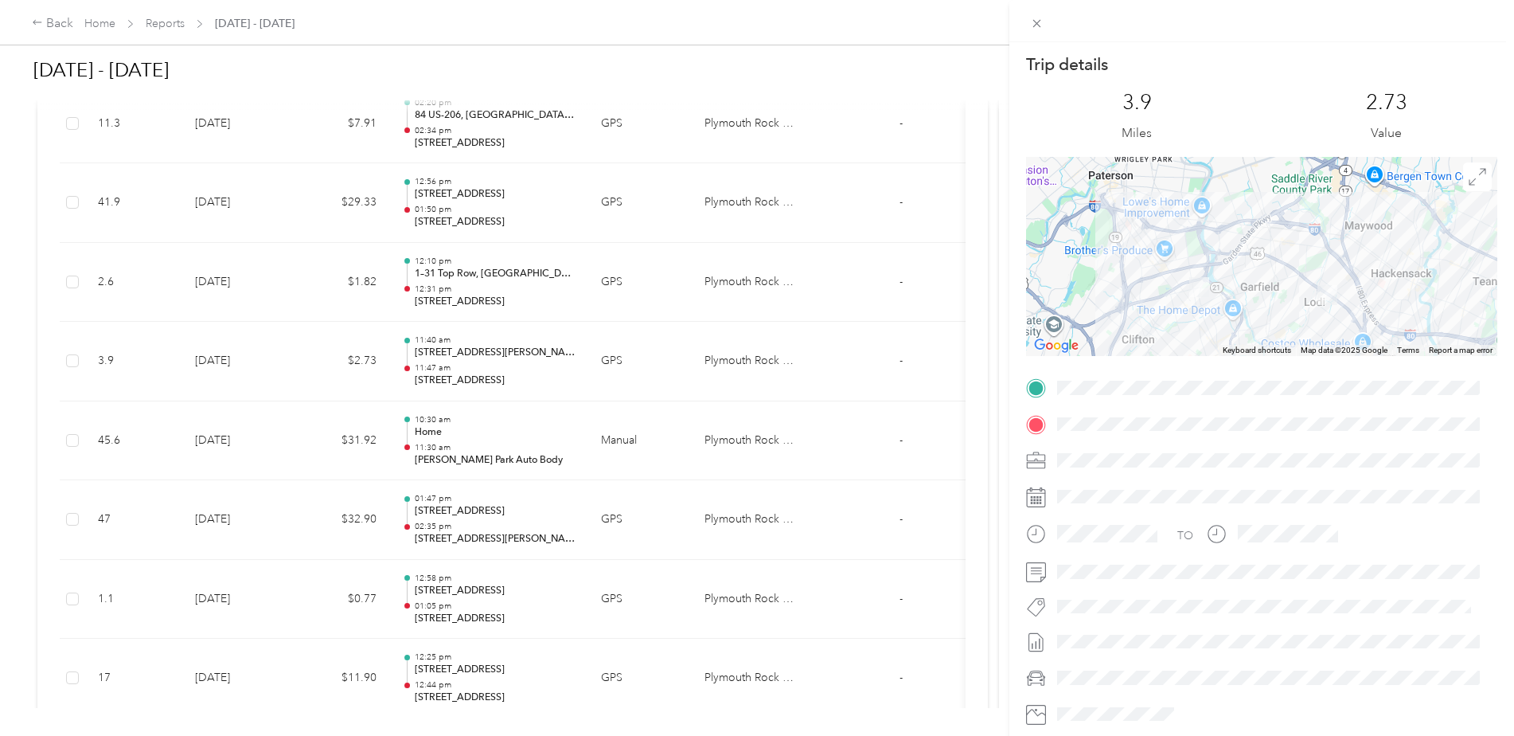
click at [1232, 310] on div at bounding box center [1261, 256] width 471 height 199
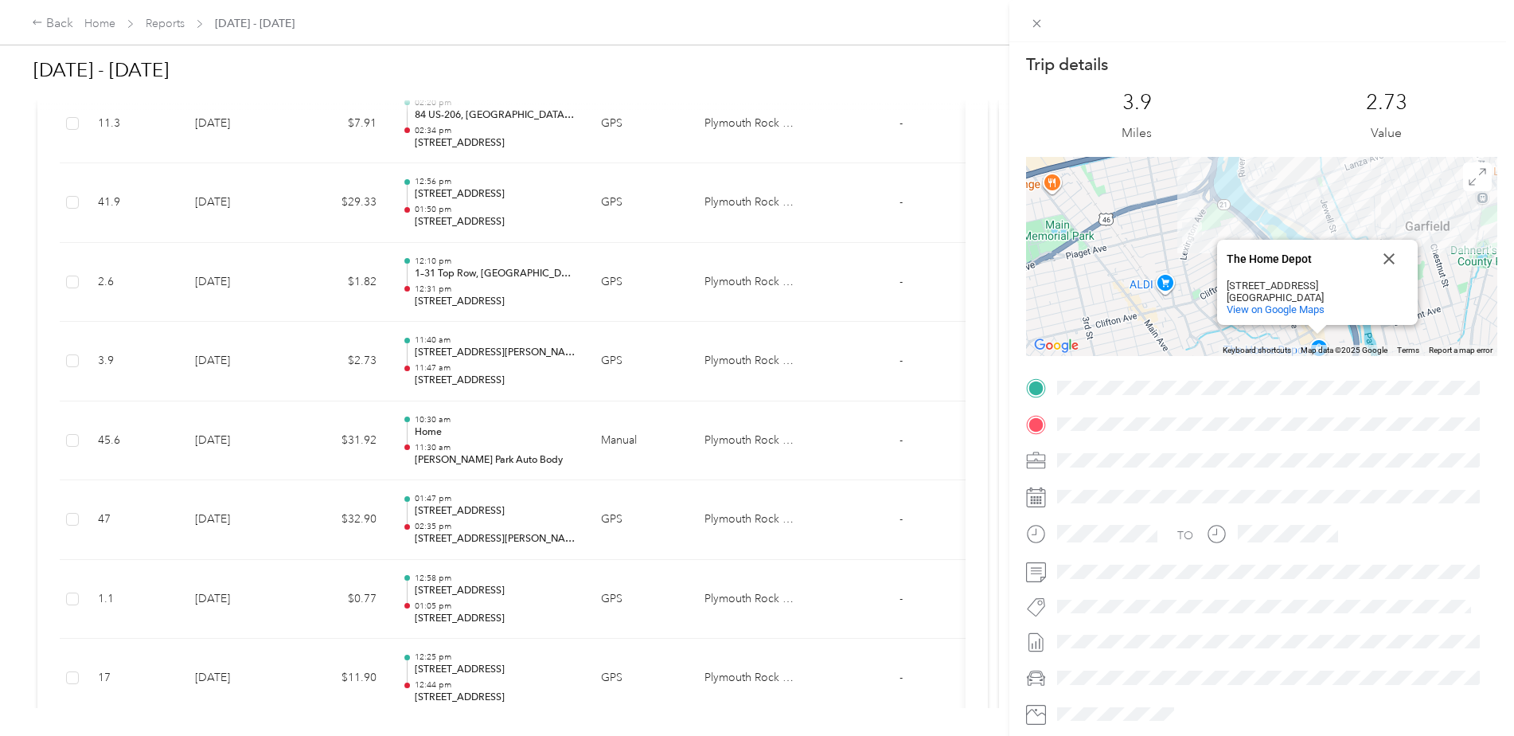
drag, startPoint x: 1130, startPoint y: 291, endPoint x: 1253, endPoint y: 335, distance: 131.2
click at [1252, 336] on div "The Home Depot The Home Depot [STREET_ADDRESS] View on Google Maps" at bounding box center [1261, 256] width 471 height 199
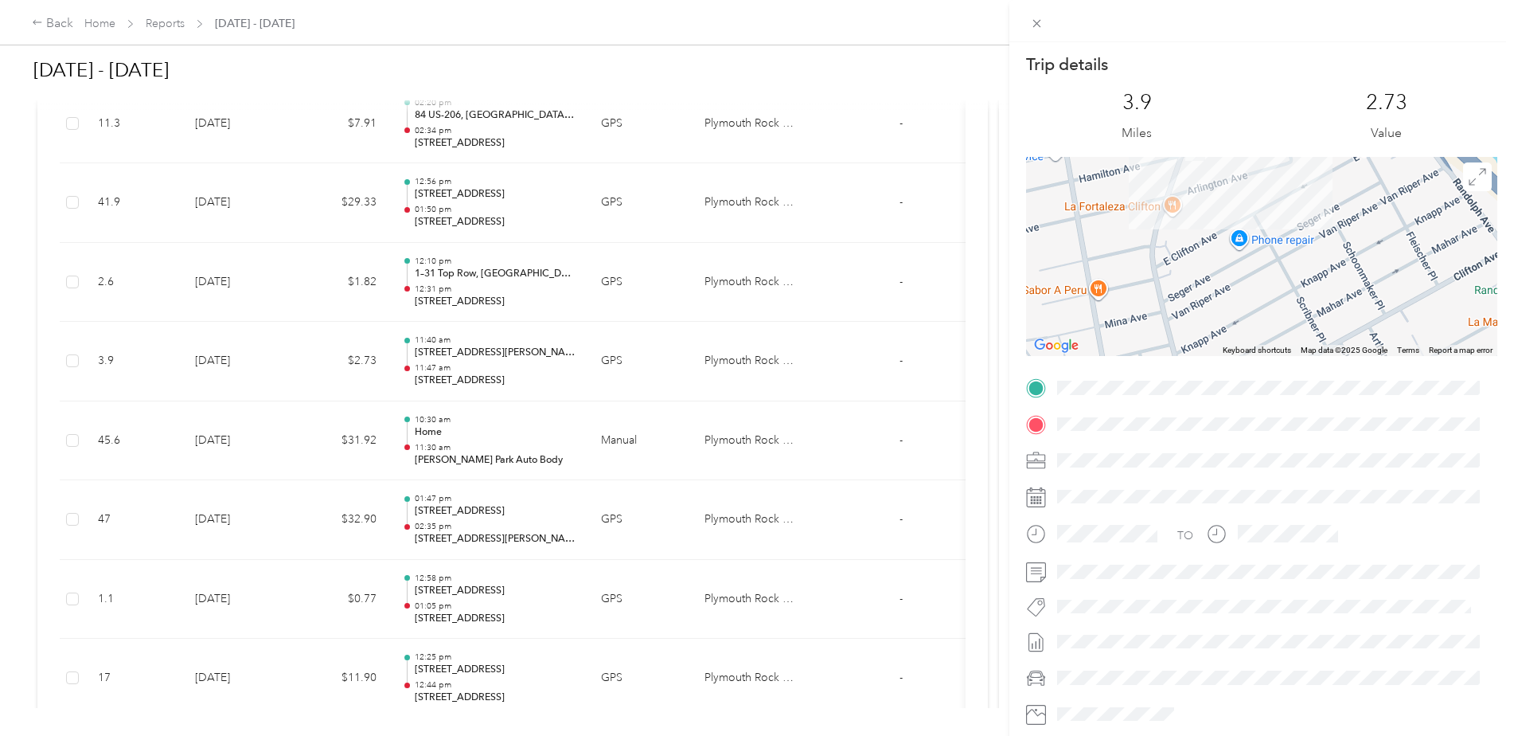
click at [1304, 384] on div "Trip details This trip cannot be edited because it is either under review, appr…" at bounding box center [1261, 407] width 471 height 709
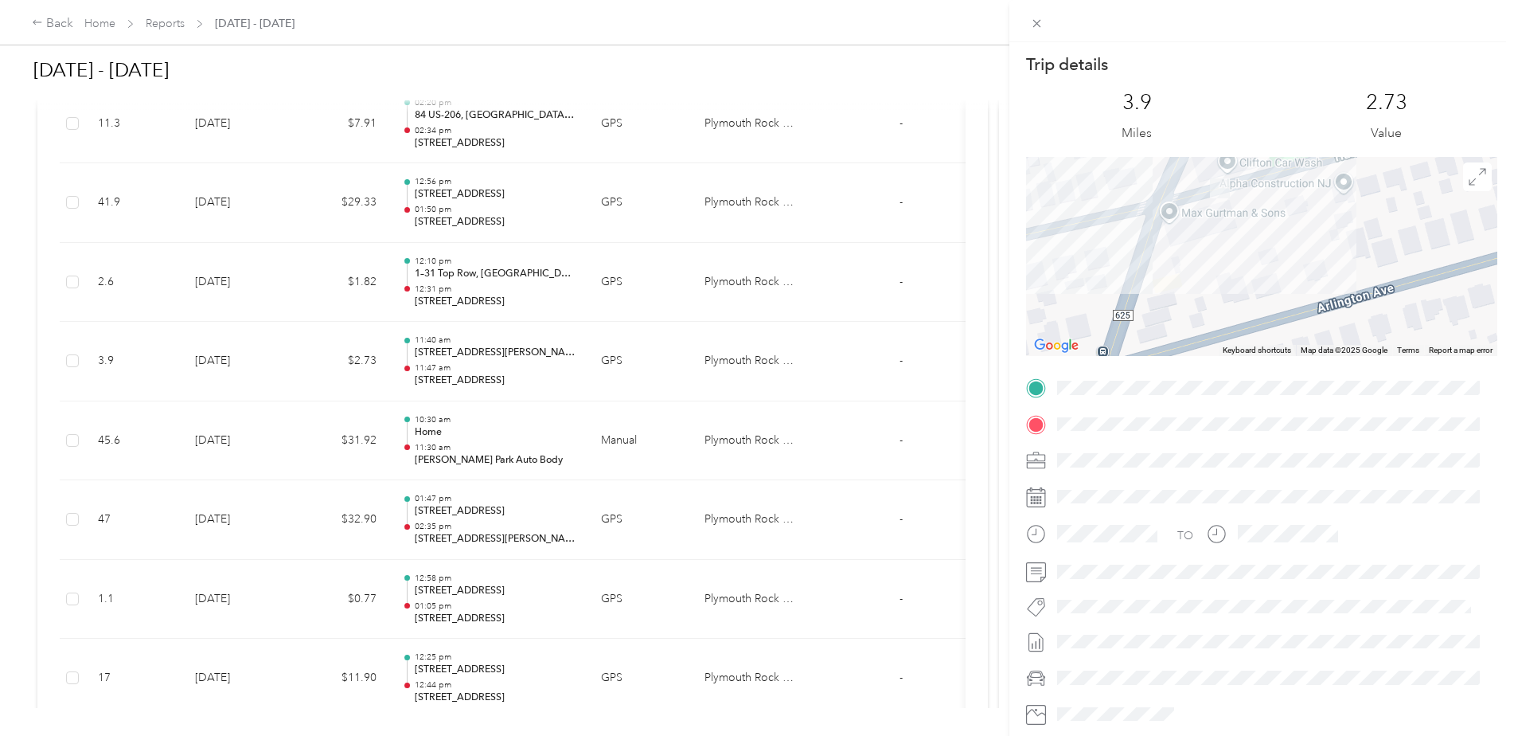
drag, startPoint x: 1267, startPoint y: 299, endPoint x: 1292, endPoint y: 365, distance: 70.8
click at [1292, 365] on div "Trip details This trip cannot be edited because it is either under review, appr…" at bounding box center [1261, 407] width 471 height 709
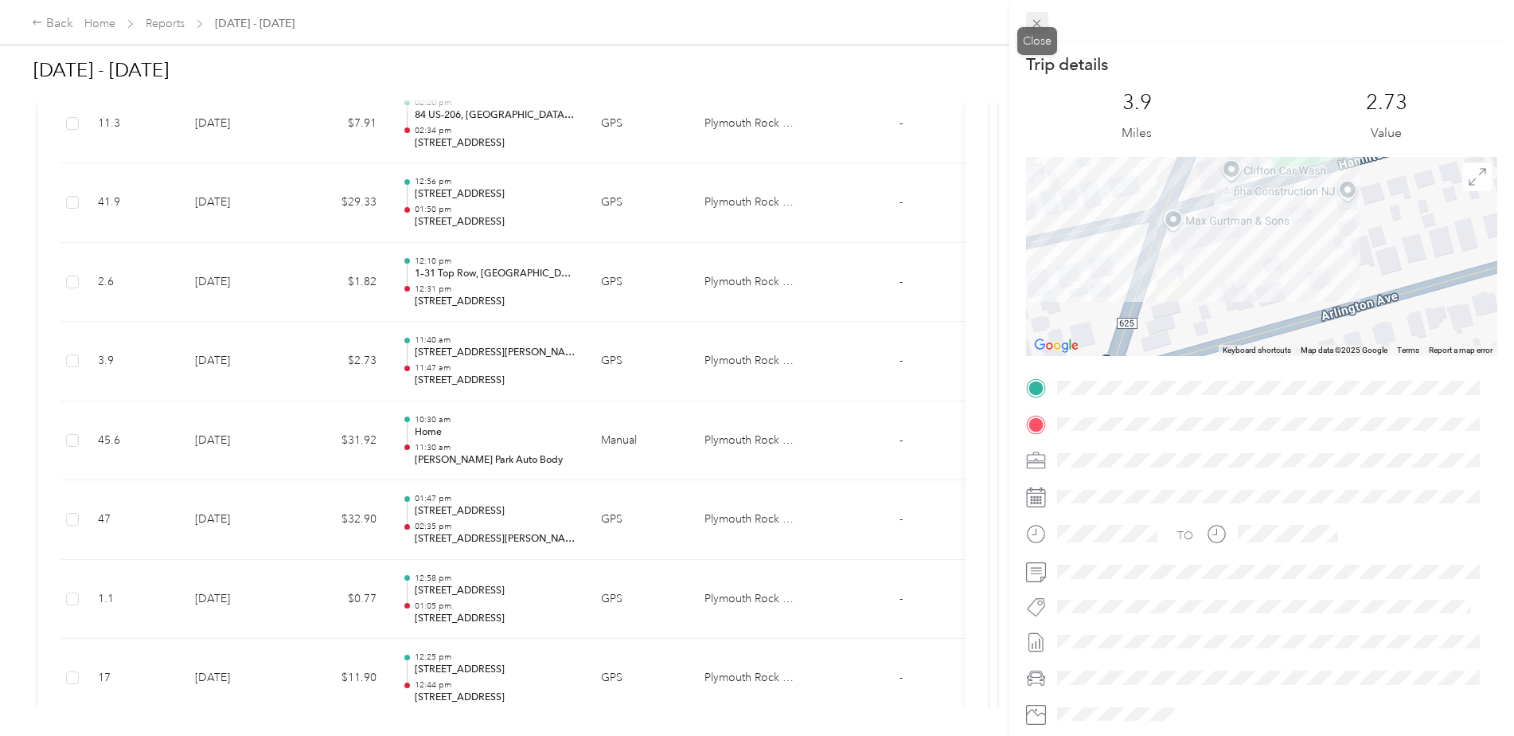
click at [1044, 17] on span at bounding box center [1037, 23] width 22 height 22
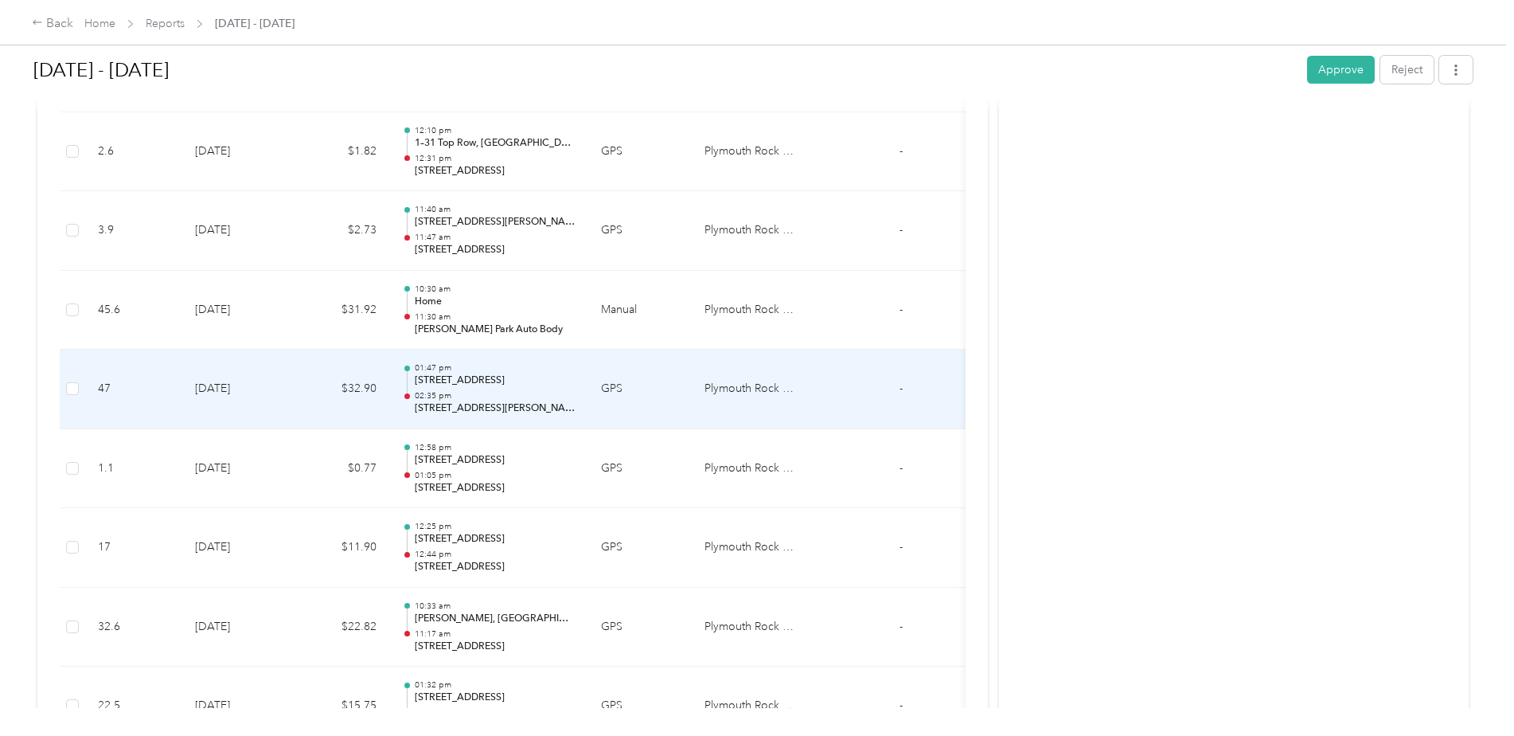
scroll to position [3185, 0]
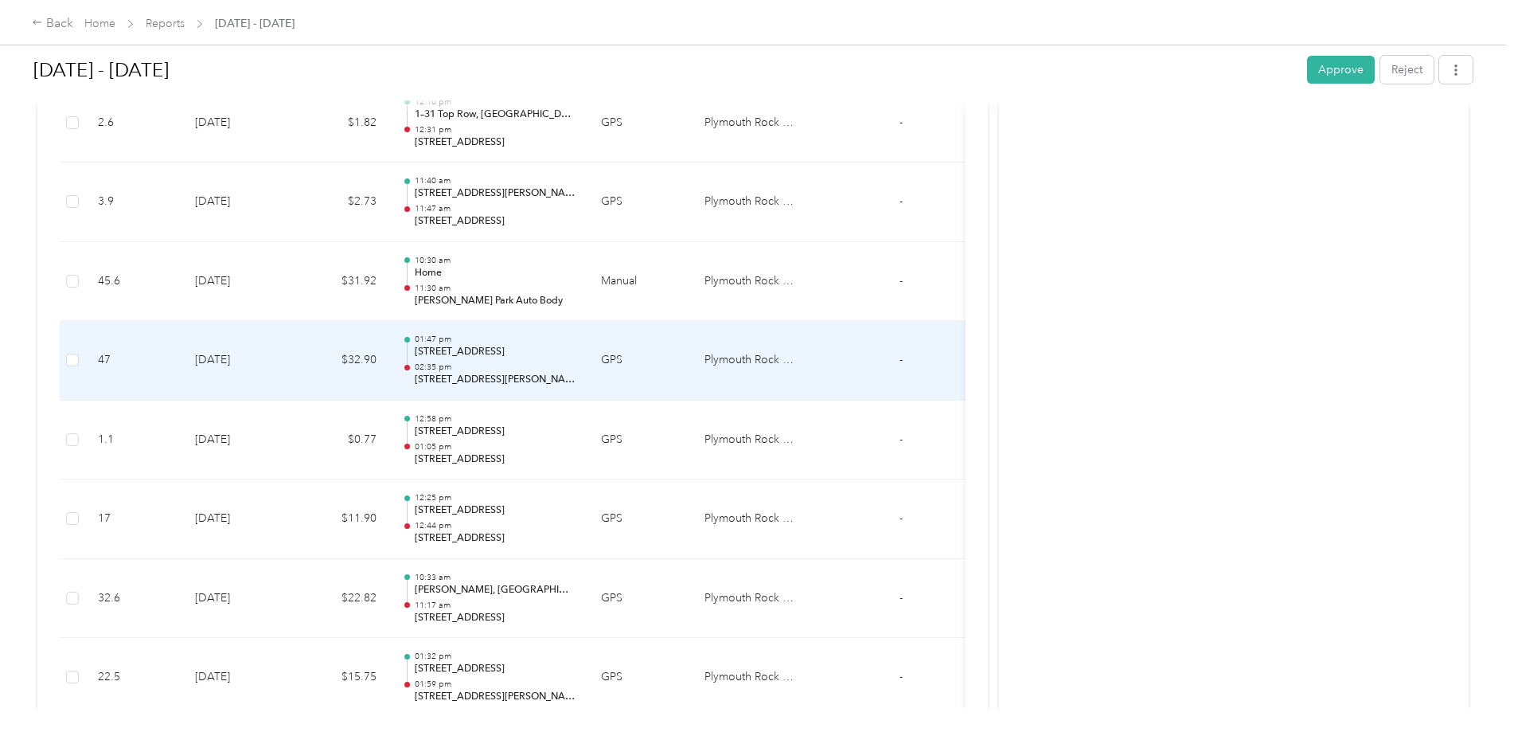
click at [517, 350] on p "[STREET_ADDRESS]" at bounding box center [495, 352] width 161 height 14
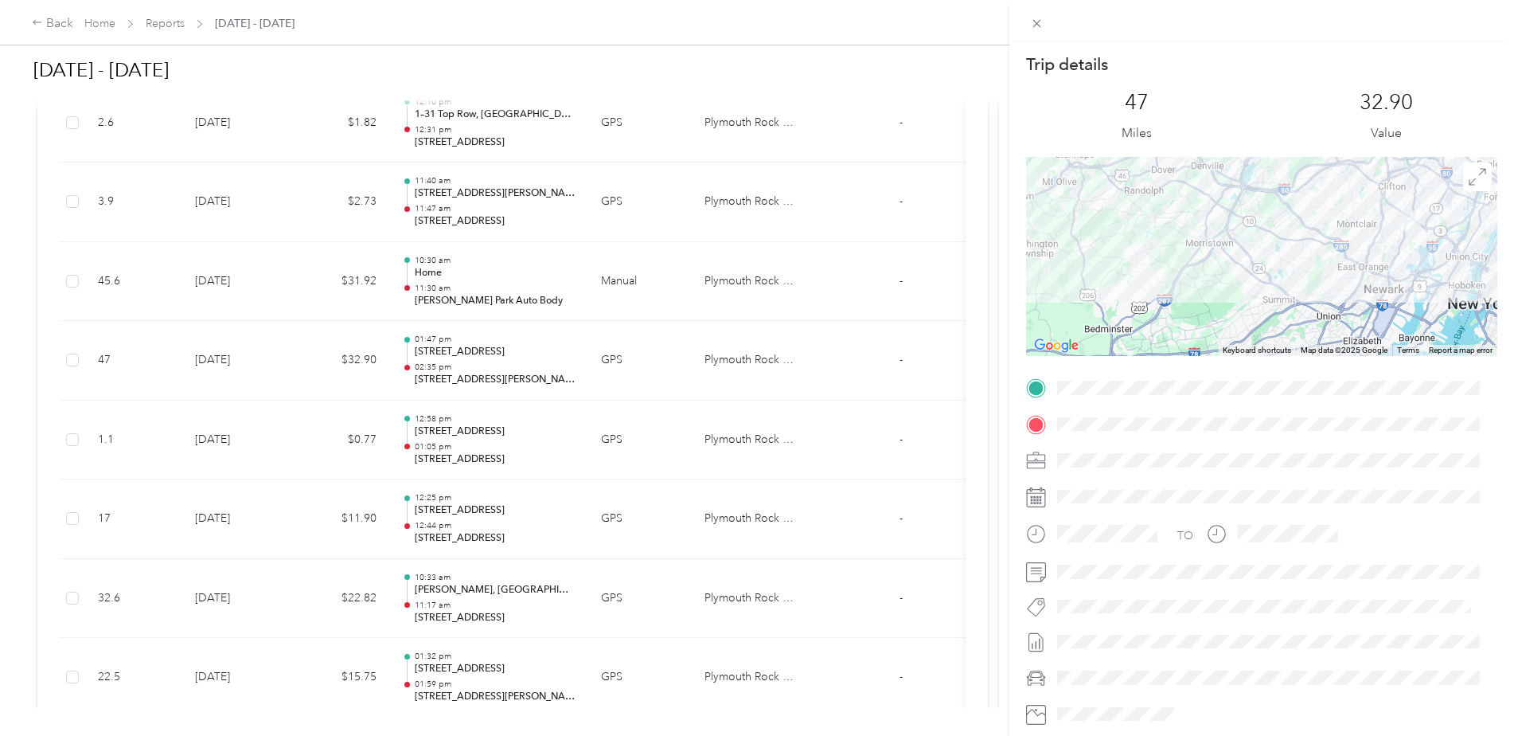
drag, startPoint x: 1361, startPoint y: 291, endPoint x: 1263, endPoint y: 318, distance: 101.6
click at [1343, 296] on div at bounding box center [1261, 256] width 471 height 199
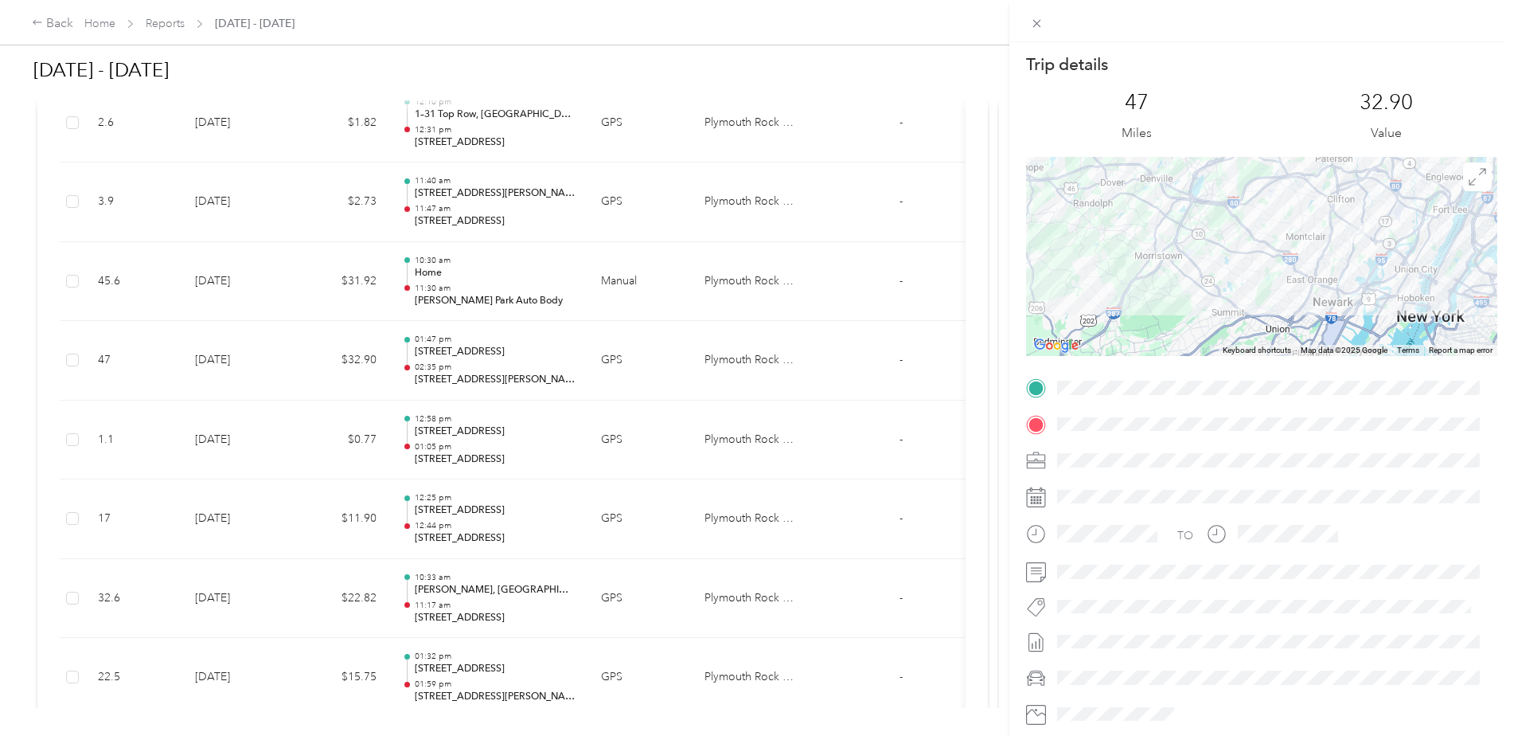
drag, startPoint x: 1263, startPoint y: 318, endPoint x: 1311, endPoint y: 293, distance: 53.8
click at [1264, 318] on div at bounding box center [1261, 256] width 471 height 199
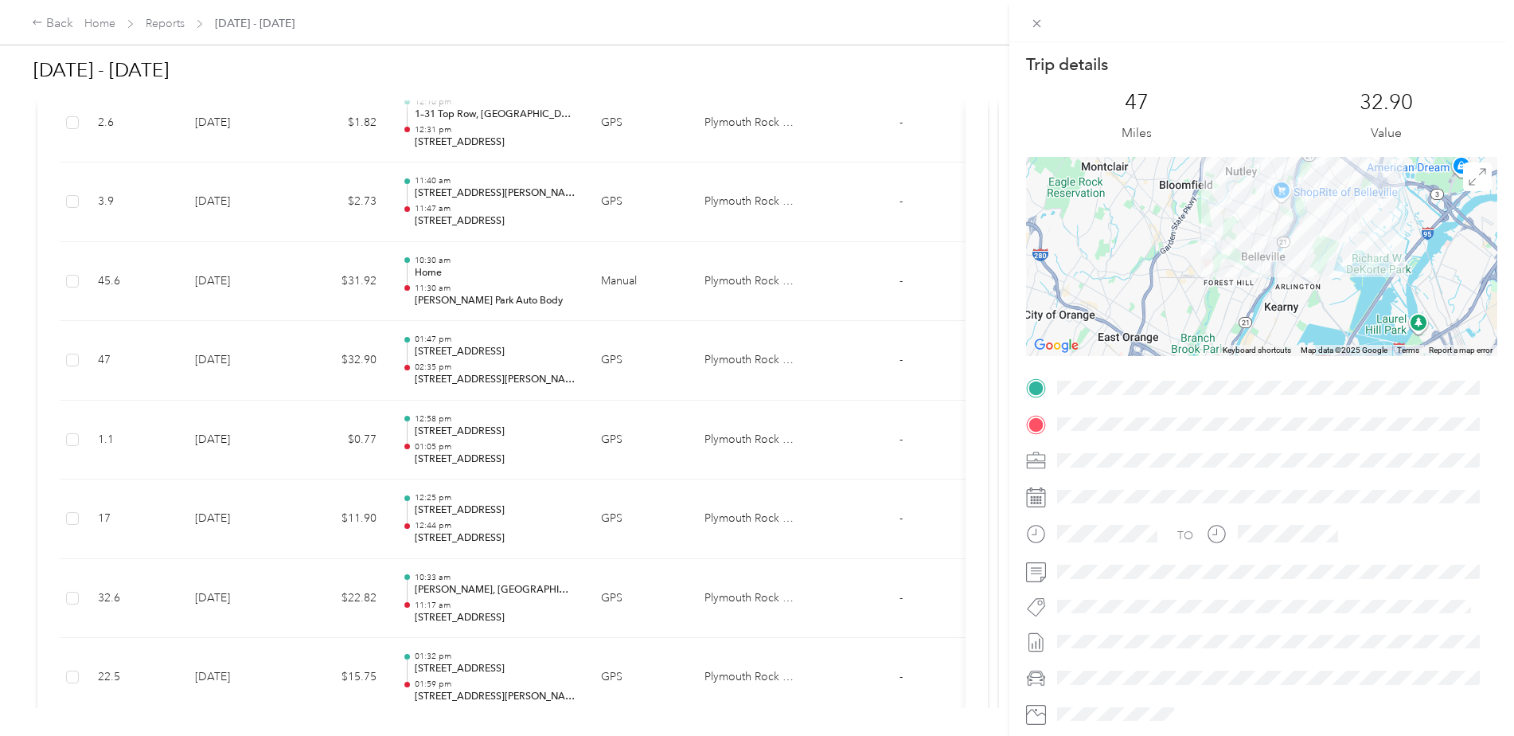
drag, startPoint x: 1346, startPoint y: 242, endPoint x: 1269, endPoint y: 290, distance: 90.8
click at [1174, 341] on div at bounding box center [1261, 256] width 471 height 199
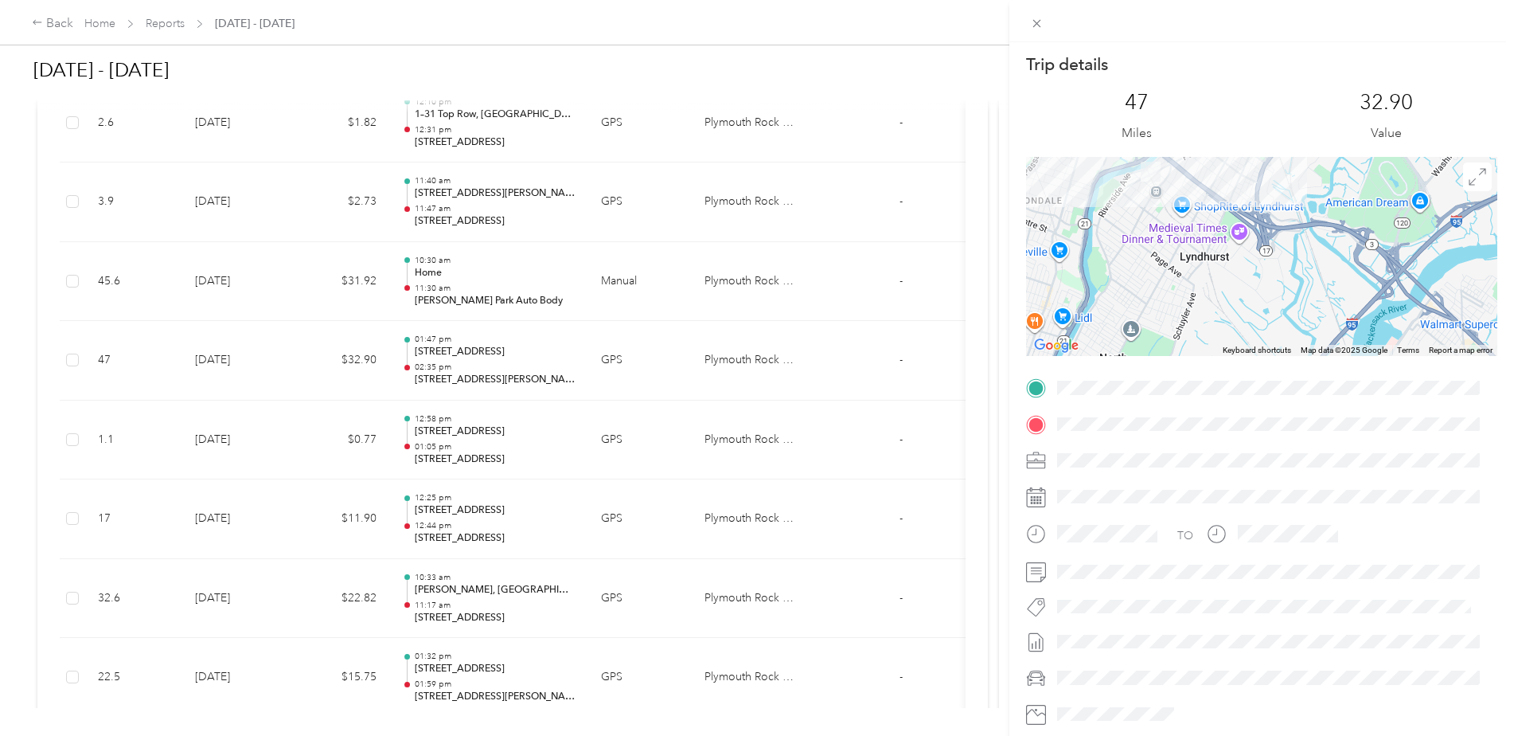
drag, startPoint x: 1238, startPoint y: 240, endPoint x: 1291, endPoint y: 346, distance: 117.9
click at [1297, 369] on div "Trip details This trip cannot be edited because it is either under review, appr…" at bounding box center [1261, 407] width 471 height 709
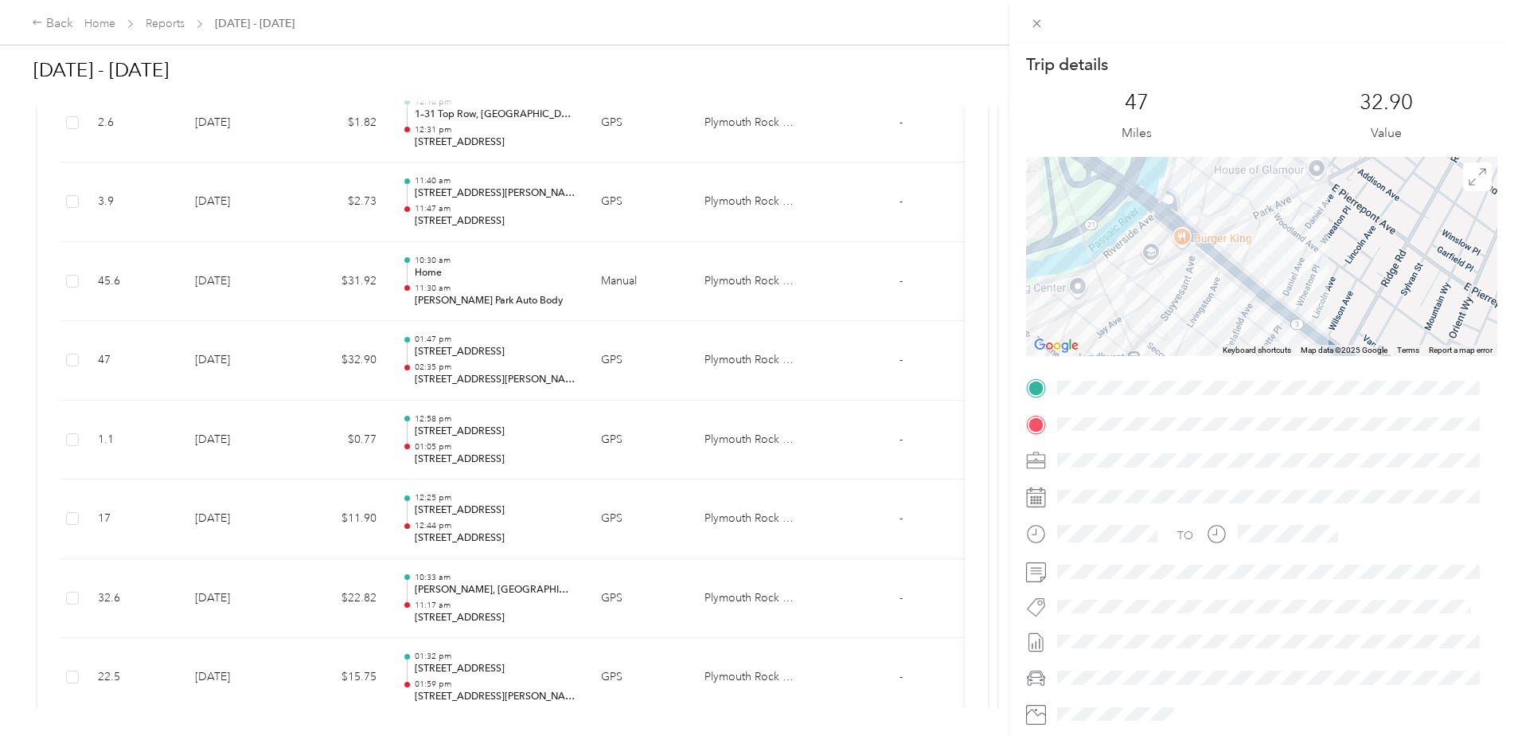
drag, startPoint x: 1235, startPoint y: 294, endPoint x: 1261, endPoint y: 225, distance: 74.1
click at [1261, 225] on div at bounding box center [1261, 256] width 471 height 199
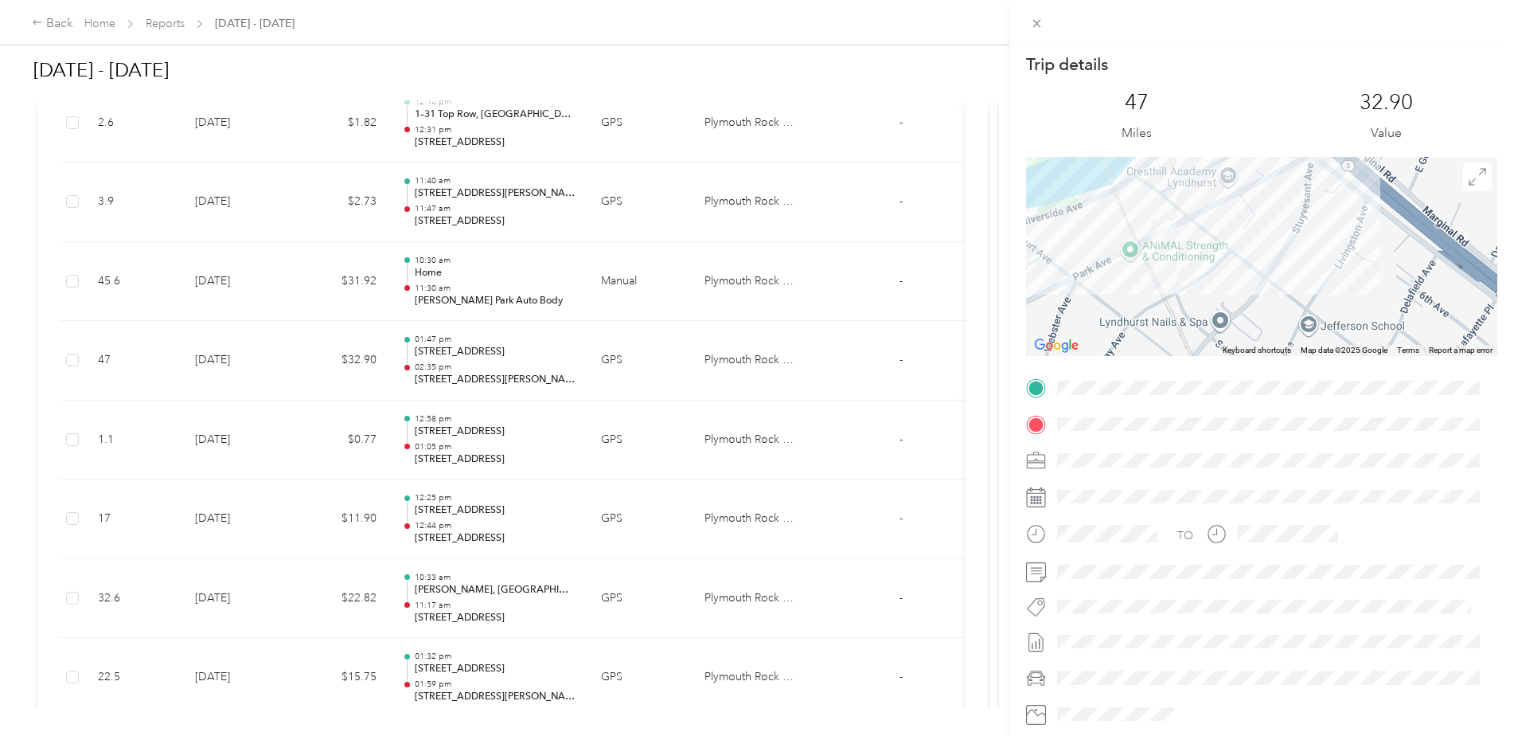
drag, startPoint x: 1145, startPoint y: 308, endPoint x: 1284, endPoint y: 287, distance: 141.0
click at [1284, 287] on div at bounding box center [1261, 256] width 471 height 199
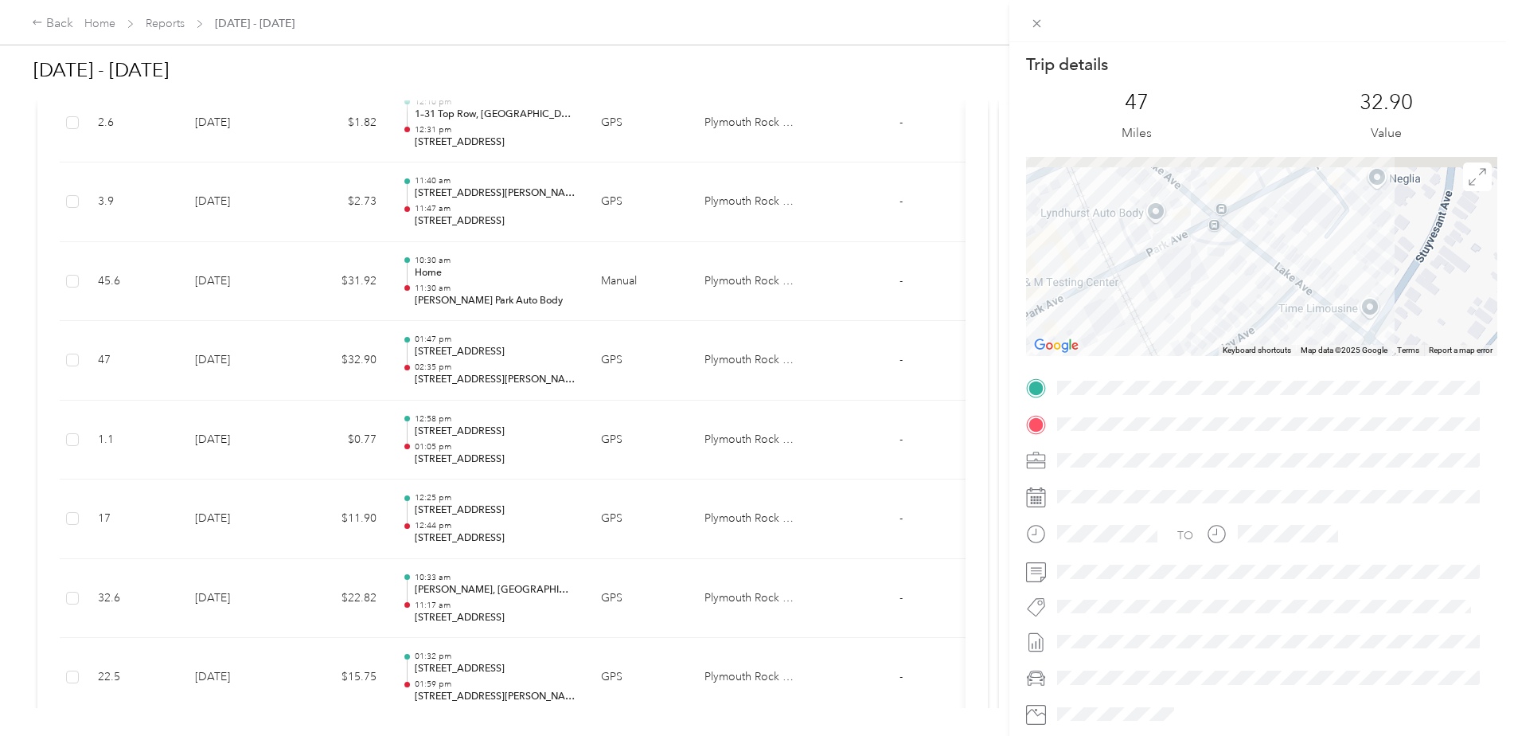
drag, startPoint x: 1146, startPoint y: 248, endPoint x: 1225, endPoint y: 307, distance: 98.9
click at [1220, 311] on div at bounding box center [1261, 256] width 471 height 199
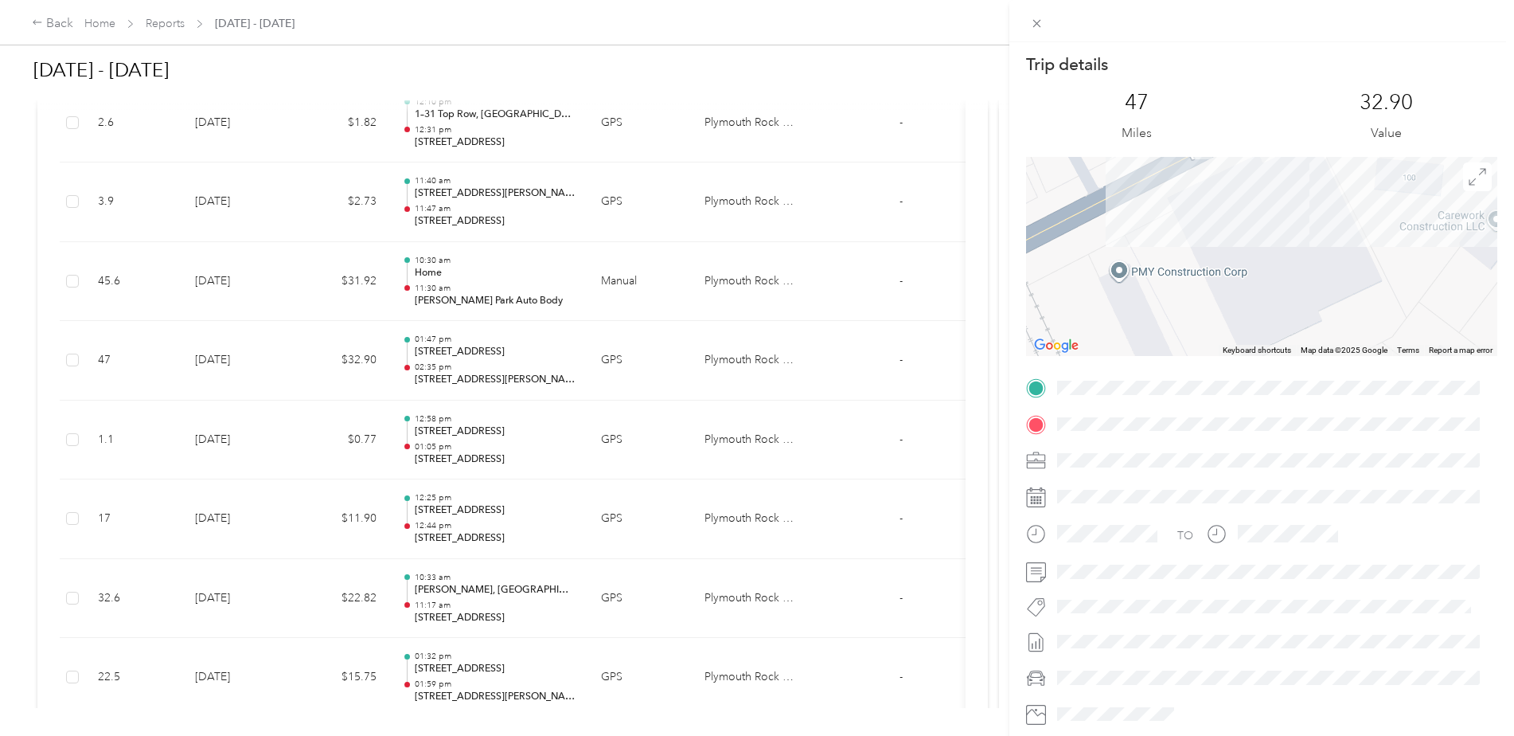
drag, startPoint x: 1299, startPoint y: 274, endPoint x: 1389, endPoint y: 275, distance: 89.2
click at [1389, 275] on div at bounding box center [1261, 256] width 471 height 199
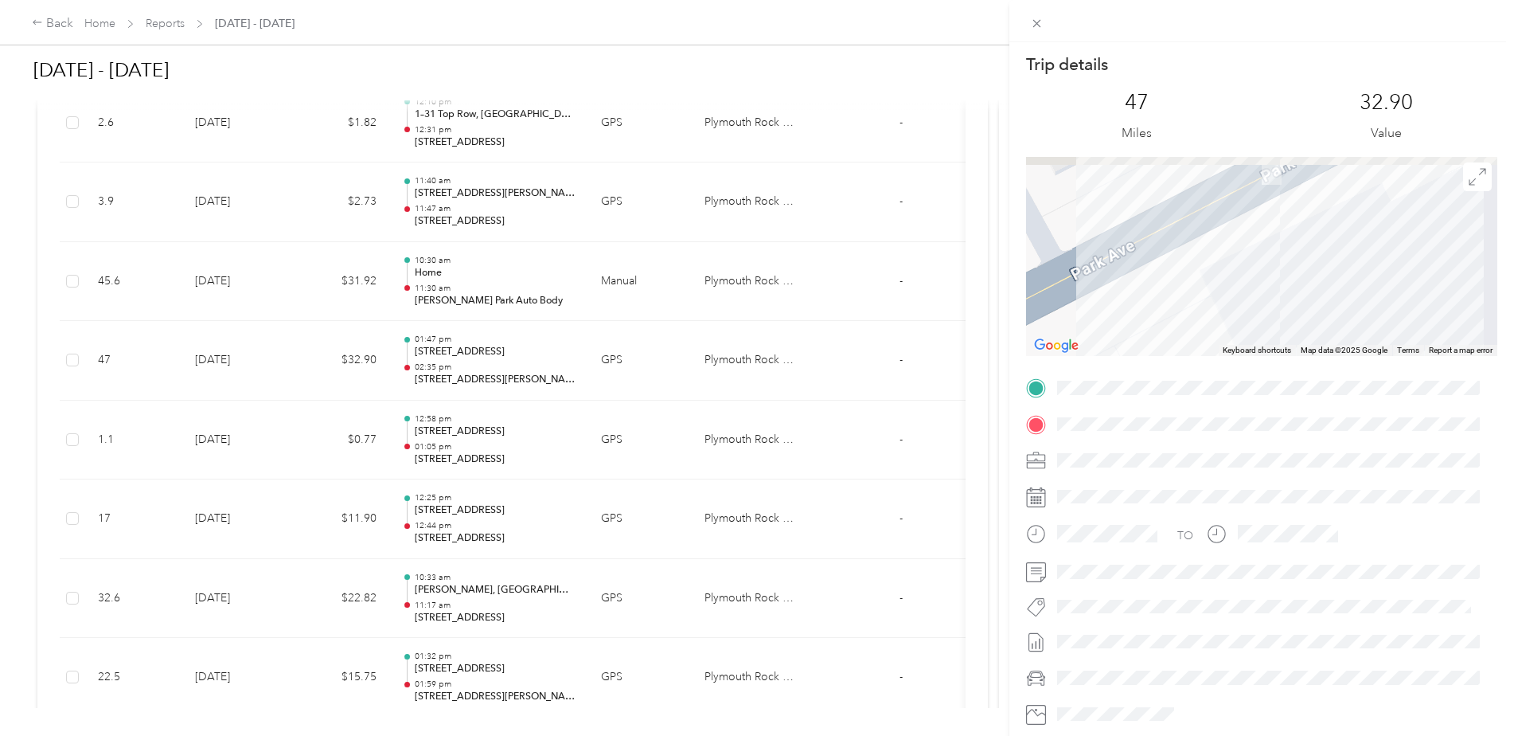
click at [1283, 387] on div "Trip details This trip cannot be edited because it is either under review, appr…" at bounding box center [1261, 407] width 471 height 709
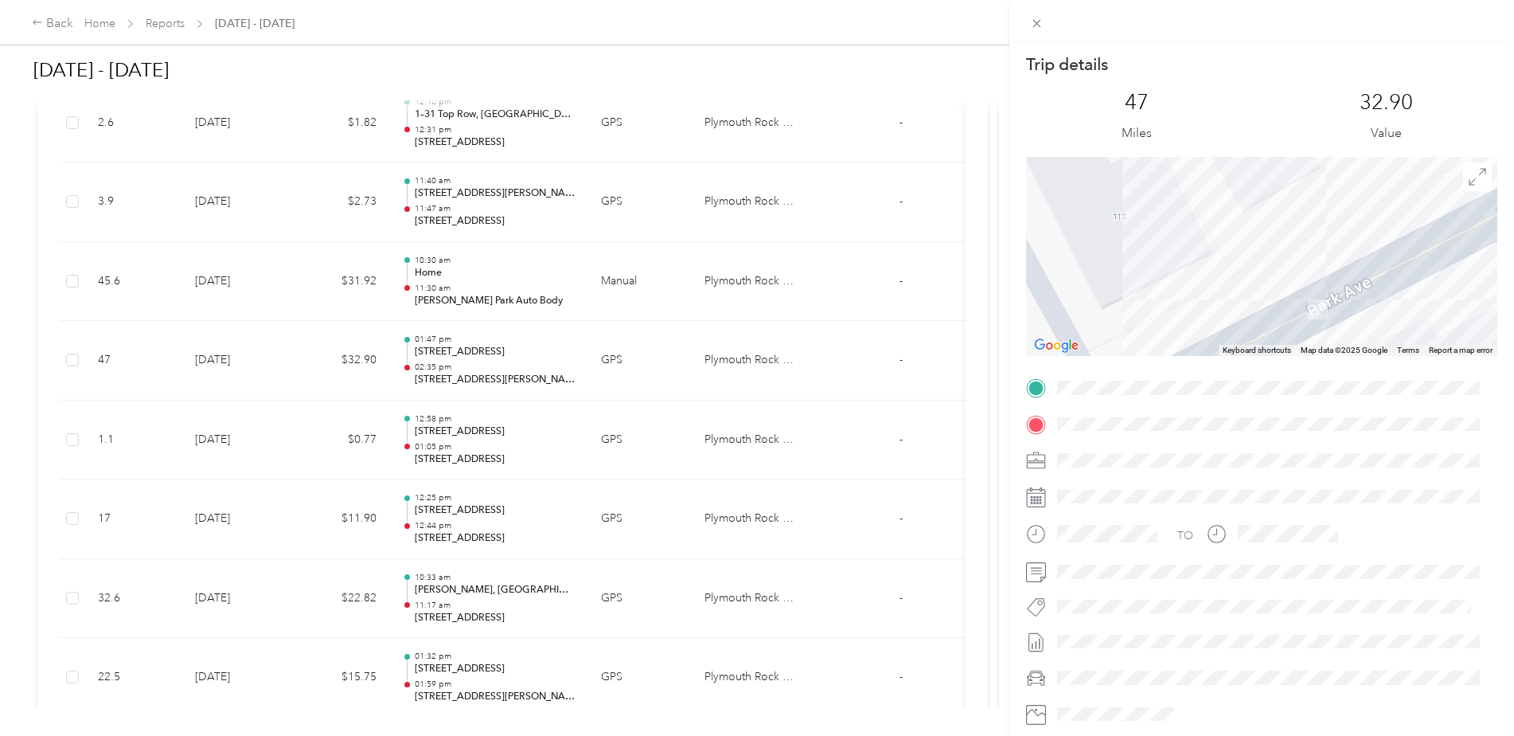
drag, startPoint x: 1239, startPoint y: 235, endPoint x: 1268, endPoint y: 336, distance: 105.1
click at [1276, 357] on div "Trip details This trip cannot be edited because it is either under review, appr…" at bounding box center [1261, 407] width 471 height 709
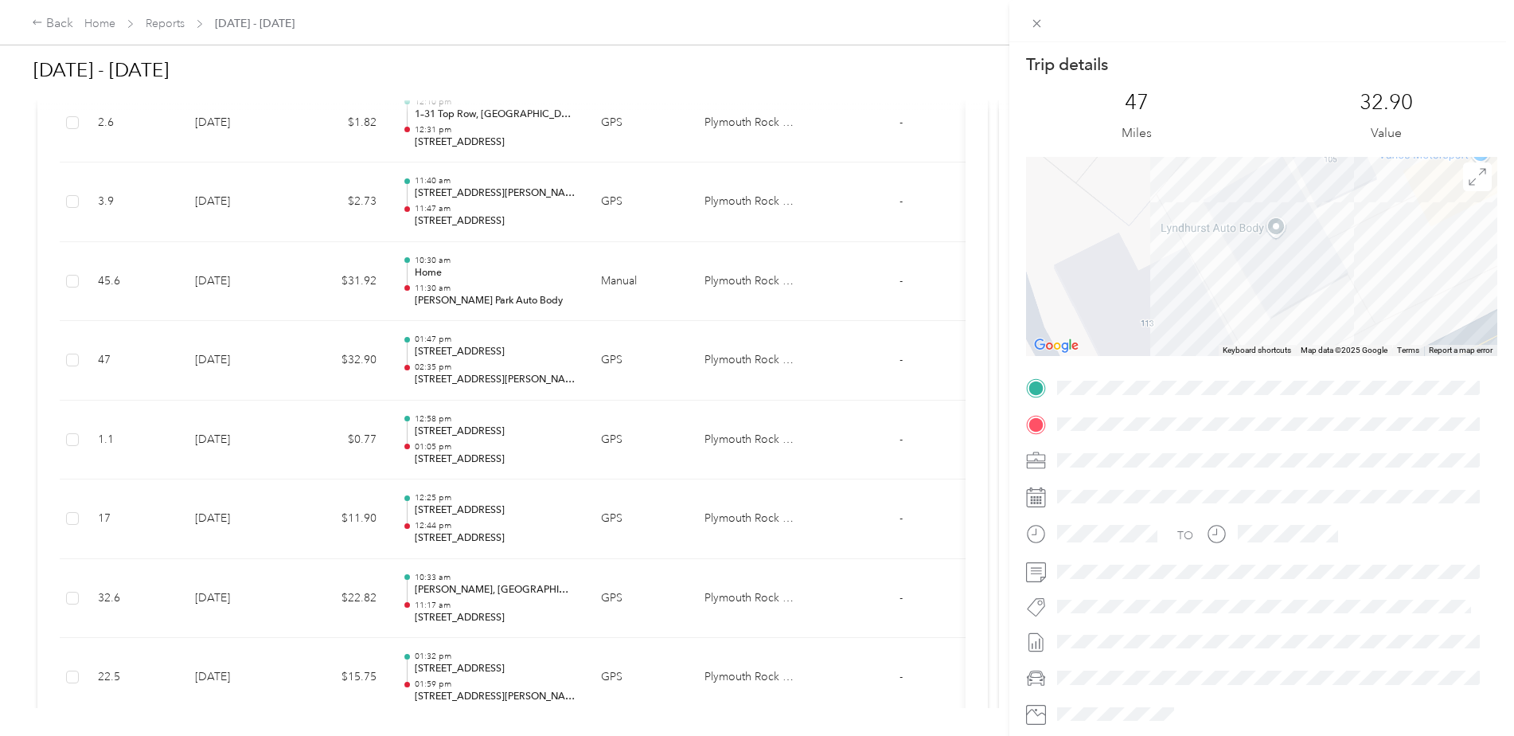
drag, startPoint x: 1190, startPoint y: 225, endPoint x: 1241, endPoint y: 314, distance: 102.3
click at [1215, 330] on div at bounding box center [1261, 256] width 471 height 199
click at [1026, 25] on span at bounding box center [1037, 23] width 22 height 22
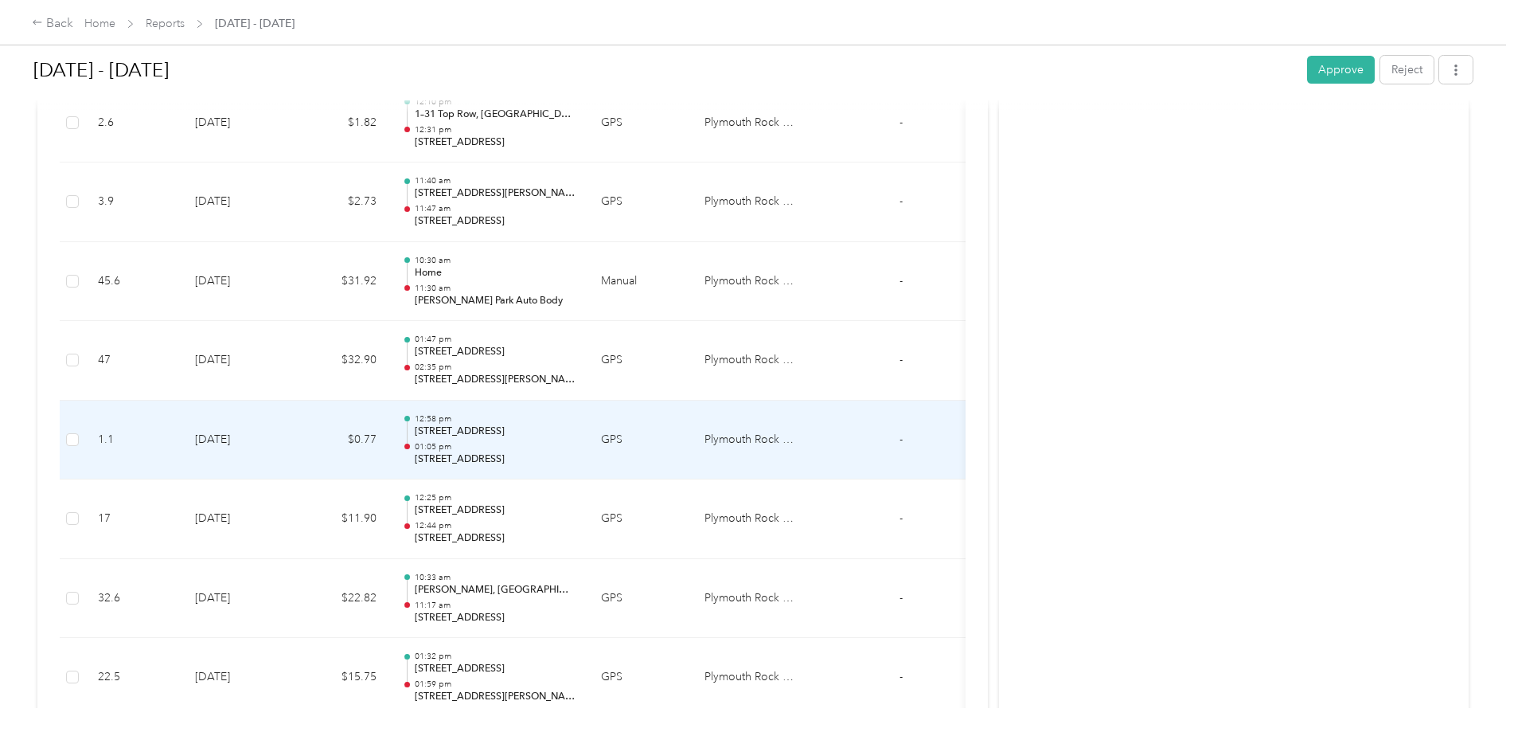
click at [455, 430] on p "[STREET_ADDRESS]" at bounding box center [495, 431] width 161 height 14
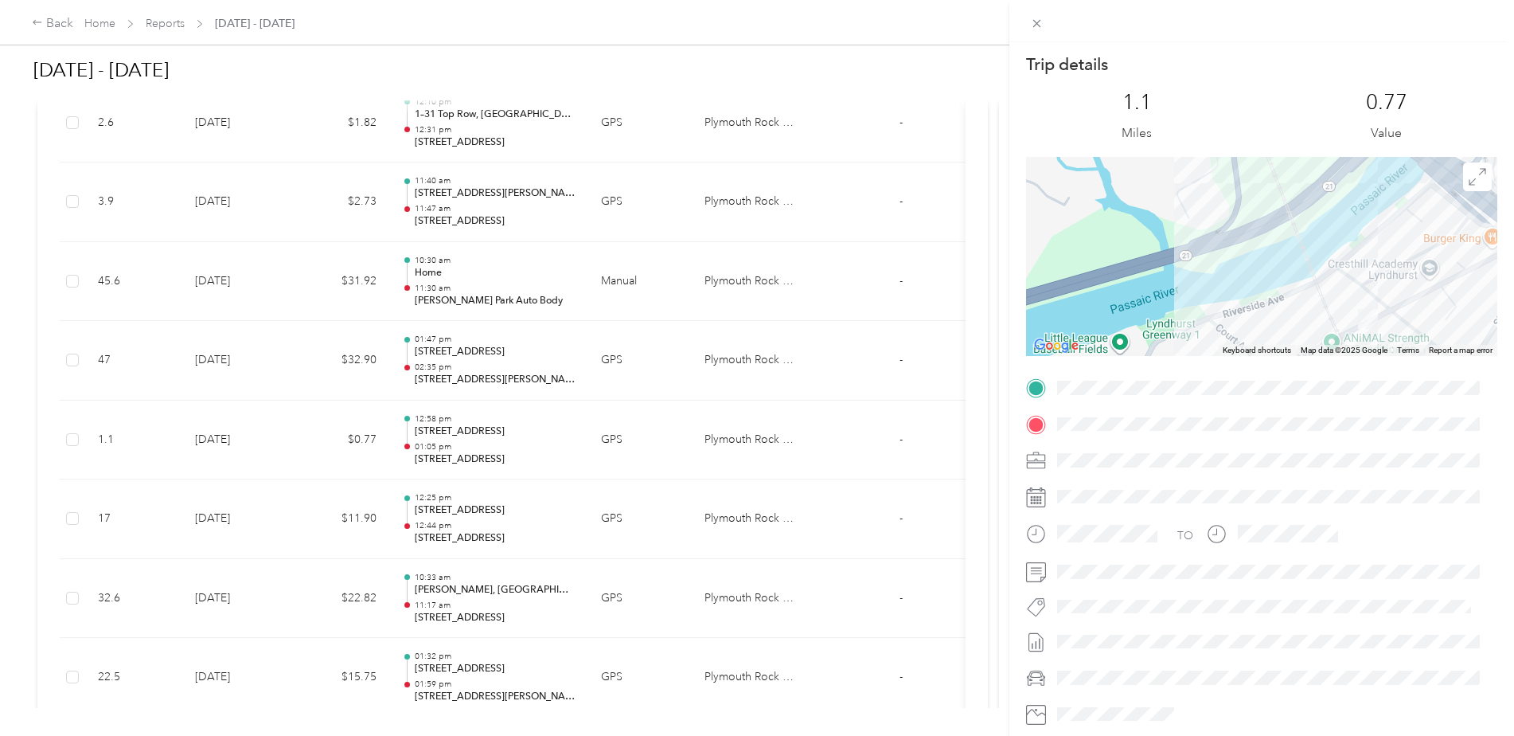
drag, startPoint x: 1255, startPoint y: 275, endPoint x: 1245, endPoint y: 257, distance: 20.7
click at [1255, 268] on div at bounding box center [1261, 256] width 471 height 199
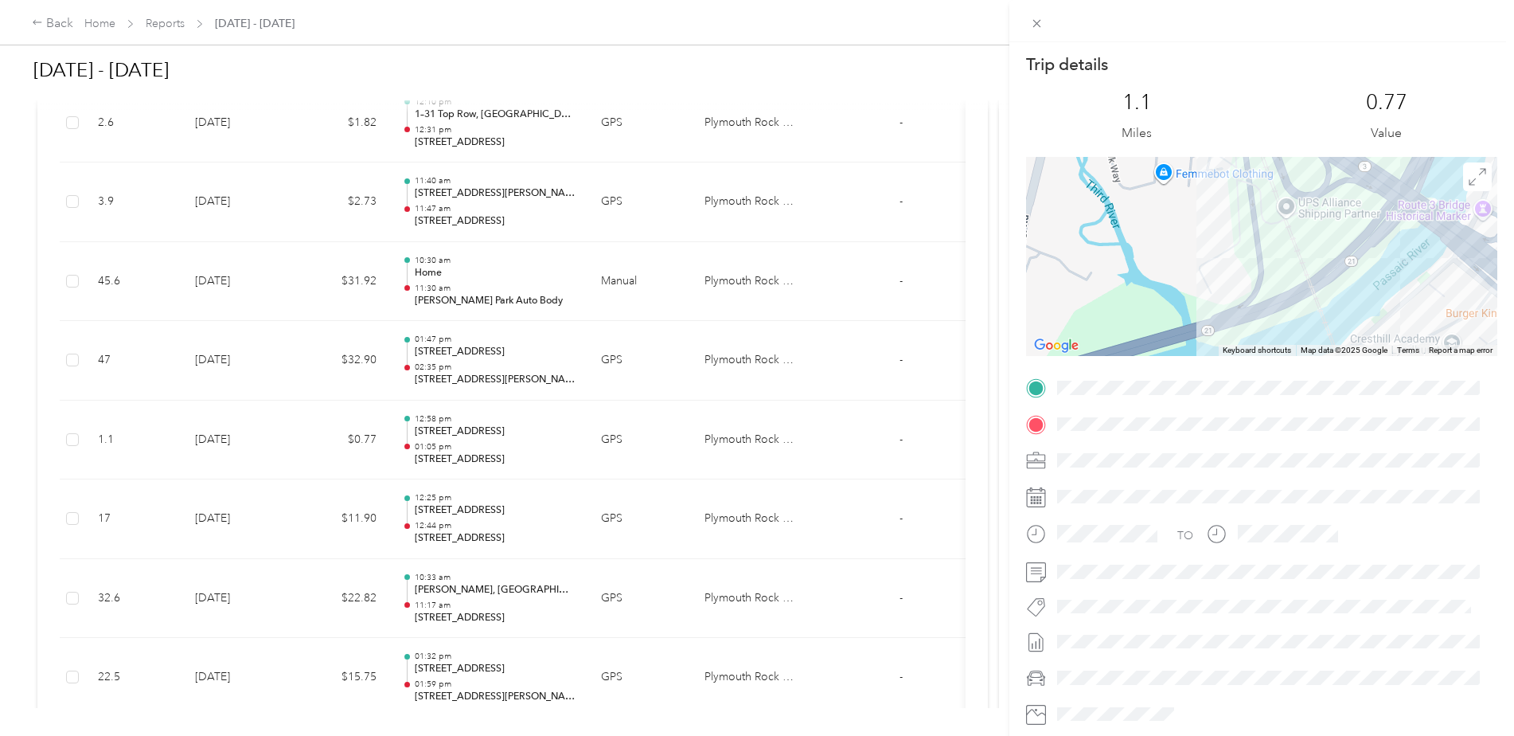
click at [1355, 384] on div "Trip details This trip cannot be edited because it is either under review, appr…" at bounding box center [1261, 407] width 471 height 709
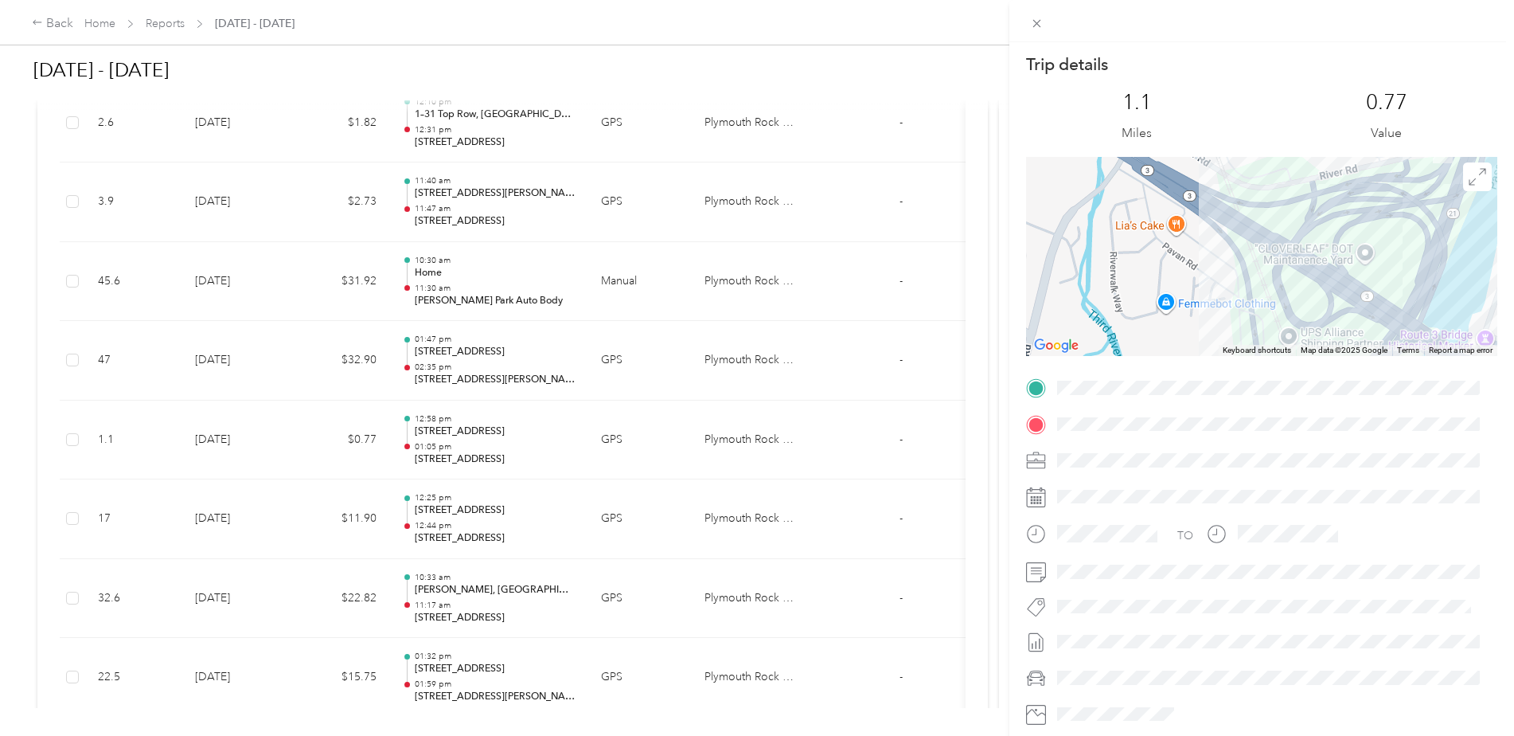
drag, startPoint x: 1271, startPoint y: 263, endPoint x: 1258, endPoint y: 369, distance: 106.7
click at [1258, 369] on div "Trip details This trip cannot be edited because it is either under review, appr…" at bounding box center [1261, 407] width 471 height 709
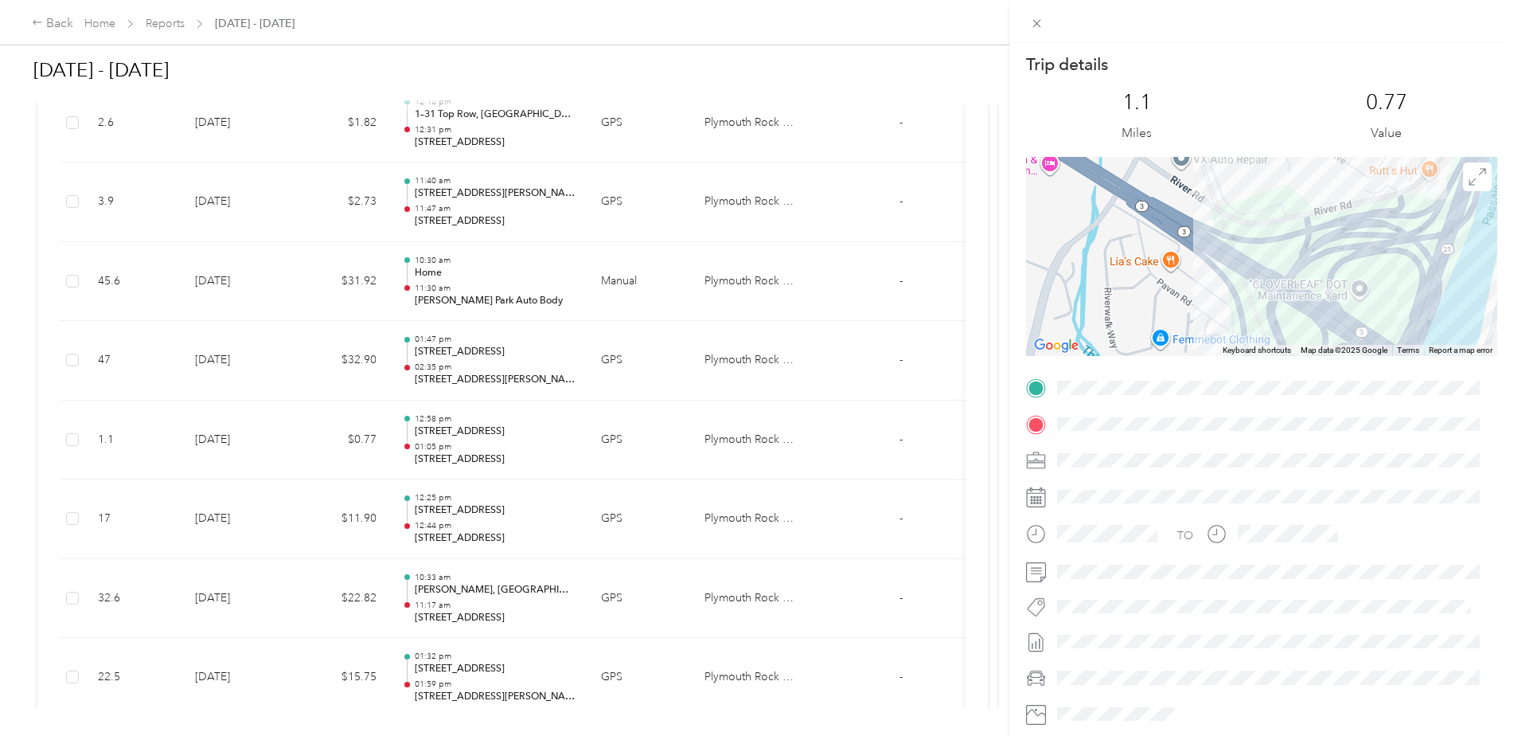
click at [1330, 212] on div at bounding box center [1261, 256] width 471 height 199
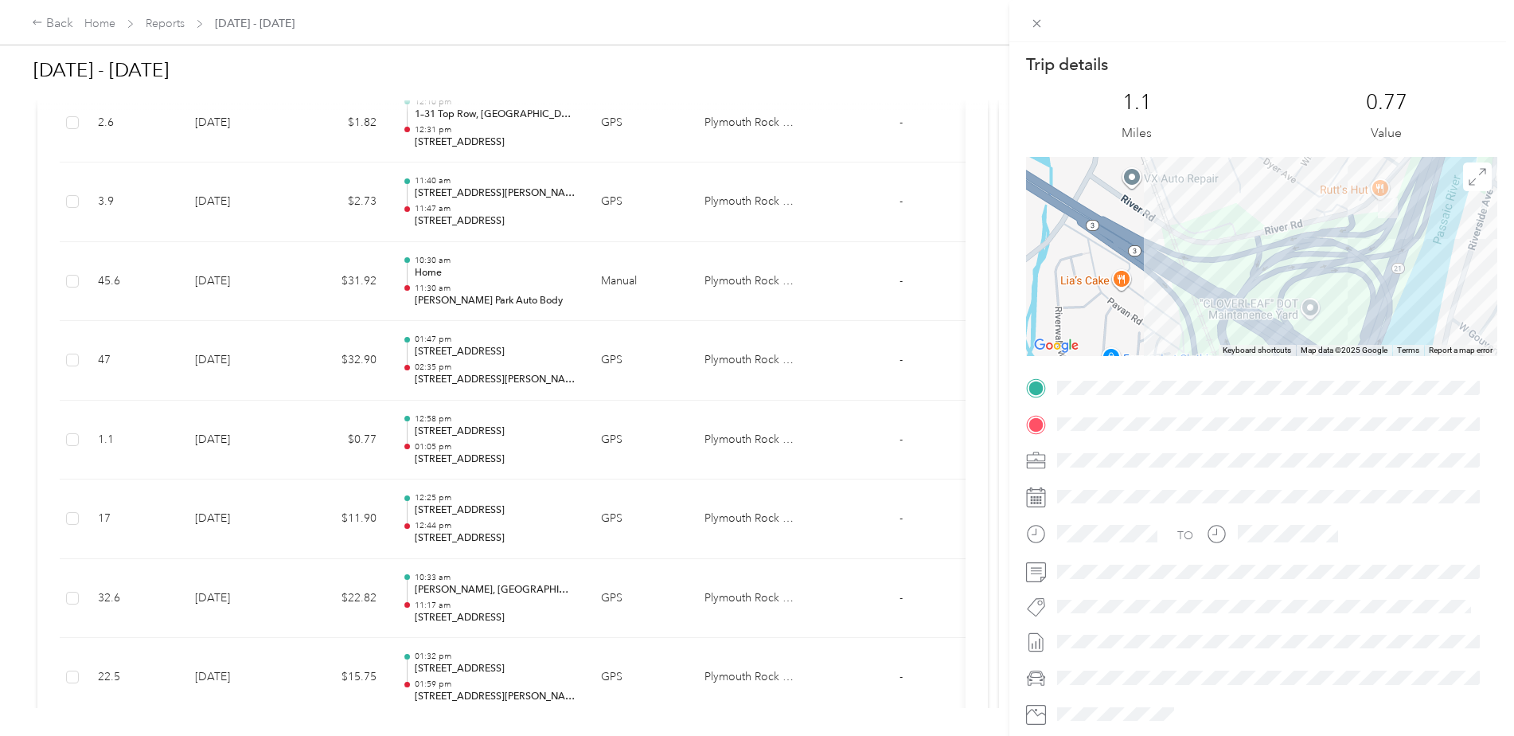
drag, startPoint x: 1271, startPoint y: 239, endPoint x: 1222, endPoint y: 254, distance: 50.9
click at [1221, 254] on div at bounding box center [1261, 256] width 471 height 199
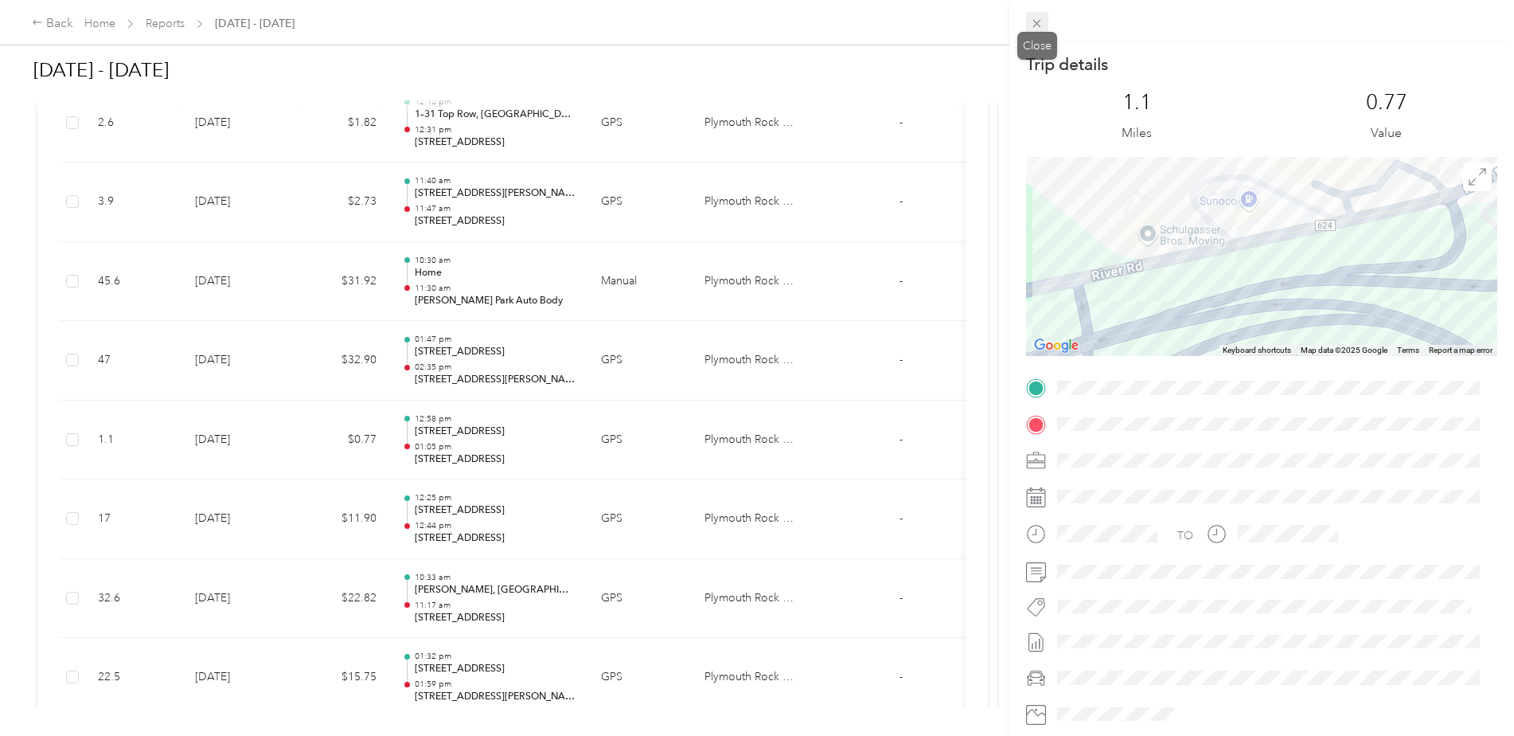
click at [1042, 24] on icon at bounding box center [1037, 24] width 14 height 14
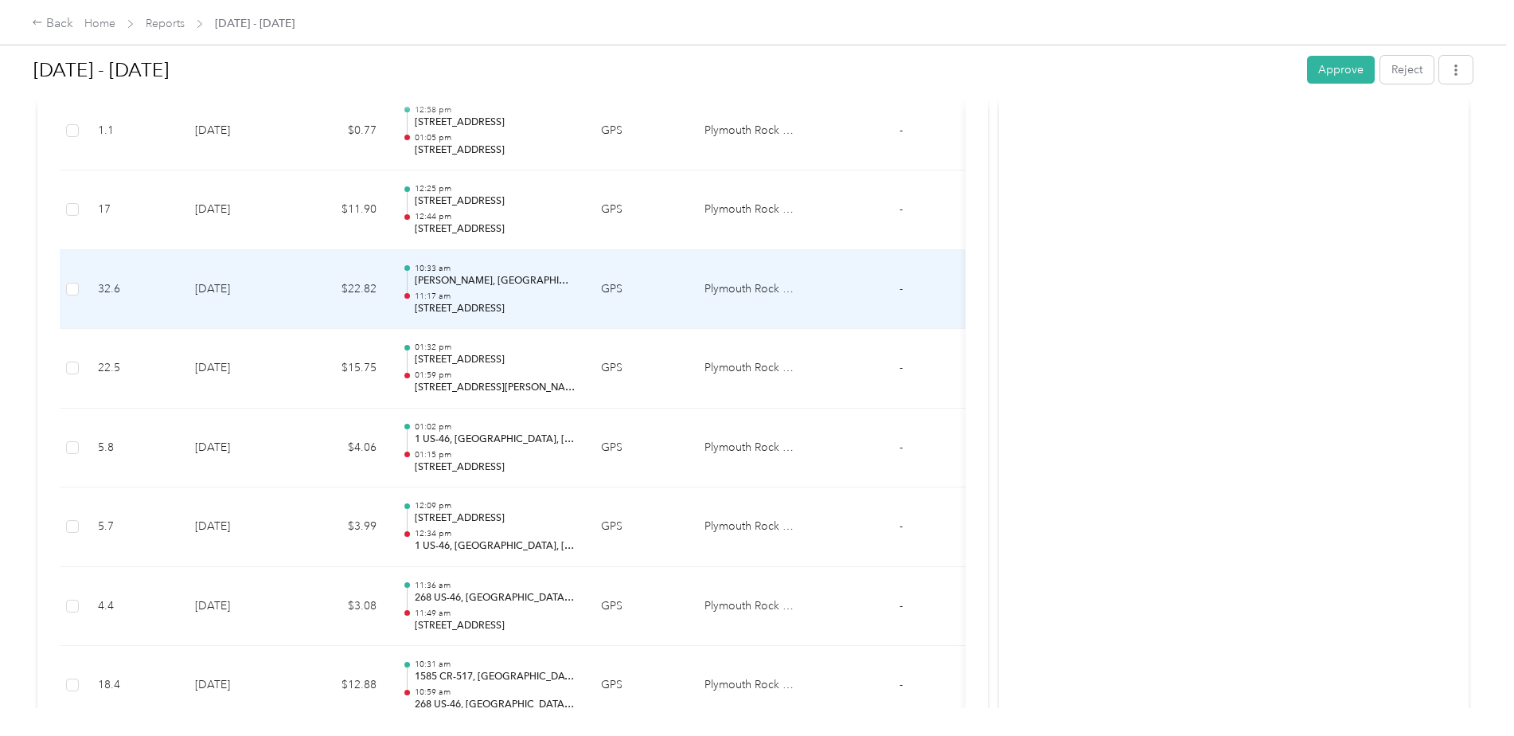
scroll to position [3503, 0]
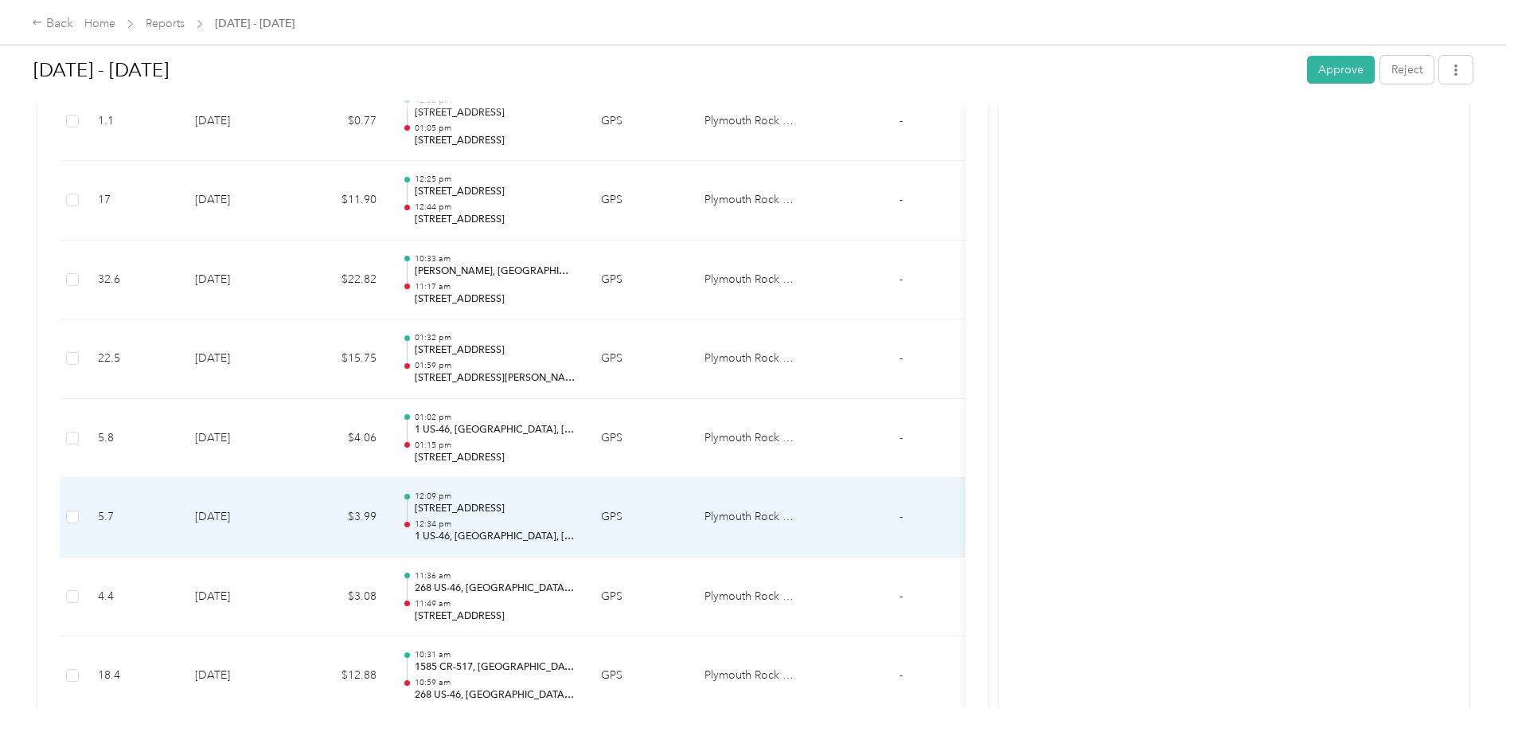
click at [479, 516] on div "12:09 pm 281 US-46 E, [GEOGRAPHIC_DATA], [GEOGRAPHIC_DATA] 12:34 pm 1 US-46, [G…" at bounding box center [495, 516] width 161 height 53
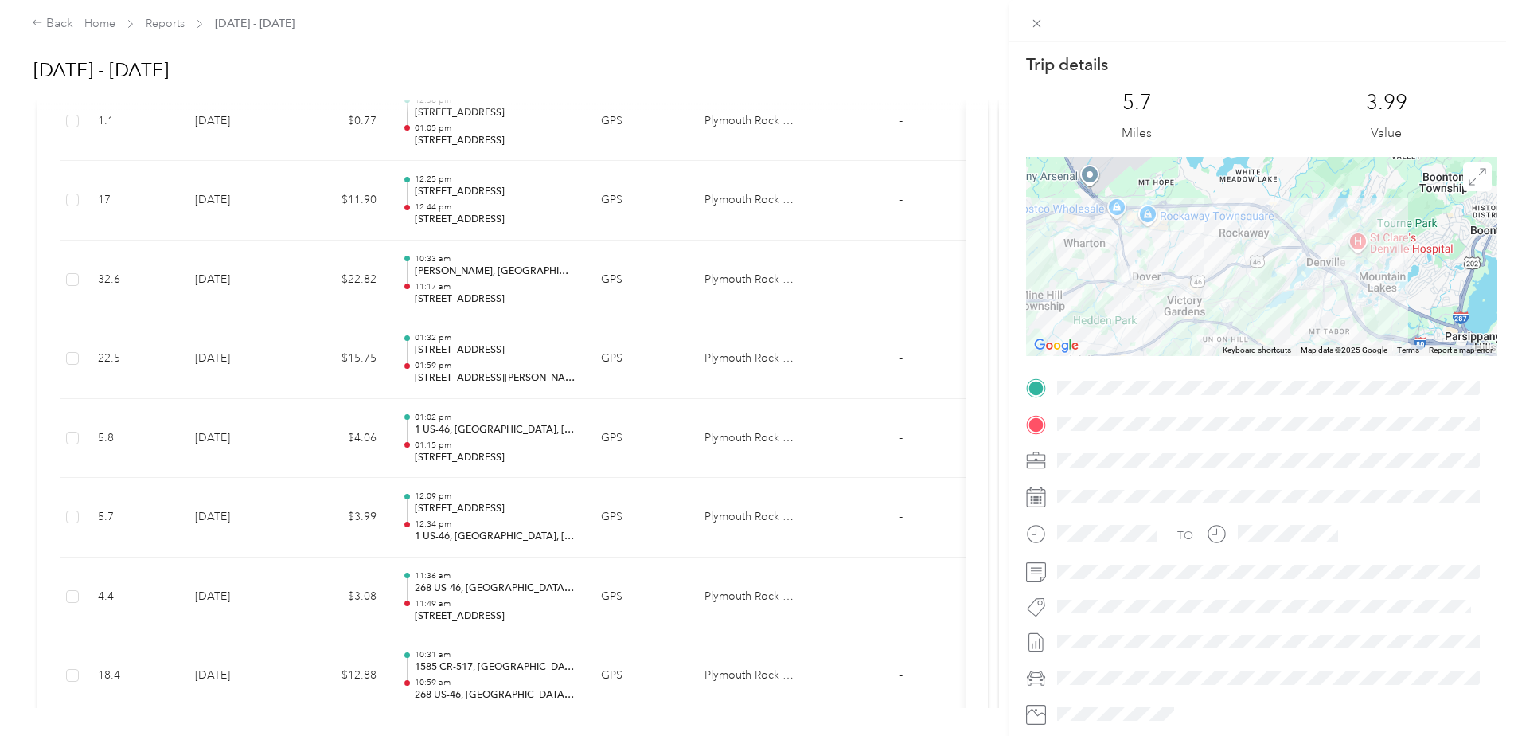
drag, startPoint x: 1348, startPoint y: 303, endPoint x: 1284, endPoint y: 323, distance: 66.7
click at [1284, 323] on div at bounding box center [1261, 256] width 471 height 199
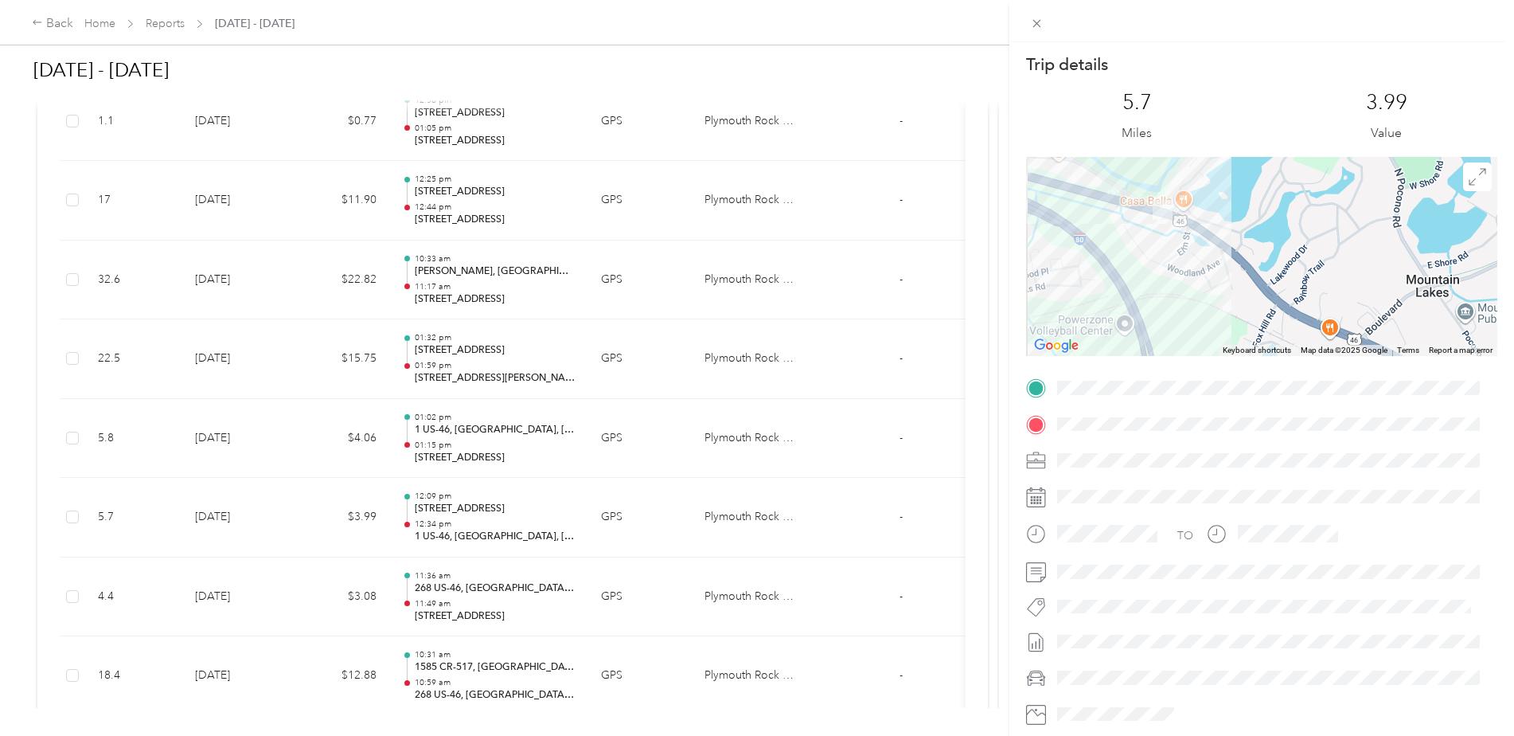
drag, startPoint x: 1294, startPoint y: 239, endPoint x: 1319, endPoint y: 332, distance: 96.6
click at [1319, 332] on div at bounding box center [1261, 256] width 471 height 199
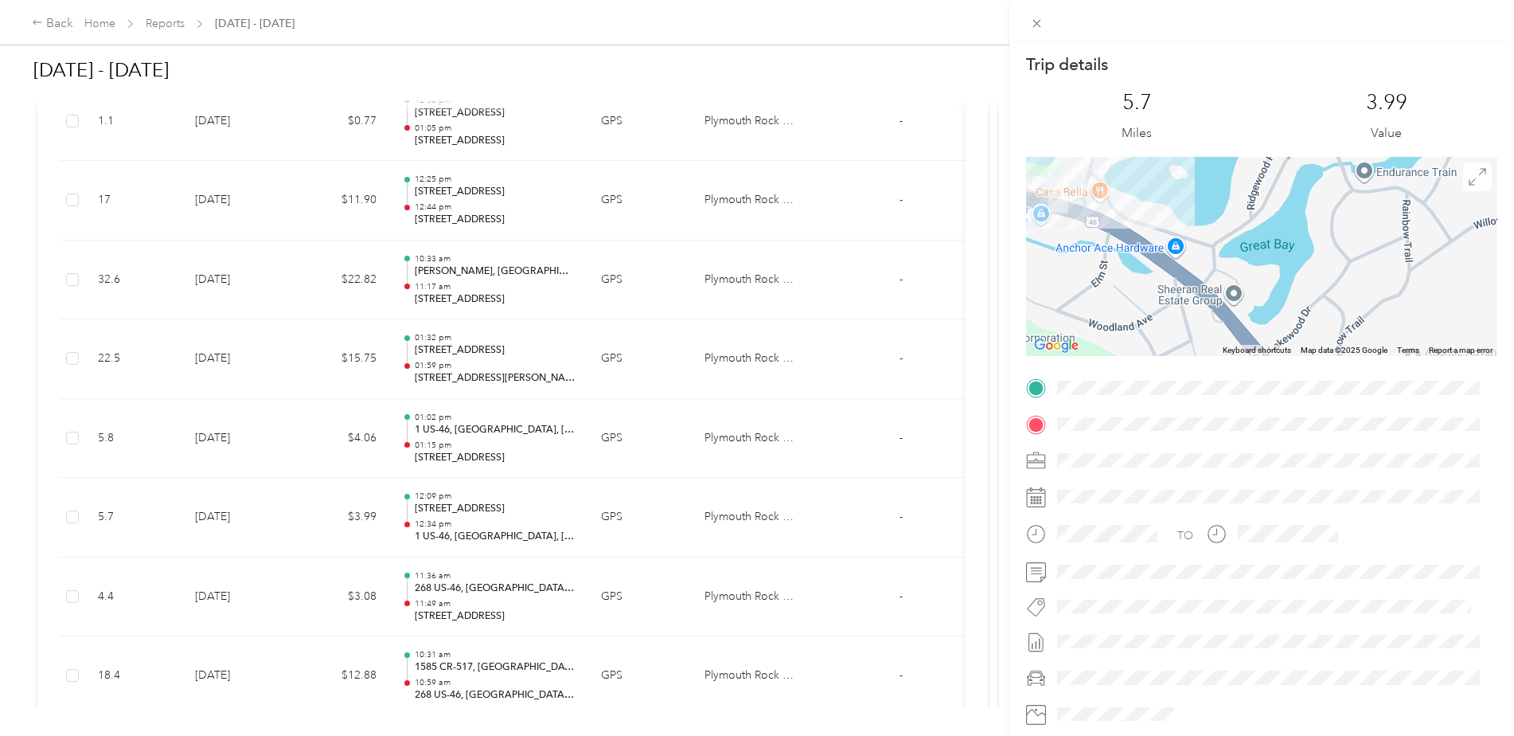
drag, startPoint x: 1164, startPoint y: 219, endPoint x: 1311, endPoint y: 250, distance: 149.8
click at [1311, 250] on div at bounding box center [1261, 256] width 471 height 199
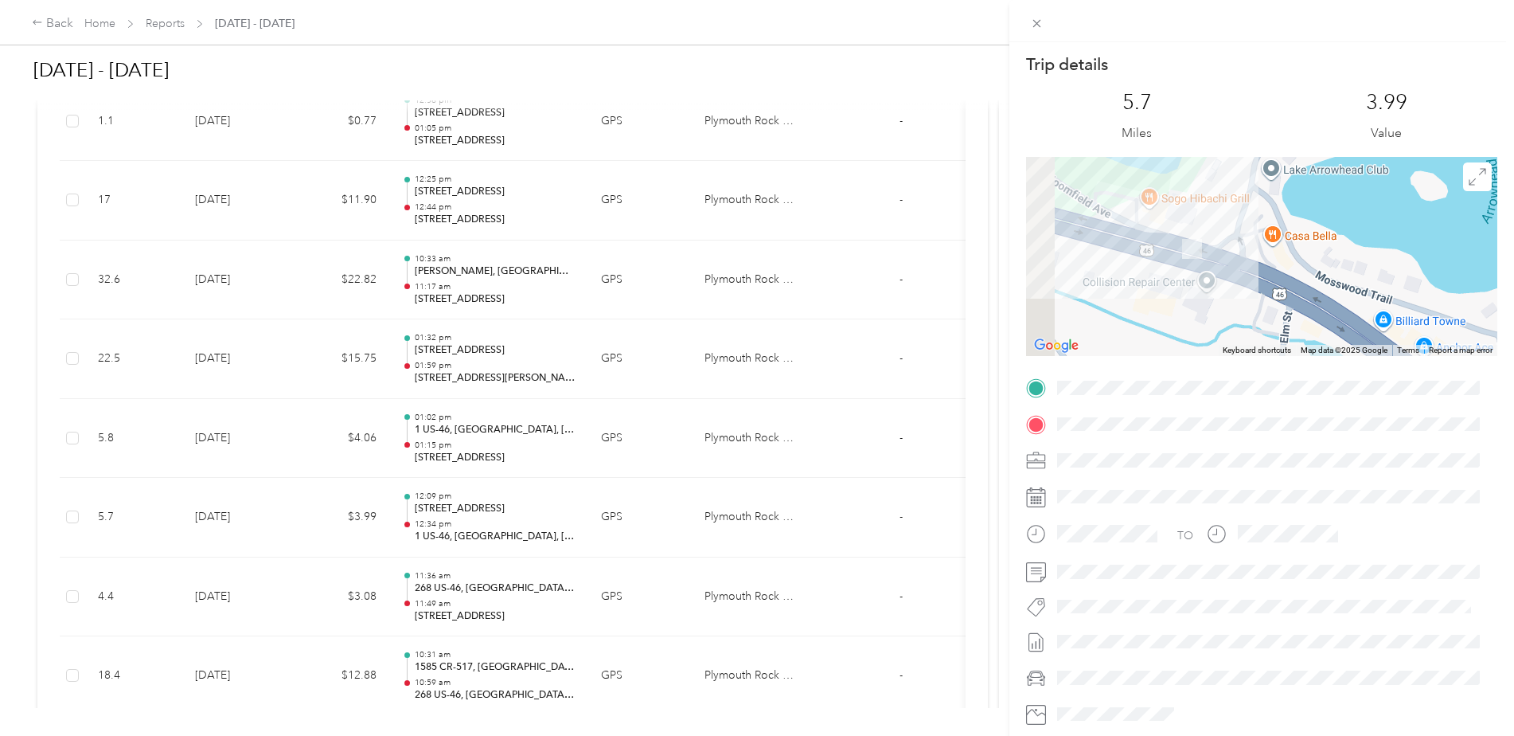
drag, startPoint x: 1174, startPoint y: 242, endPoint x: 1241, endPoint y: 317, distance: 100.4
click at [1241, 317] on div at bounding box center [1261, 256] width 471 height 199
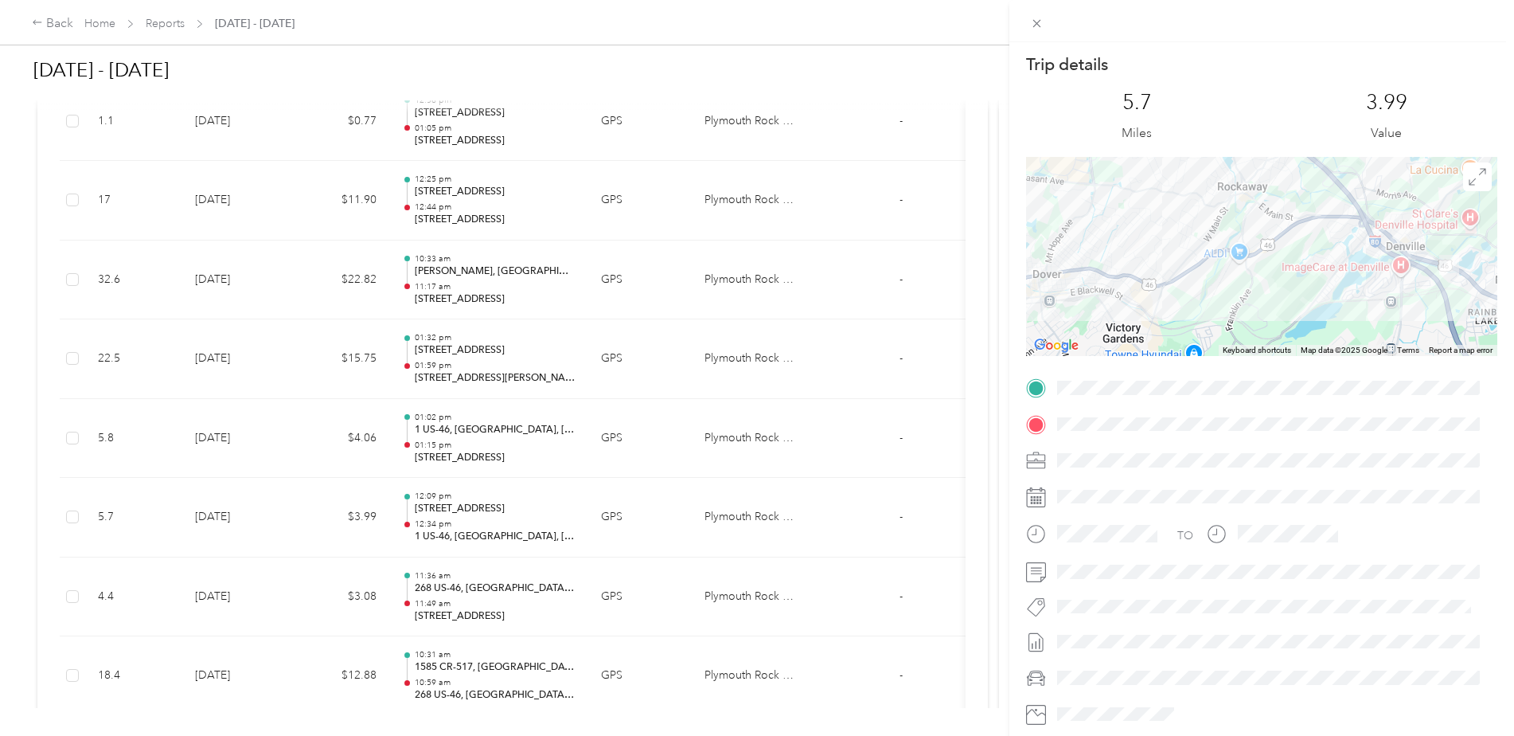
drag, startPoint x: 1183, startPoint y: 258, endPoint x: 1471, endPoint y: 241, distance: 288.7
click at [1471, 241] on div at bounding box center [1261, 256] width 471 height 199
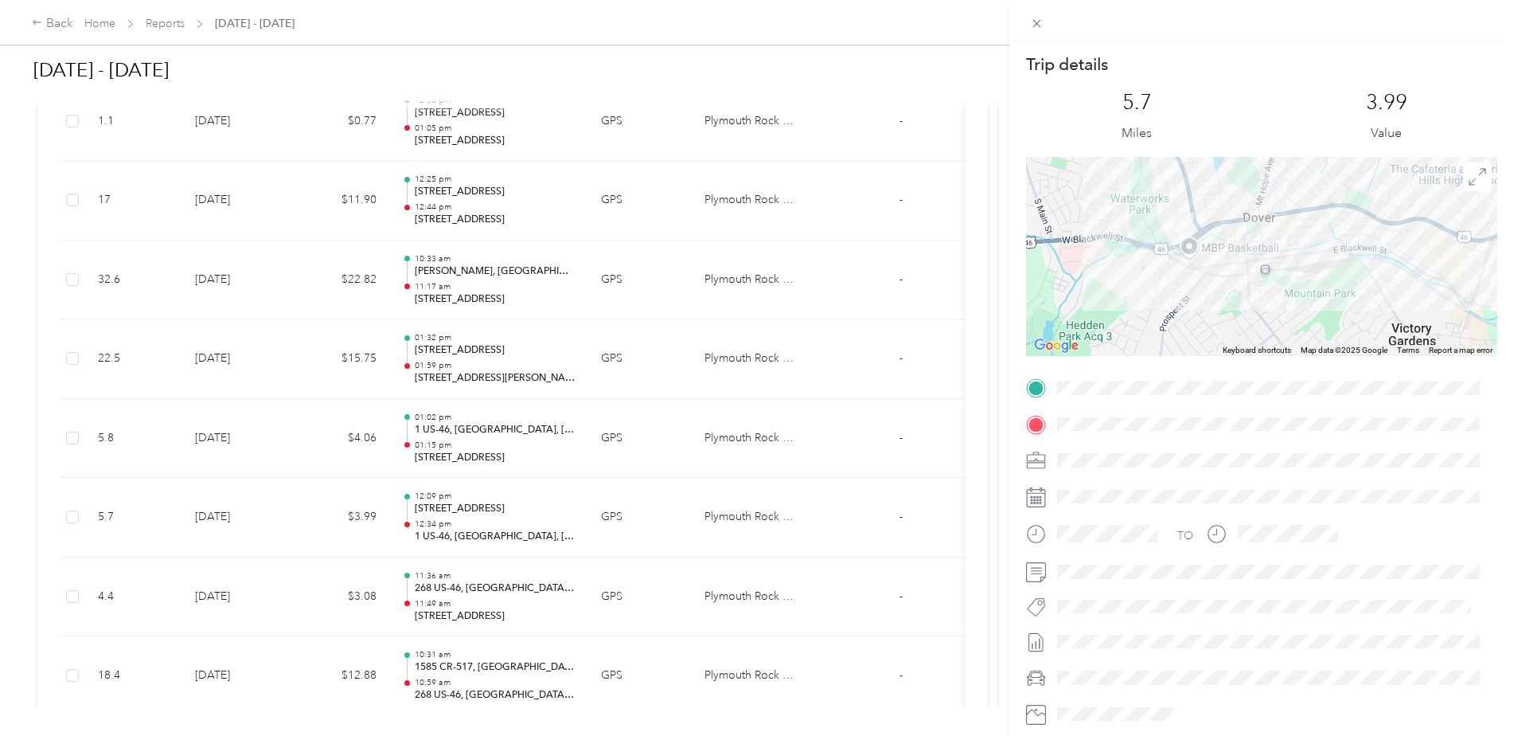
drag, startPoint x: 1134, startPoint y: 300, endPoint x: 1287, endPoint y: 299, distance: 153.7
click at [1287, 299] on div at bounding box center [1261, 256] width 471 height 199
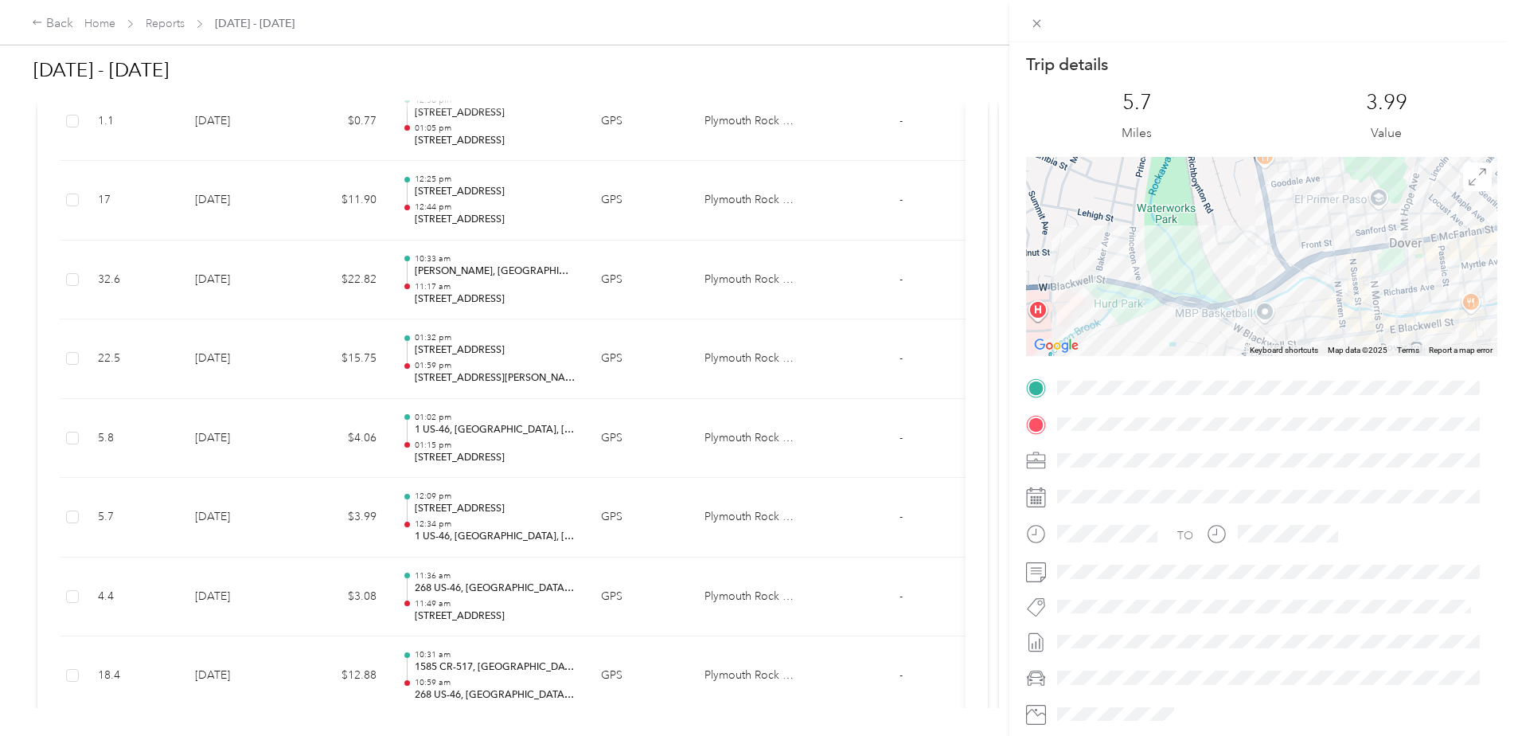
drag, startPoint x: 1250, startPoint y: 235, endPoint x: 1248, endPoint y: 323, distance: 88.4
click at [1248, 323] on div at bounding box center [1261, 256] width 471 height 199
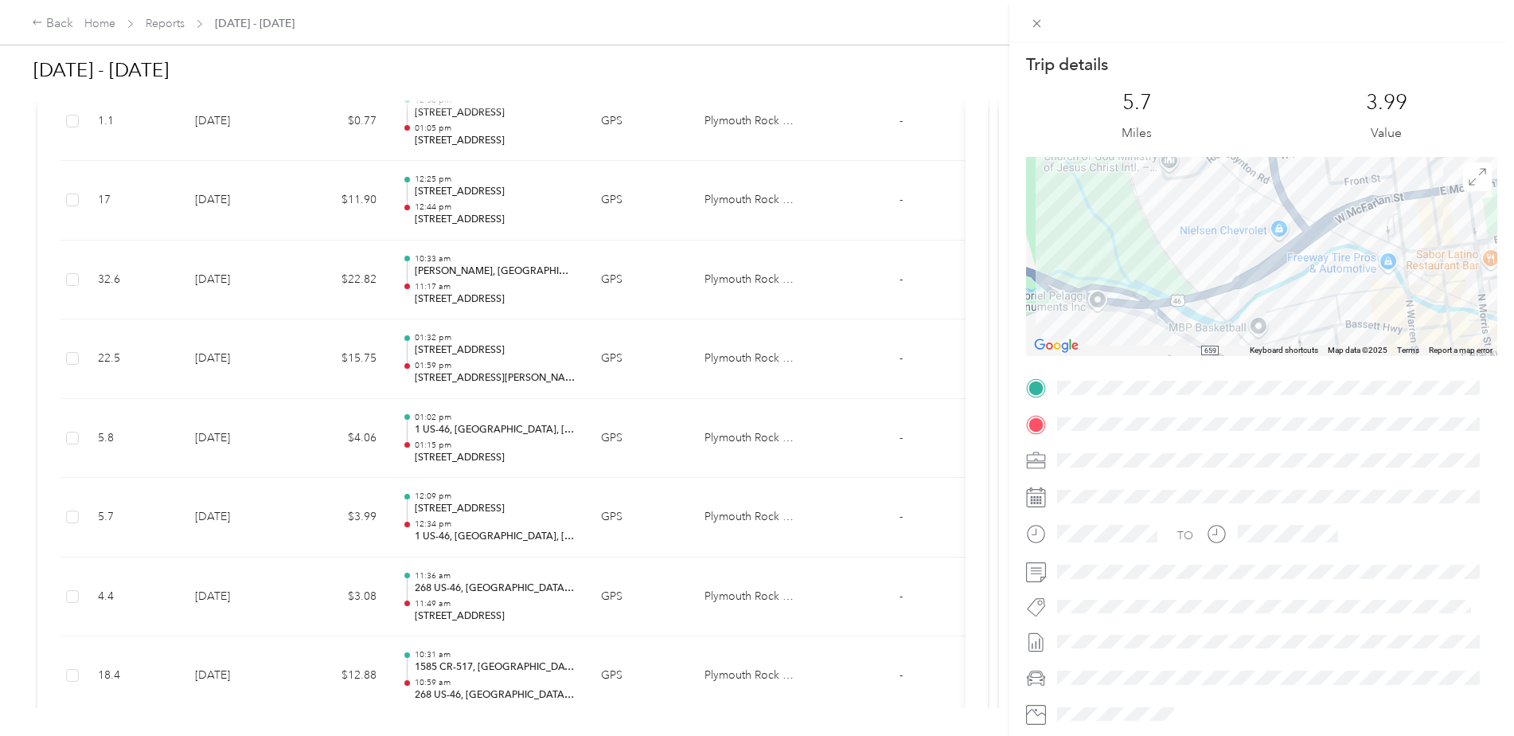
click at [504, 590] on div "Trip details This trip cannot be edited because it is either under review, appr…" at bounding box center [757, 368] width 1514 height 736
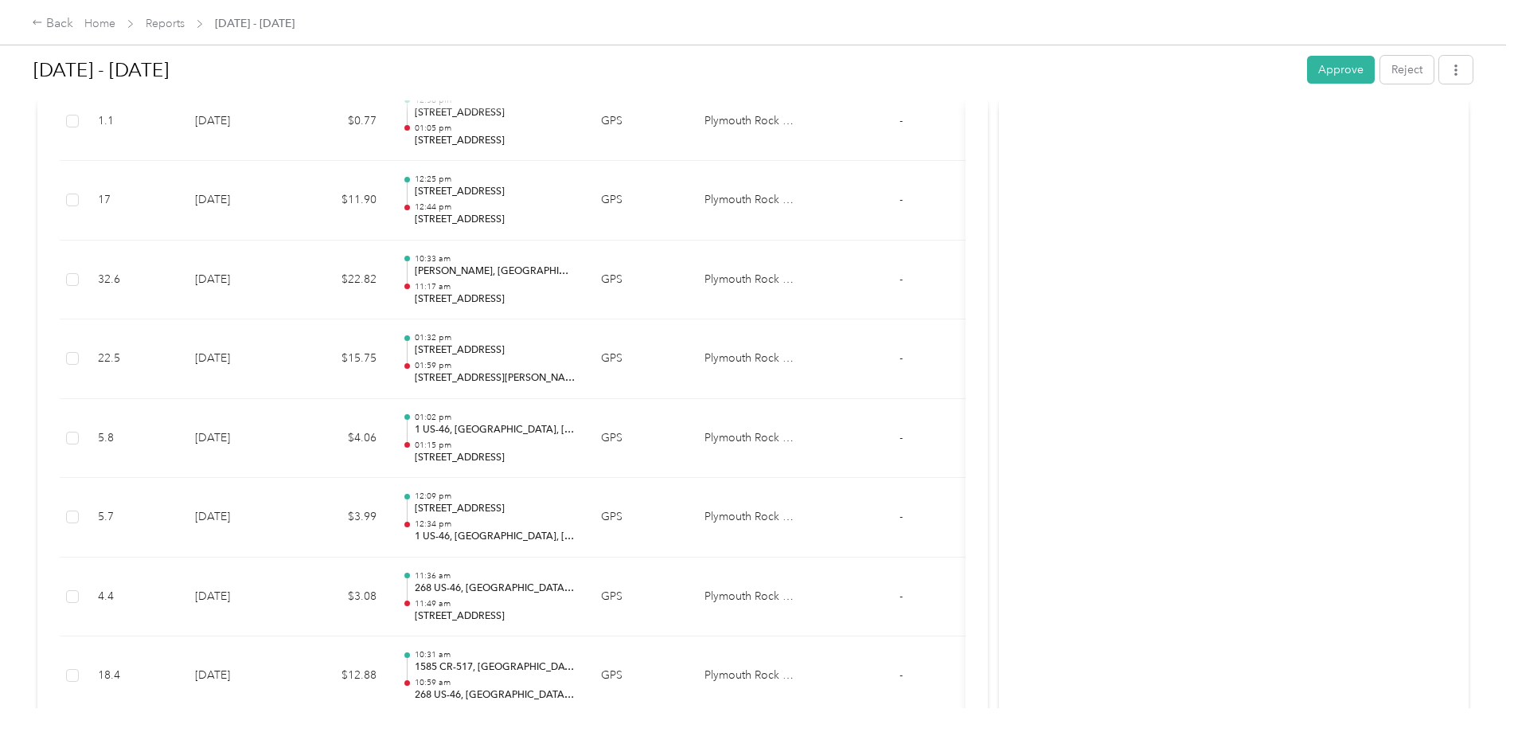
click at [504, 590] on div "Trip details This trip cannot be edited because it is either under review, appr…" at bounding box center [757, 368] width 1514 height 736
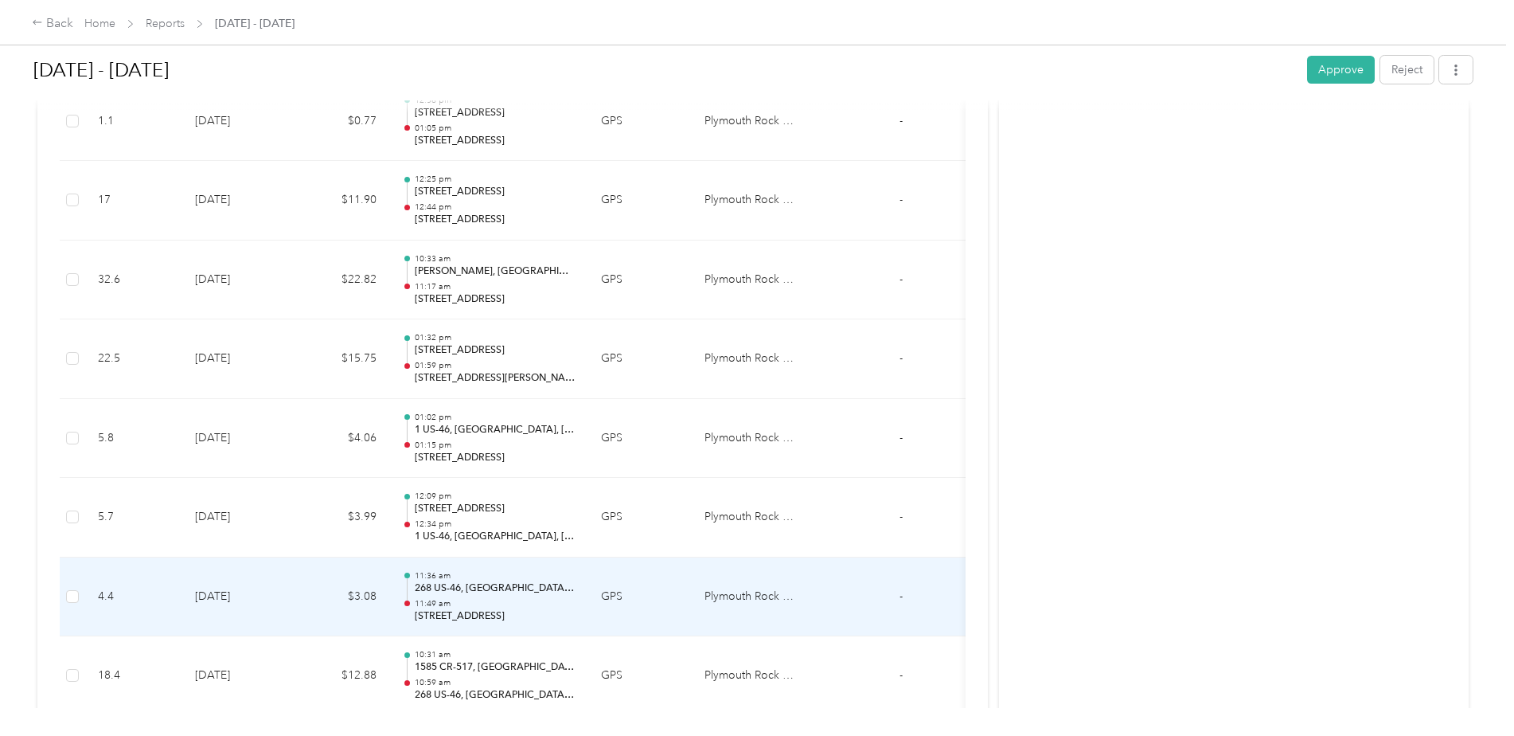
drag, startPoint x: 504, startPoint y: 590, endPoint x: 469, endPoint y: 604, distance: 37.9
click at [469, 604] on p "11:49 am" at bounding box center [495, 603] width 161 height 11
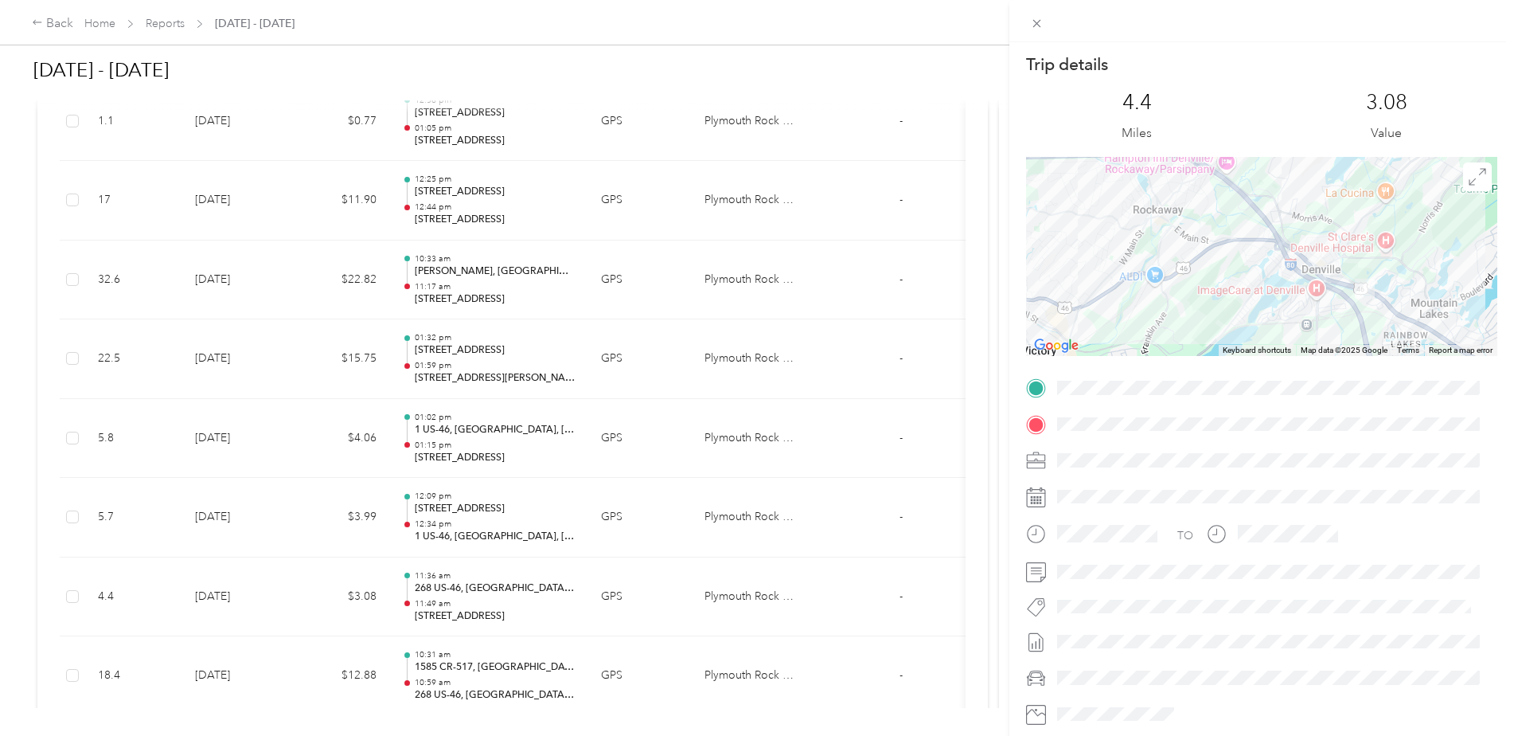
drag, startPoint x: 1307, startPoint y: 310, endPoint x: 1235, endPoint y: 329, distance: 74.9
click at [1235, 329] on div at bounding box center [1261, 256] width 471 height 199
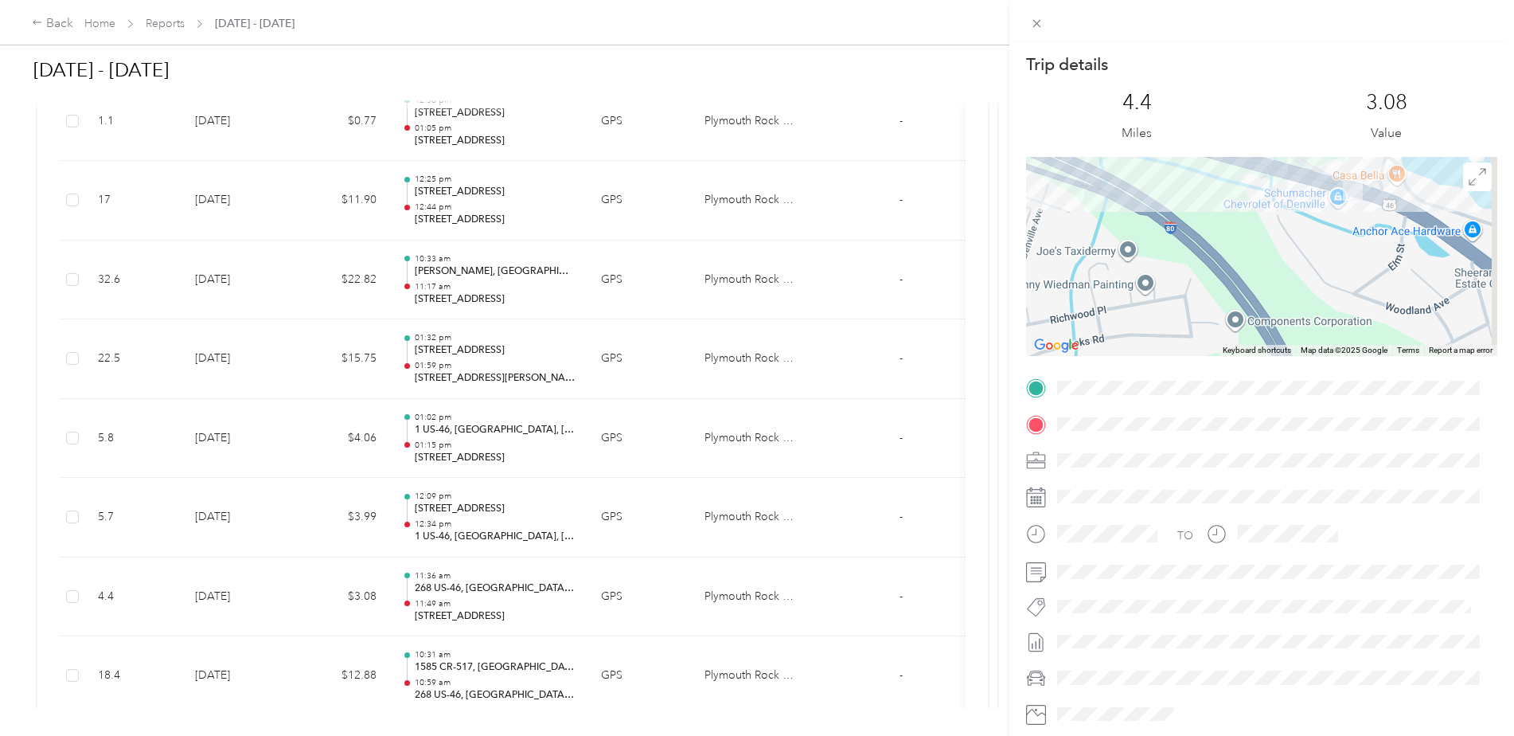
drag, startPoint x: 1349, startPoint y: 285, endPoint x: 1337, endPoint y: 324, distance: 40.8
click at [1337, 324] on div at bounding box center [1261, 256] width 471 height 199
click at [1032, 25] on icon at bounding box center [1037, 24] width 14 height 14
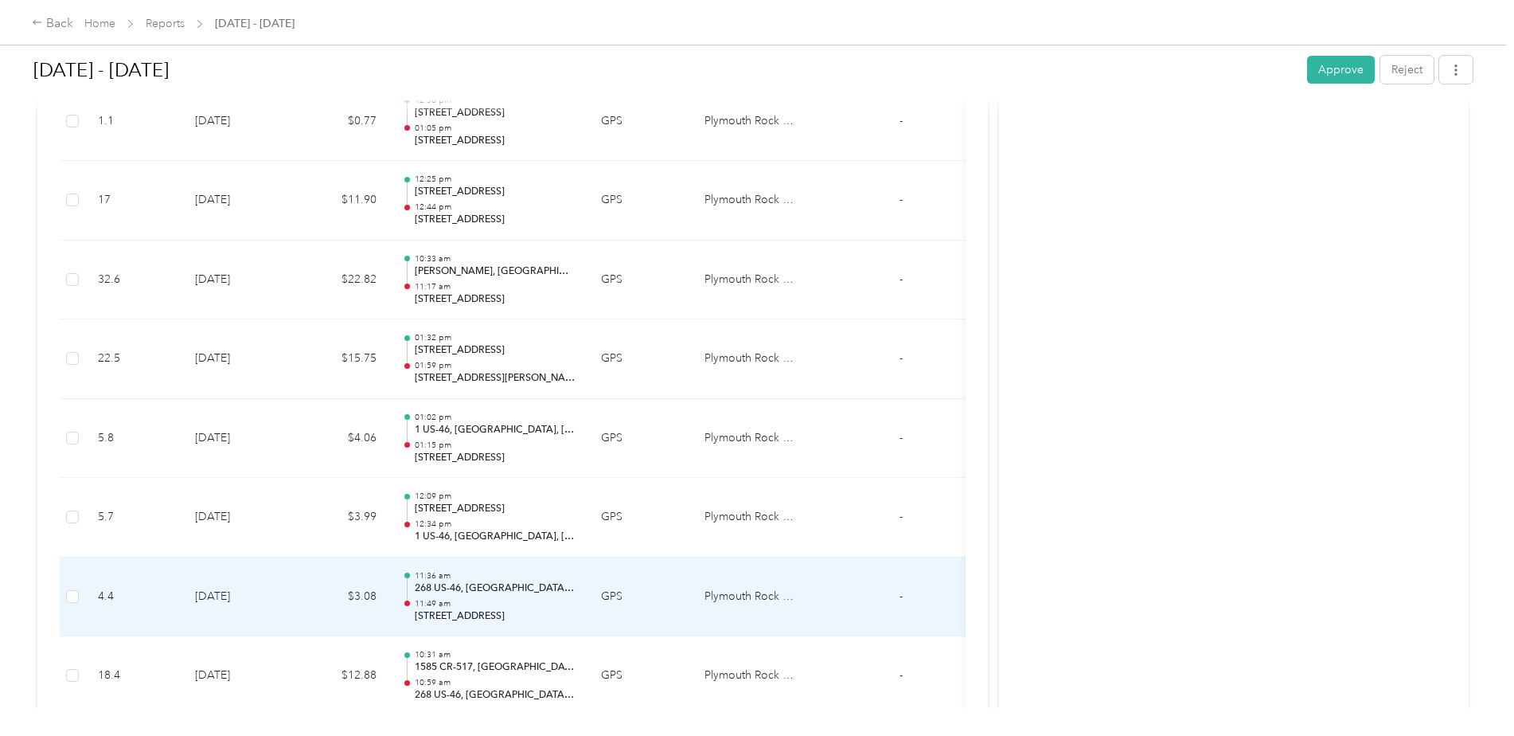
click at [508, 588] on p "268 US-46, [GEOGRAPHIC_DATA], [GEOGRAPHIC_DATA]" at bounding box center [495, 588] width 161 height 14
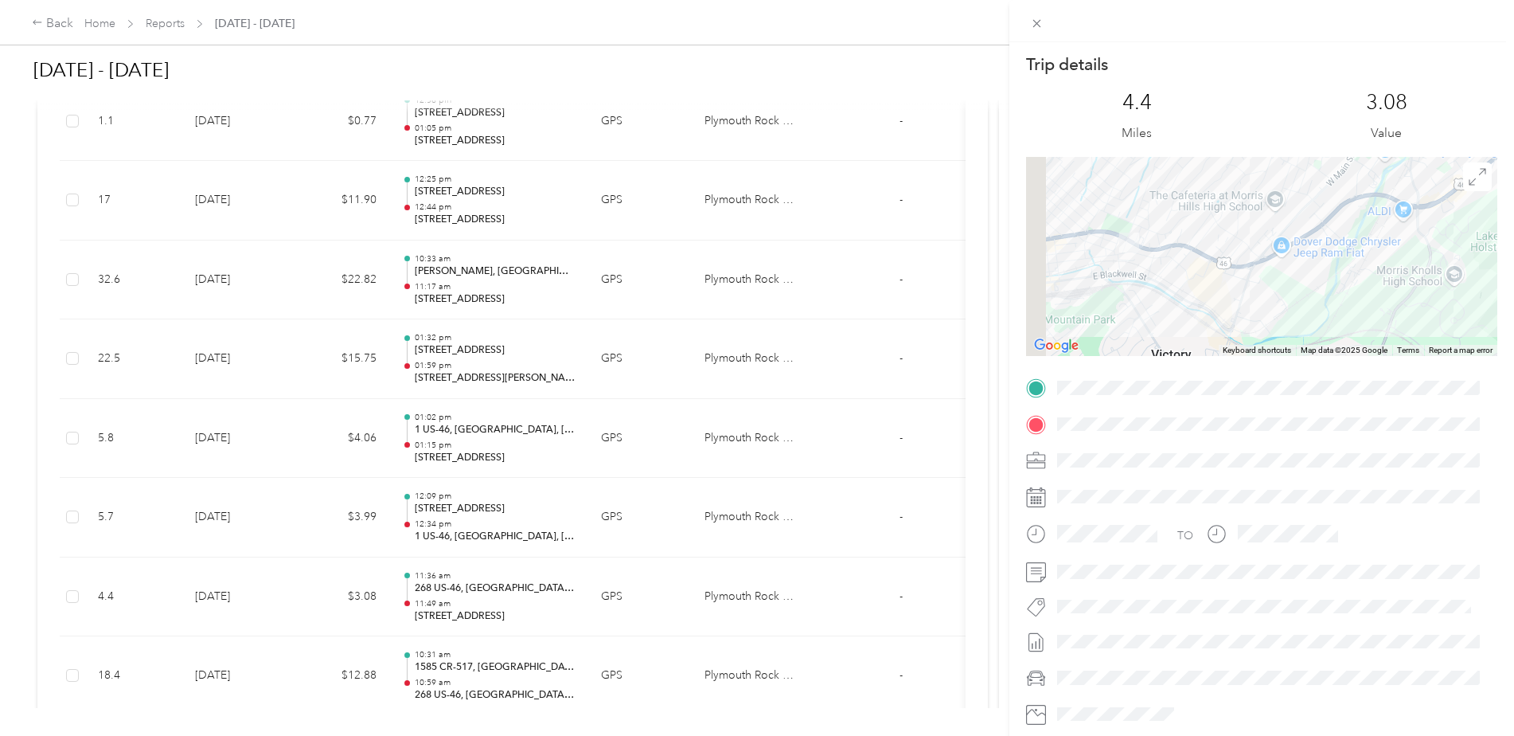
drag, startPoint x: 1119, startPoint y: 315, endPoint x: 1210, endPoint y: 310, distance: 90.9
click at [1210, 311] on div at bounding box center [1261, 256] width 471 height 199
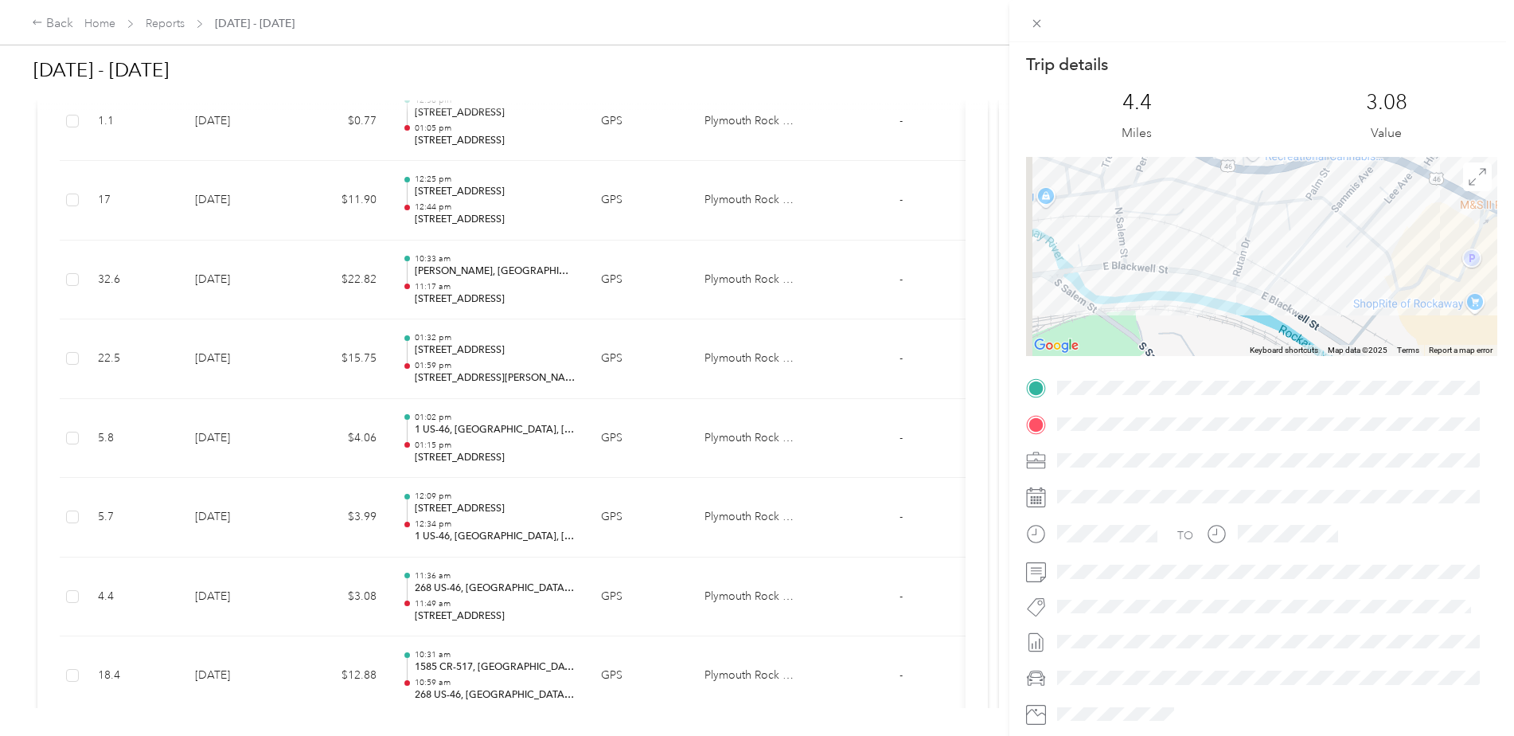
drag, startPoint x: 1178, startPoint y: 307, endPoint x: 1264, endPoint y: 359, distance: 101.0
click at [1264, 359] on div "Trip details This trip cannot be edited because it is either under review, appr…" at bounding box center [1261, 407] width 471 height 709
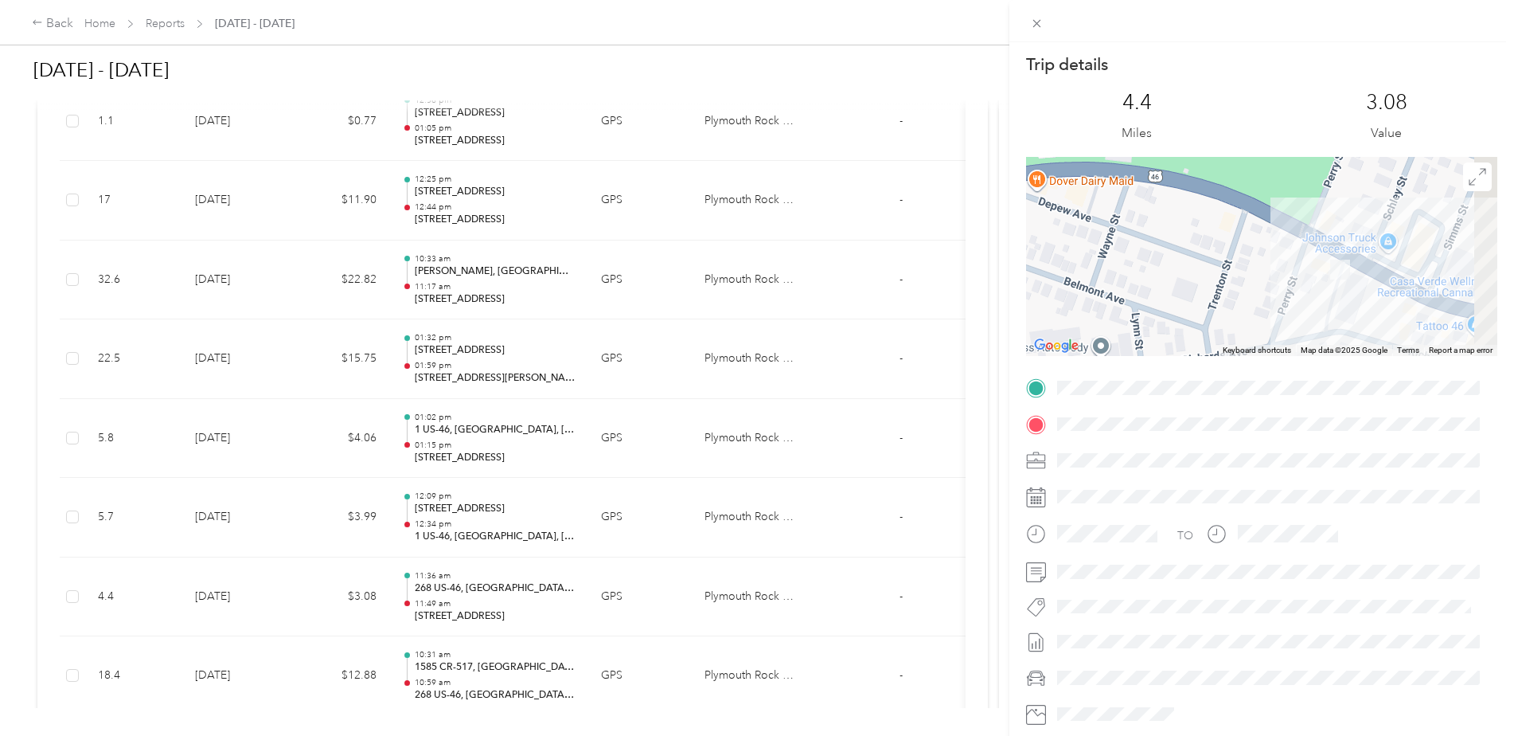
drag, startPoint x: 1336, startPoint y: 209, endPoint x: 1233, endPoint y: 256, distance: 114.0
click at [1230, 256] on div at bounding box center [1261, 256] width 471 height 199
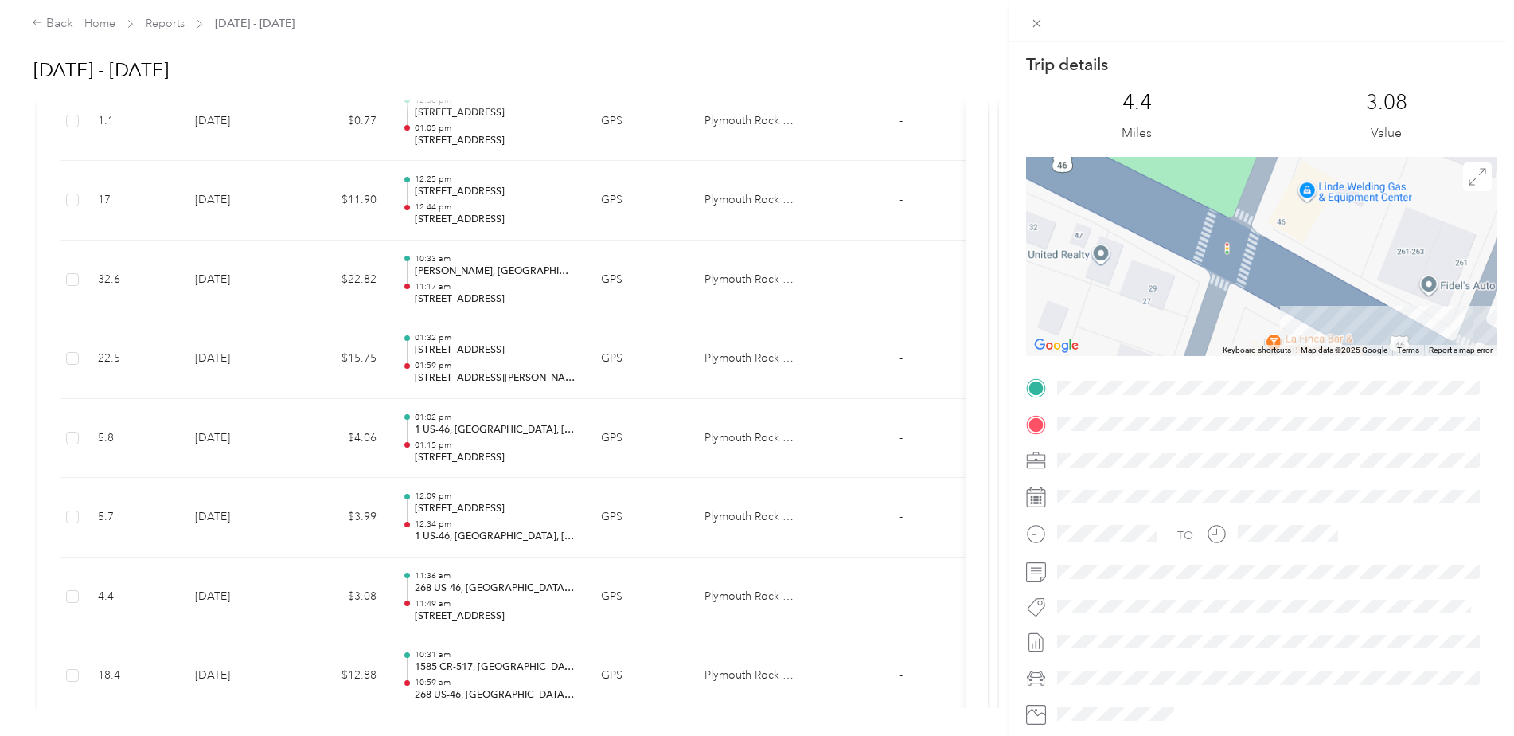
click at [1322, 236] on div at bounding box center [1261, 256] width 471 height 199
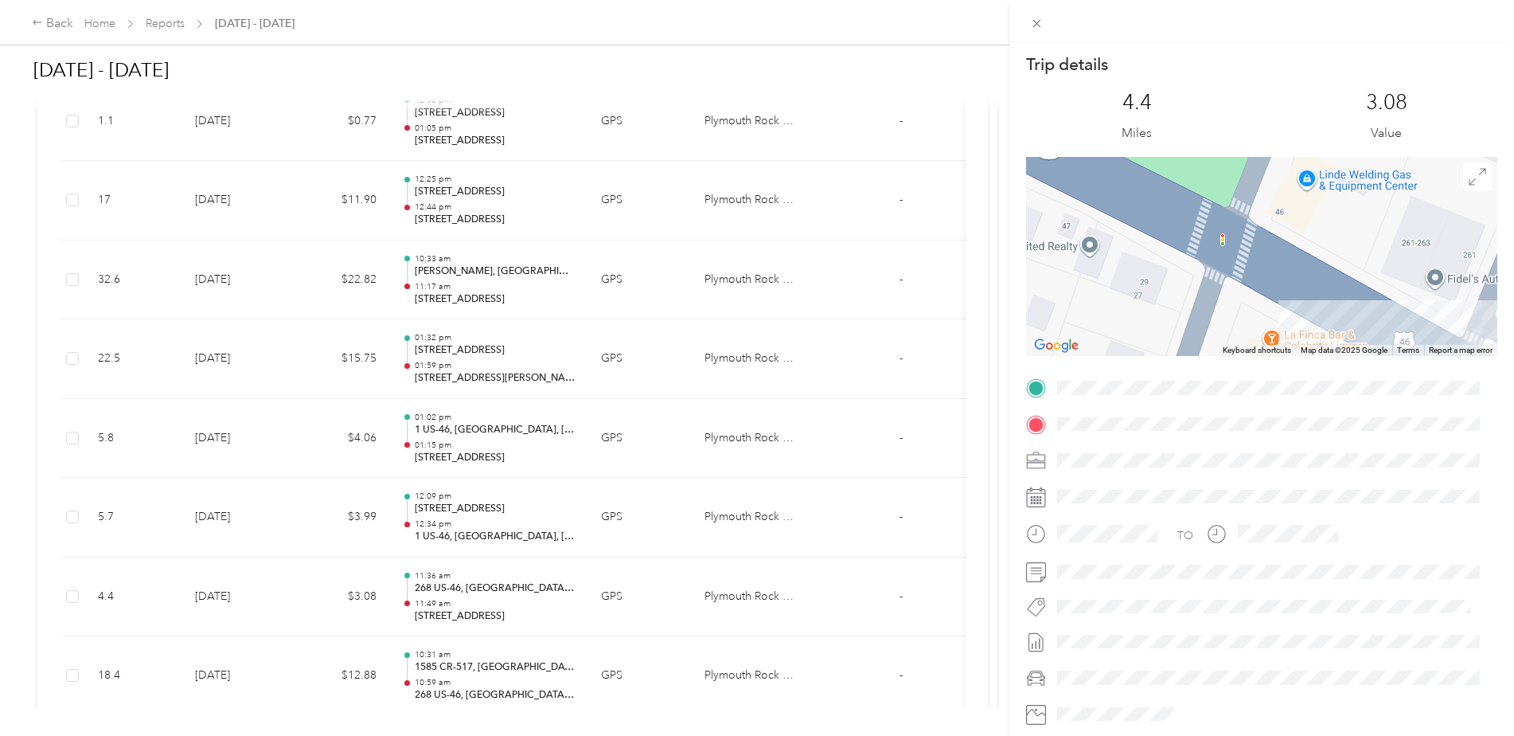
drag, startPoint x: 1324, startPoint y: 219, endPoint x: 1329, endPoint y: 125, distance: 94.1
click at [1330, 170] on div at bounding box center [1261, 256] width 471 height 199
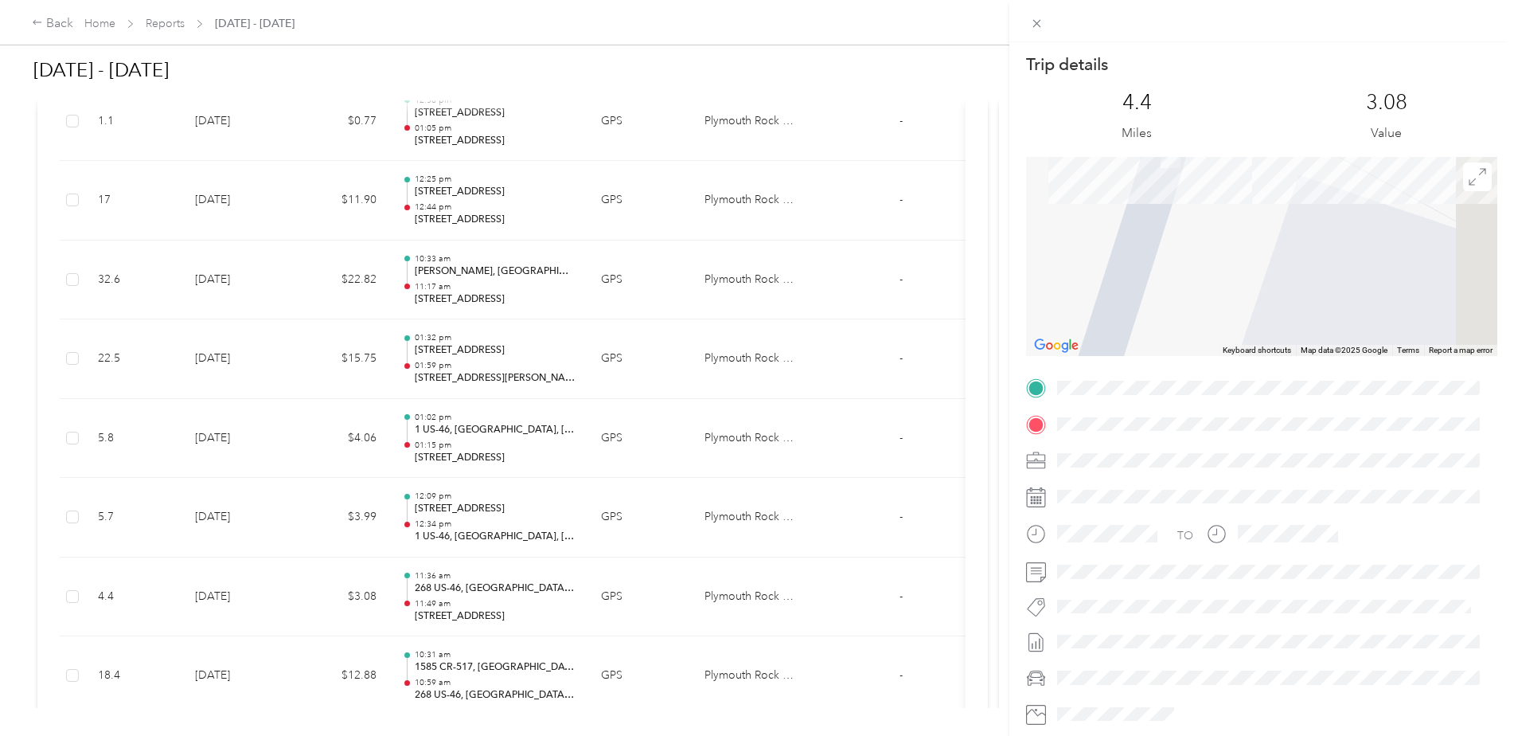
drag, startPoint x: 1214, startPoint y: 287, endPoint x: 1105, endPoint y: 257, distance: 113.2
click at [1040, 275] on div at bounding box center [1261, 256] width 471 height 199
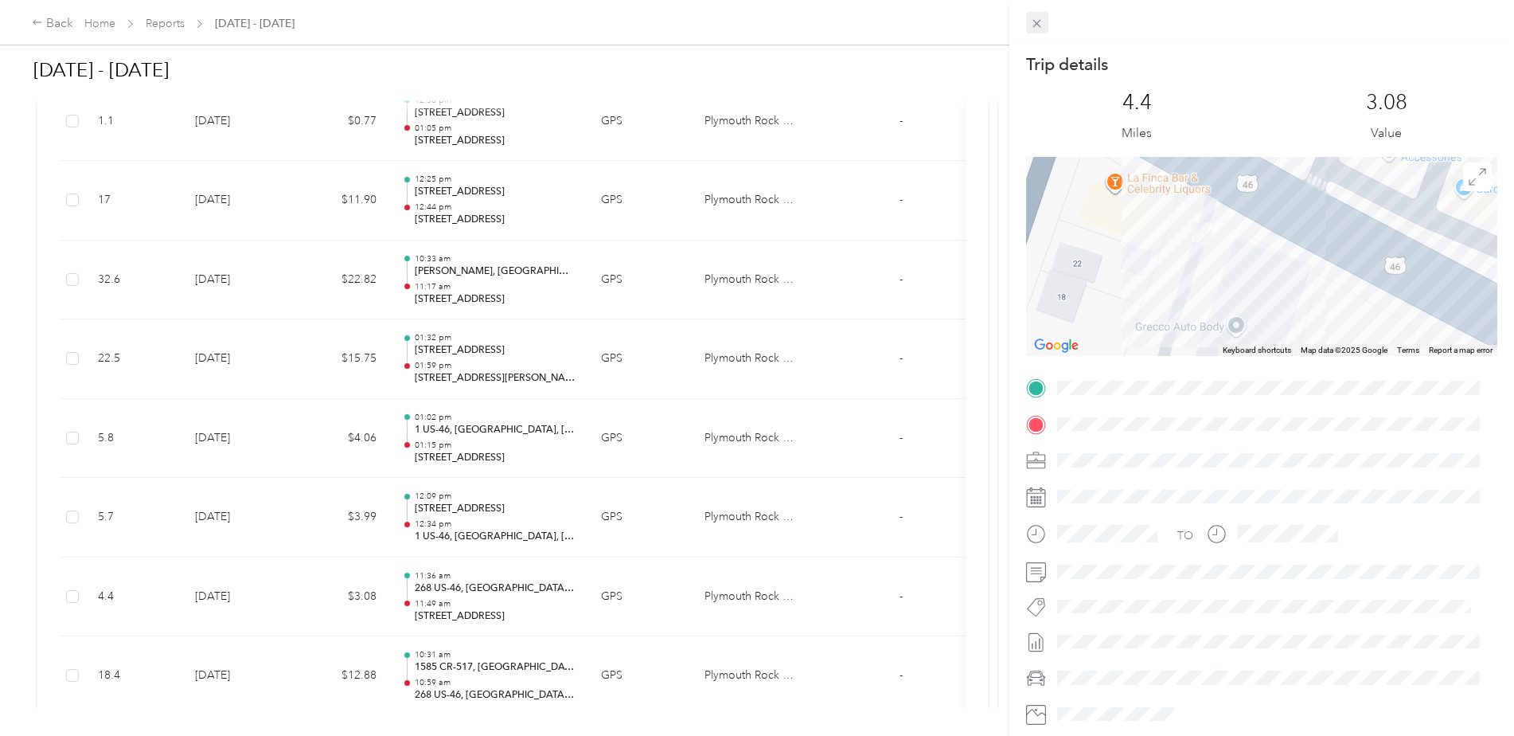
click at [1038, 21] on icon at bounding box center [1037, 24] width 14 height 14
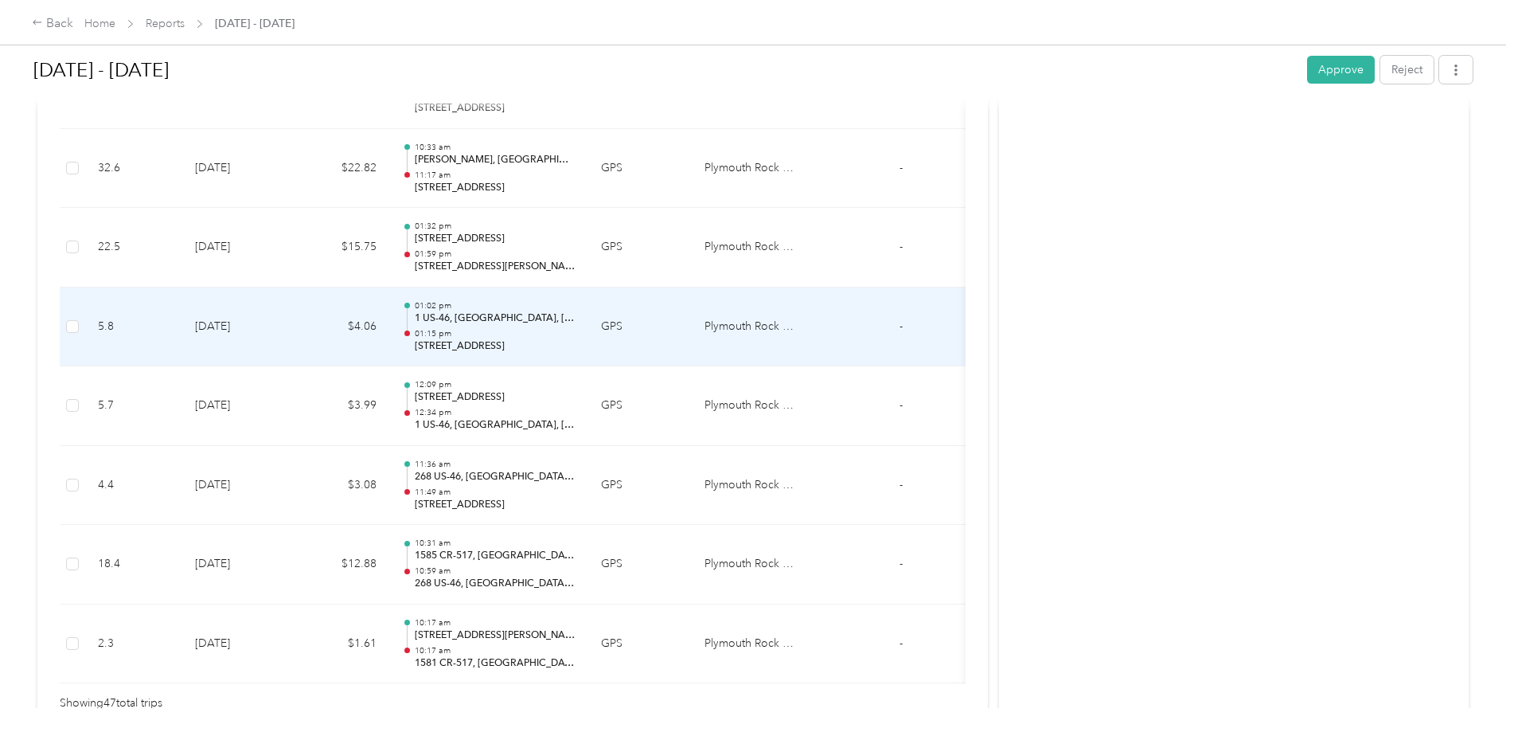
scroll to position [3663, 0]
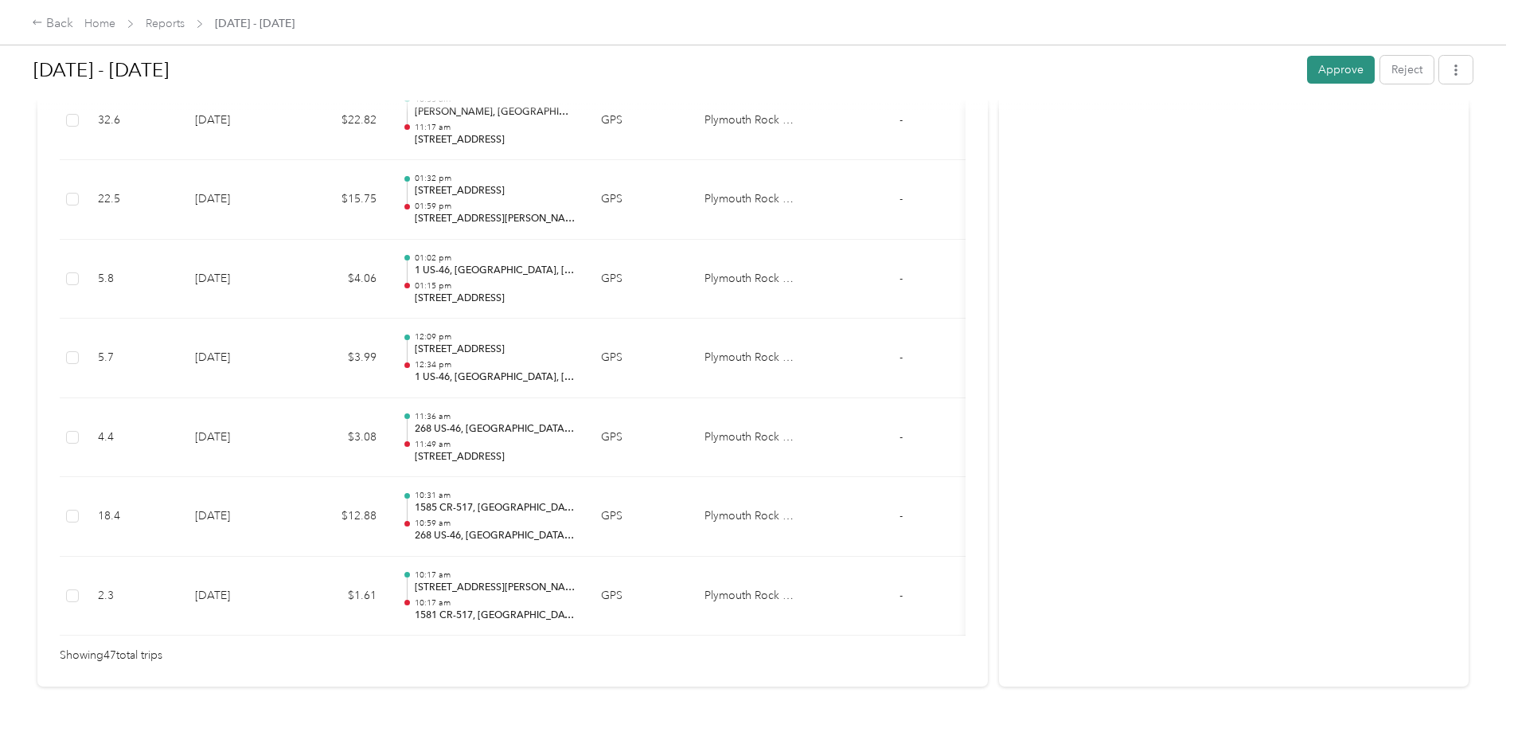
click at [1328, 76] on button "Approve" at bounding box center [1341, 70] width 68 height 28
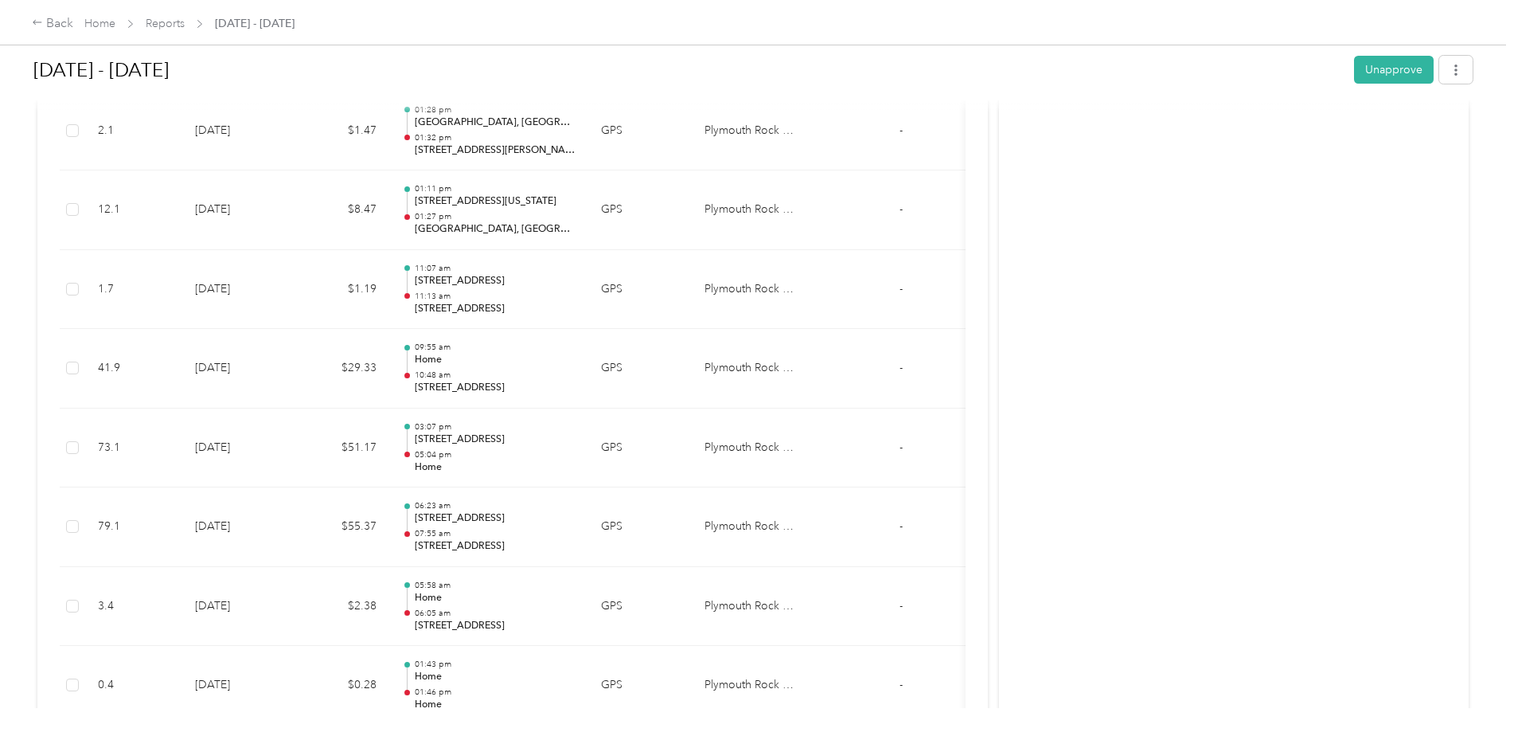
scroll to position [1433, 0]
